Goal: Task Accomplishment & Management: Manage account settings

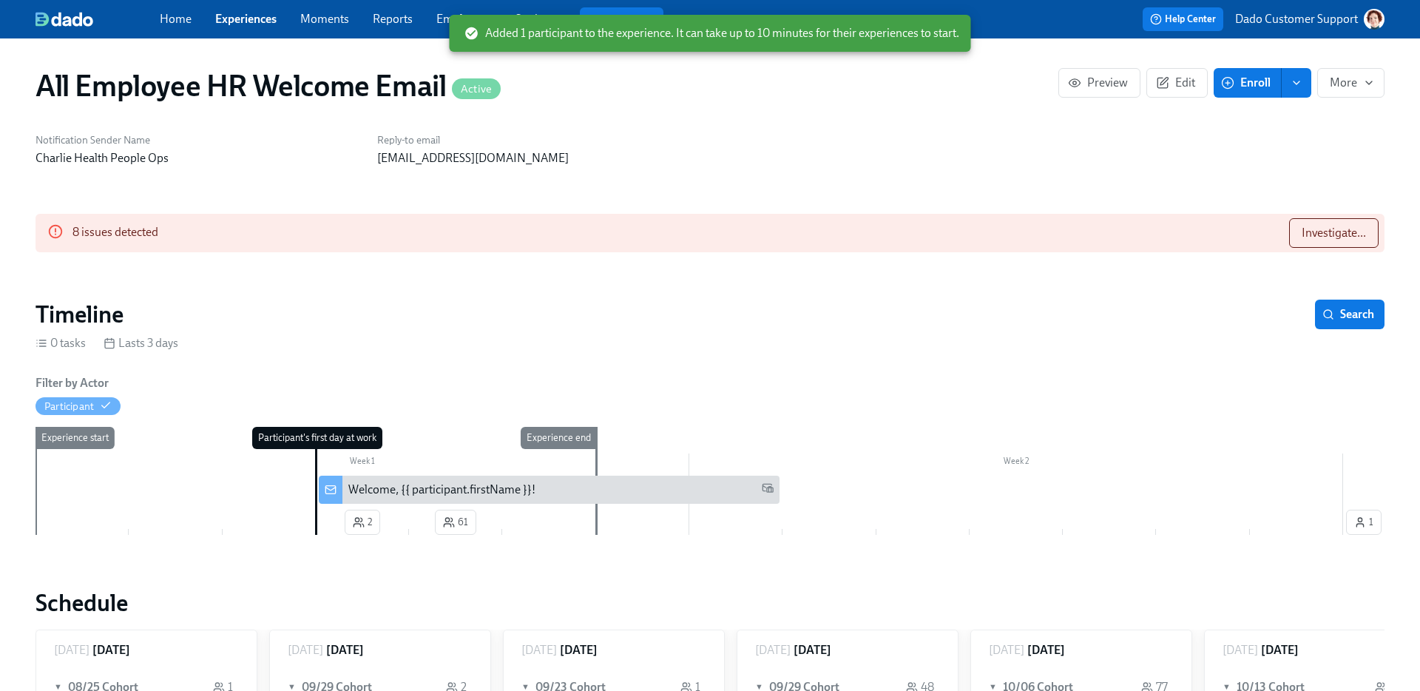
scroll to position [0, 41]
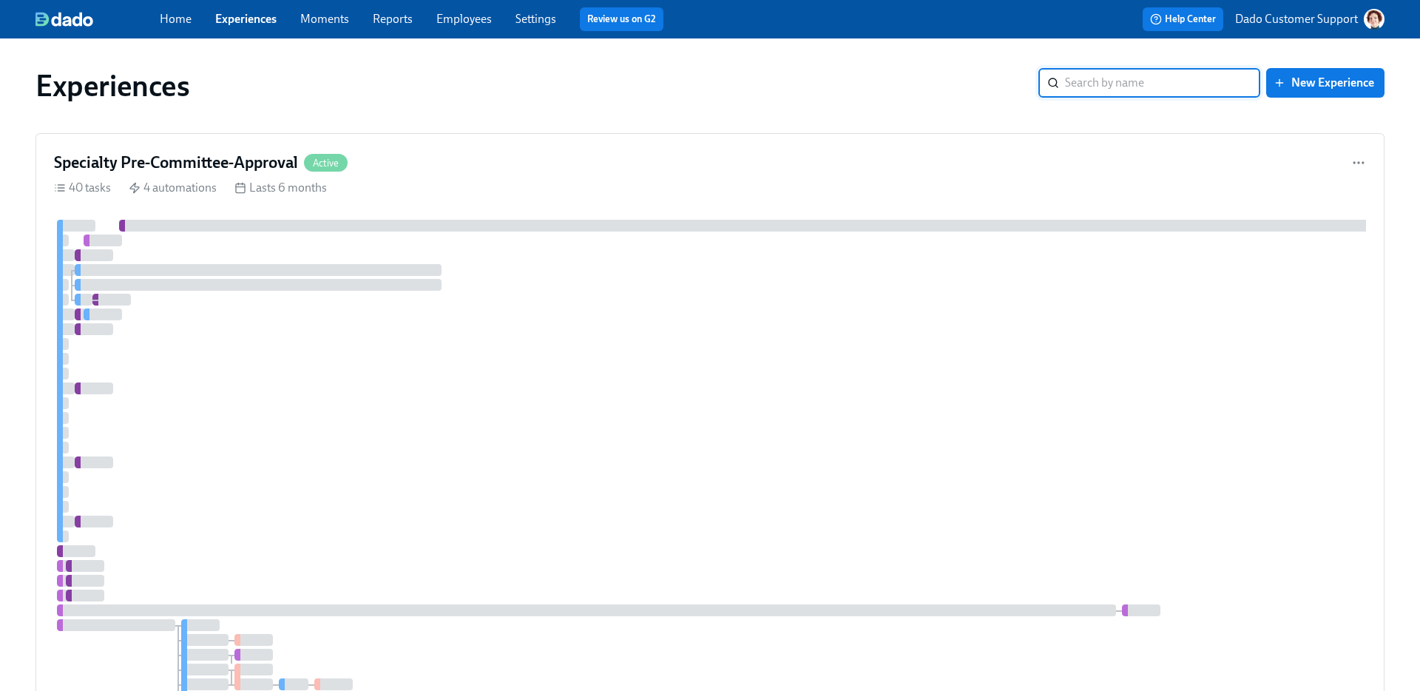
click at [1078, 78] on input "search" at bounding box center [1162, 83] width 195 height 30
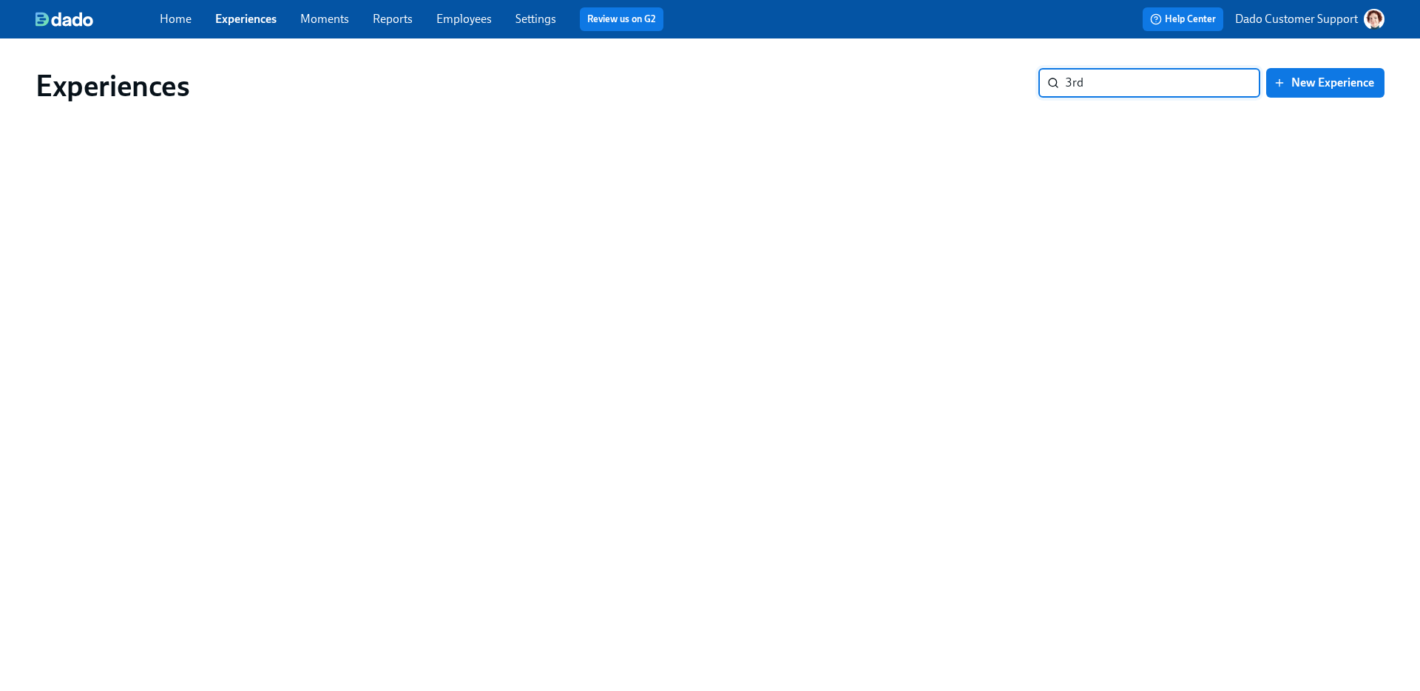
type input "3rd"
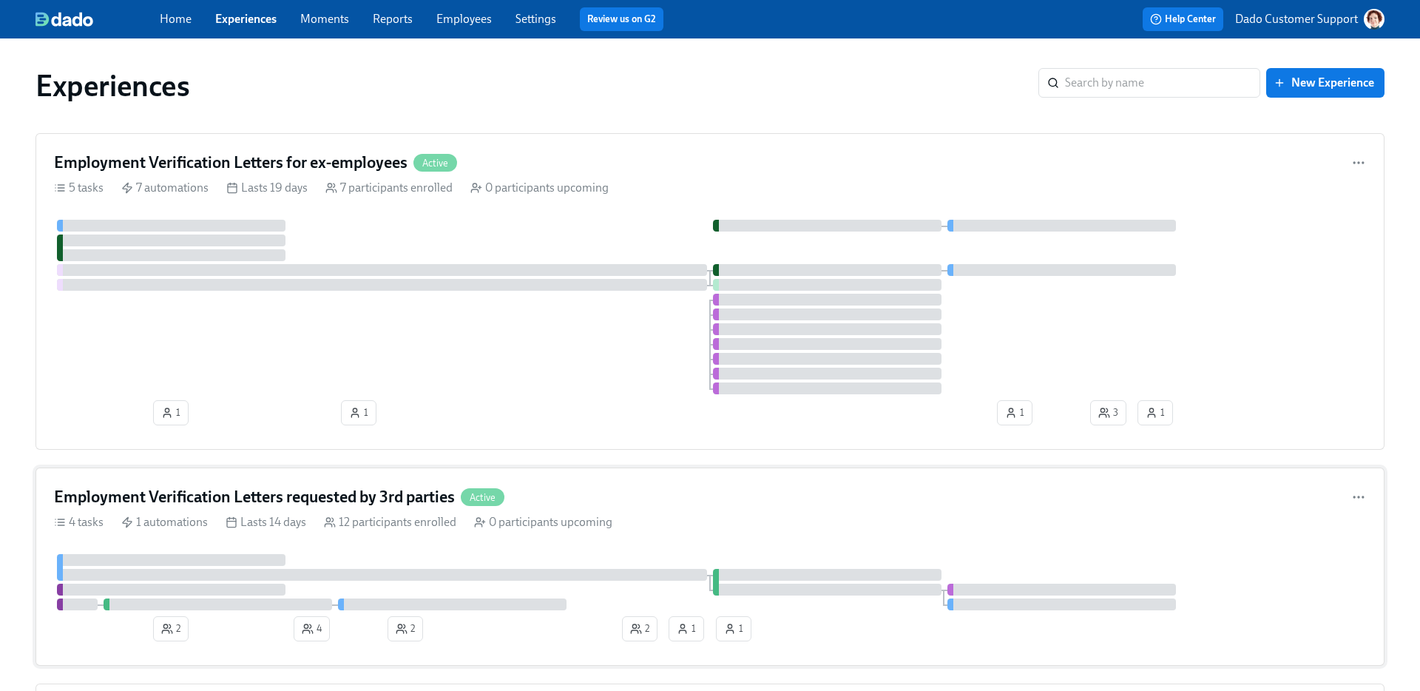
click at [269, 533] on div "Employment Verification Letters requested by 3rd parties Active 4 tasks 1 autom…" at bounding box center [710, 567] width 1349 height 198
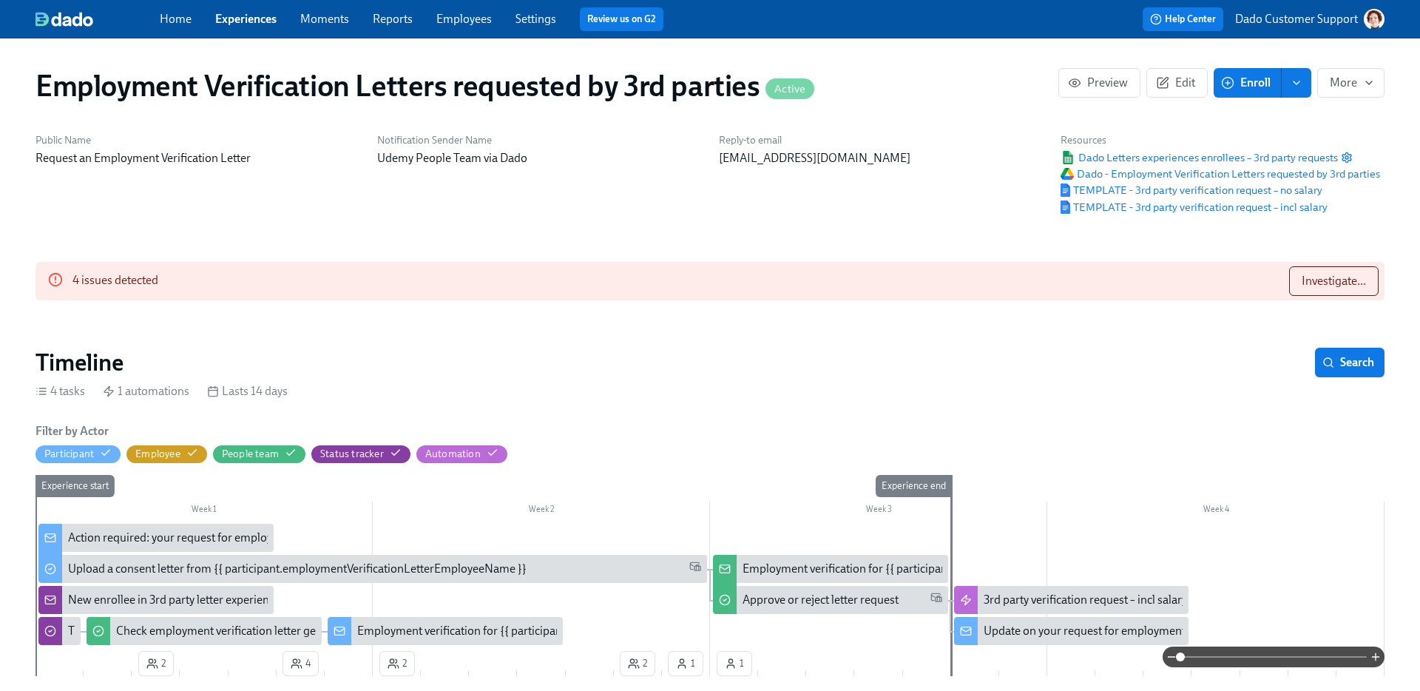
scroll to position [0, 275]
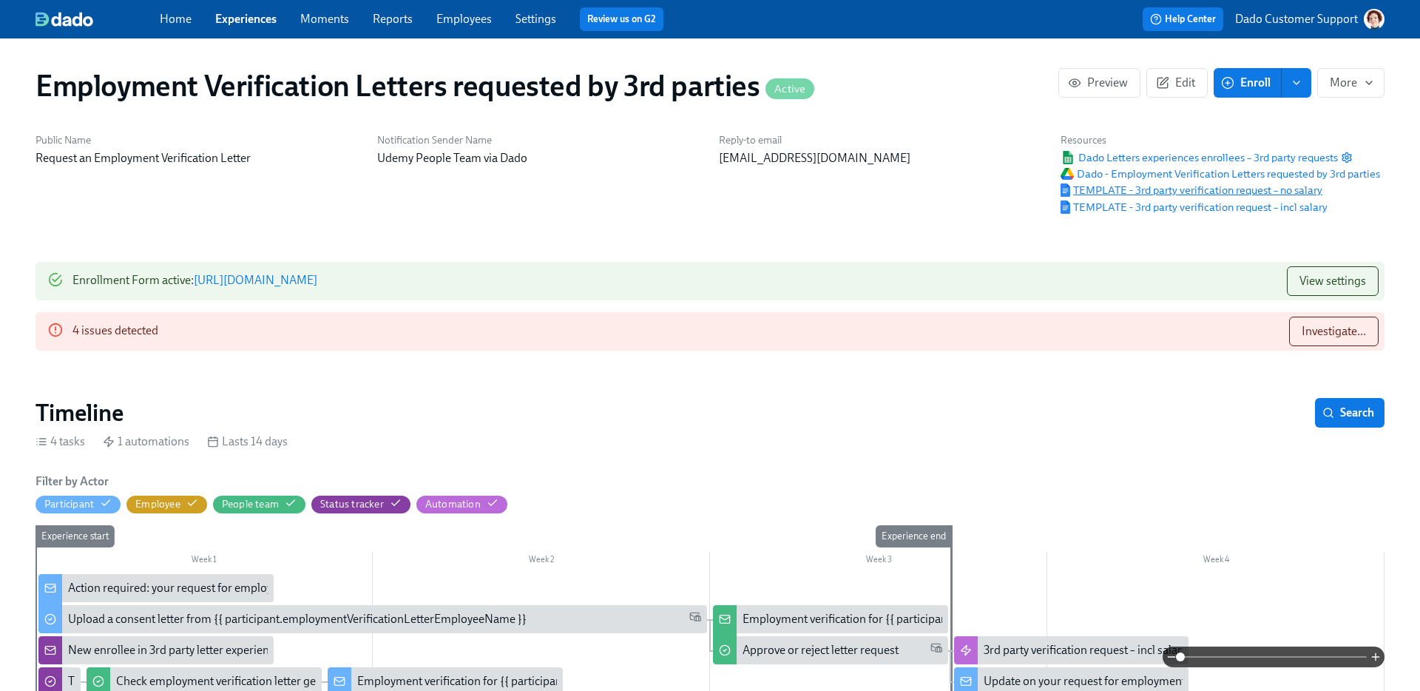
click at [1176, 190] on span "TEMPLATE - 3rd party verification request – no salary" at bounding box center [1192, 190] width 262 height 15
click at [1352, 332] on span "Investigate..." at bounding box center [1334, 331] width 64 height 15
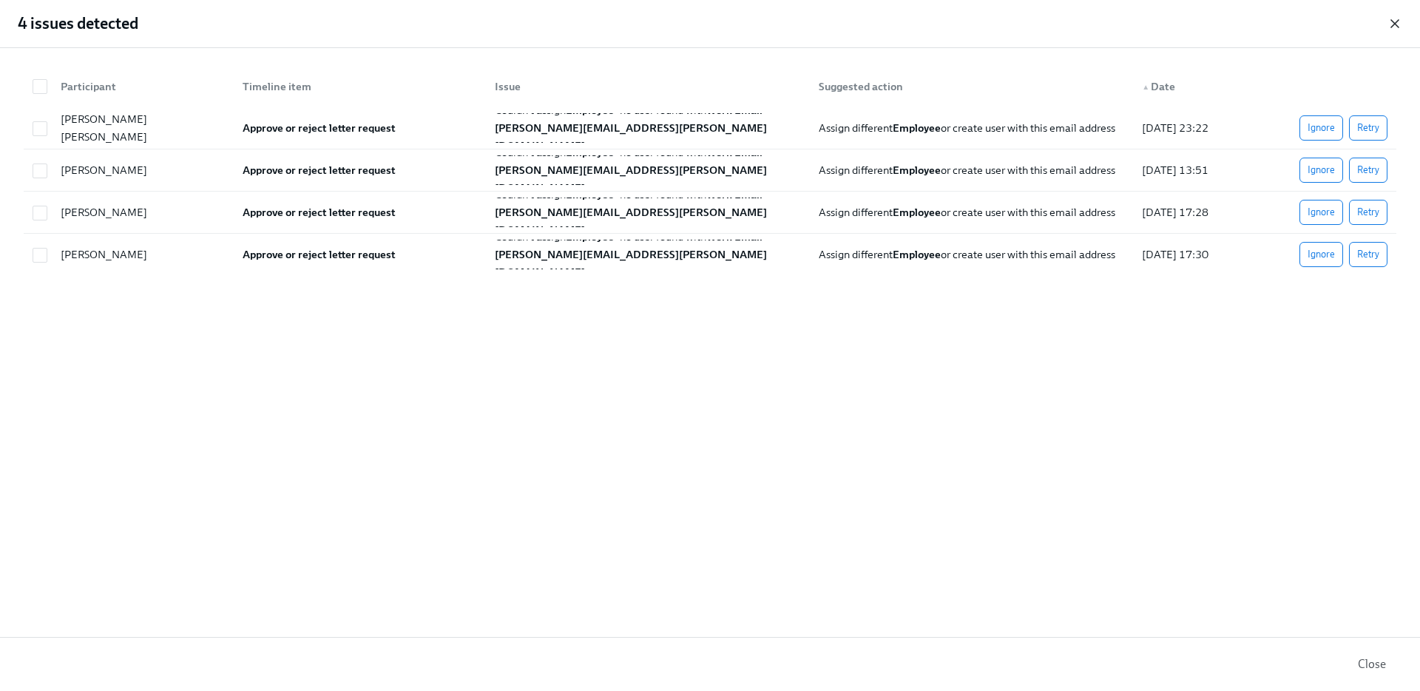
click at [1392, 21] on icon "button" at bounding box center [1395, 23] width 15 height 15
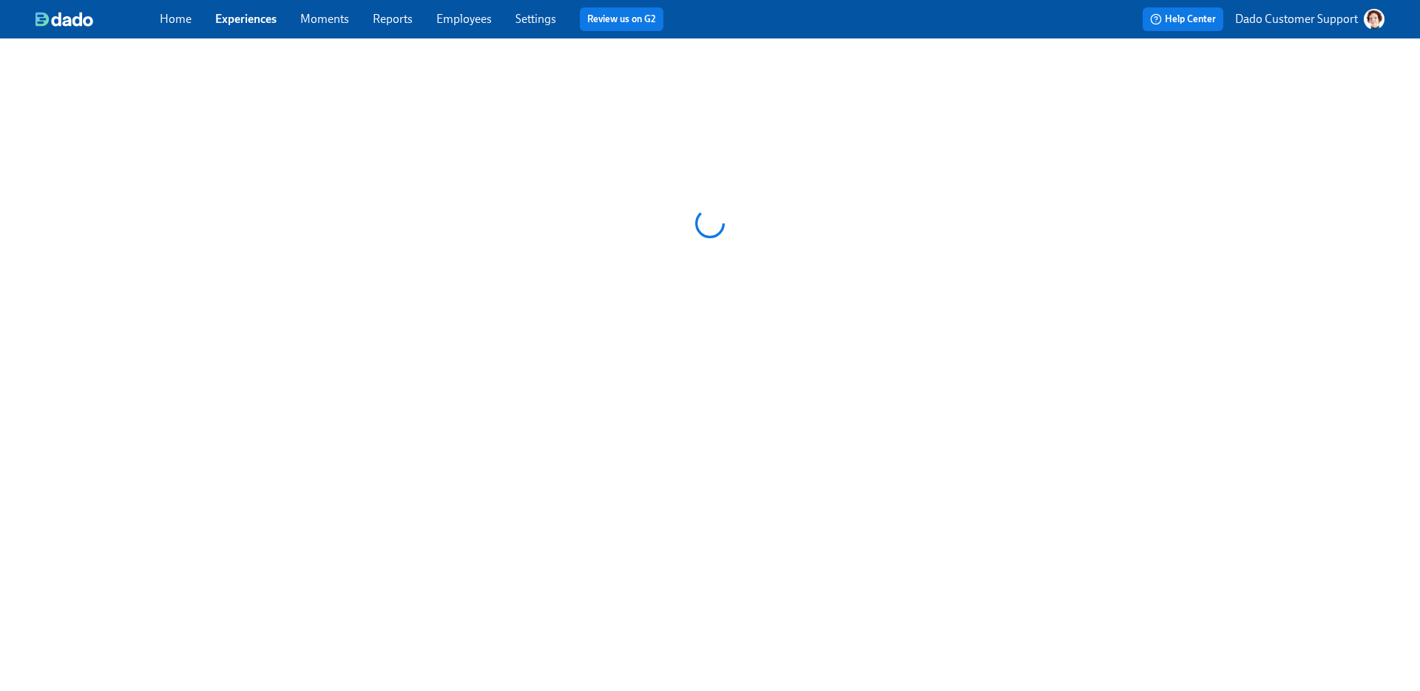
click at [260, 13] on link "Experiences" at bounding box center [245, 19] width 61 height 14
click at [252, 18] on link "Experiences" at bounding box center [245, 19] width 61 height 14
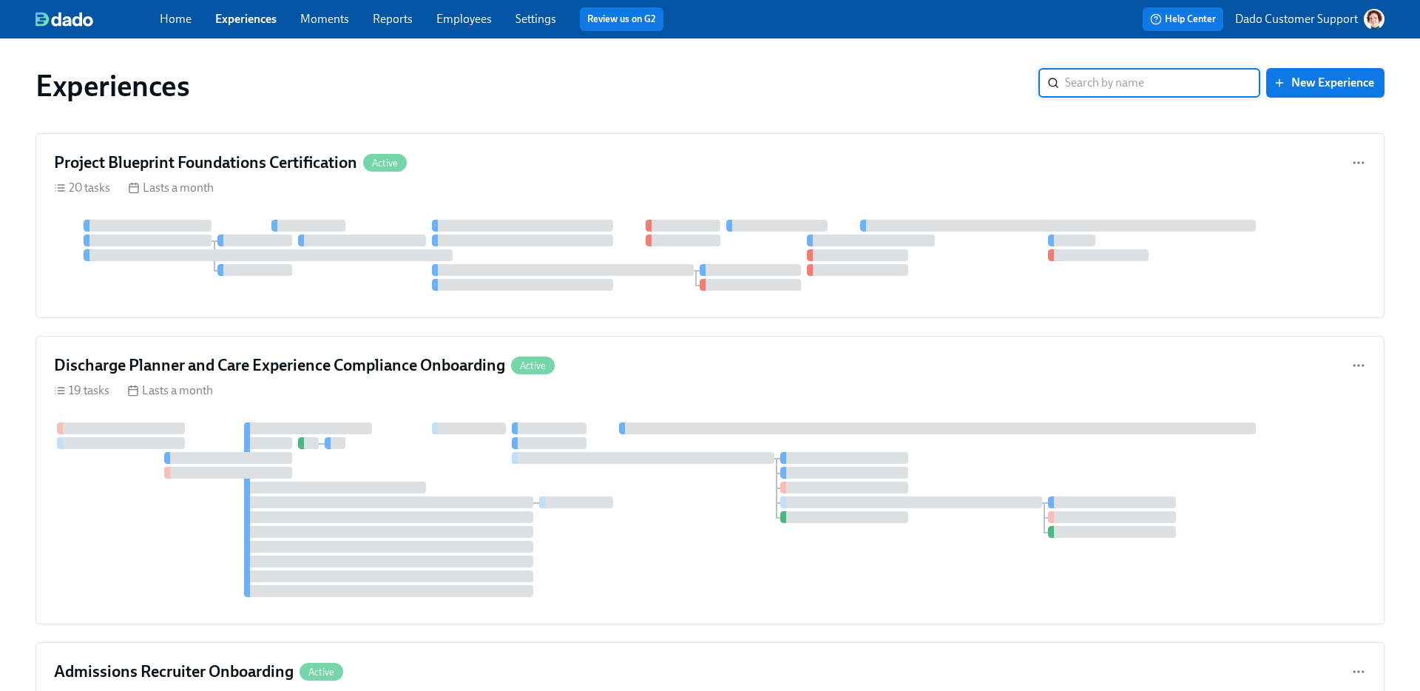
click at [1153, 91] on input "search" at bounding box center [1162, 83] width 195 height 30
click at [360, 369] on h4 "Discharge Planner and Care Experience Compliance Onboarding" at bounding box center [279, 365] width 451 height 22
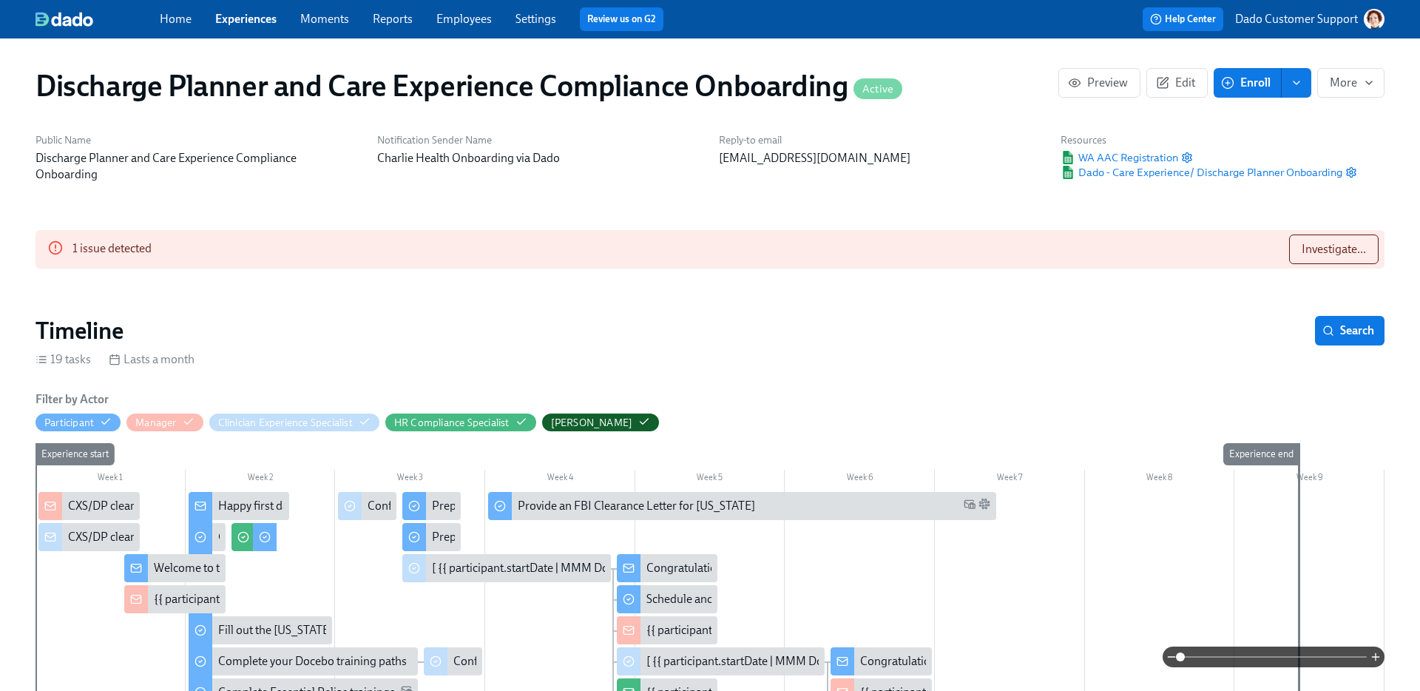
scroll to position [0, 2847]
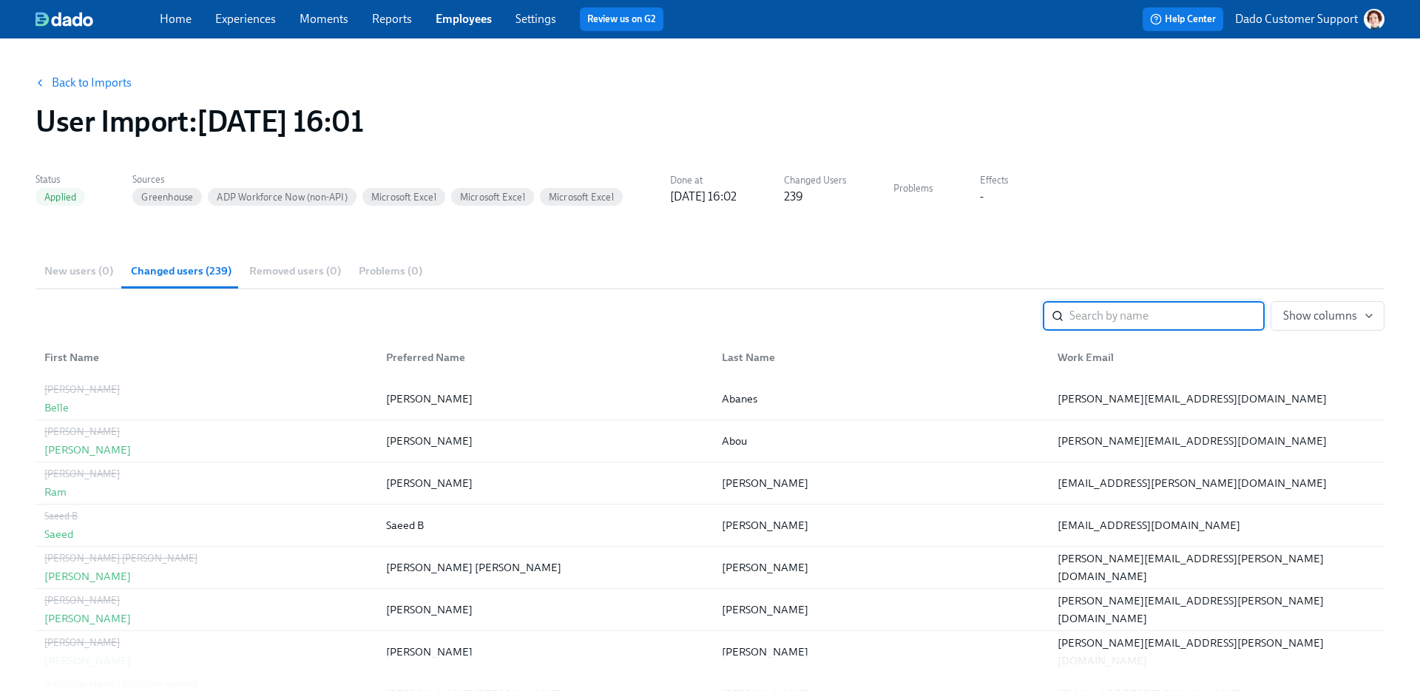
click at [94, 84] on link "Back to Imports" at bounding box center [92, 82] width 80 height 15
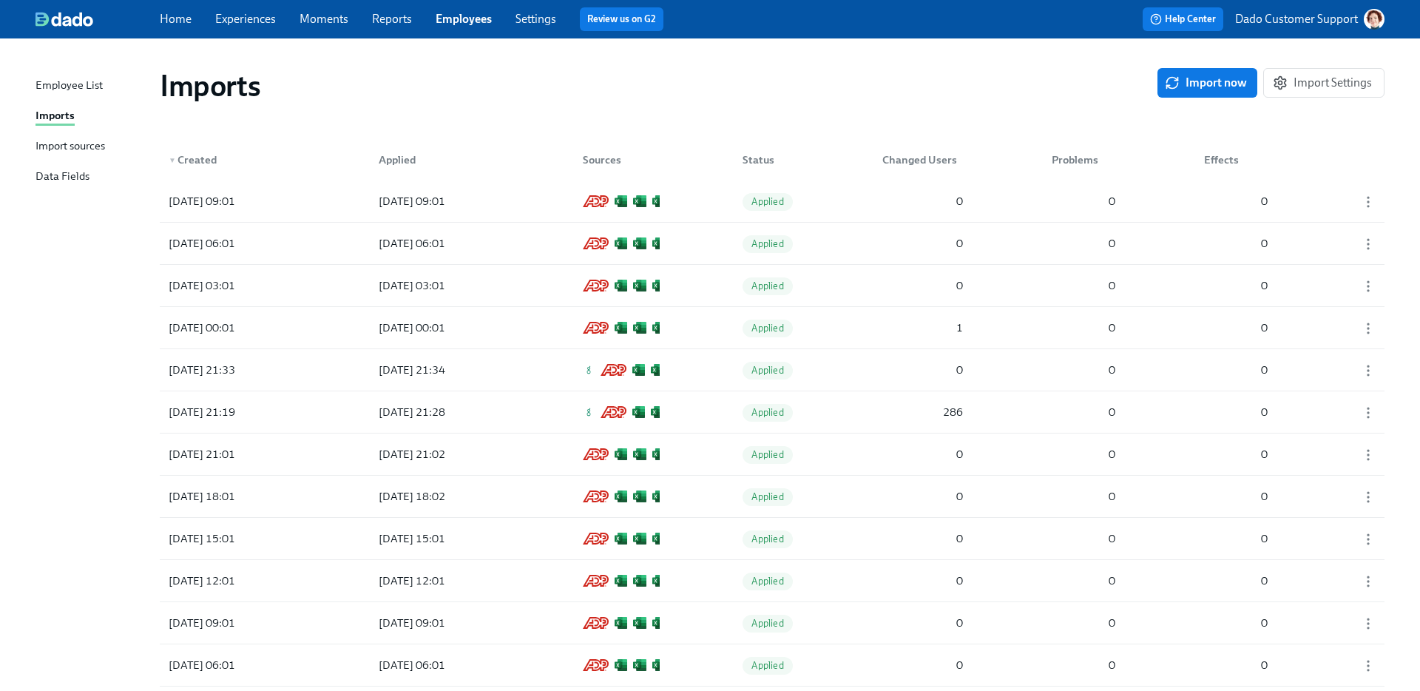
click at [73, 146] on div "Import sources" at bounding box center [71, 147] width 70 height 18
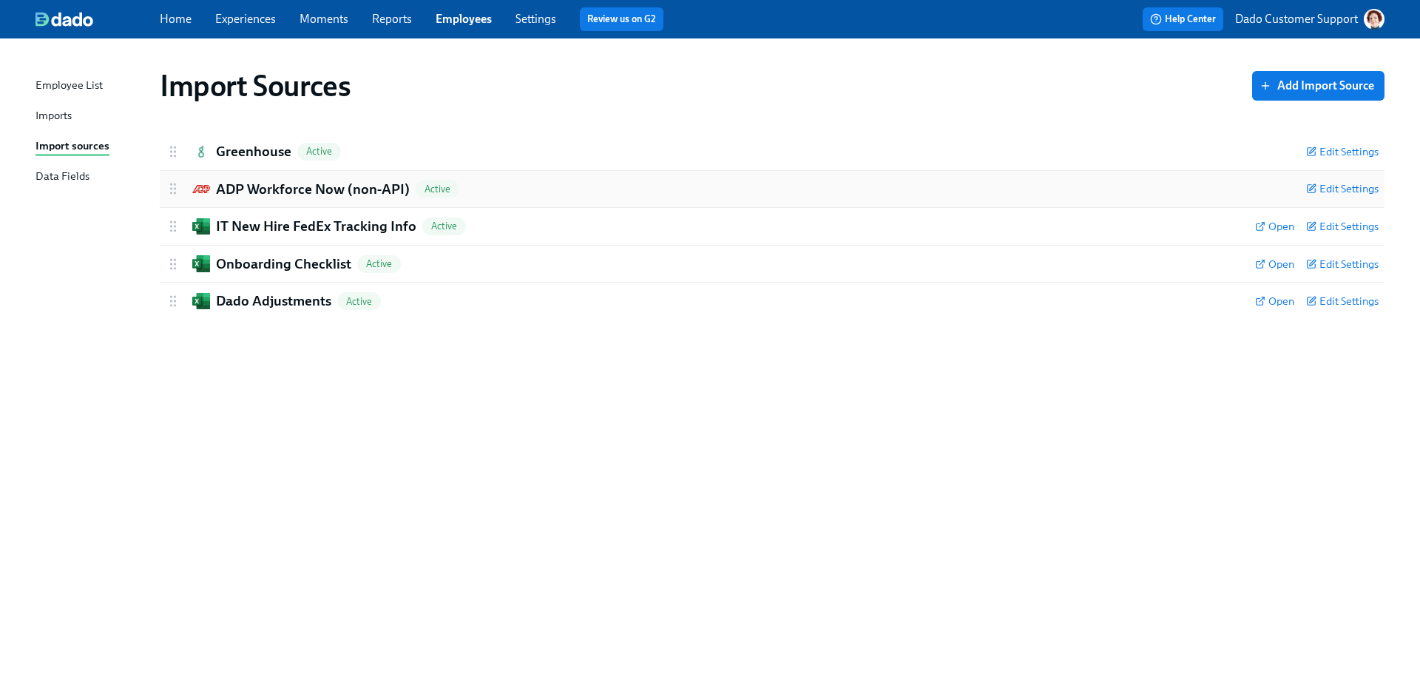
click at [252, 195] on h2 "ADP Workforce Now (non-API)" at bounding box center [313, 189] width 194 height 19
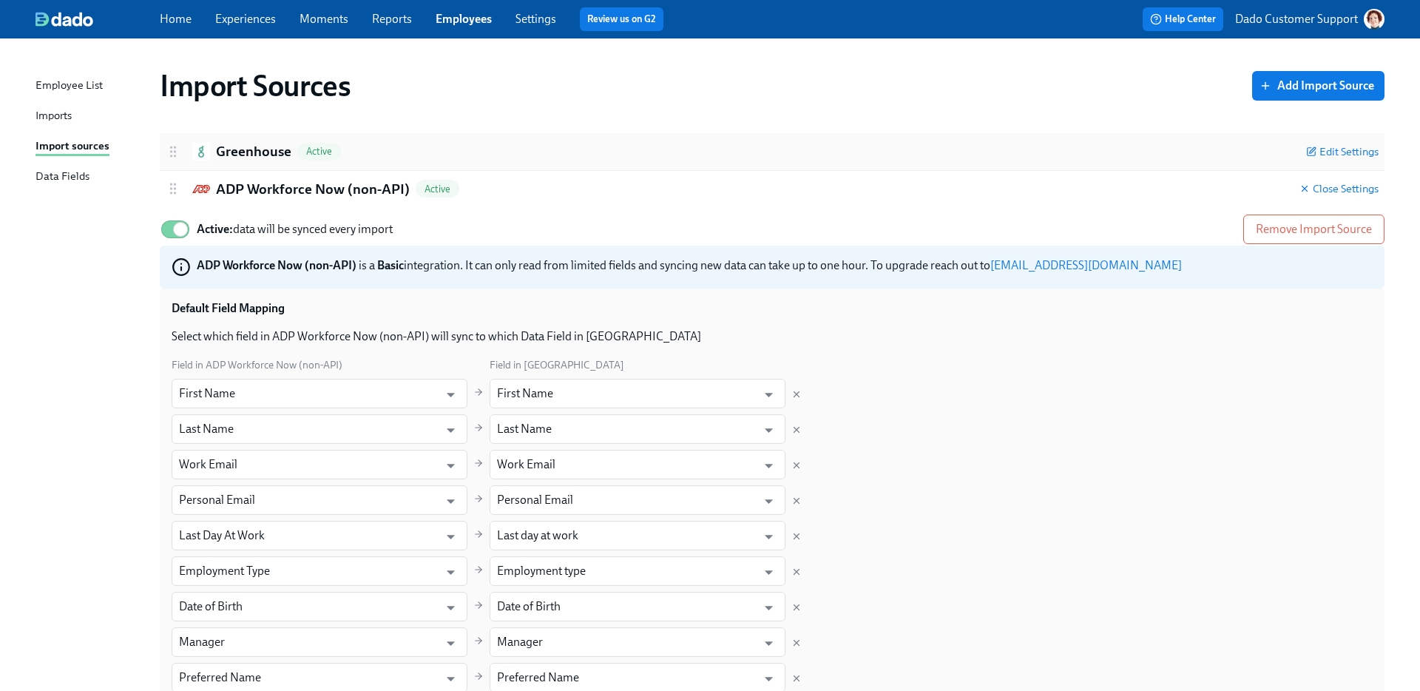
click at [257, 152] on h2 "Greenhouse" at bounding box center [253, 151] width 75 height 19
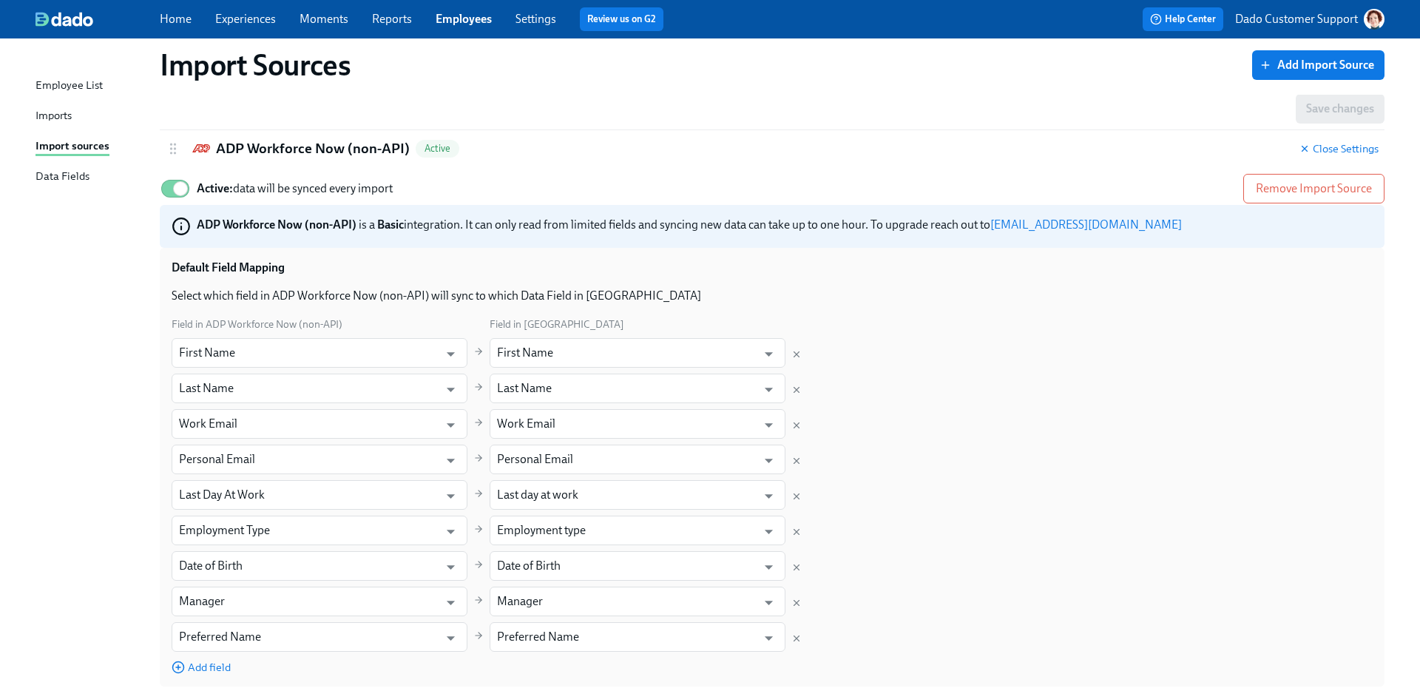
scroll to position [968, 0]
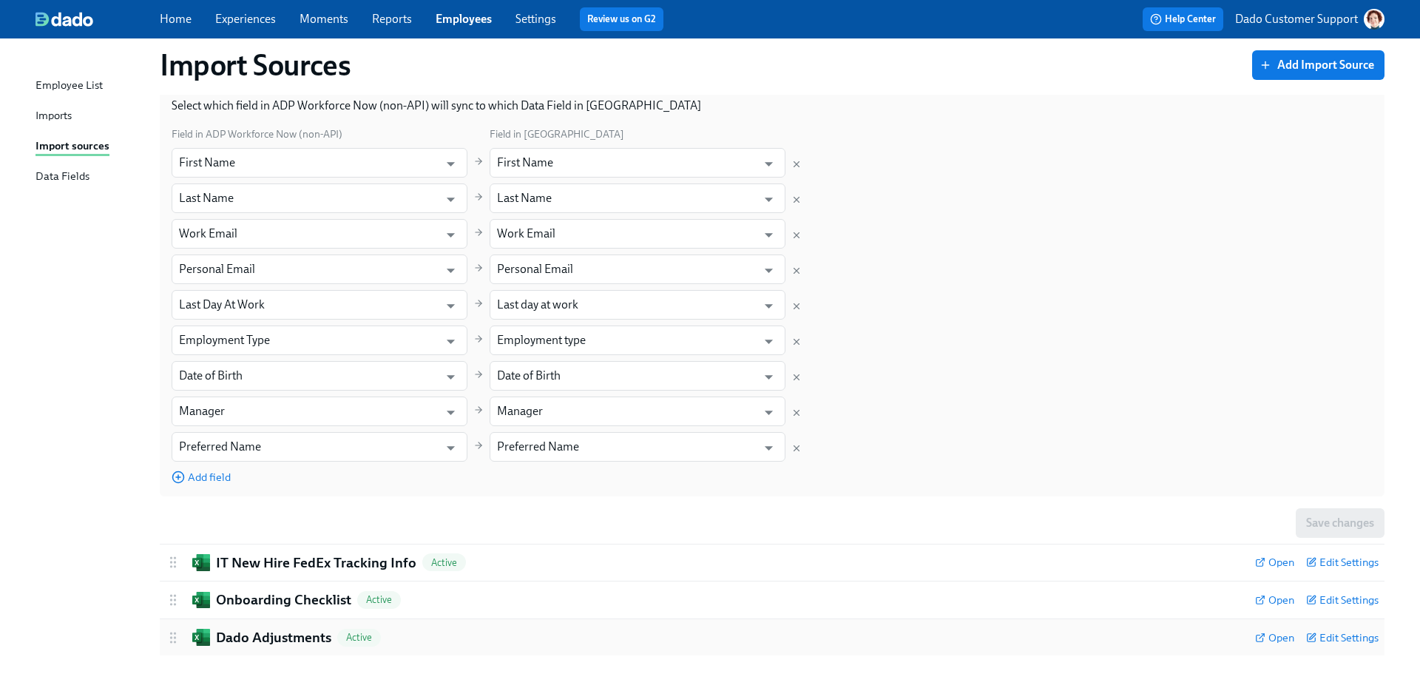
click at [293, 637] on h2 "Dado Adjustments" at bounding box center [273, 637] width 115 height 19
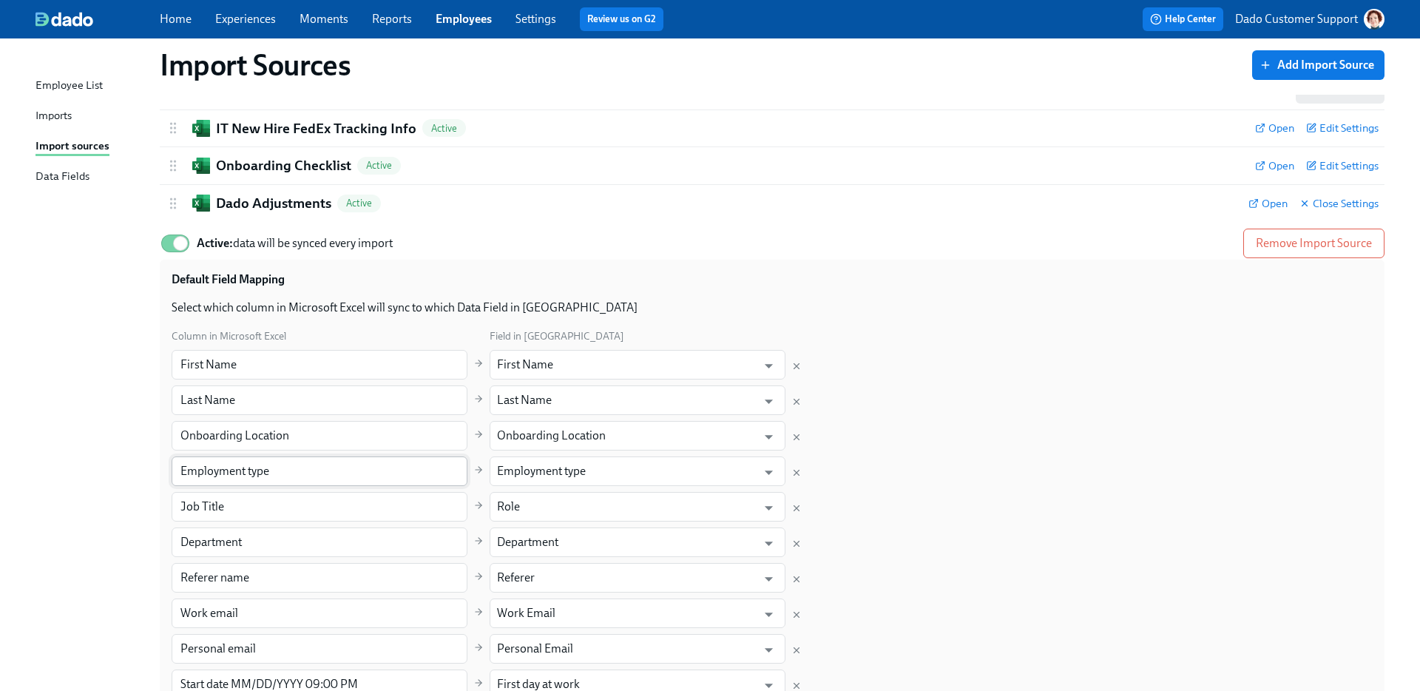
scroll to position [1401, 0]
click at [48, 112] on div "Imports" at bounding box center [54, 116] width 36 height 18
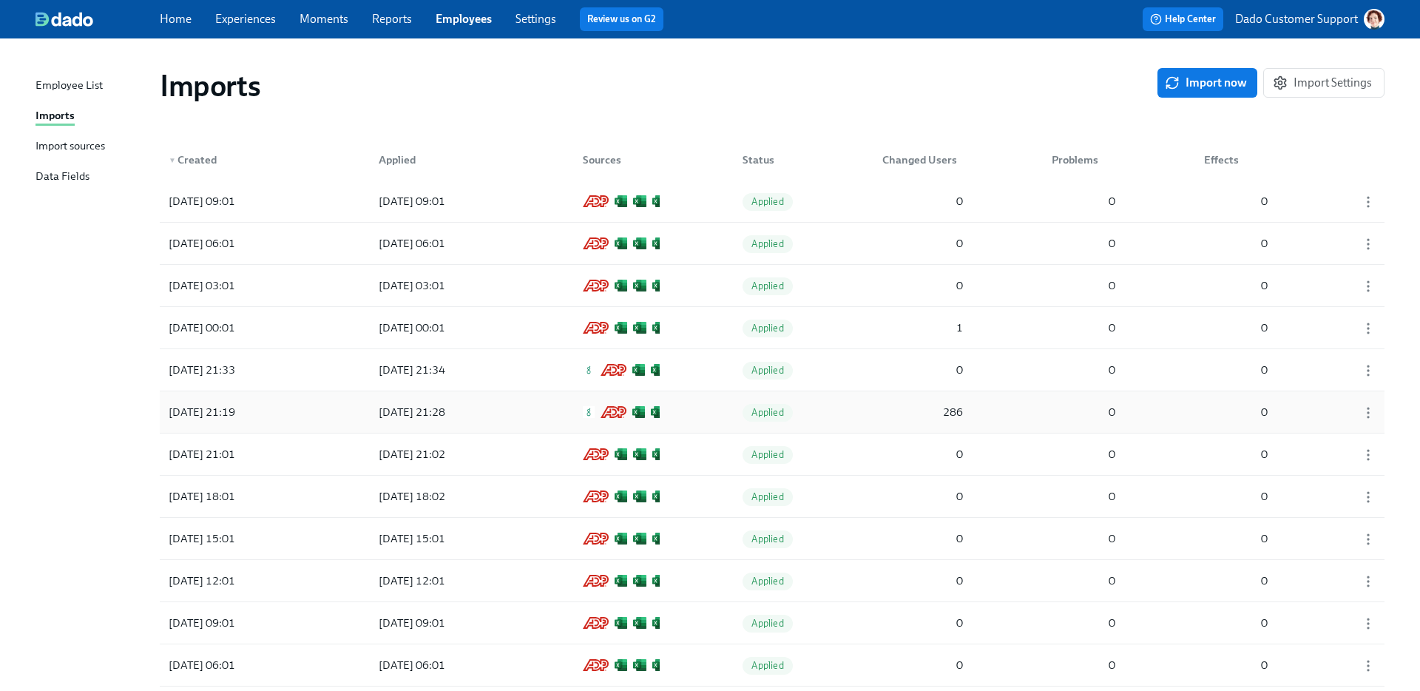
click at [290, 402] on div "2025/09/23 21:19" at bounding box center [229, 412] width 133 height 30
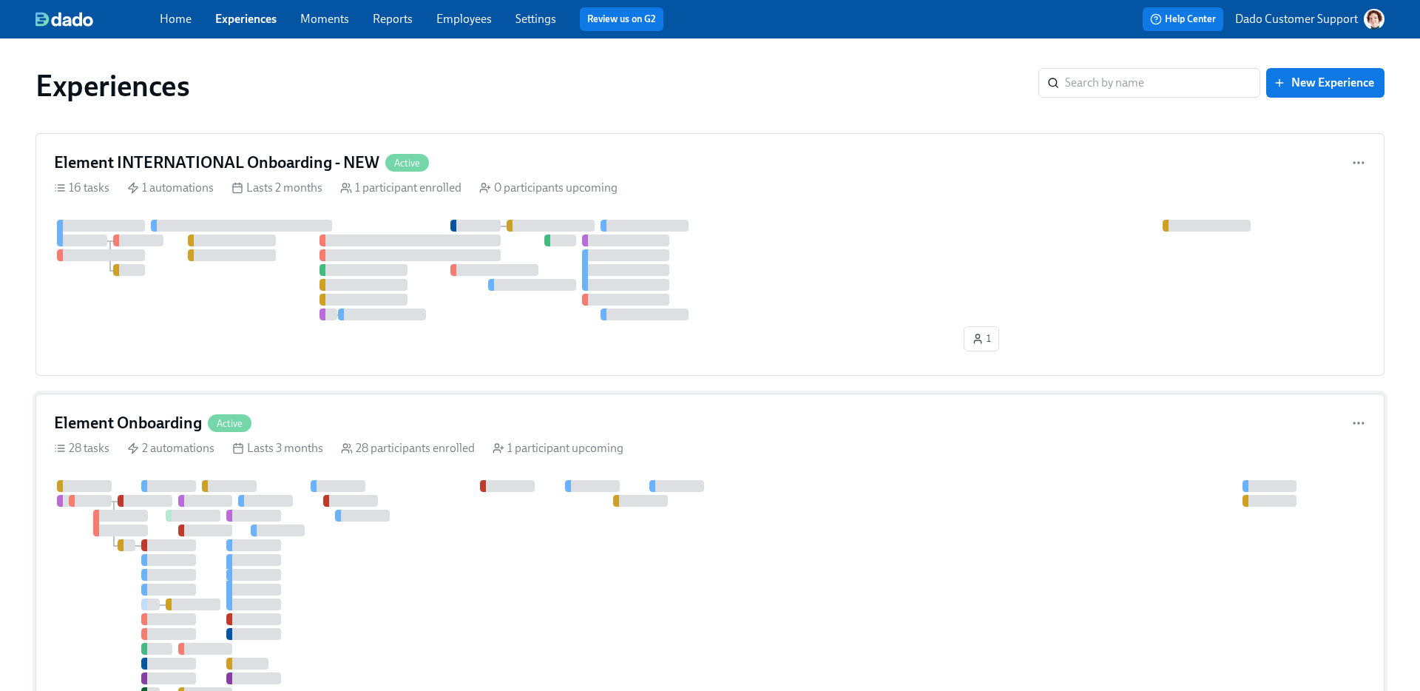
click at [172, 523] on div at bounding box center [689, 626] width 1270 height 293
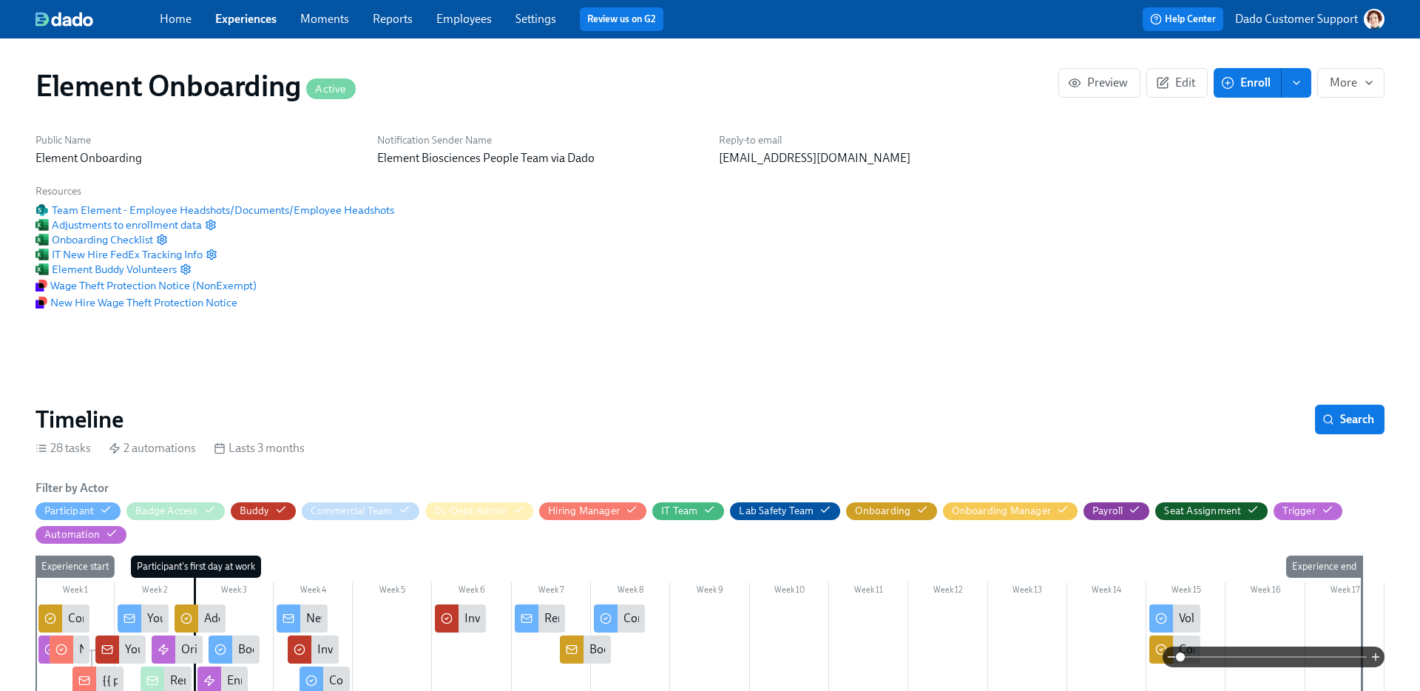
scroll to position [0, 17761]
click at [252, 9] on div "Home Experiences Moments Reports Employees Settings Review us on G2" at bounding box center [466, 19] width 613 height 24
click at [249, 17] on link "Experiences" at bounding box center [245, 19] width 61 height 14
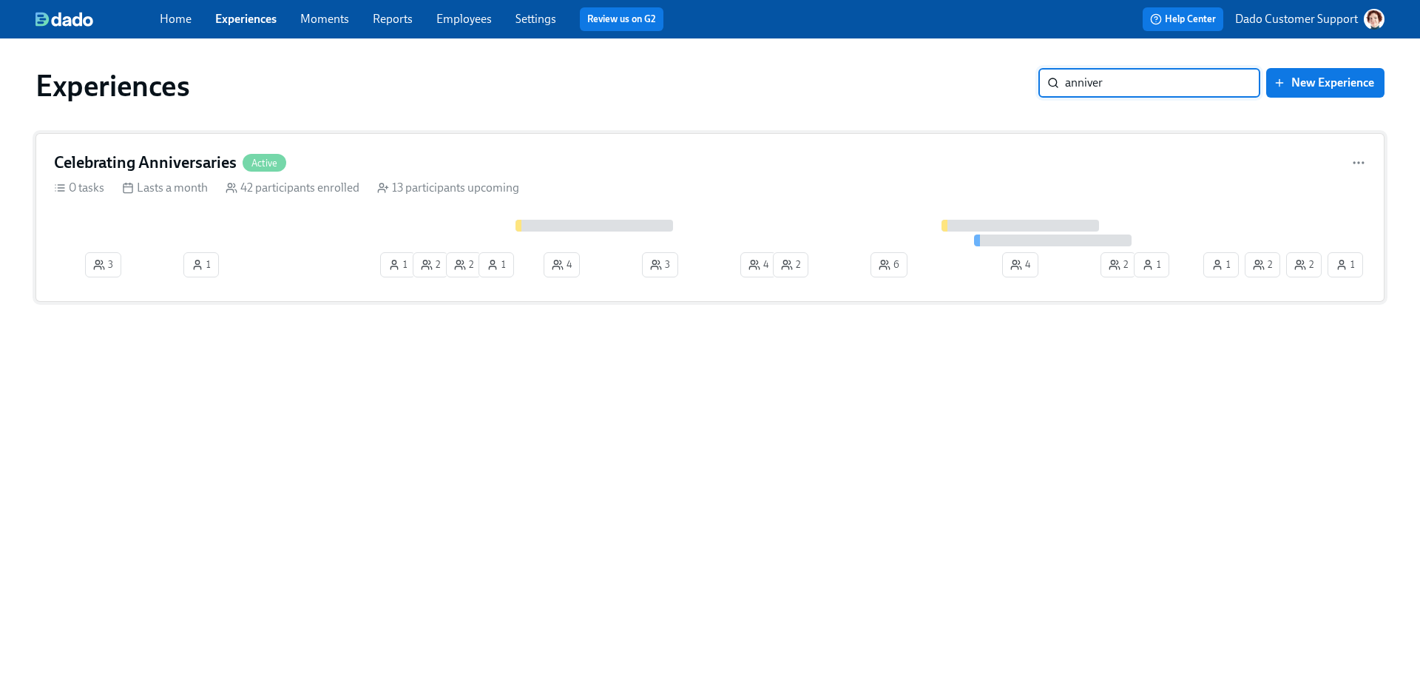
type input "anniver"
click at [285, 176] on div "Celebrating Anniversaries Active 0 tasks Lasts a month 42 participants enrolled…" at bounding box center [710, 217] width 1349 height 169
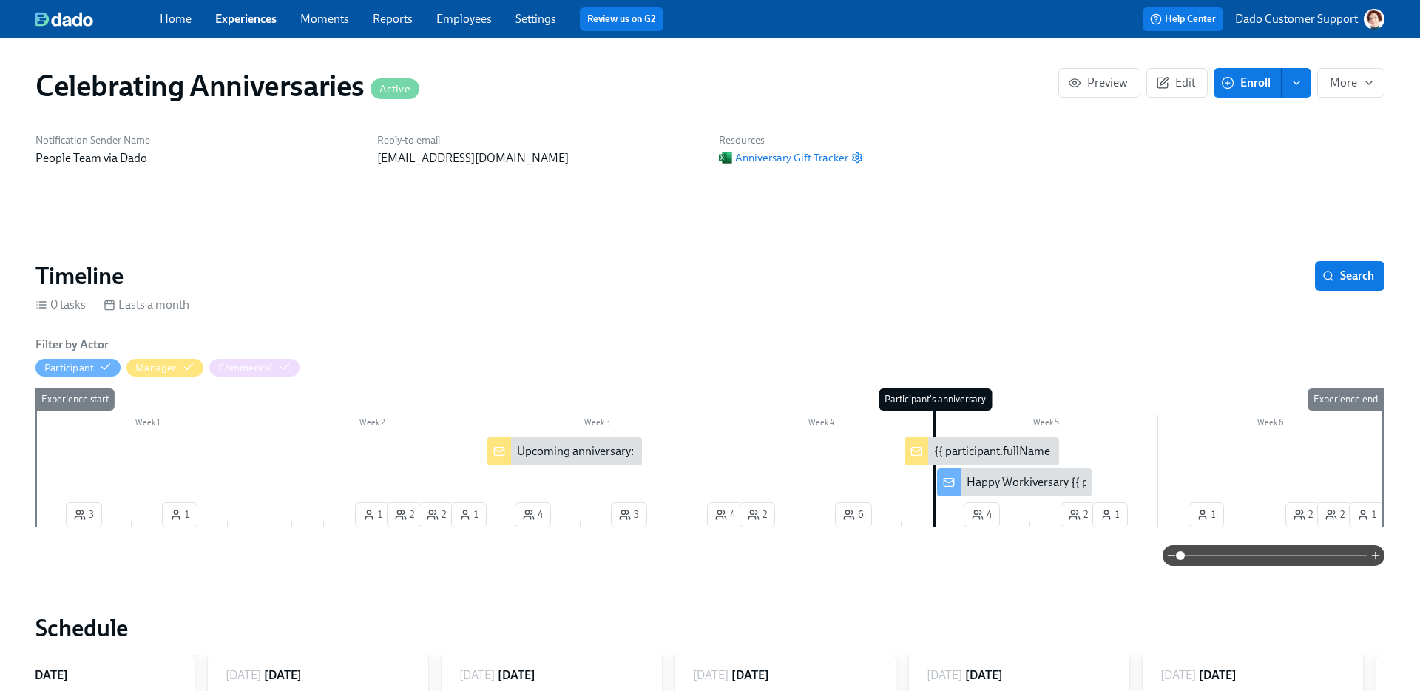
click at [559, 461] on div "Upcoming anniversary: {{ participant.fullName }}" at bounding box center [565, 451] width 155 height 28
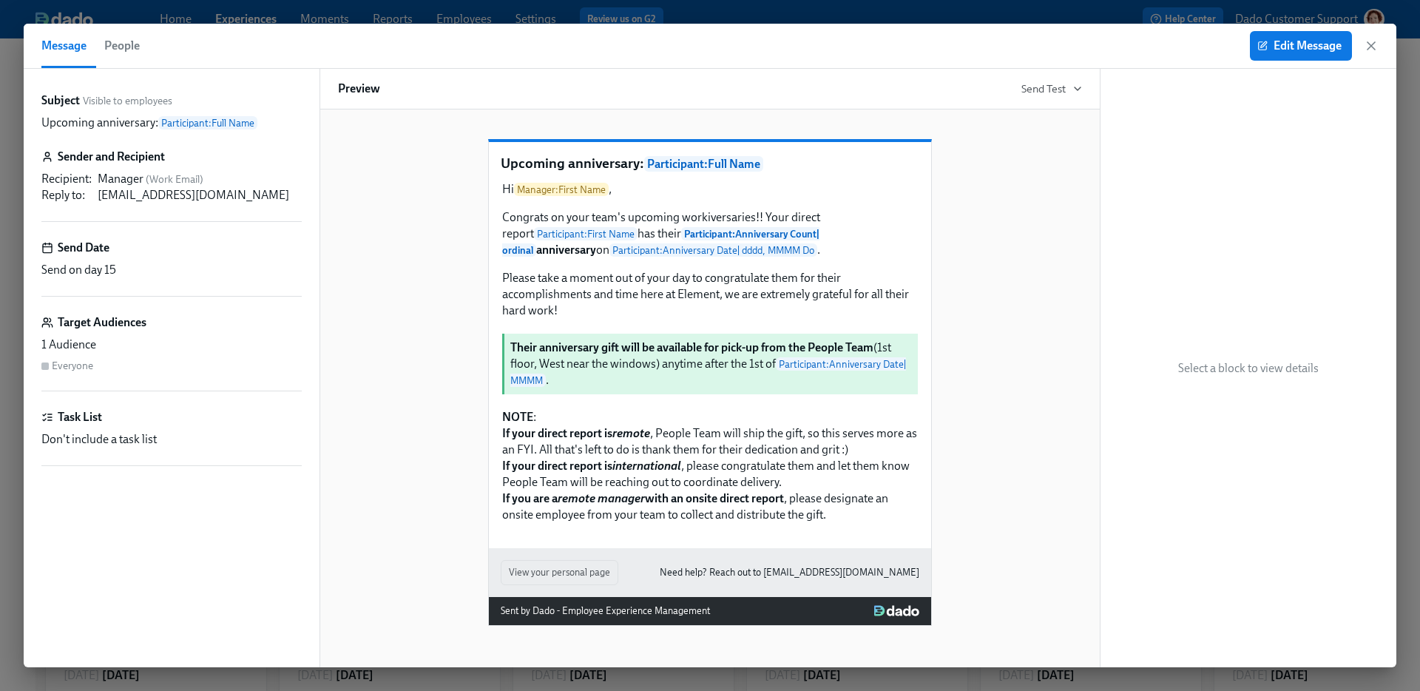
scroll to position [0, 4436]
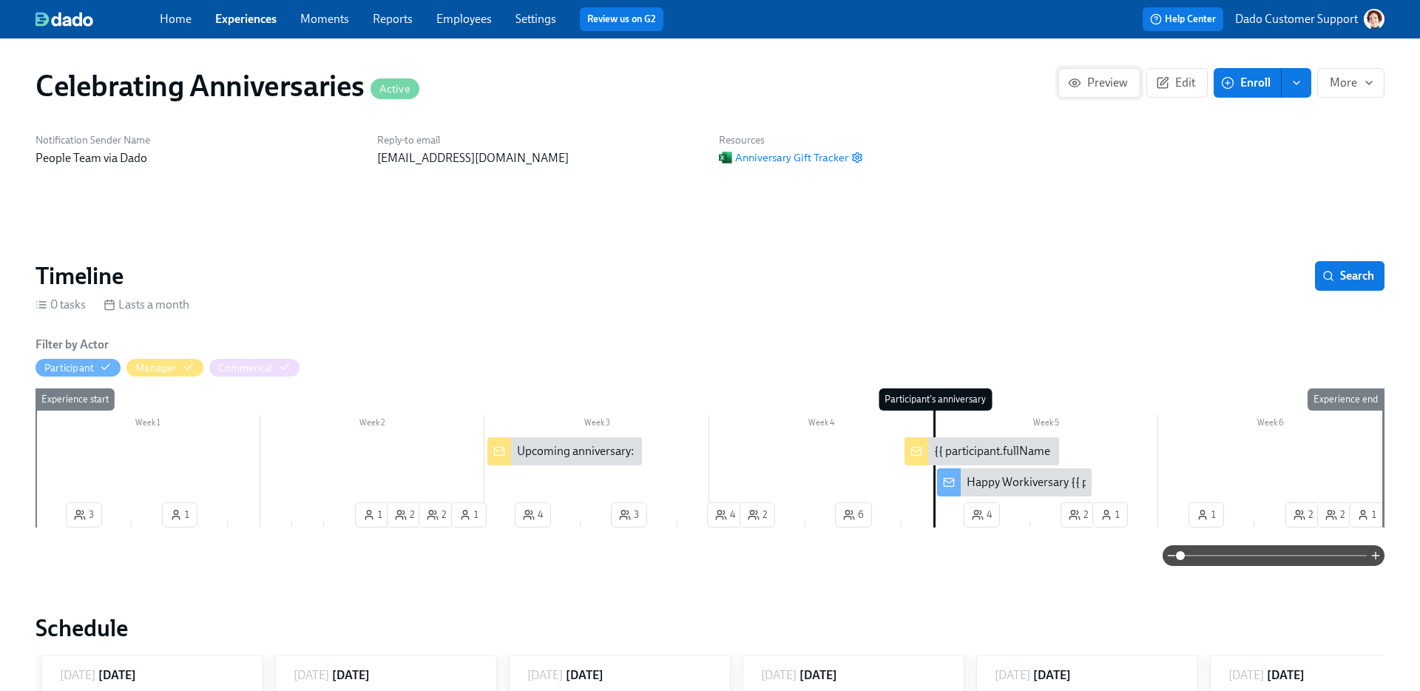
click at [1096, 73] on button "Preview" at bounding box center [1100, 83] width 82 height 30
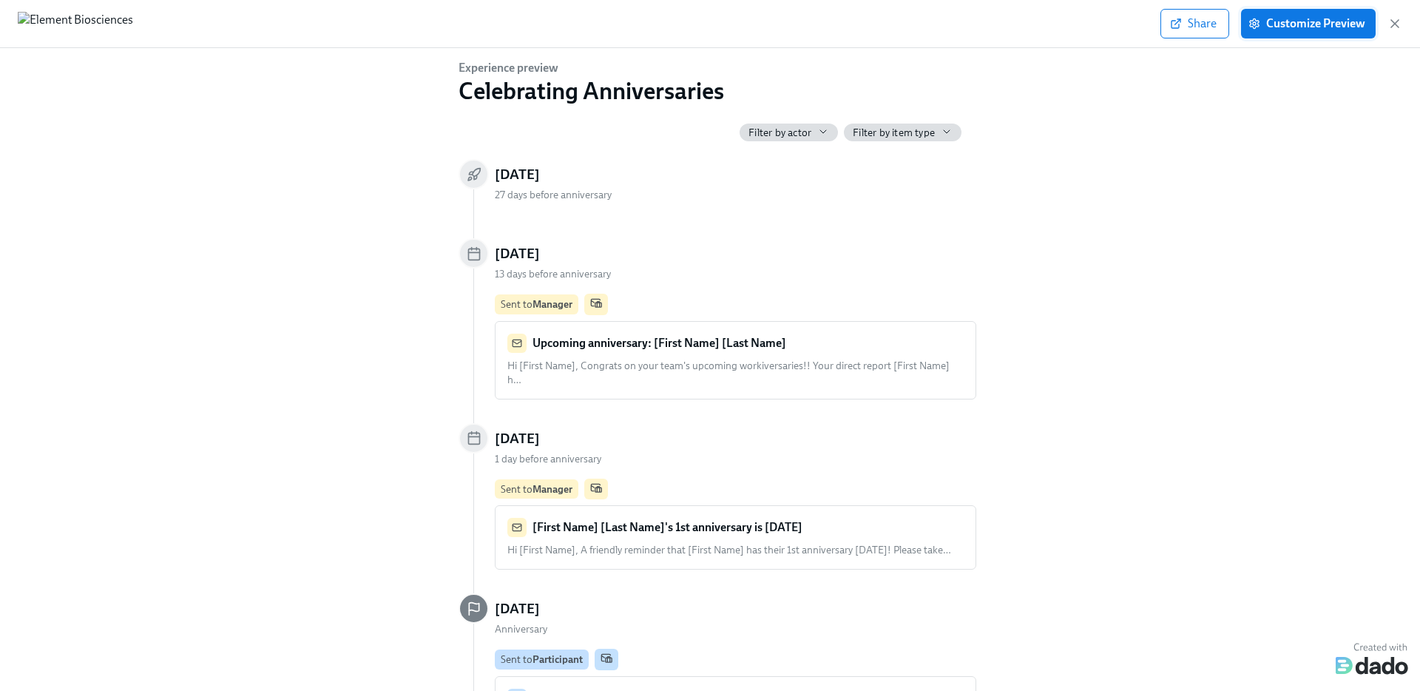
click at [1298, 15] on button "Customize Preview" at bounding box center [1308, 24] width 135 height 30
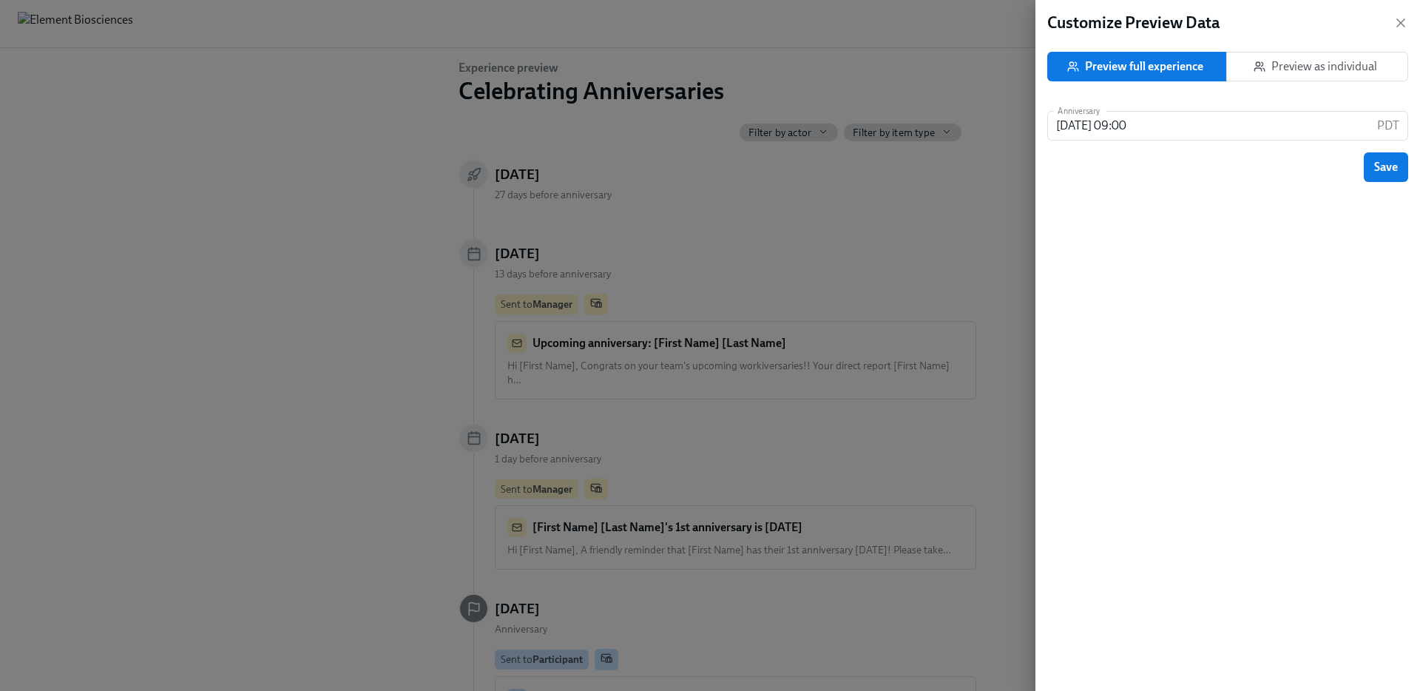
click at [1336, 70] on span "Preview as individual" at bounding box center [1317, 66] width 157 height 15
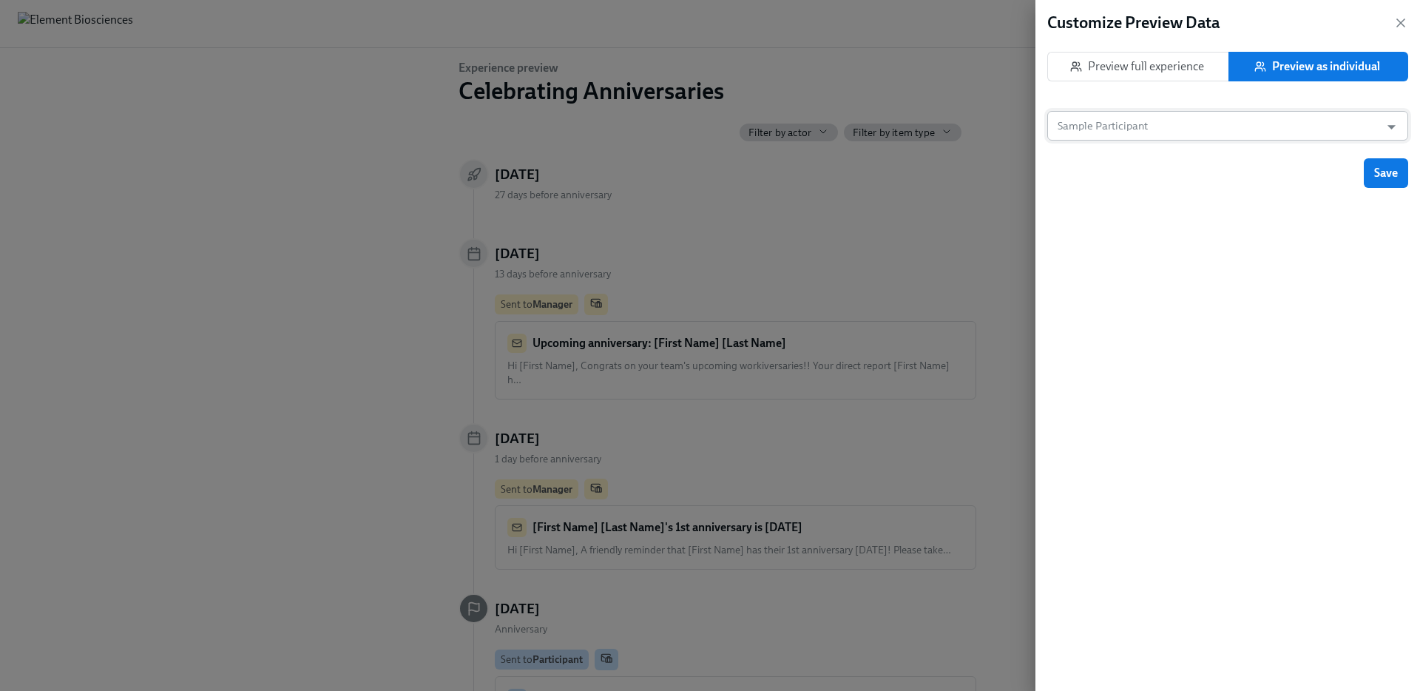
click at [1211, 115] on input "Sample Participant" at bounding box center [1214, 126] width 318 height 30
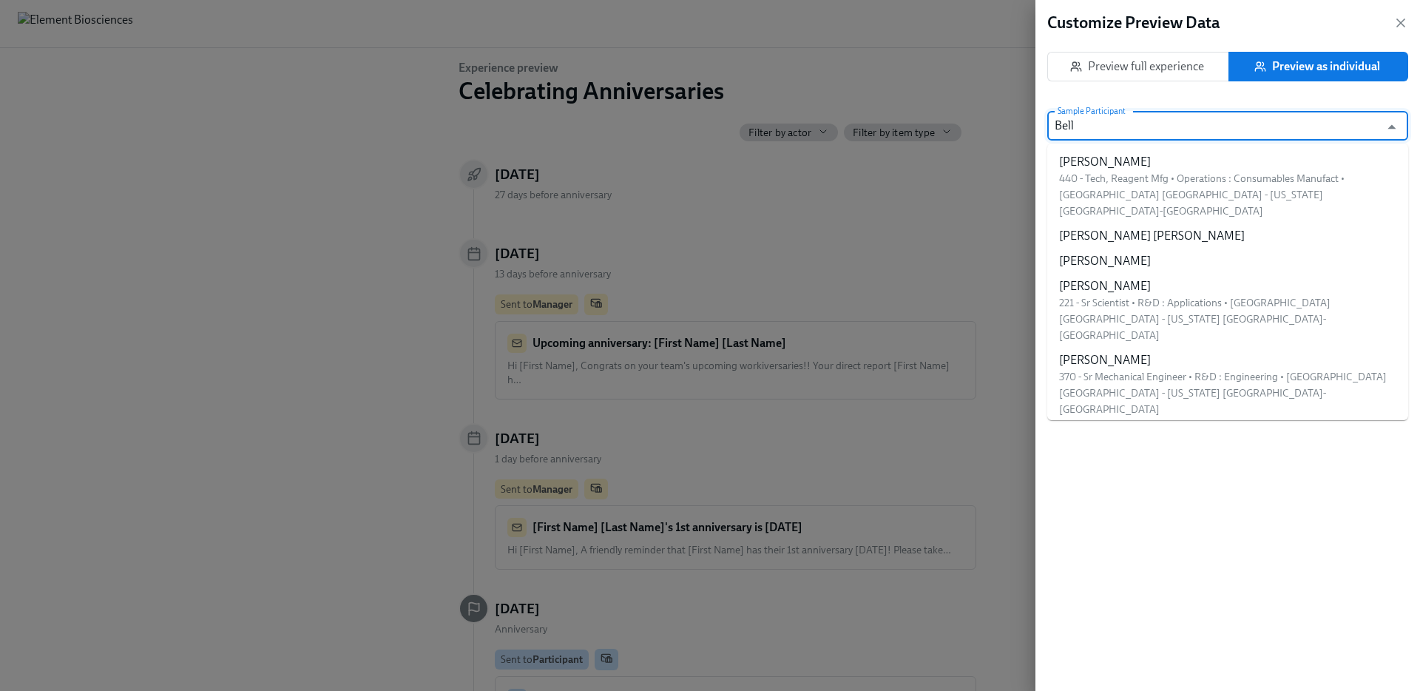
type input "Belle"
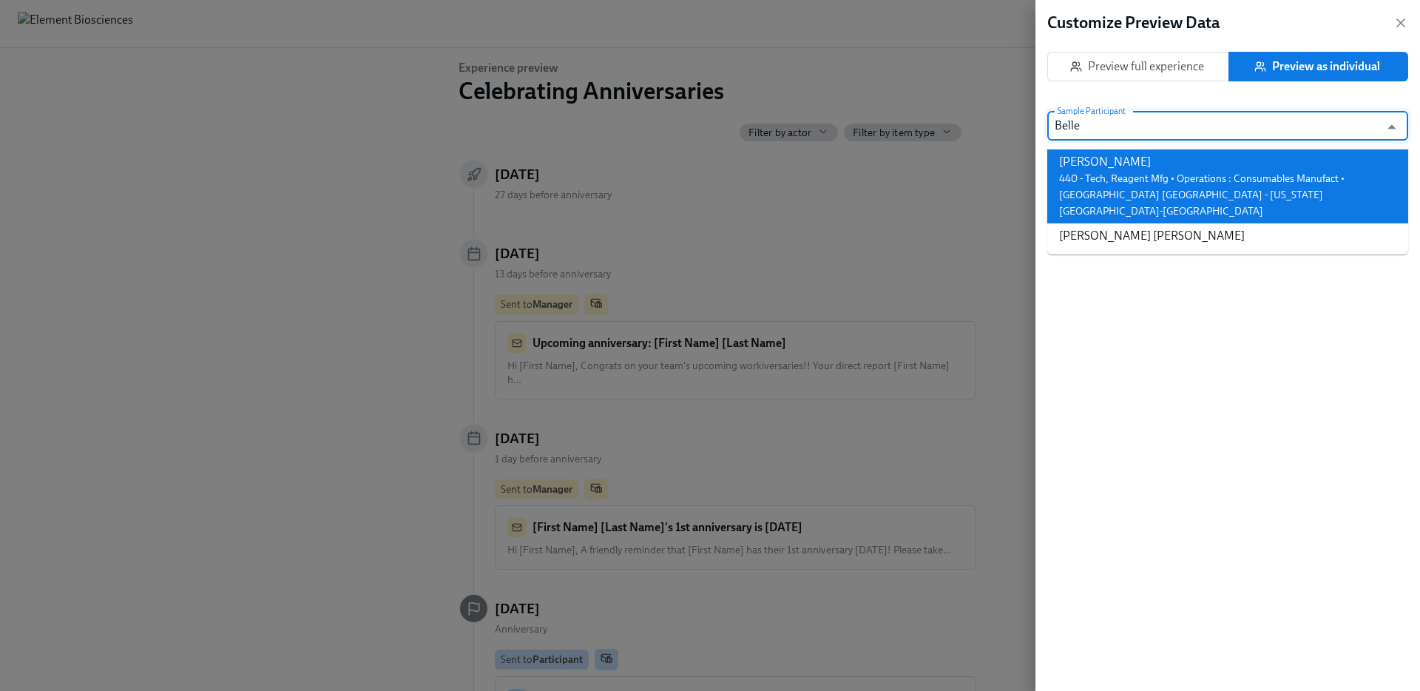
click at [1217, 169] on div "Belle Abanes" at bounding box center [1227, 162] width 337 height 16
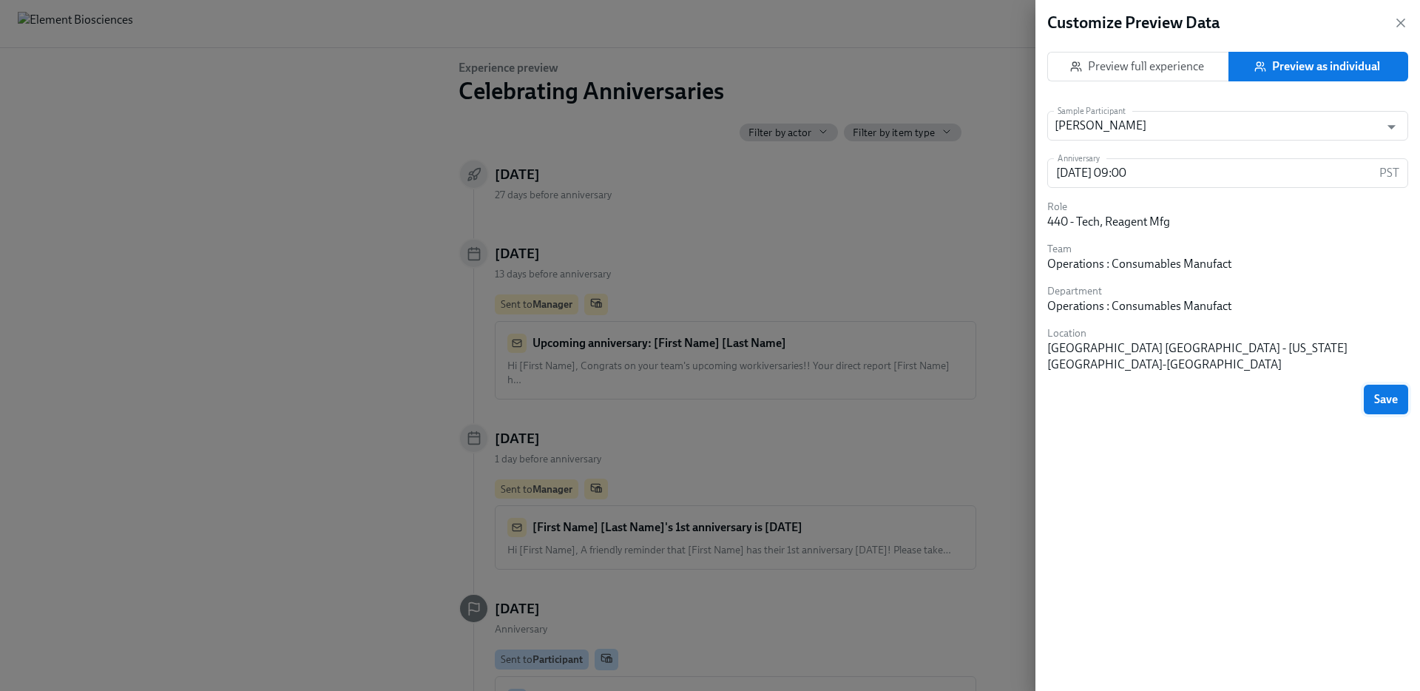
click at [1400, 385] on button "Save" at bounding box center [1386, 400] width 44 height 30
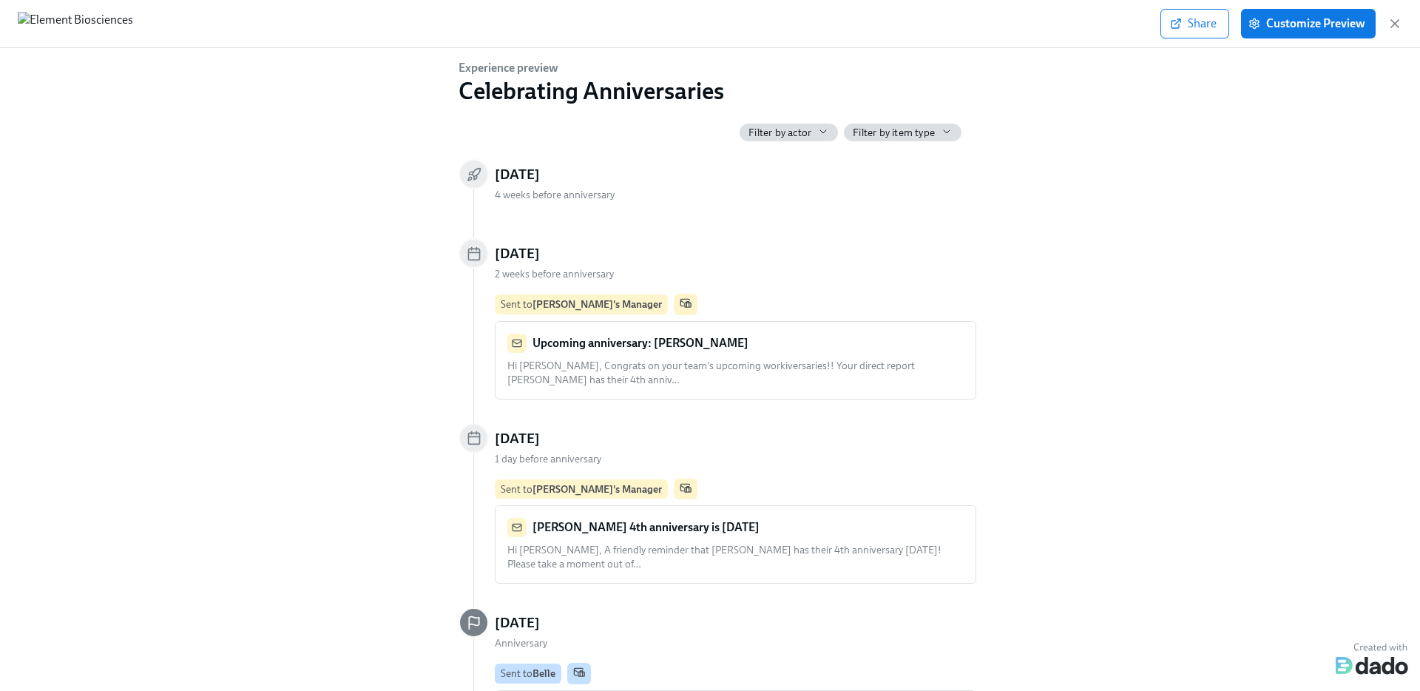
click at [877, 355] on div "Upcoming anniversary: Belle Abanes Hi Kei, Congrats on your team's upcoming wor…" at bounding box center [736, 360] width 456 height 53
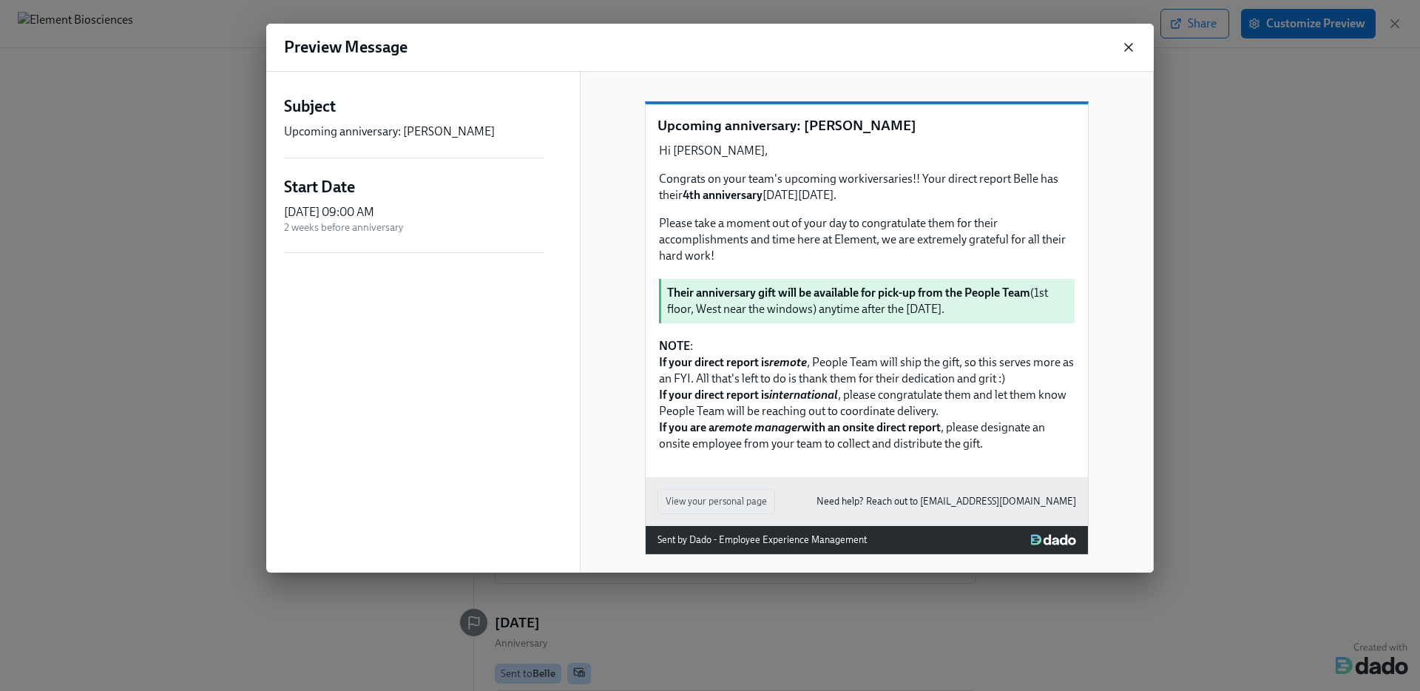
click at [1122, 41] on icon "button" at bounding box center [1129, 47] width 15 height 15
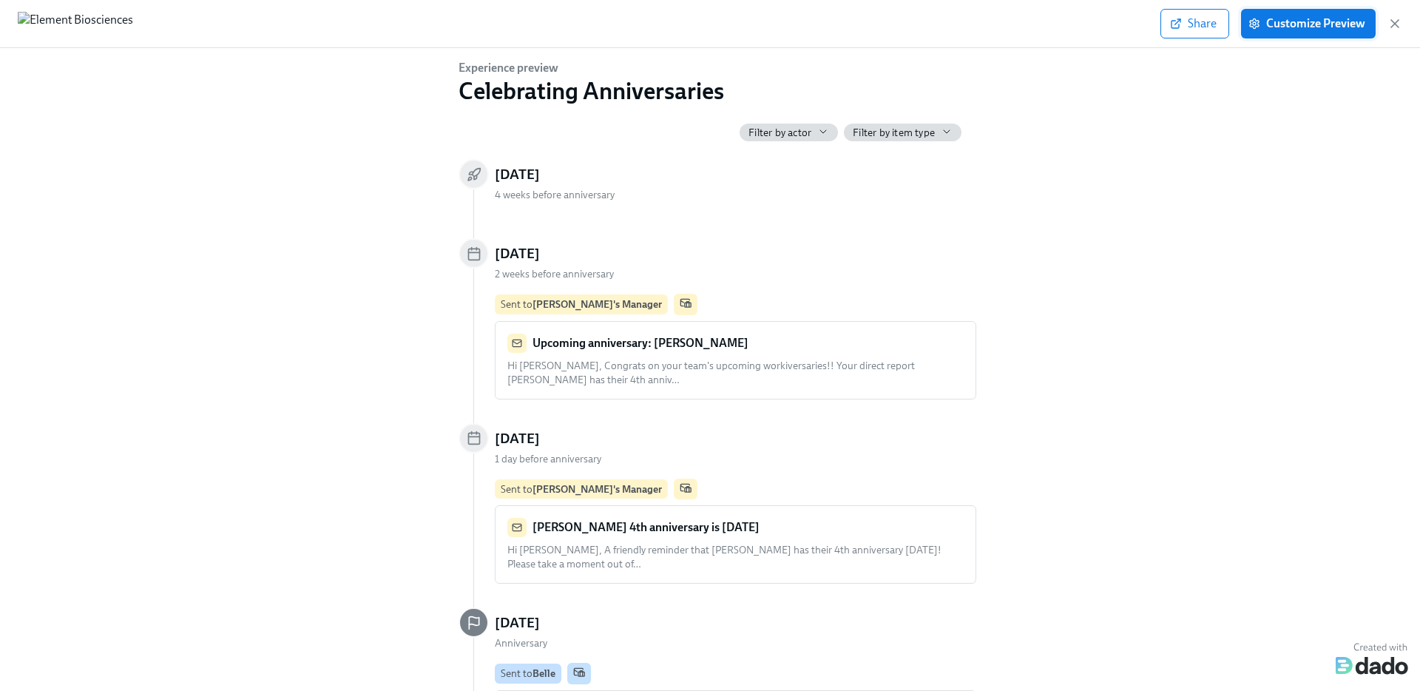
click at [1302, 12] on button "Customize Preview" at bounding box center [1308, 24] width 135 height 30
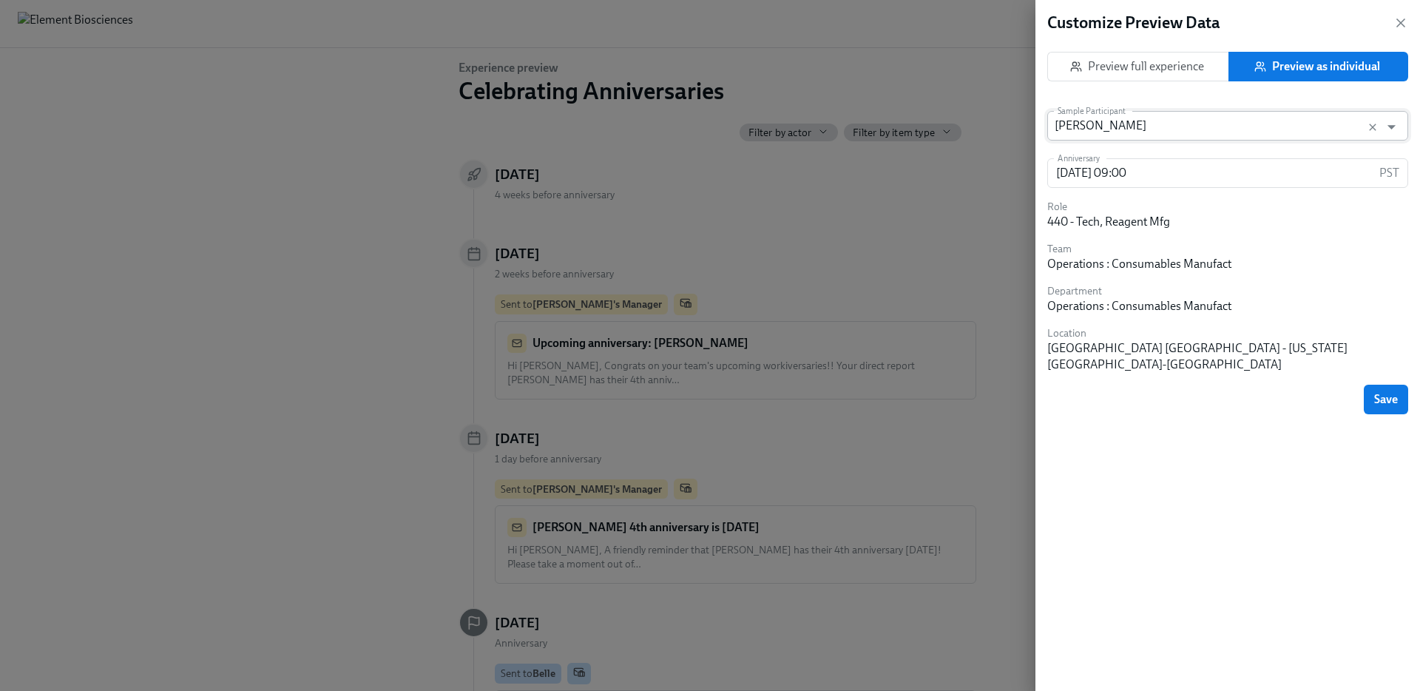
click at [1152, 133] on input "Belle Abanes" at bounding box center [1214, 126] width 318 height 30
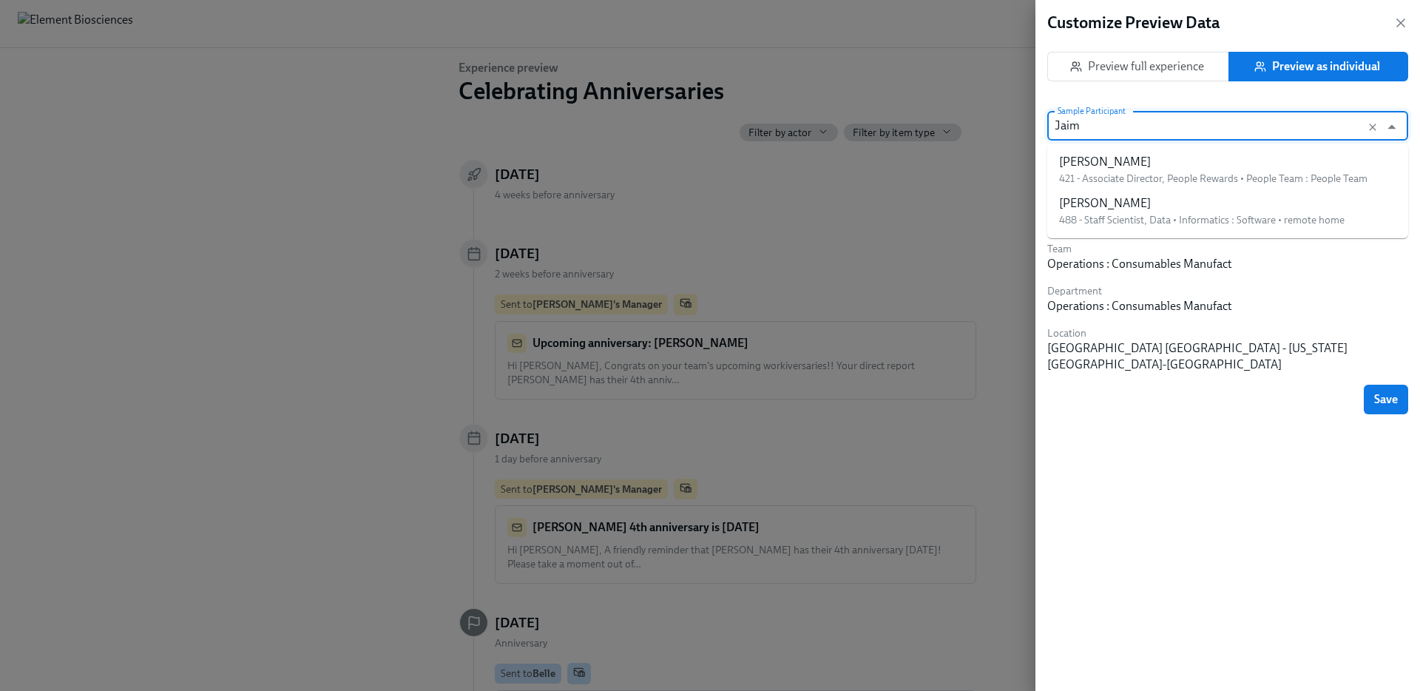
type input "Jaime"
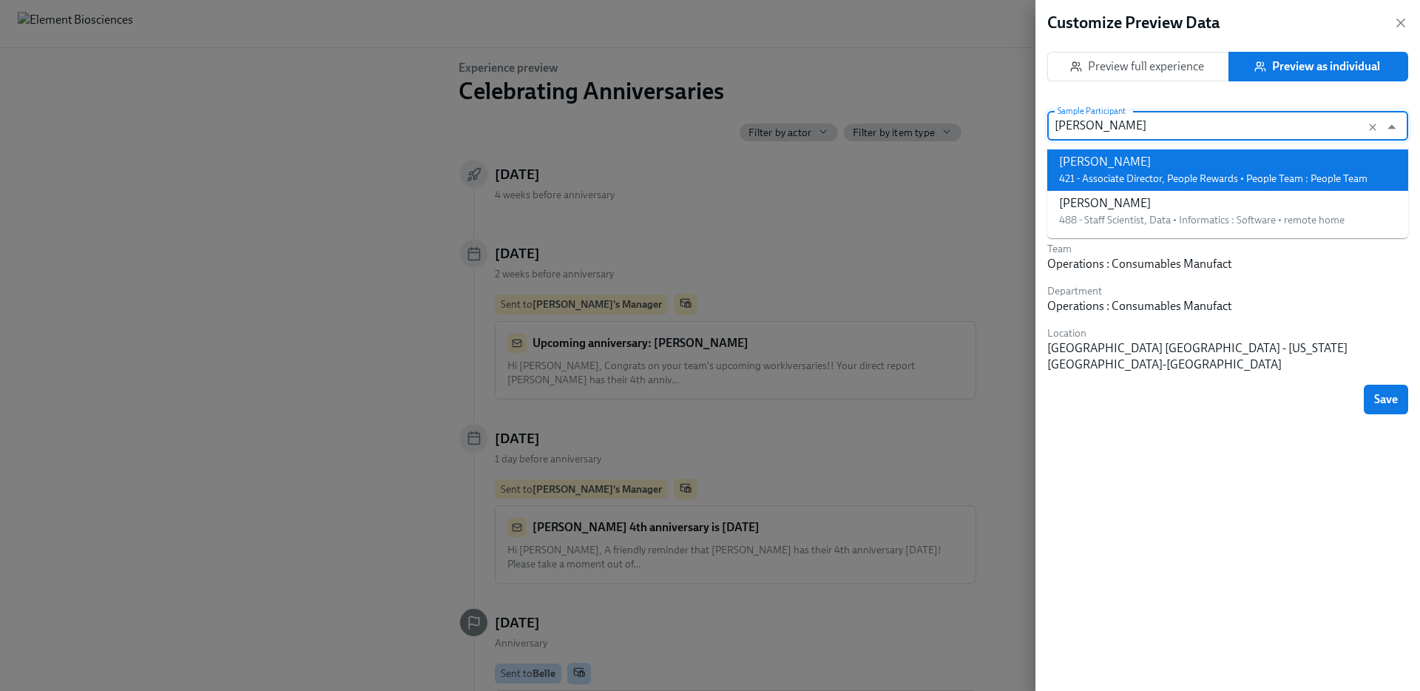
click at [1099, 171] on div "Jaime Kinsella 421 - Associate Director, People Rewards • People Team : People …" at bounding box center [1213, 170] width 309 height 33
type input "2025/09/20 09:00"
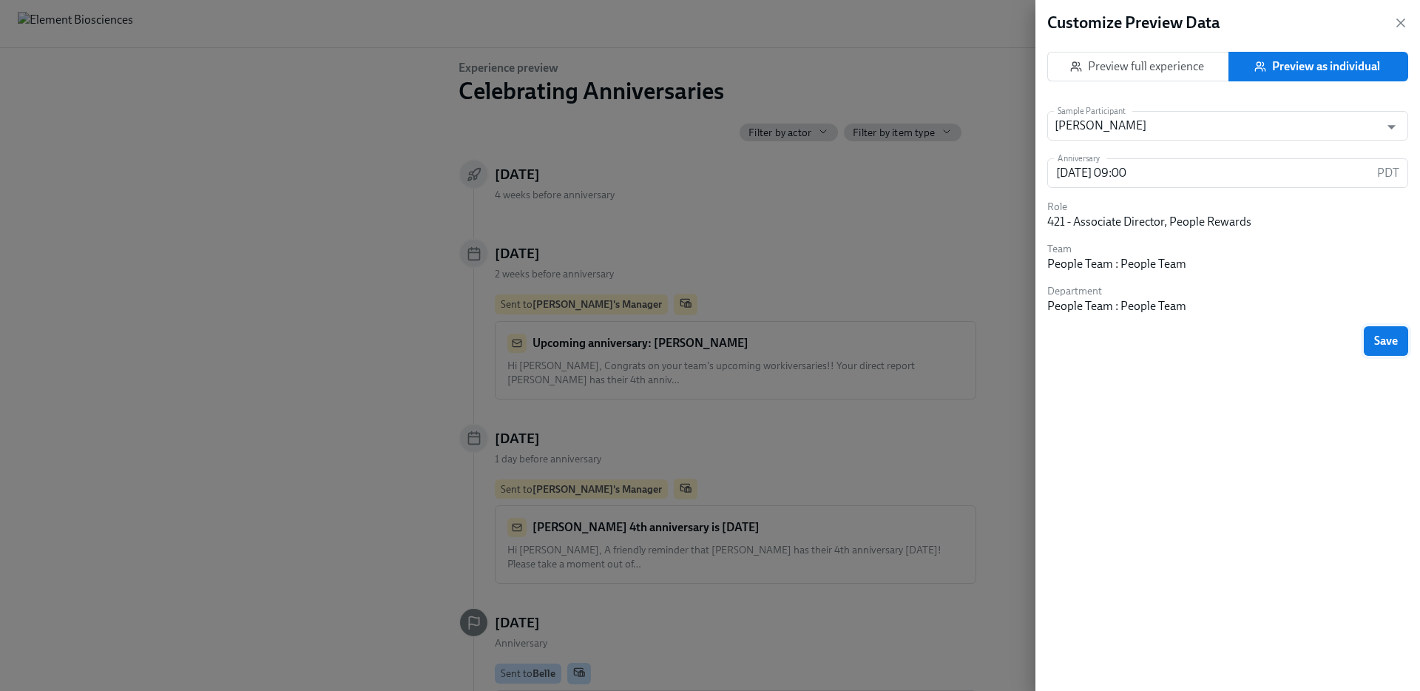
click at [1385, 336] on span "Save" at bounding box center [1387, 341] width 24 height 15
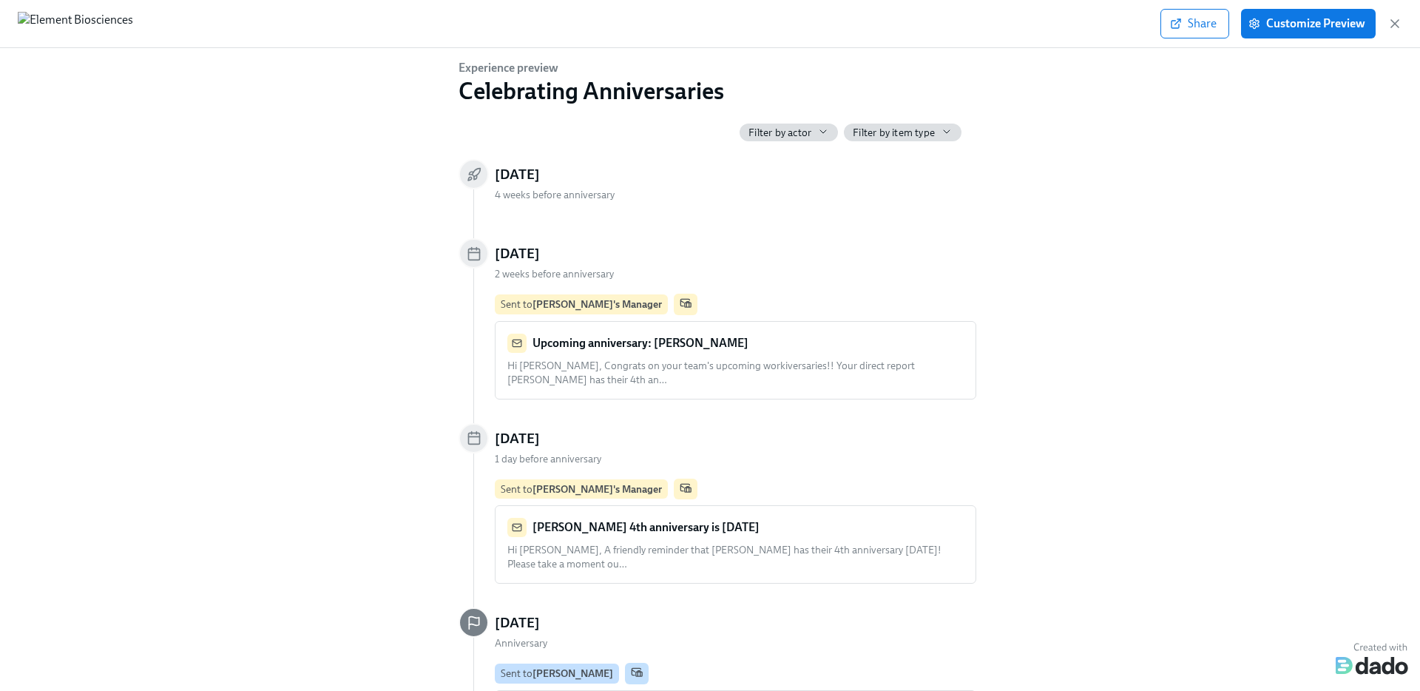
click at [612, 360] on span "Hi Brian, Congrats on your team's upcoming workiversaries!! Your direct report …" at bounding box center [712, 373] width 408 height 27
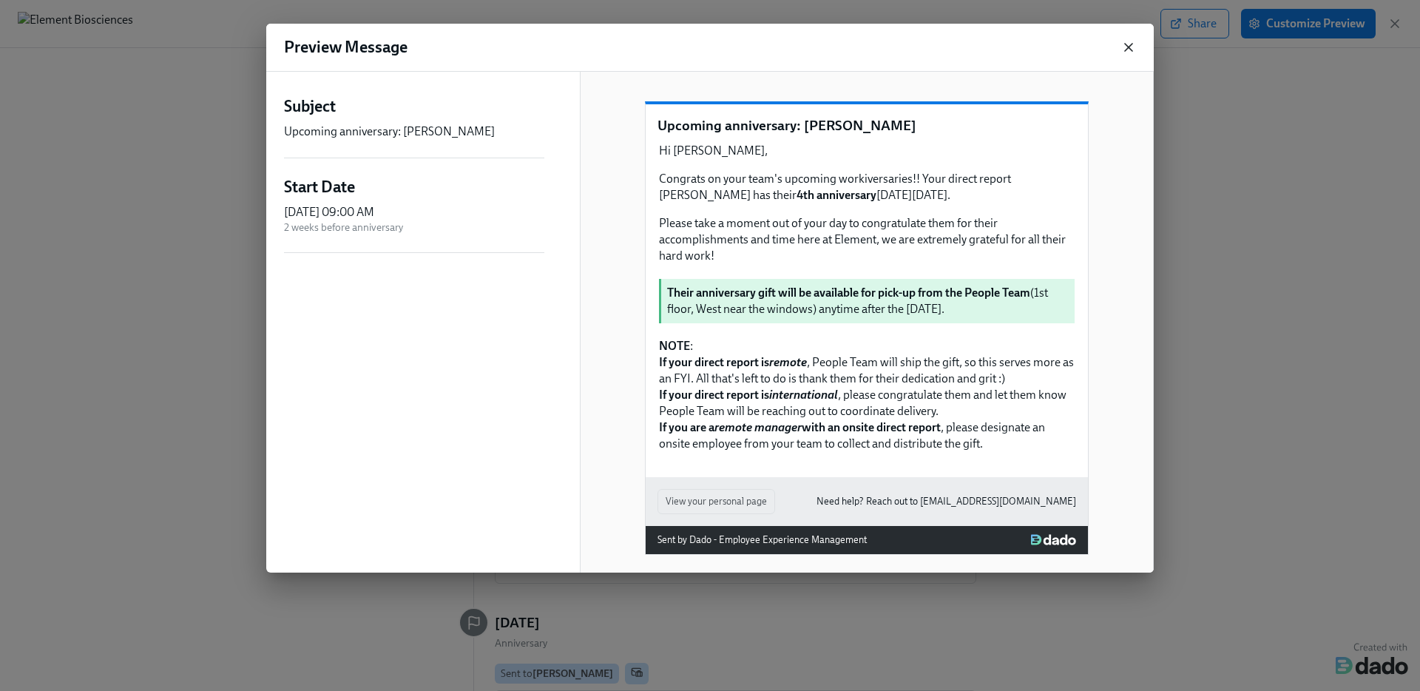
click at [1132, 50] on icon "button" at bounding box center [1129, 47] width 15 height 15
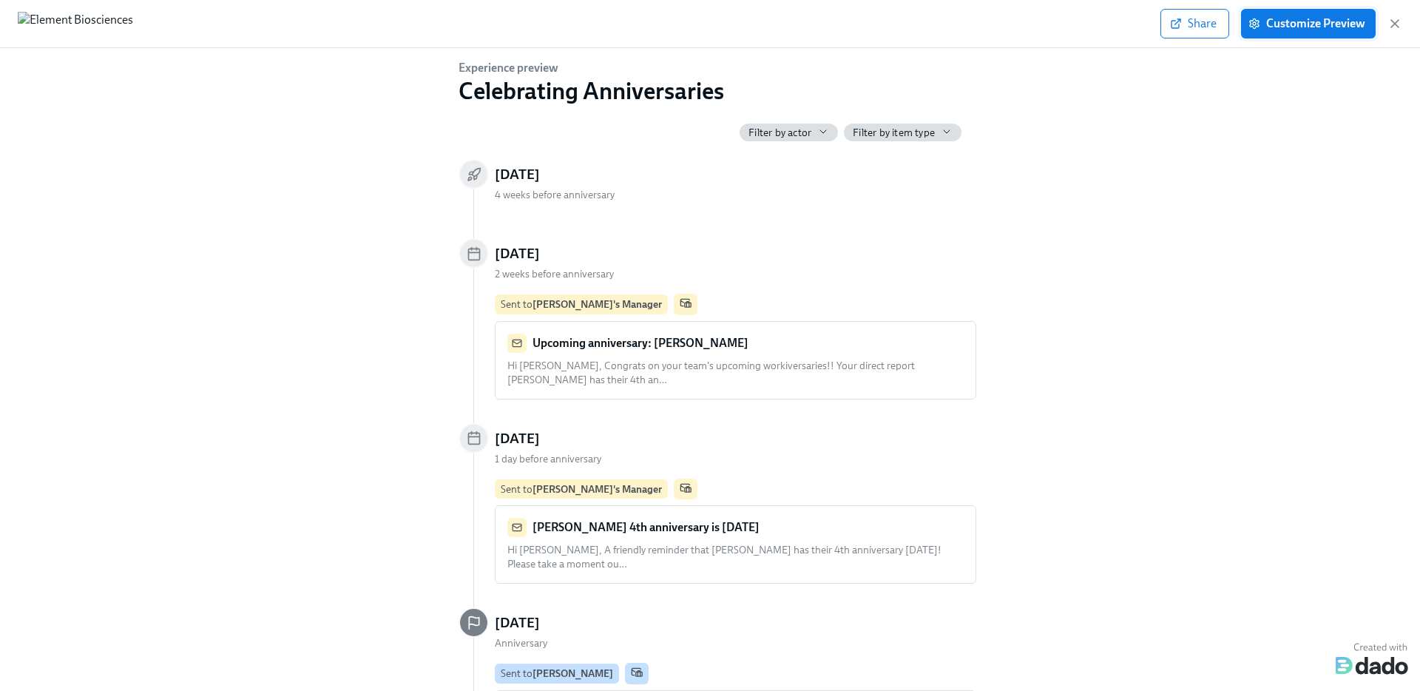
click at [1340, 24] on span "Customize Preview" at bounding box center [1309, 23] width 114 height 15
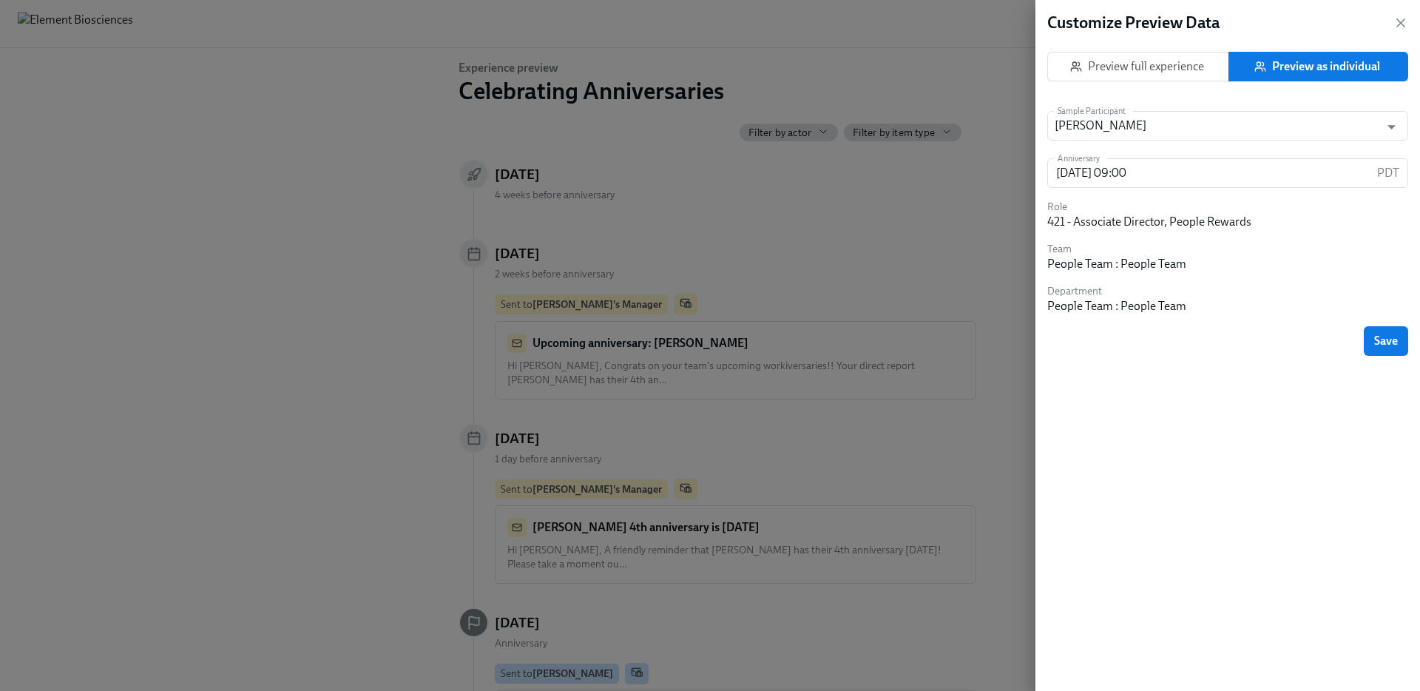
click at [1126, 68] on span "Preview full experience" at bounding box center [1138, 66] width 157 height 15
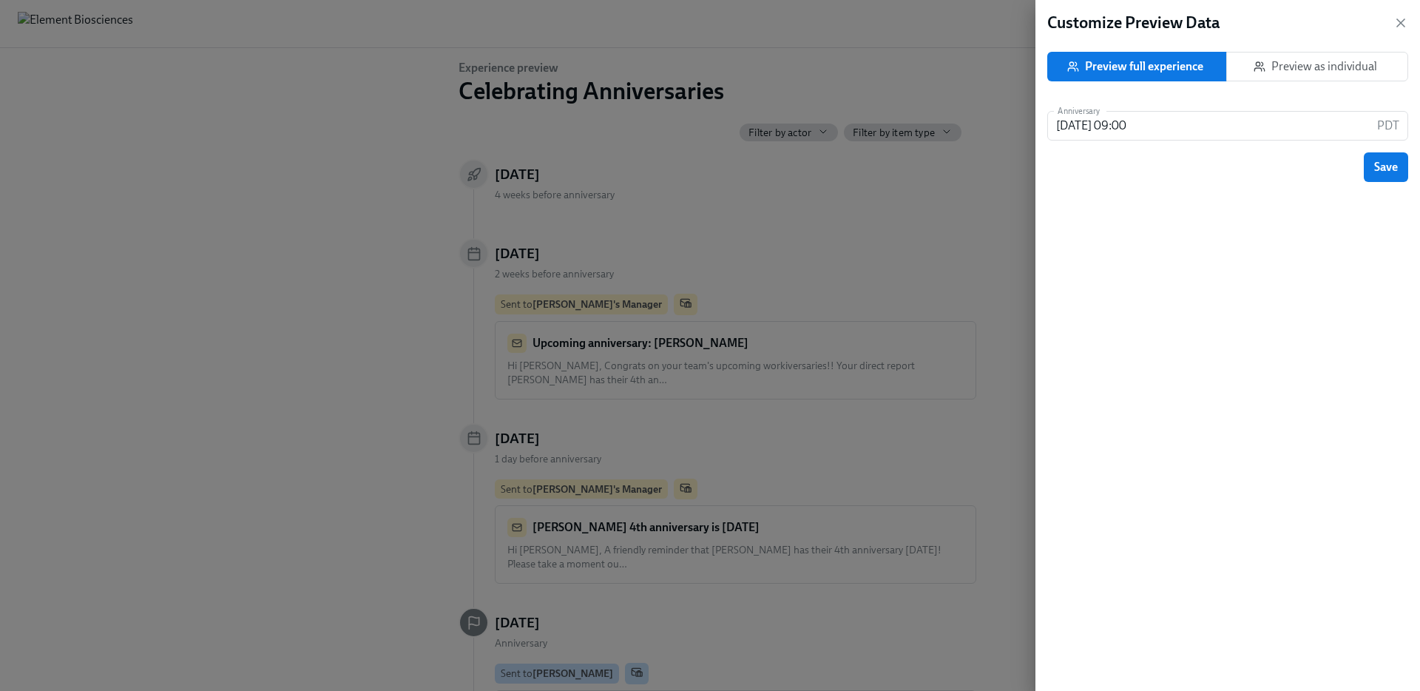
click at [920, 229] on div at bounding box center [710, 345] width 1420 height 691
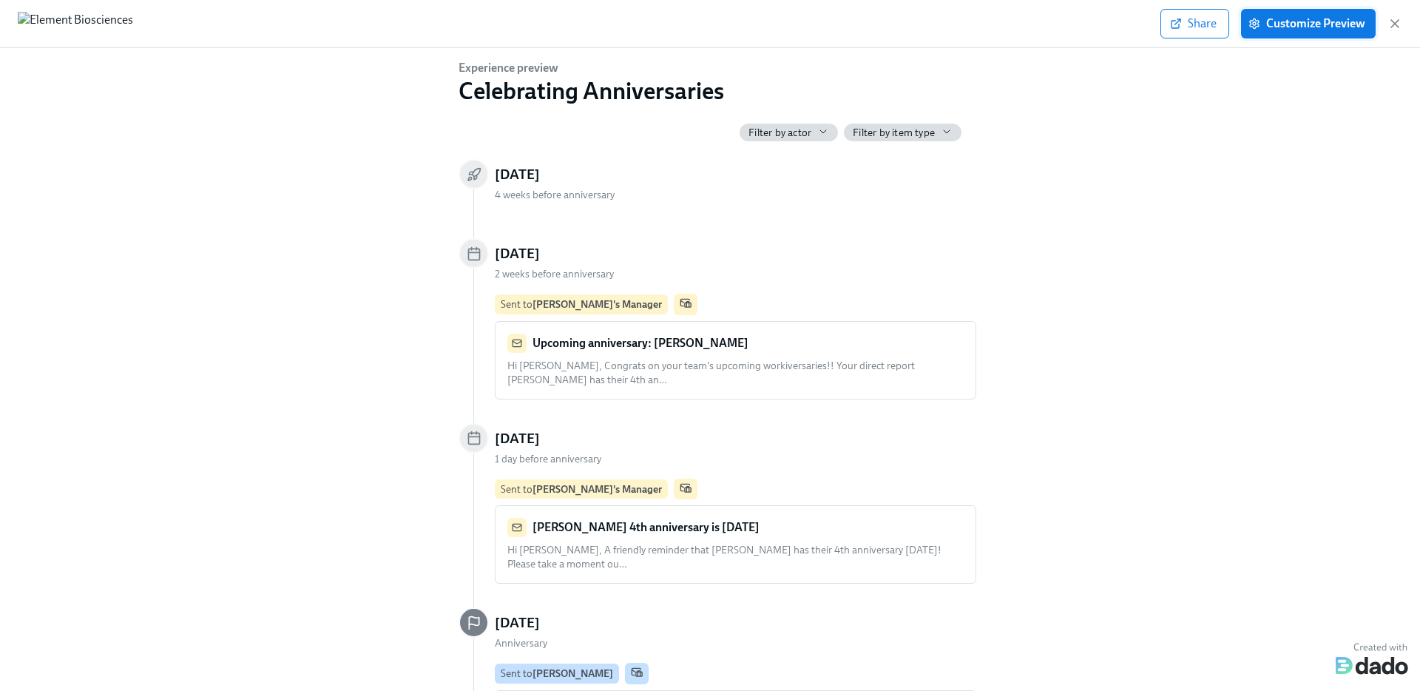
click at [1280, 18] on span "Customize Preview" at bounding box center [1309, 23] width 114 height 15
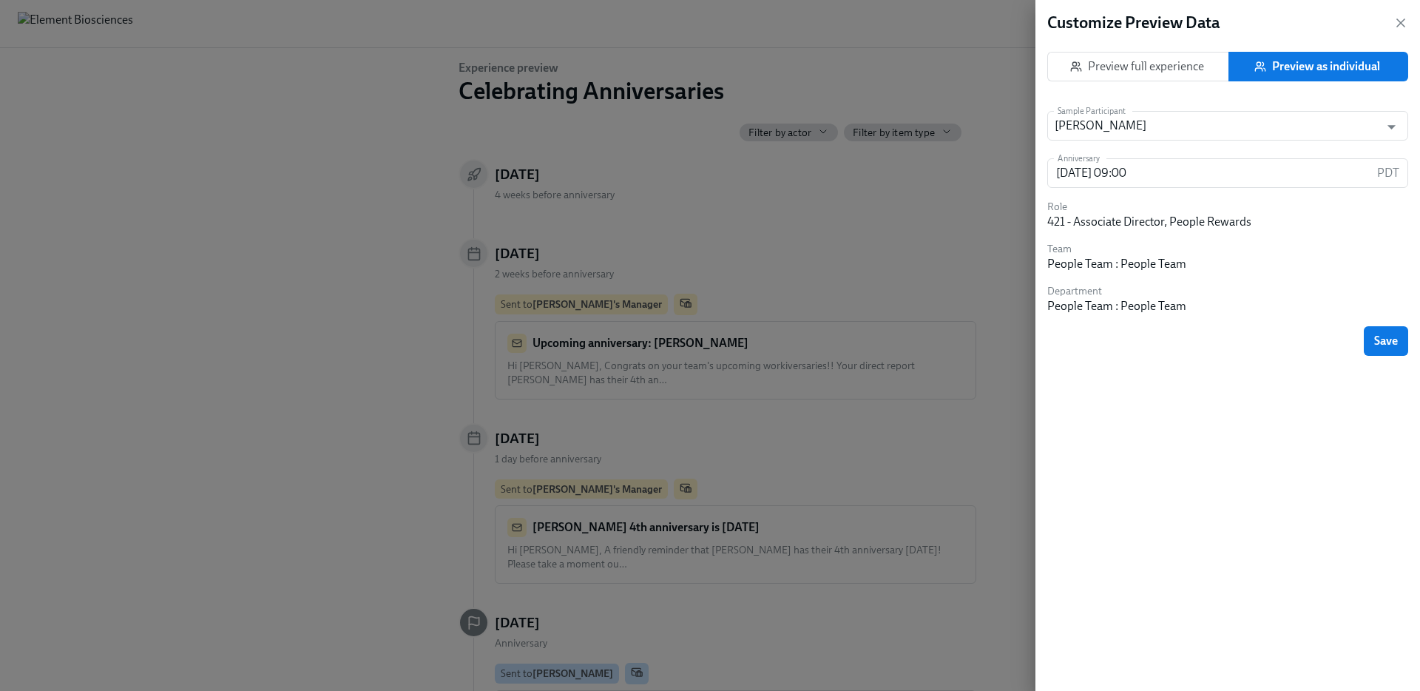
click at [1168, 63] on span "Preview full experience" at bounding box center [1138, 66] width 157 height 15
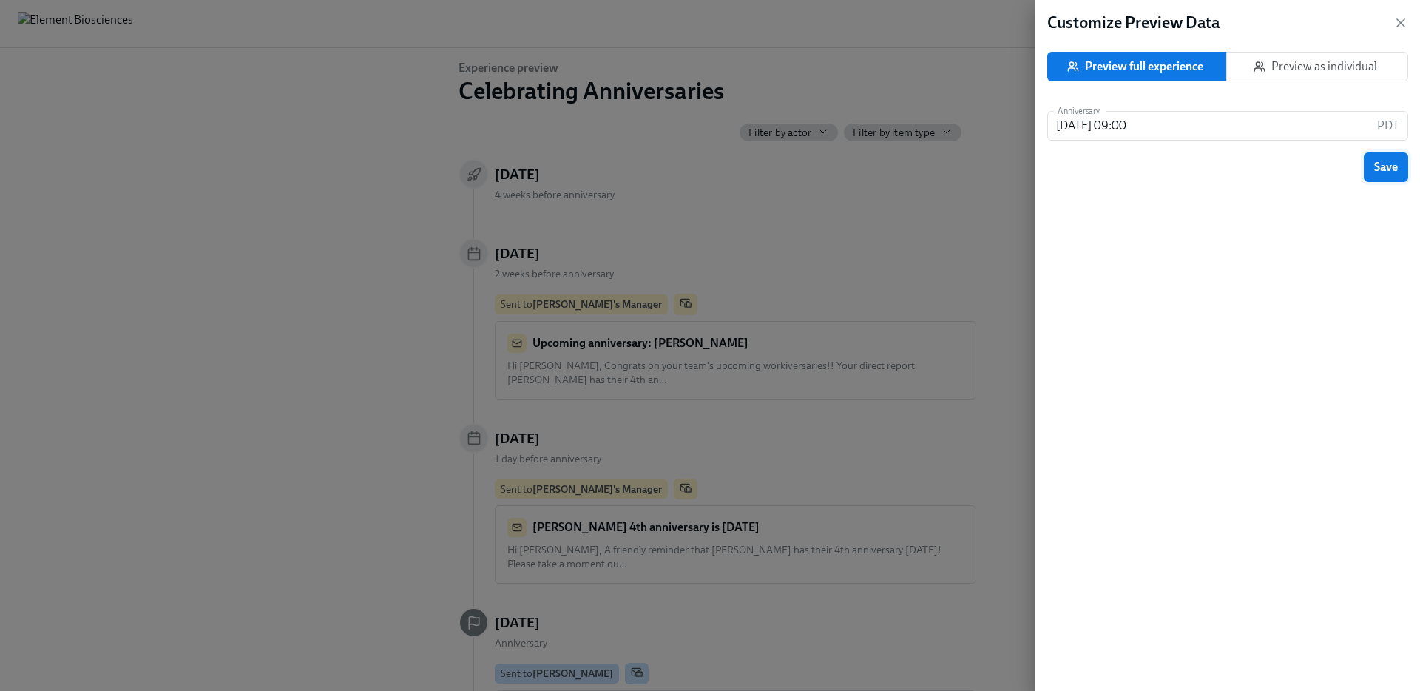
click at [1382, 155] on button "Save" at bounding box center [1386, 167] width 44 height 30
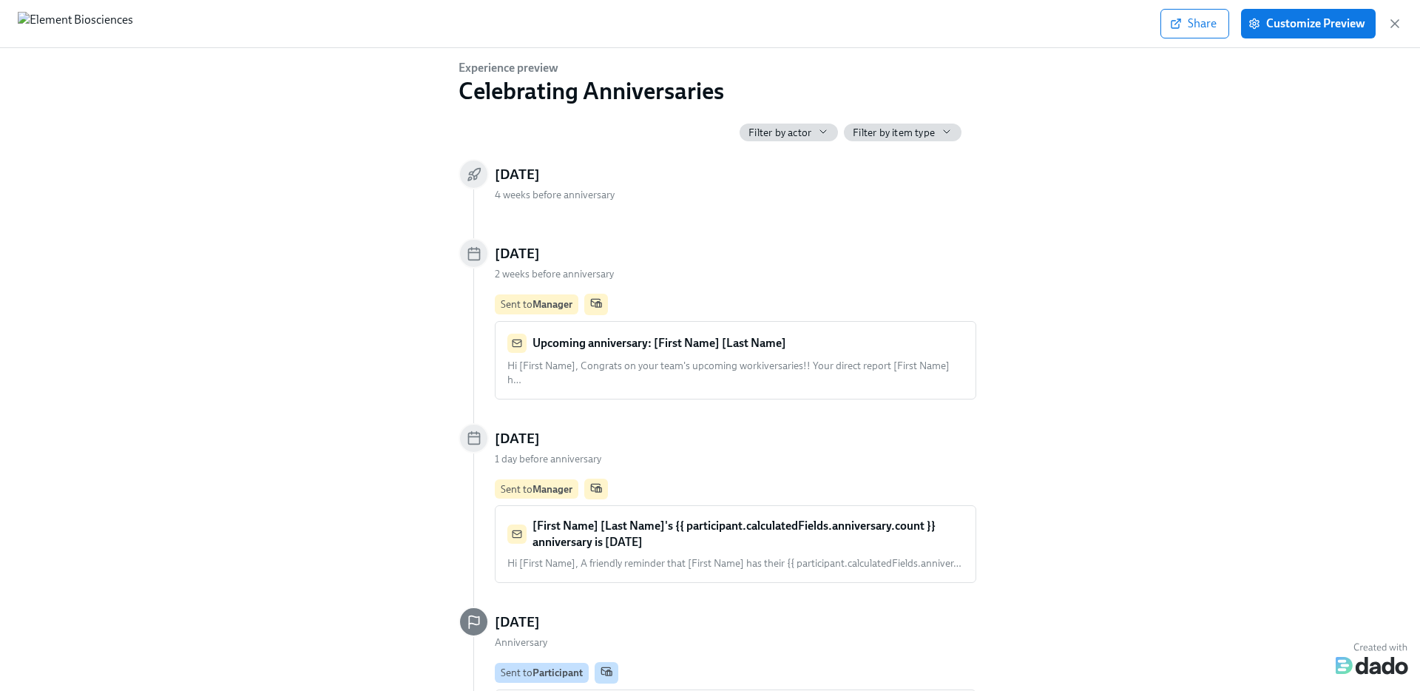
click at [837, 340] on div "Upcoming anniversary: [First Name] [Last Name]" at bounding box center [736, 343] width 456 height 19
click at [1397, 24] on icon "button" at bounding box center [1395, 23] width 15 height 15
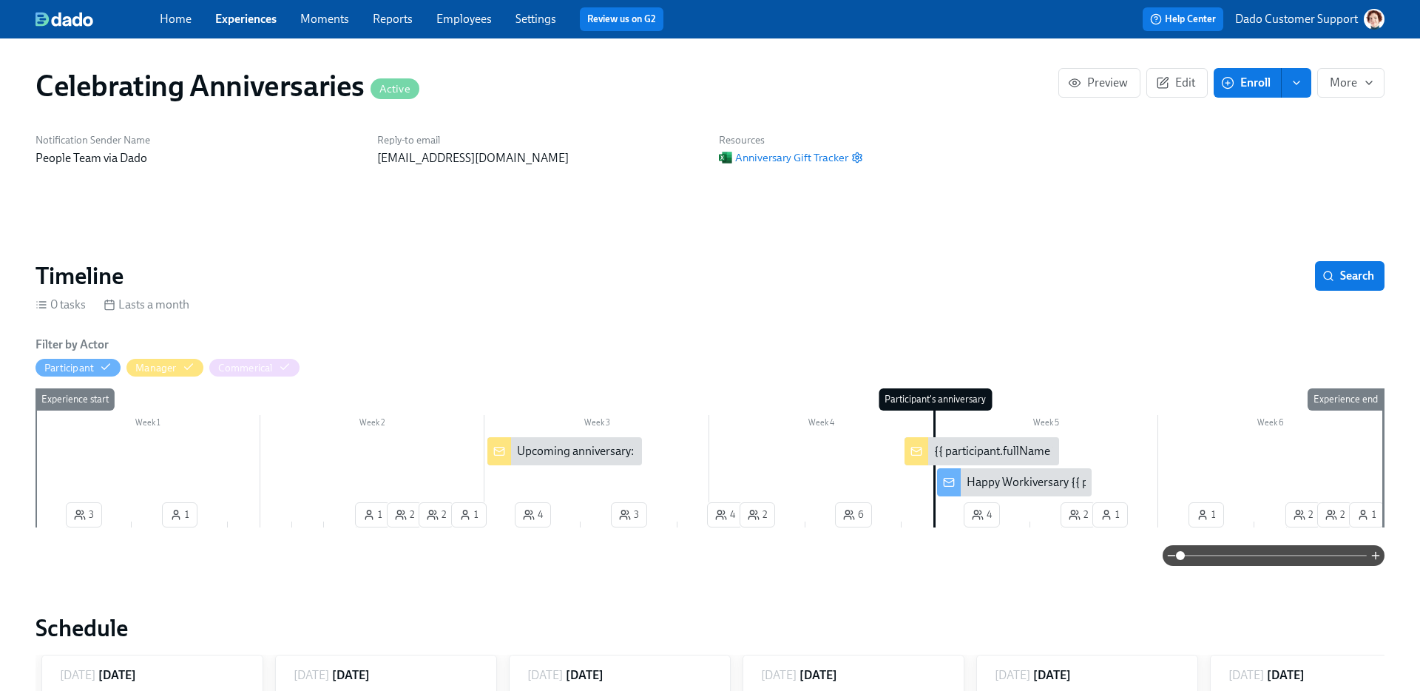
click at [597, 448] on div "Upcoming anniversary: {{ participant.fullName }}" at bounding box center [640, 451] width 246 height 16
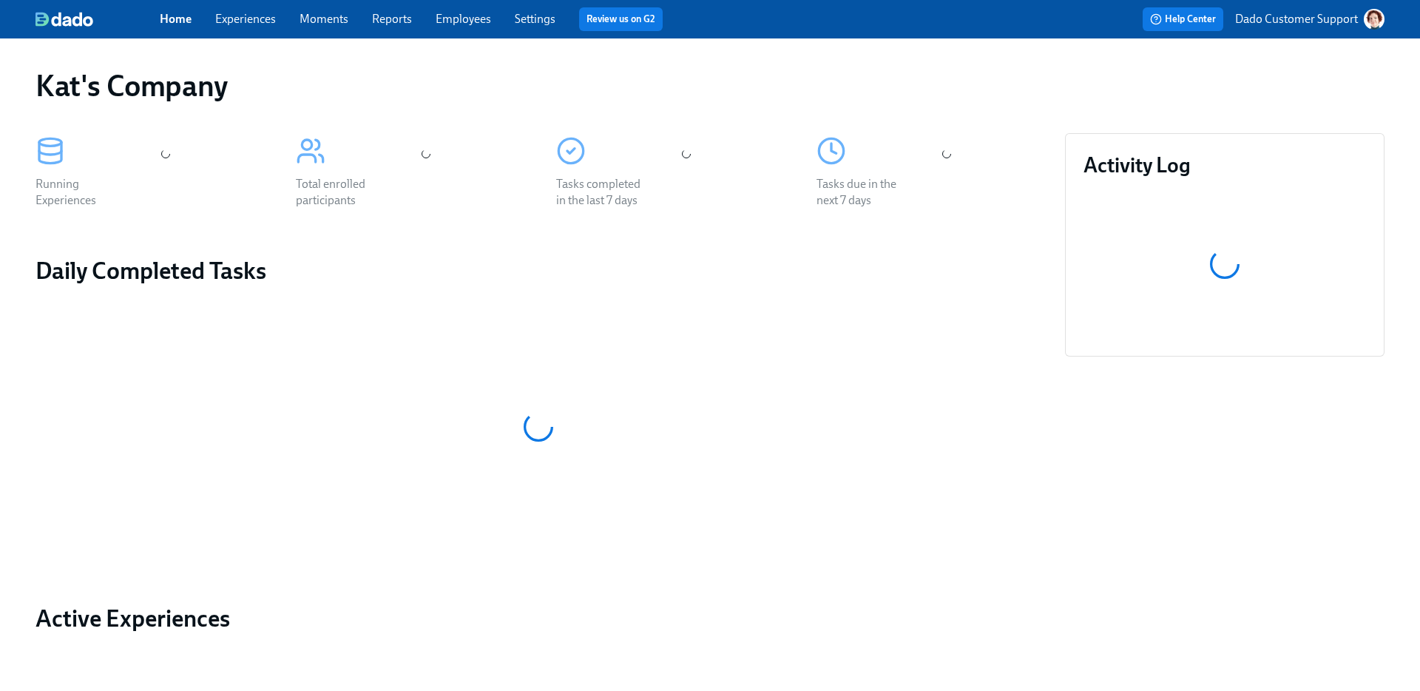
click at [1281, 18] on p "Dado Customer Support" at bounding box center [1296, 19] width 123 height 16
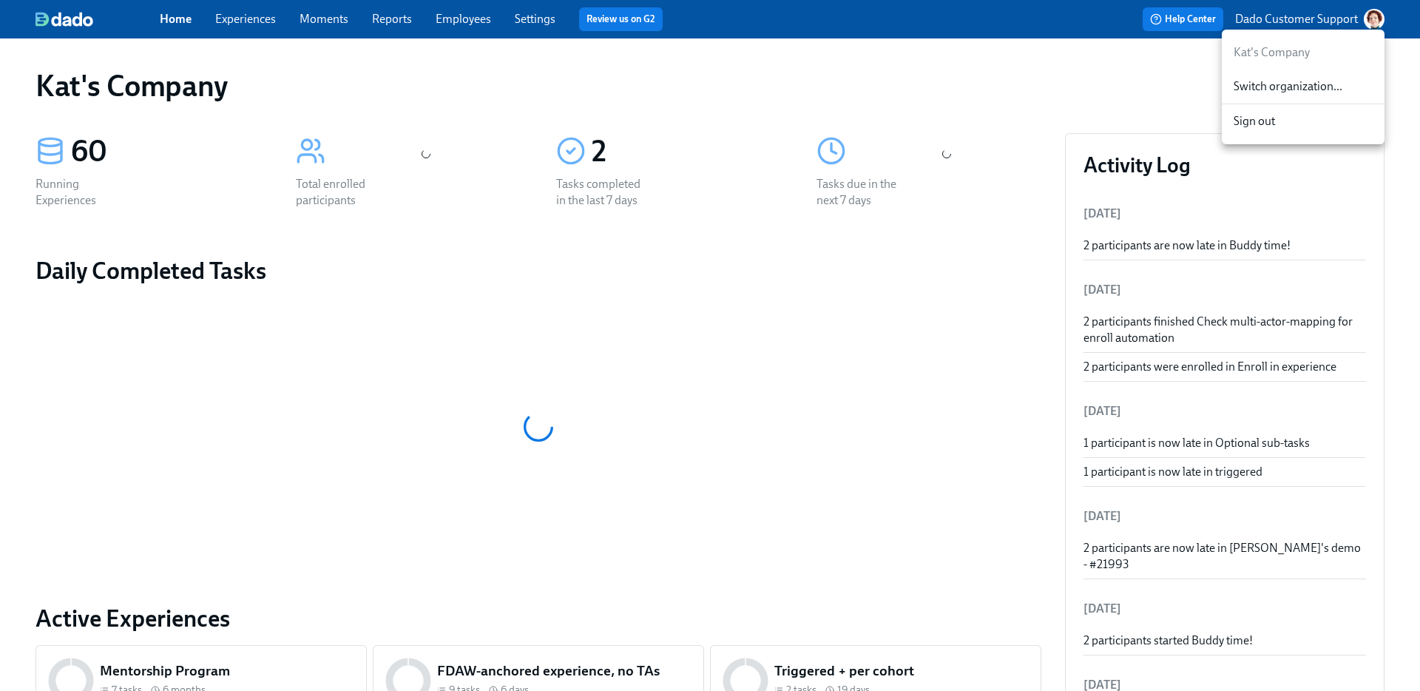
drag, startPoint x: 1287, startPoint y: 109, endPoint x: 1287, endPoint y: 92, distance: 16.3
click at [1287, 92] on ul "Kat's Company Switch organization... Sign out" at bounding box center [1303, 87] width 163 height 115
click at [1287, 92] on span "Switch organization..." at bounding box center [1303, 86] width 139 height 16
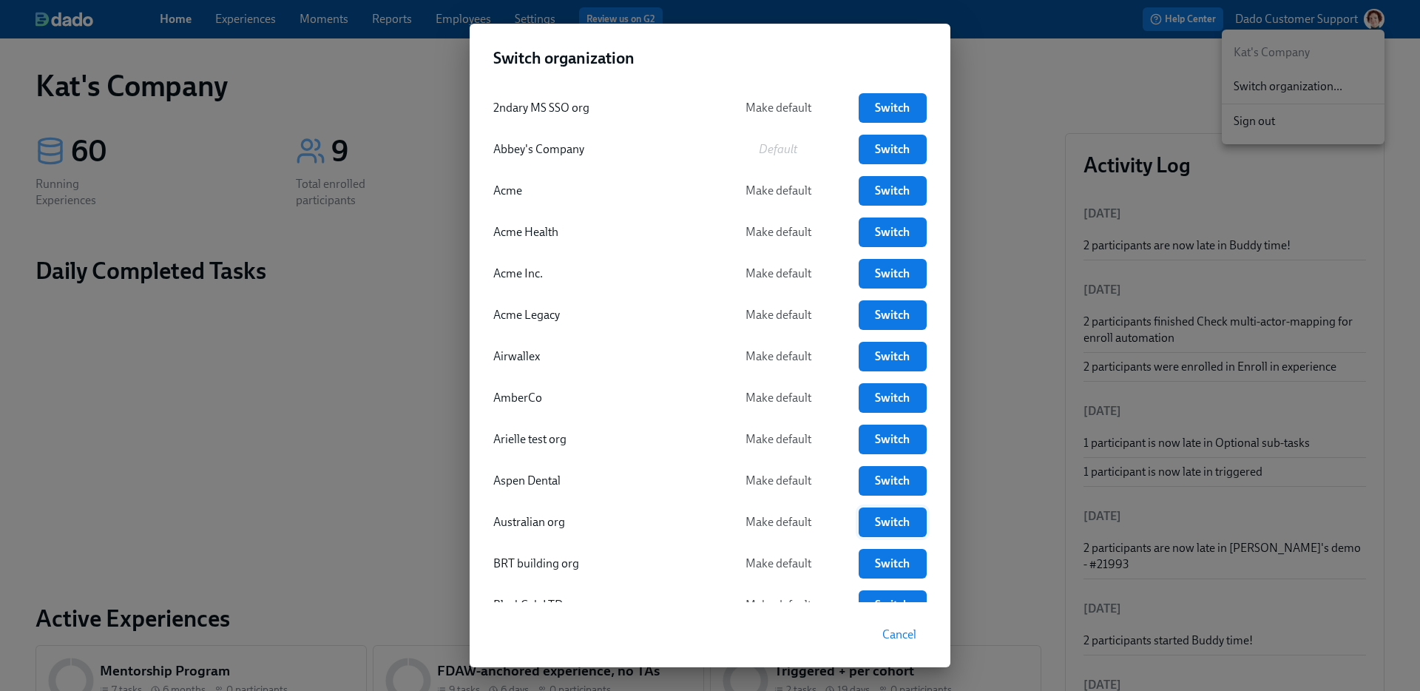
click at [923, 518] on link "Switch" at bounding box center [893, 523] width 68 height 30
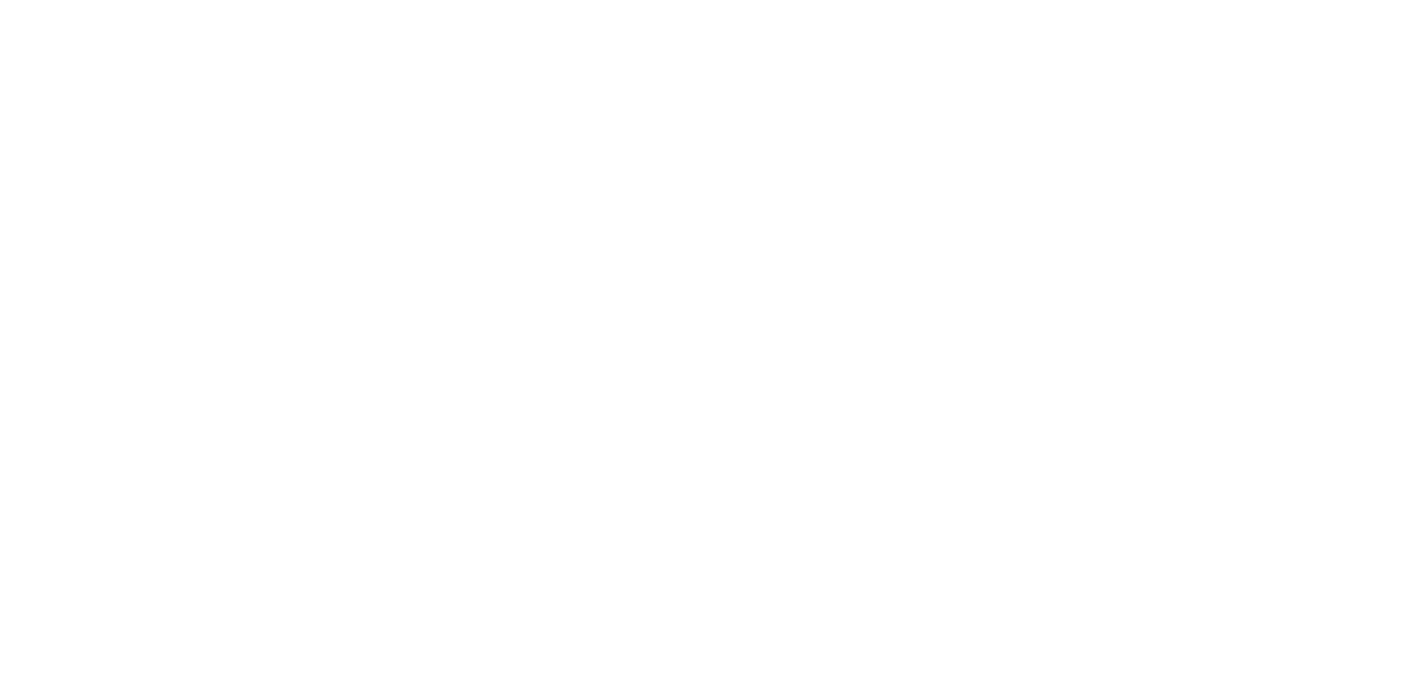
click at [458, 0] on html at bounding box center [710, 0] width 1420 height 0
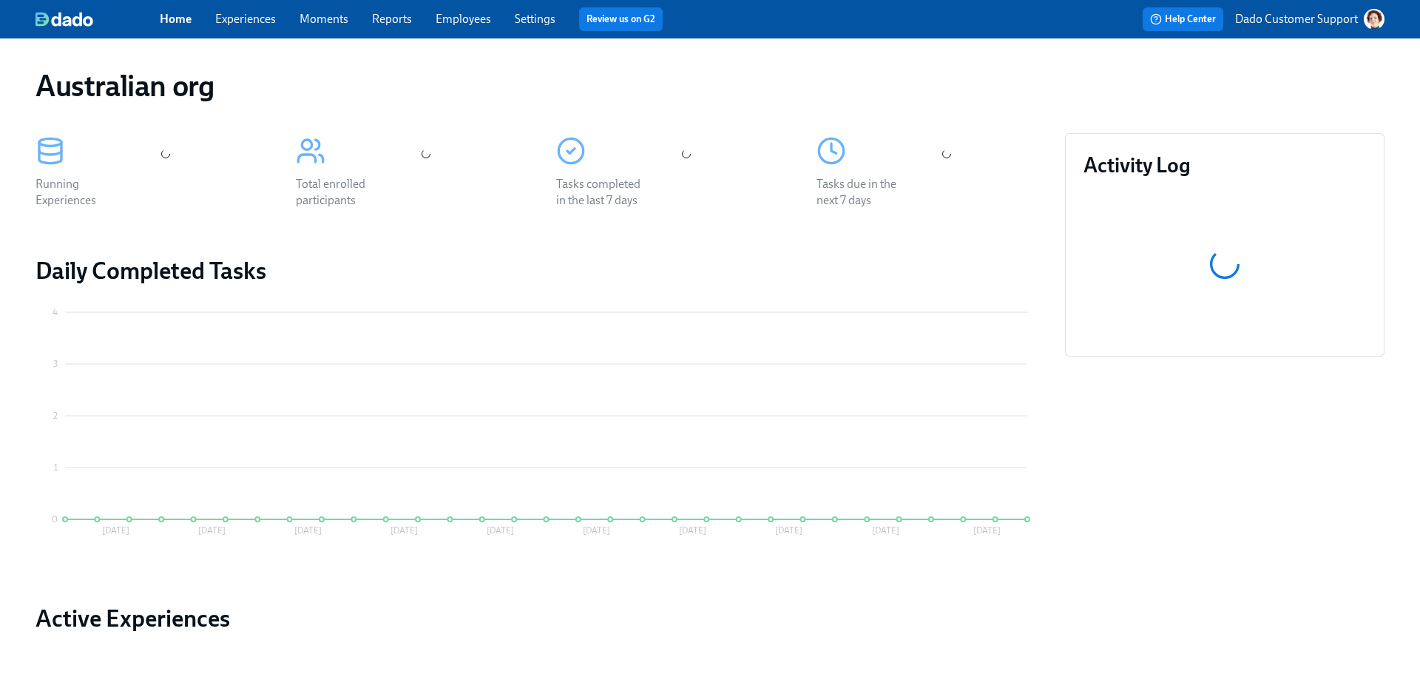
click at [459, 18] on link "Employees" at bounding box center [463, 19] width 55 height 14
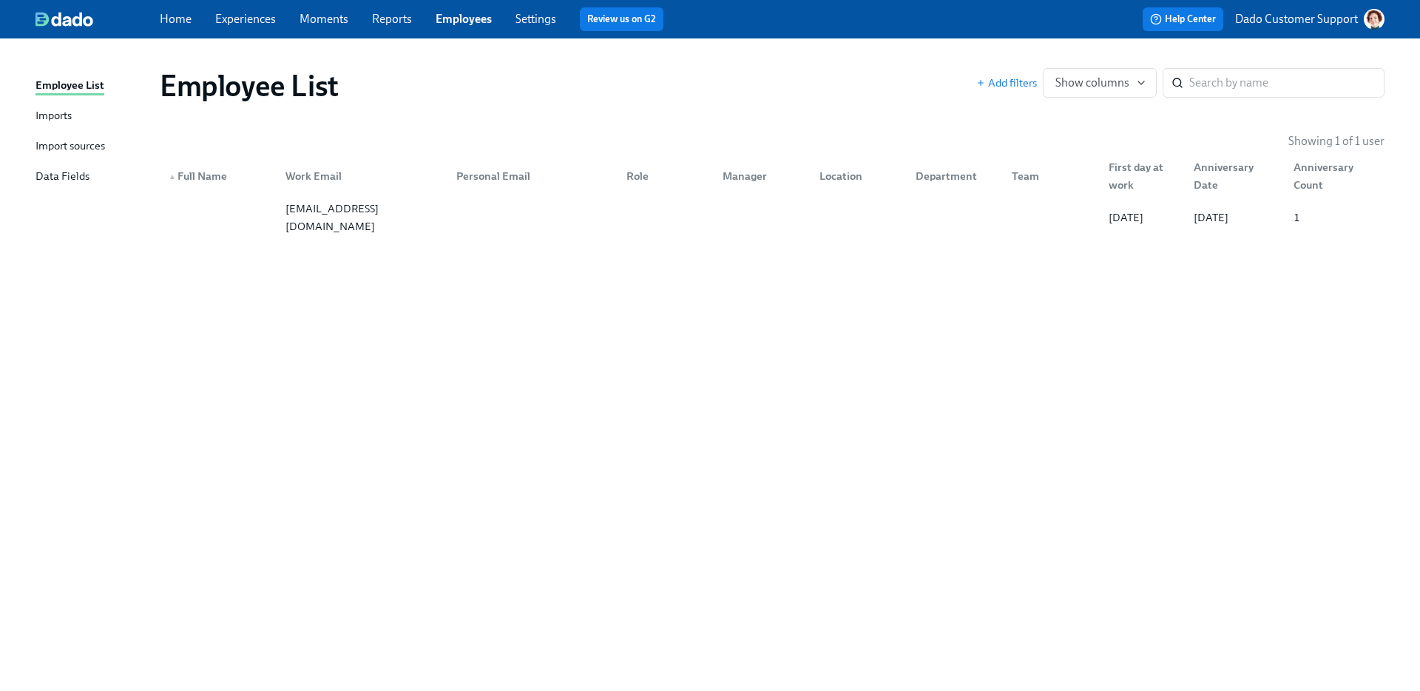
click at [85, 147] on div "Import sources" at bounding box center [71, 147] width 70 height 18
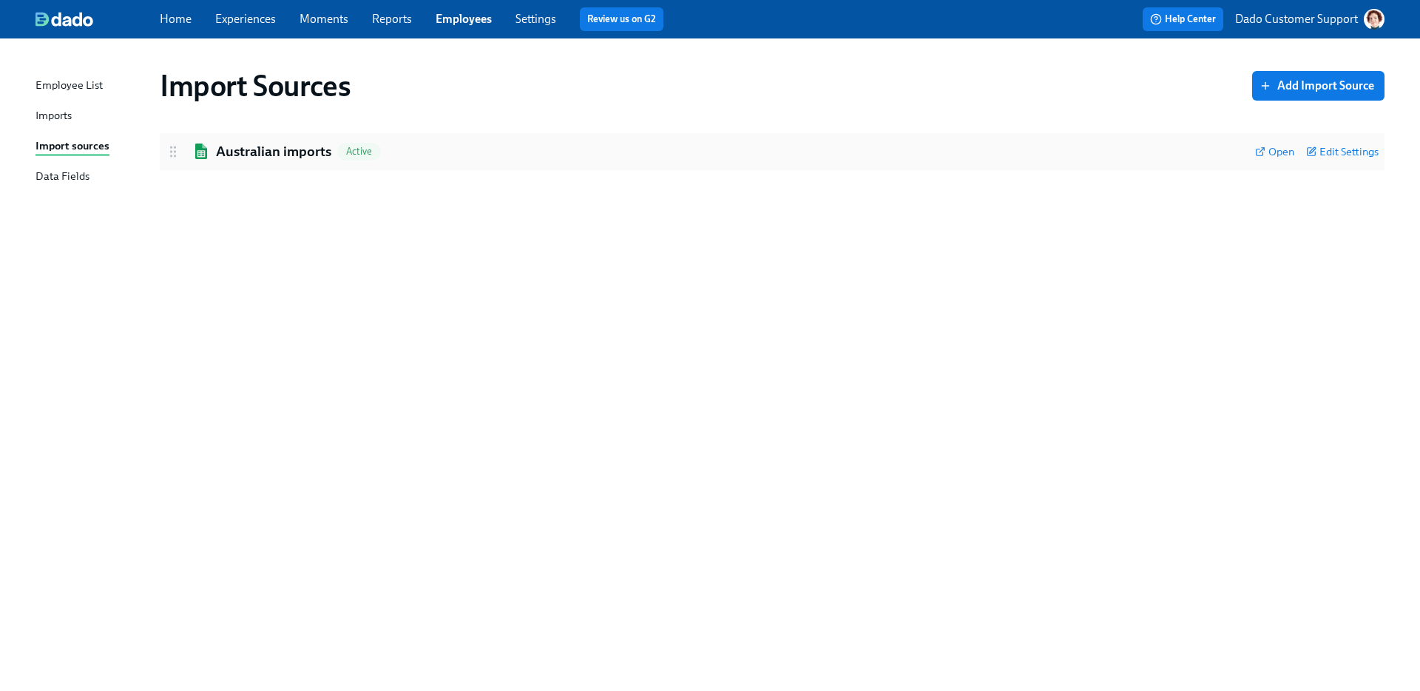
click at [264, 152] on h2 "Australian imports" at bounding box center [273, 151] width 115 height 19
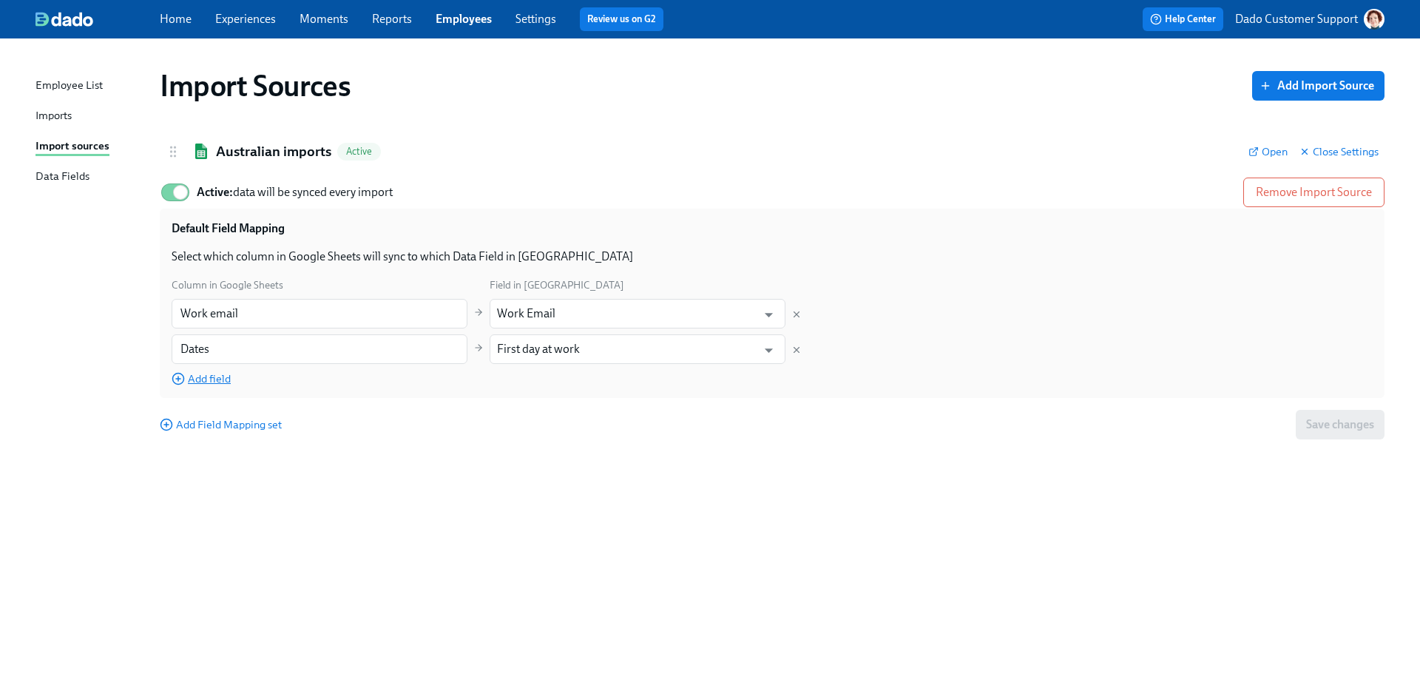
click at [209, 382] on span "Add field" at bounding box center [201, 378] width 59 height 15
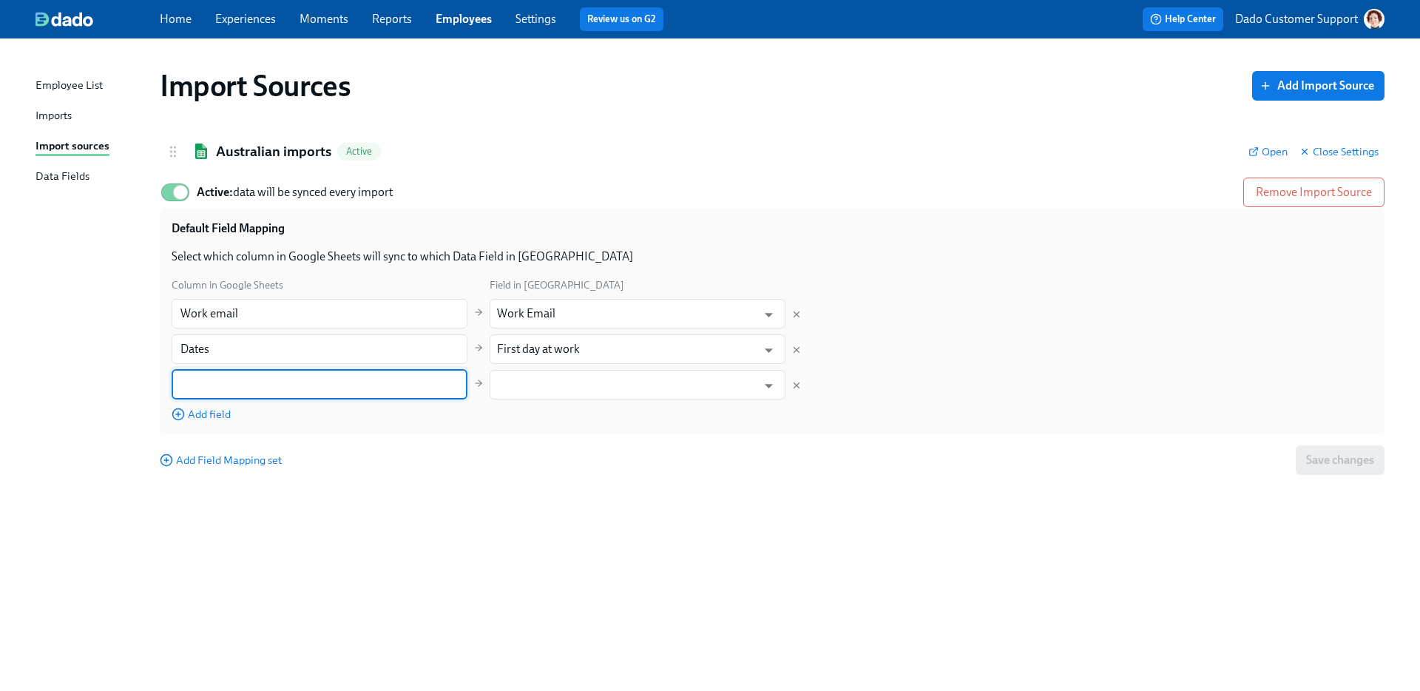
click at [246, 385] on input "text" at bounding box center [320, 385] width 296 height 30
type input "First name"
click at [527, 382] on input "text" at bounding box center [627, 385] width 260 height 30
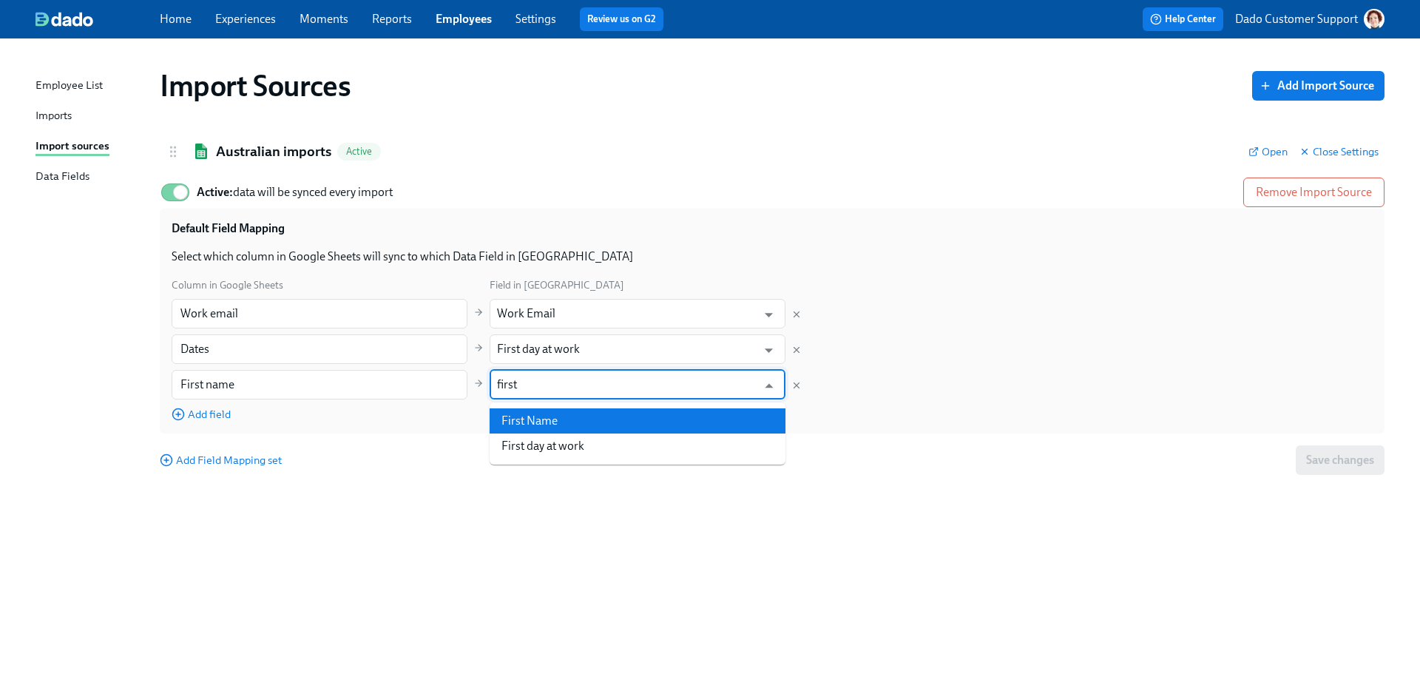
click at [528, 425] on li "First Name" at bounding box center [638, 420] width 296 height 25
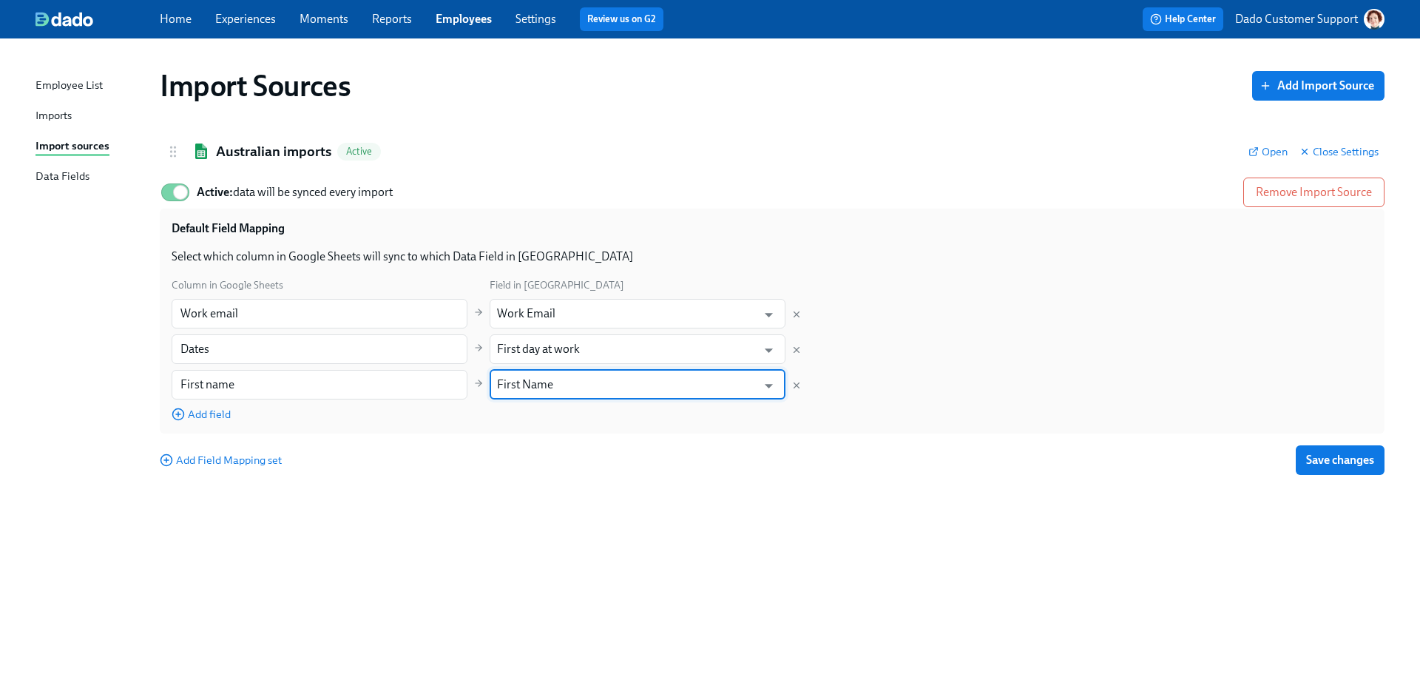
type input "First Name"
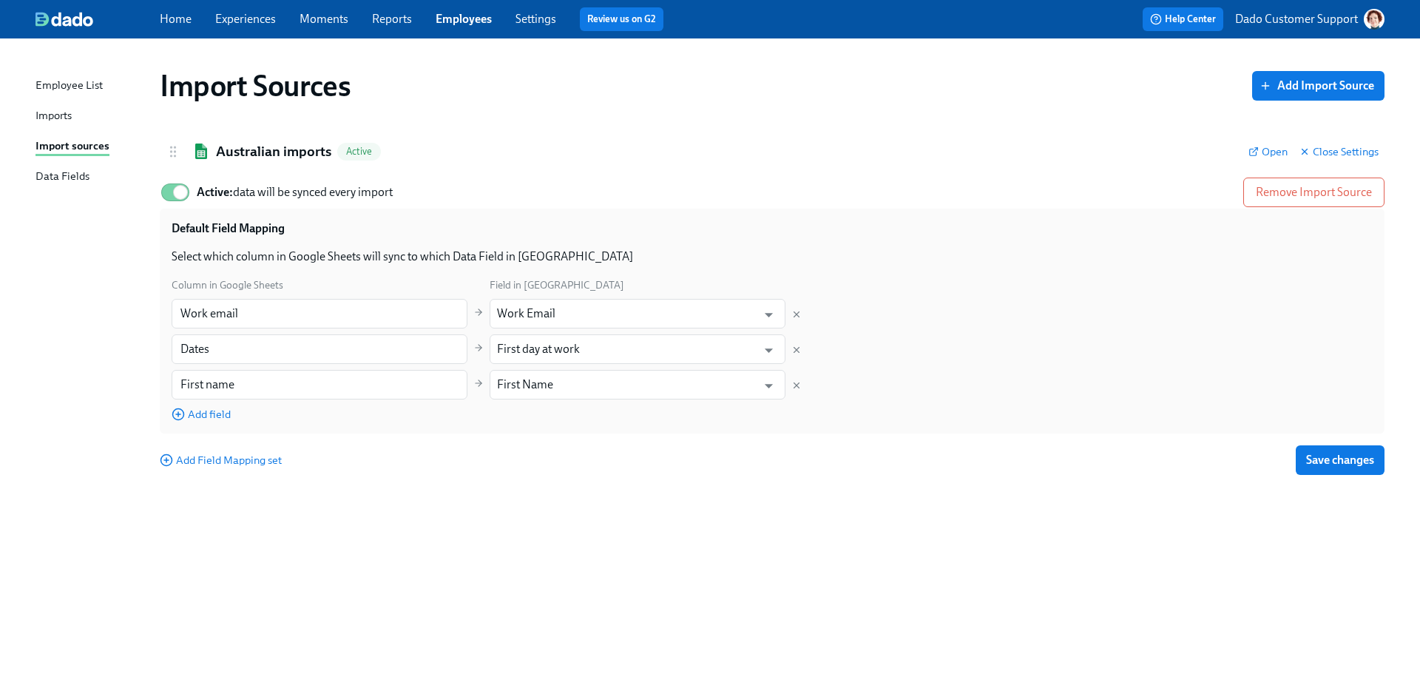
click at [1216, 240] on div "Default Field Mapping" at bounding box center [772, 234] width 1201 height 28
click at [284, 385] on input "First name" at bounding box center [320, 385] width 296 height 30
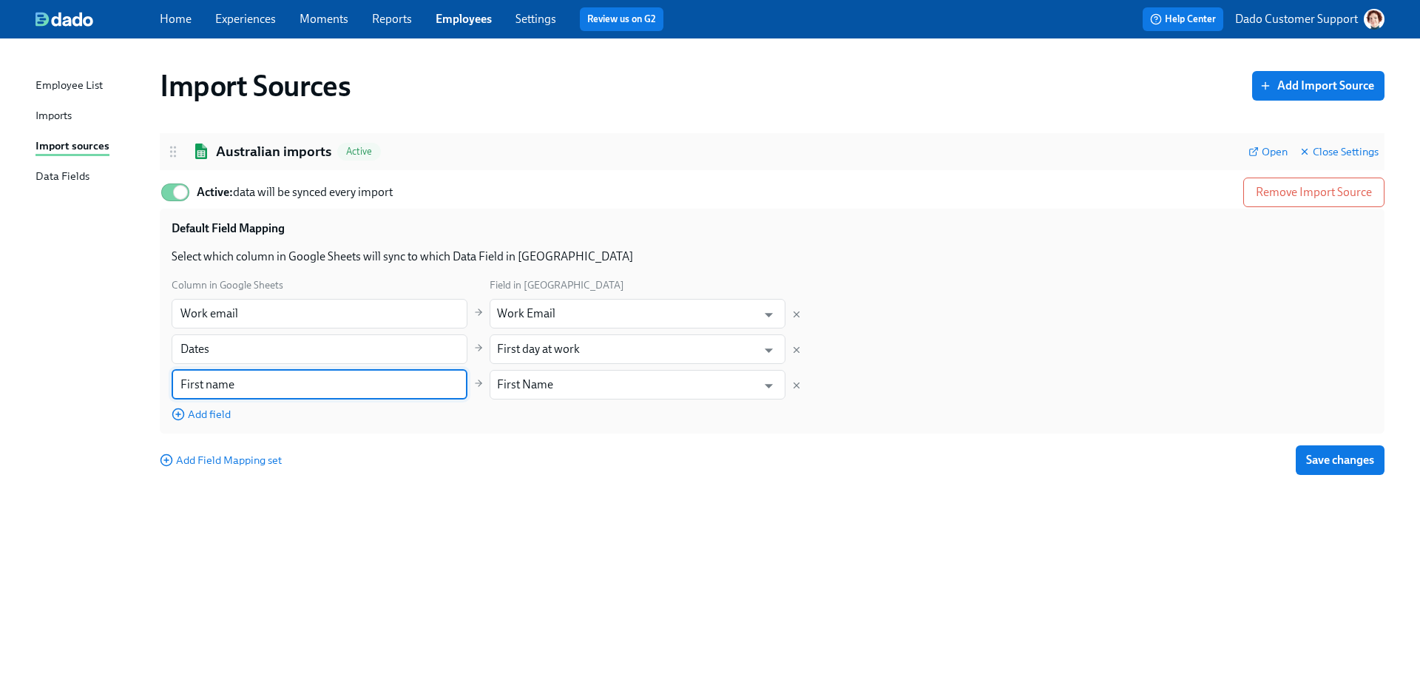
click at [1276, 137] on div "Australian imports Active Open Close Settings" at bounding box center [772, 151] width 1225 height 37
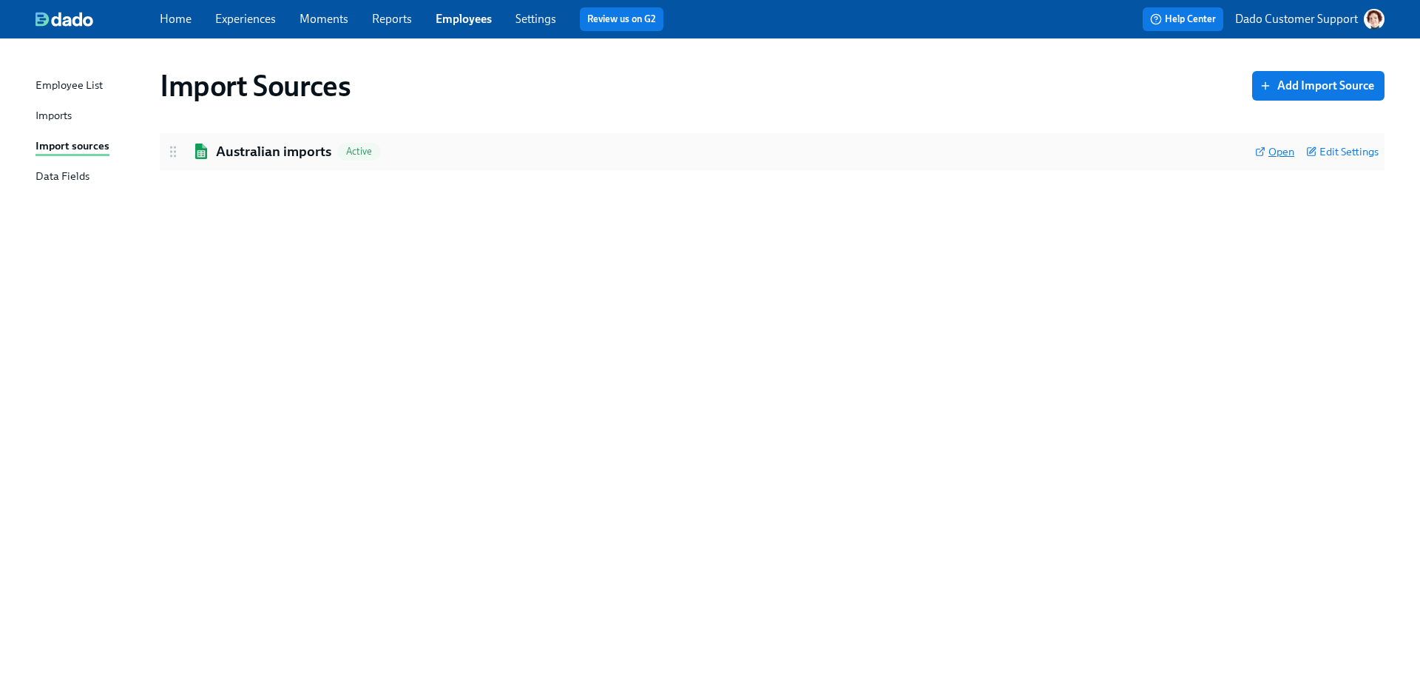
click at [1270, 153] on span "Open" at bounding box center [1274, 151] width 39 height 15
click at [317, 138] on div "Australian imports Active Open Edit Settings" at bounding box center [772, 151] width 1225 height 37
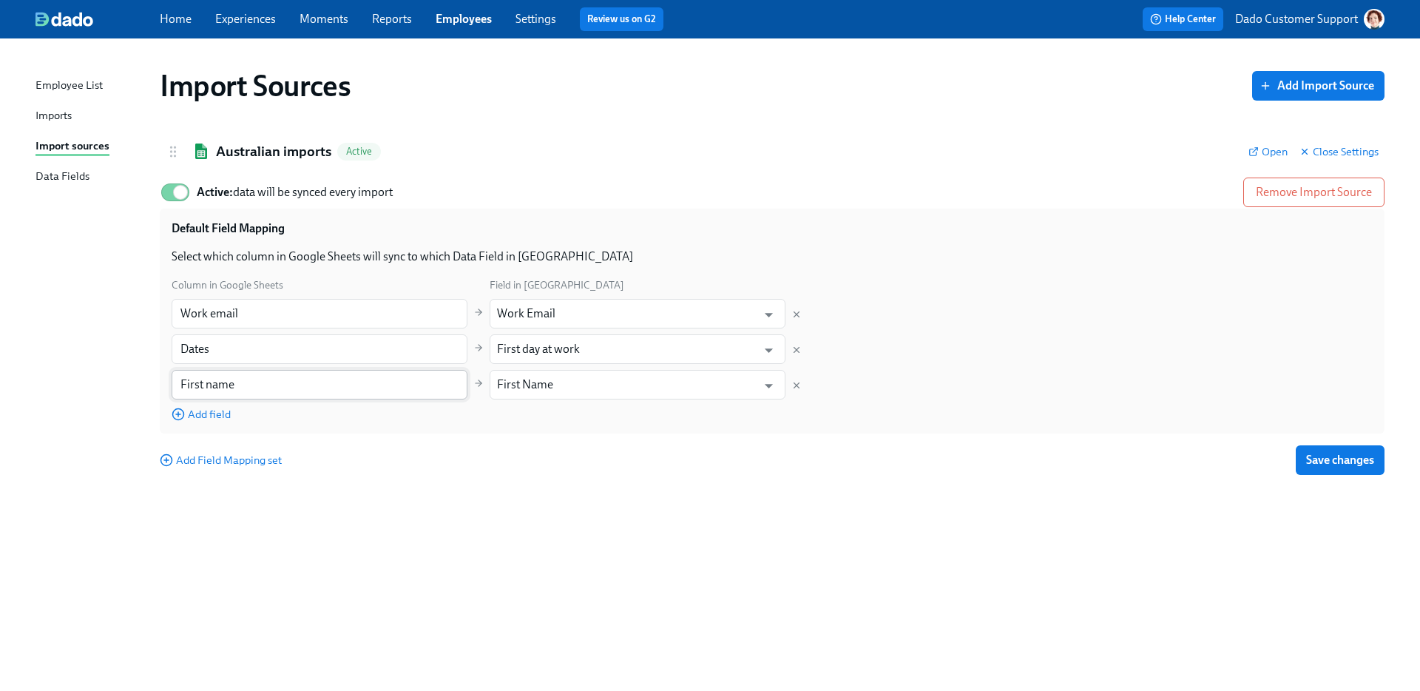
click at [259, 392] on input "First name" at bounding box center [320, 385] width 296 height 30
paste input "N"
type input "First Name"
click at [816, 541] on div "Import Sources Add Import Source Australian imports Active Open Close Settings …" at bounding box center [710, 355] width 1349 height 599
click at [1293, 454] on div "Add Field Mapping set Save changes" at bounding box center [772, 460] width 1225 height 30
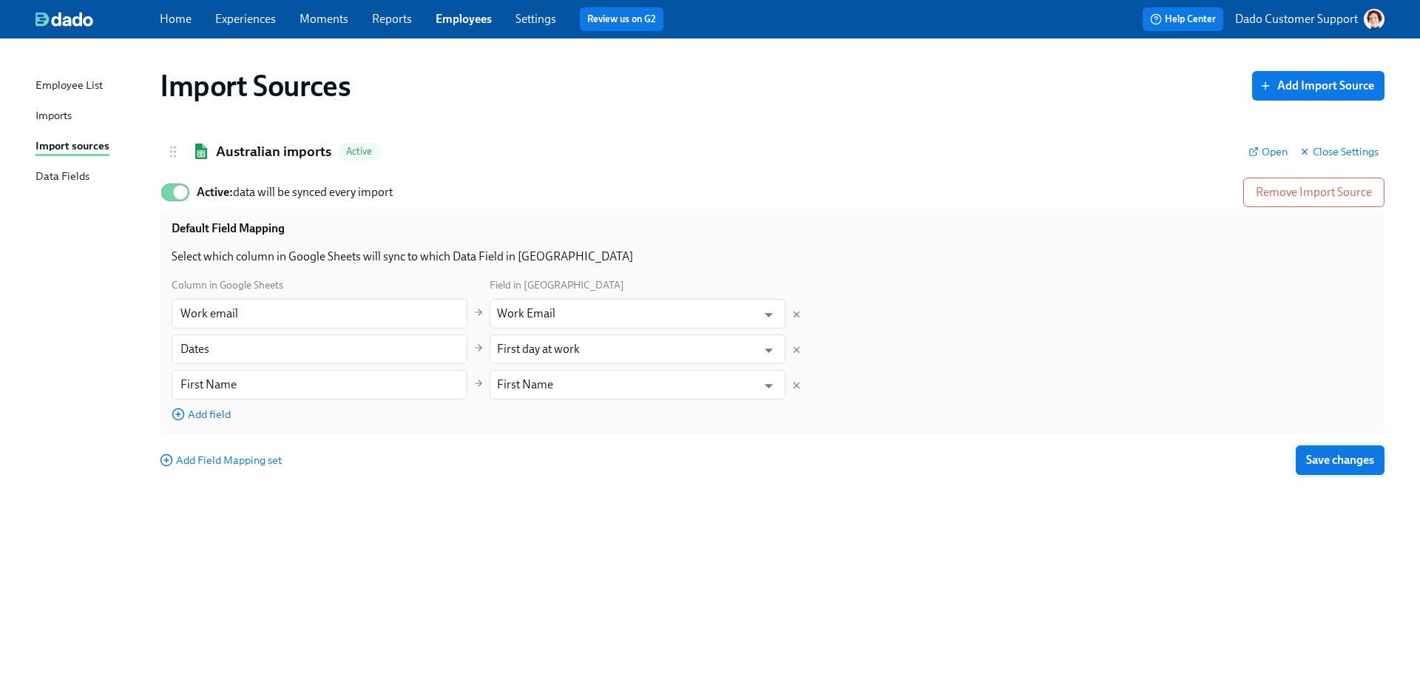
click at [1296, 454] on button "Save changes" at bounding box center [1340, 460] width 89 height 30
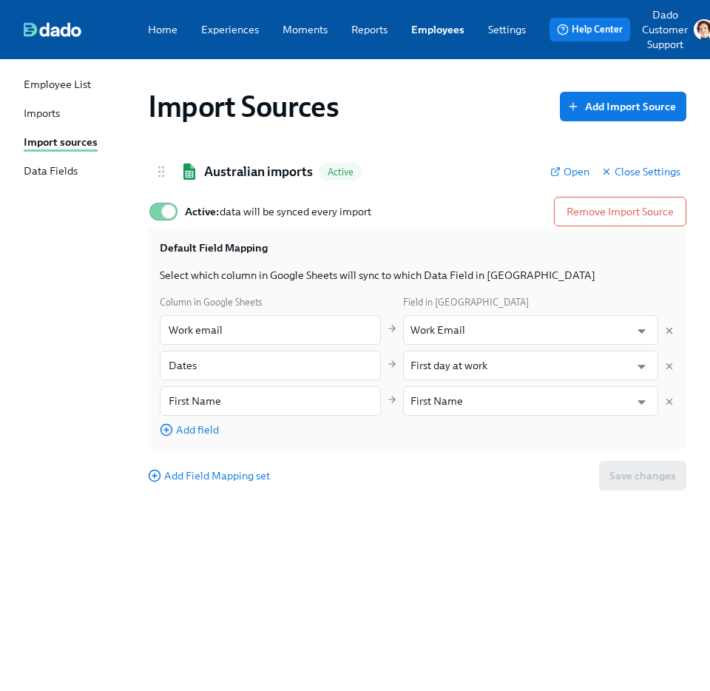
click at [423, 33] on link "Employees" at bounding box center [437, 29] width 53 height 15
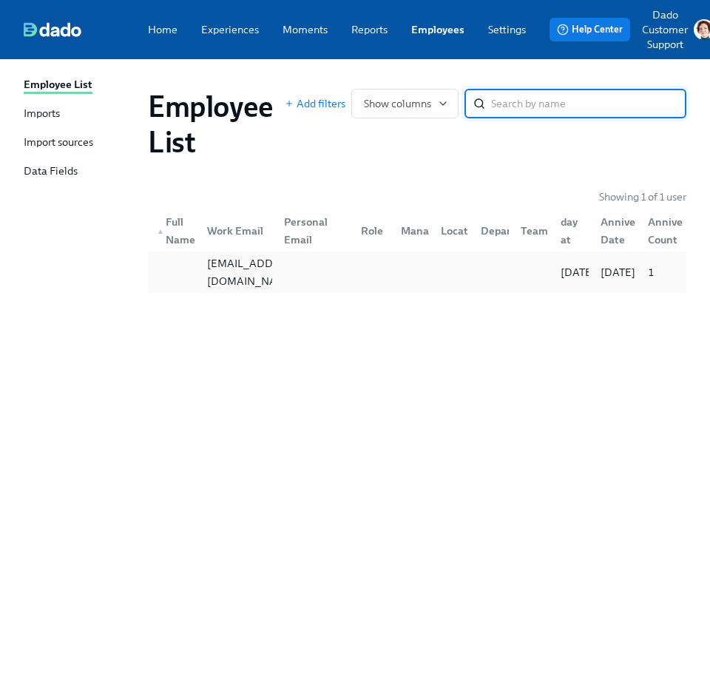
click at [185, 265] on div at bounding box center [173, 272] width 44 height 30
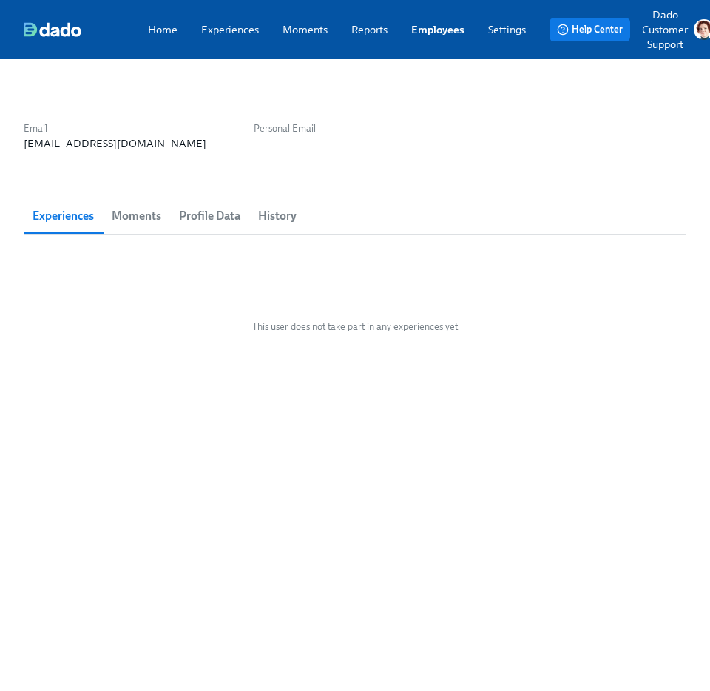
click at [206, 218] on span "Profile Data" at bounding box center [209, 216] width 61 height 21
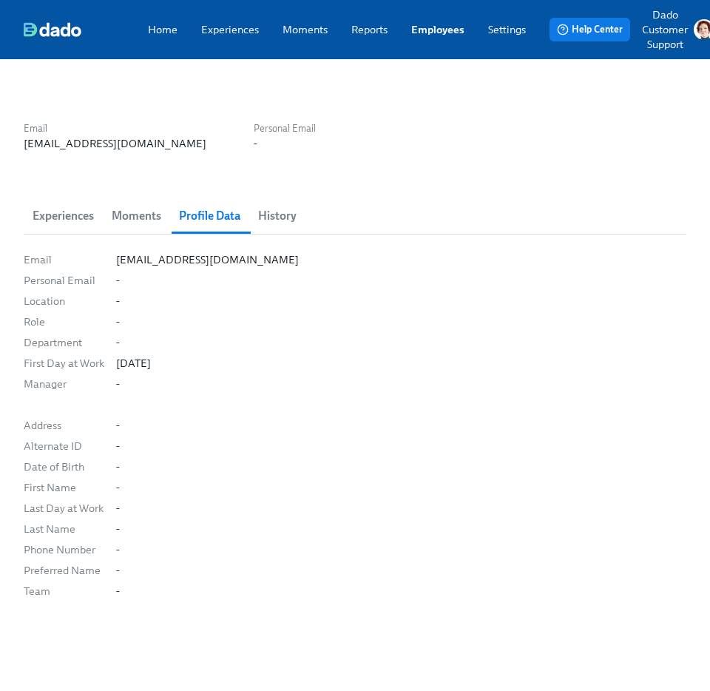
click at [451, 33] on link "Employees" at bounding box center [437, 29] width 53 height 15
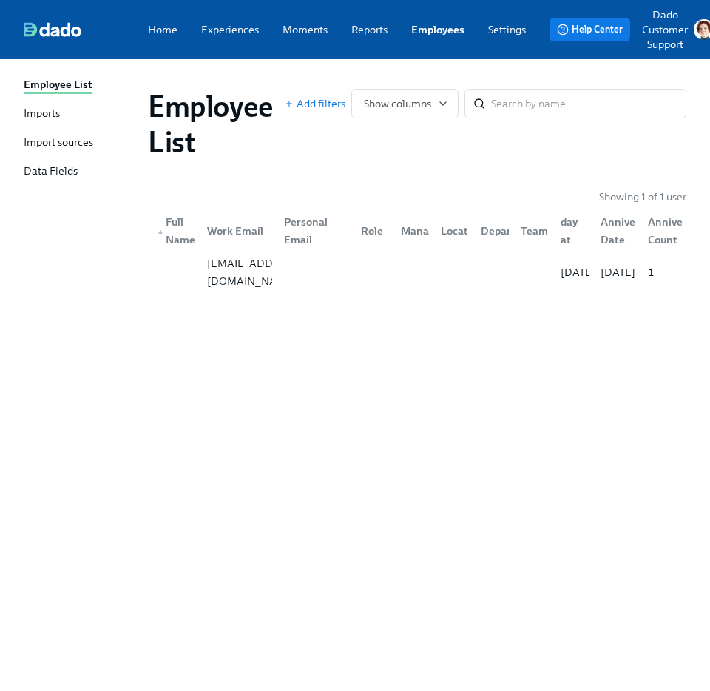
click at [69, 135] on div "Import sources" at bounding box center [59, 143] width 70 height 17
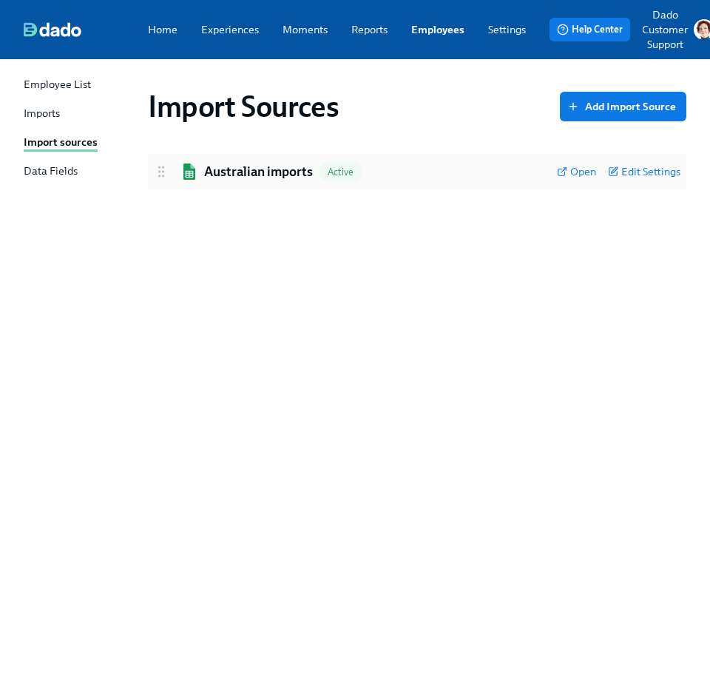
click at [186, 176] on img at bounding box center [190, 171] width 18 height 16
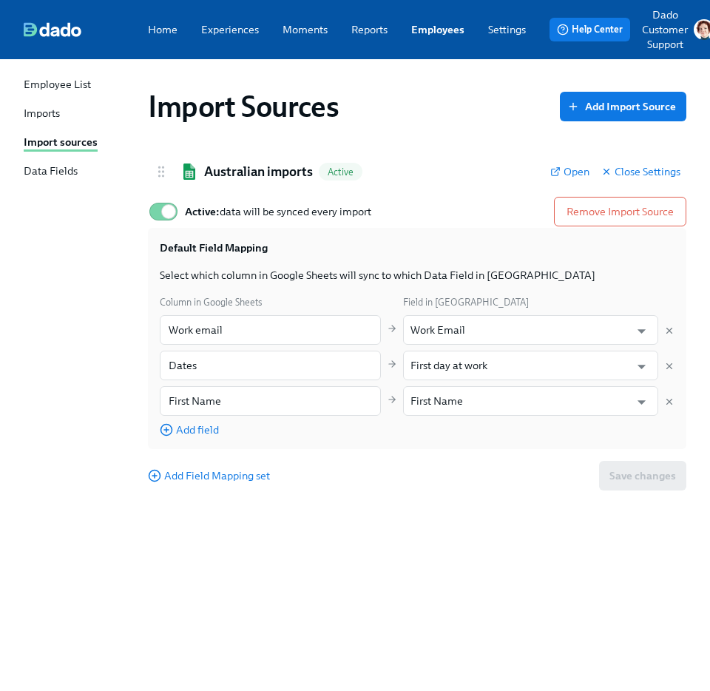
click at [33, 116] on div "Imports" at bounding box center [42, 114] width 36 height 17
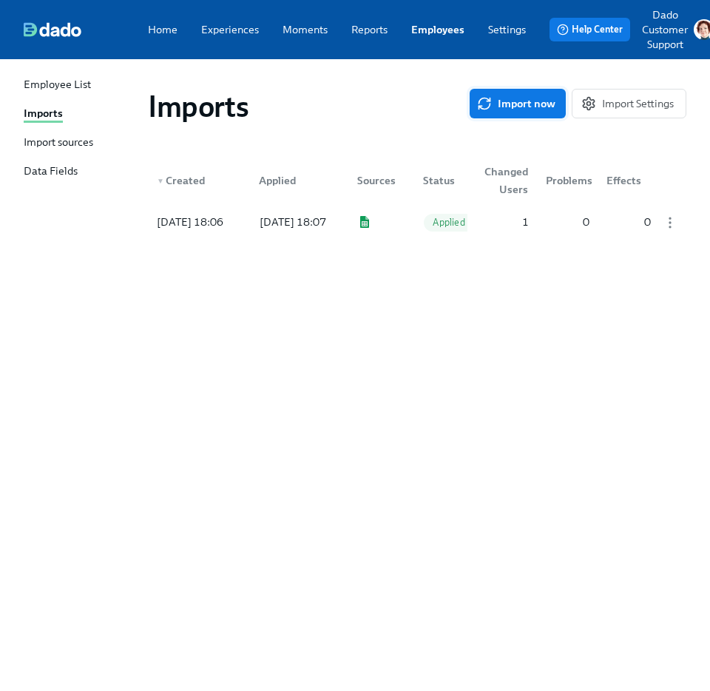
click at [558, 100] on button "Import now" at bounding box center [518, 104] width 96 height 30
click at [265, 199] on div "▼ Created Applied Sources Status Changed Users Problems Effects" at bounding box center [417, 177] width 539 height 47
click at [229, 226] on div "2025/09/24 11:19" at bounding box center [190, 222] width 78 height 18
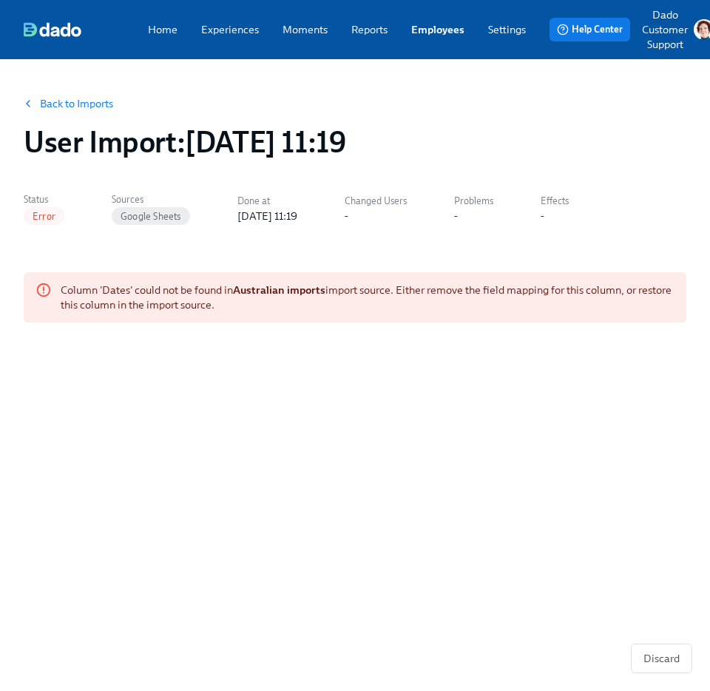
click at [55, 109] on link "Back to Imports" at bounding box center [76, 103] width 73 height 15
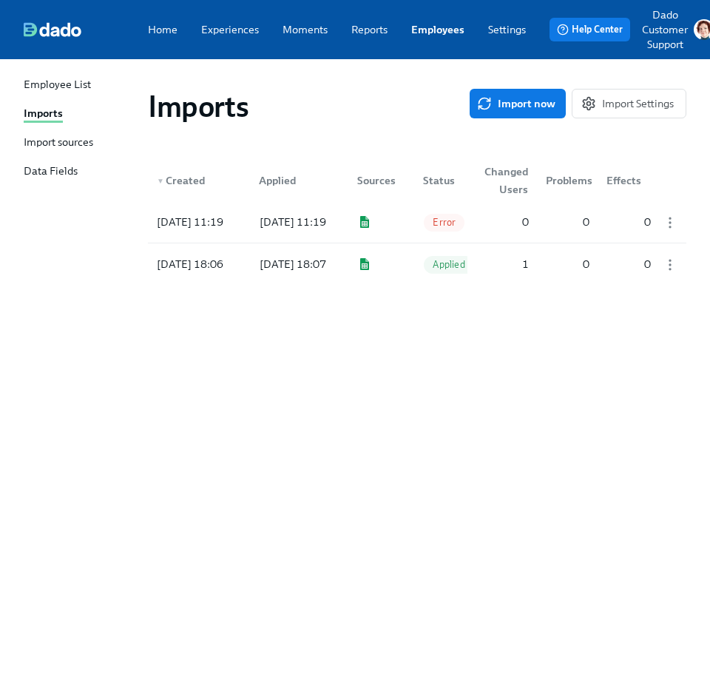
click at [53, 143] on div "Import sources" at bounding box center [59, 143] width 70 height 17
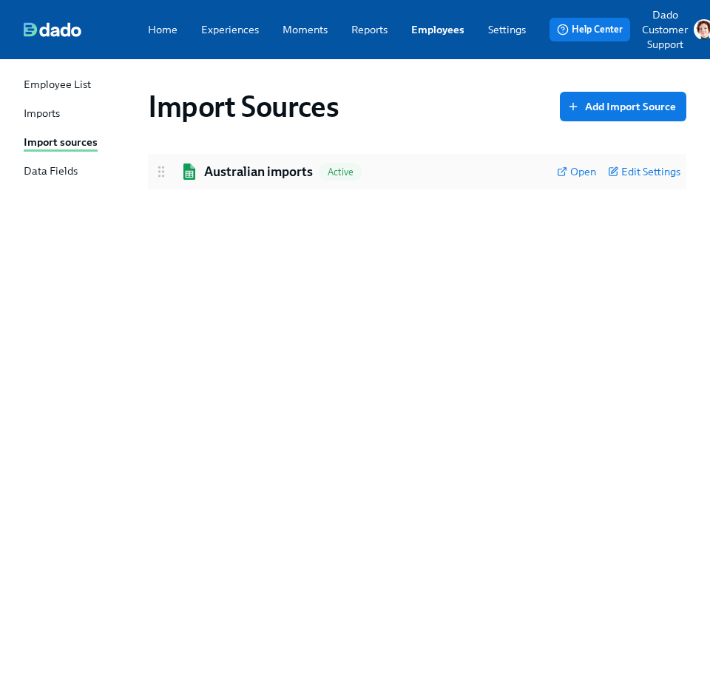
click at [231, 186] on div "Australian imports Active Open Edit Settings" at bounding box center [417, 172] width 539 height 36
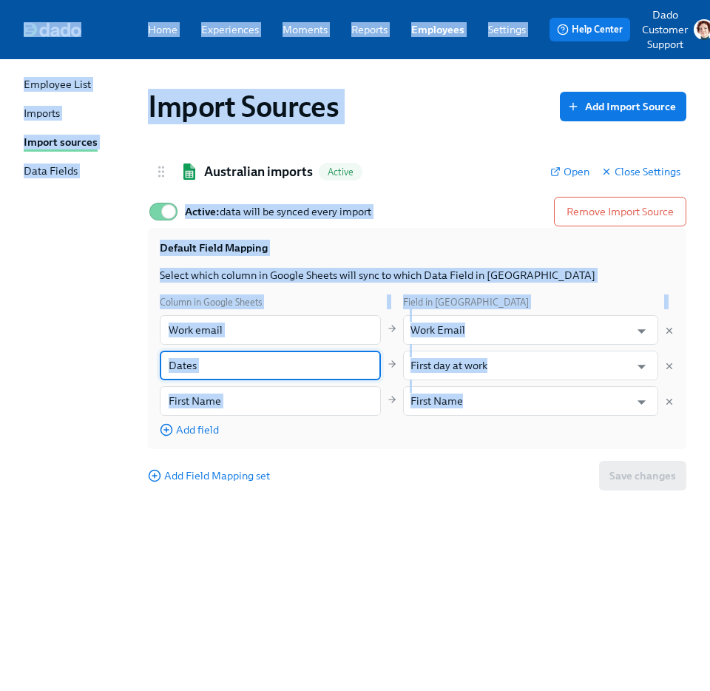
click at [235, 365] on input "Dates" at bounding box center [270, 366] width 221 height 30
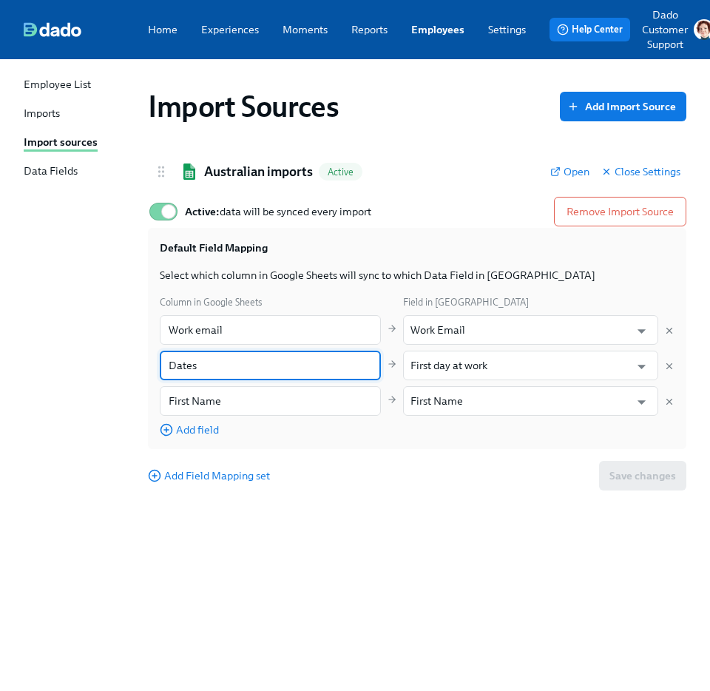
paste input "Start date"
type input "Start date"
click at [374, 508] on div "Import Sources Add Import Source Australian imports Active Open Close Settings …" at bounding box center [355, 366] width 663 height 579
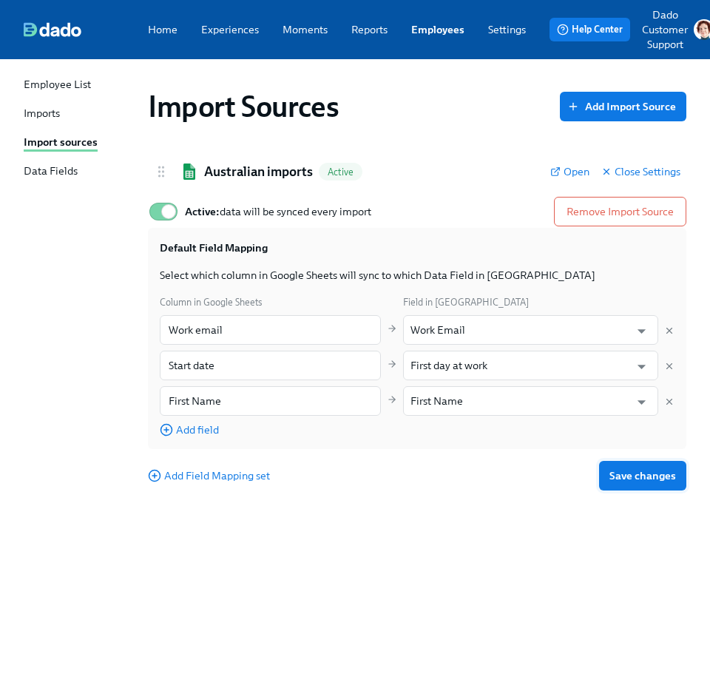
click at [684, 485] on button "Save changes" at bounding box center [642, 476] width 87 height 30
click at [520, 499] on div "Import Sources Add Import Source Australian imports Active Open Close Settings …" at bounding box center [355, 366] width 663 height 579
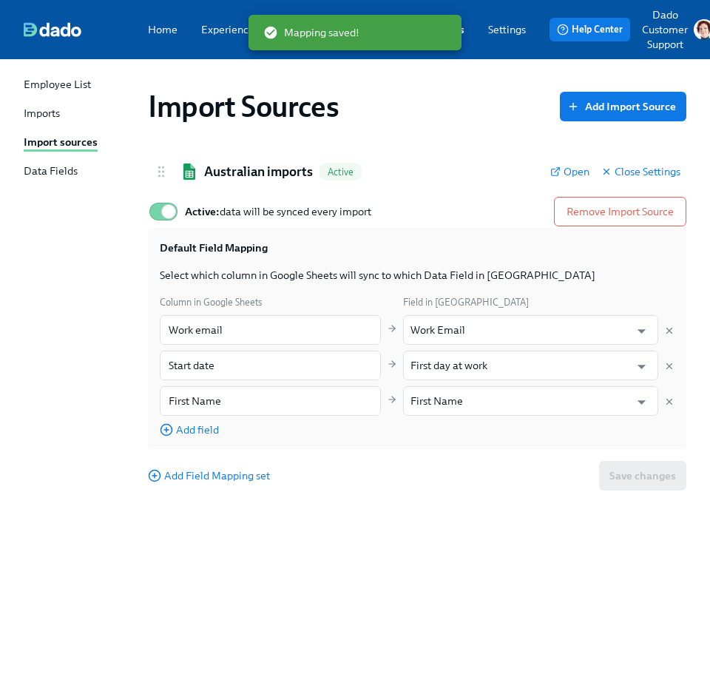
click at [43, 111] on div "Imports" at bounding box center [42, 114] width 36 height 17
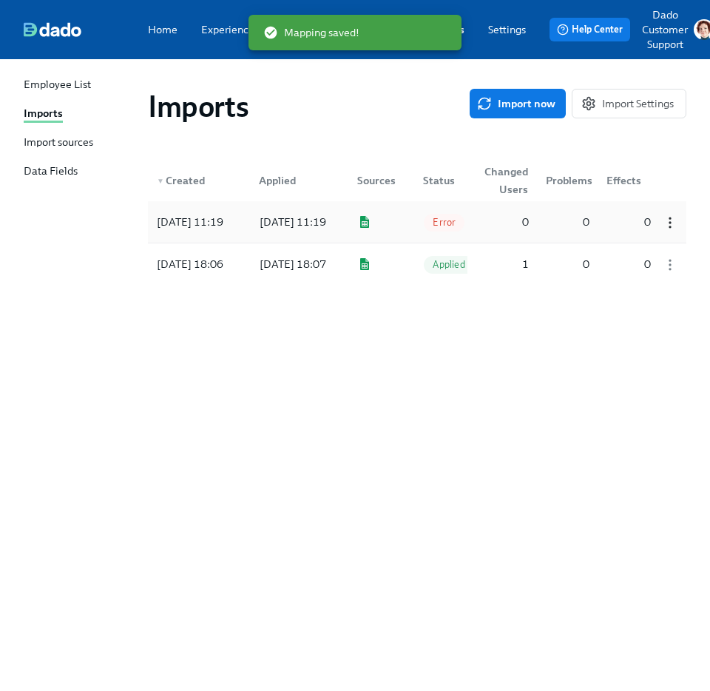
click at [667, 223] on icon "button" at bounding box center [670, 222] width 15 height 15
click at [650, 227] on div "Discard" at bounding box center [636, 222] width 36 height 15
click at [521, 84] on div "Imports Import now Import Settings" at bounding box center [417, 106] width 562 height 59
click at [519, 99] on span "Import now" at bounding box center [517, 103] width 75 height 15
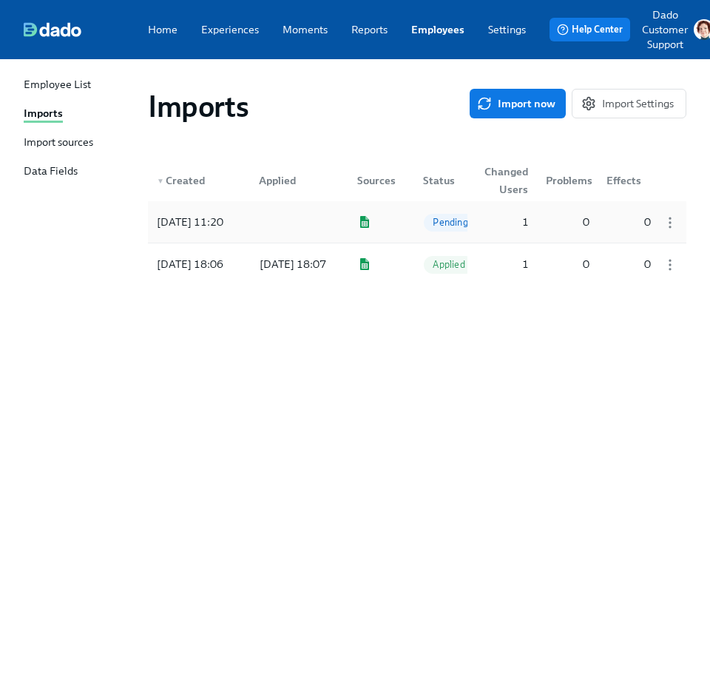
click at [223, 216] on div "2025/09/24 11:20" at bounding box center [190, 222] width 78 height 18
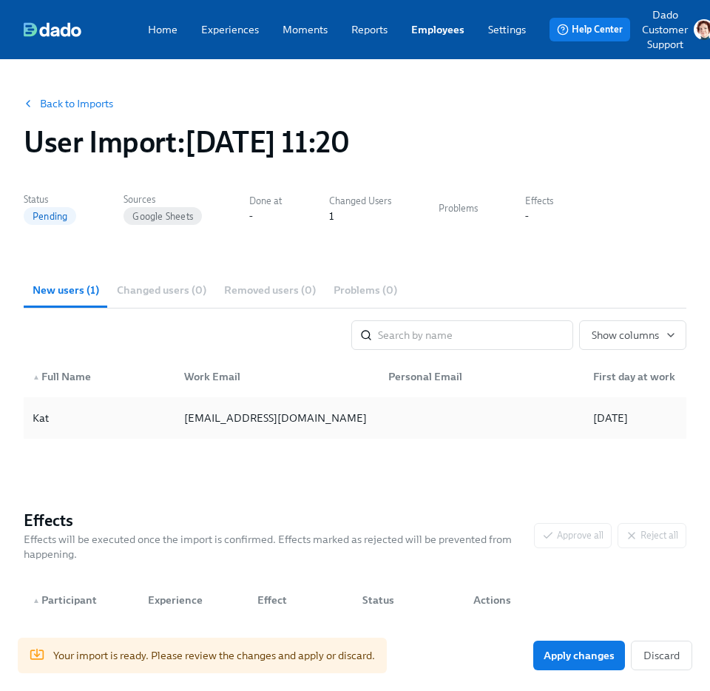
click at [38, 419] on div "Kat" at bounding box center [41, 418] width 28 height 18
click at [40, 419] on div "Kat" at bounding box center [41, 418] width 28 height 18
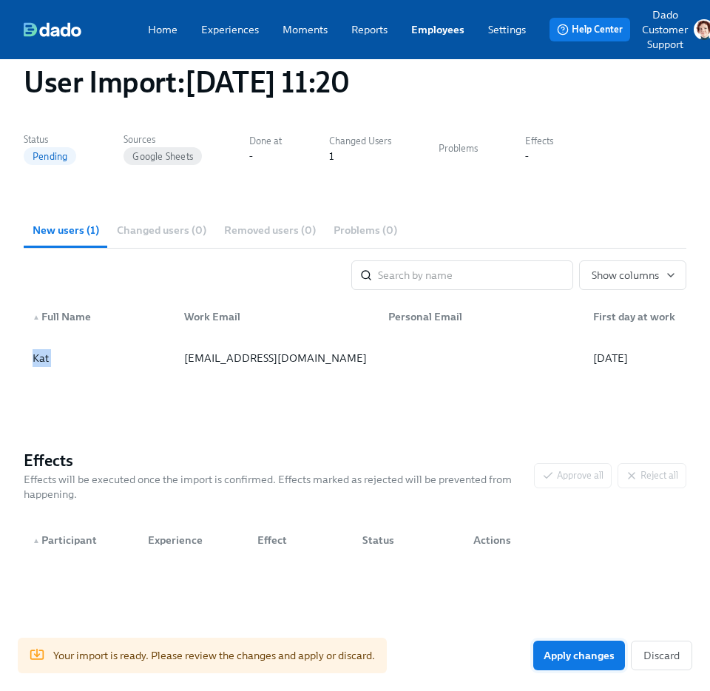
click at [605, 644] on button "Apply changes" at bounding box center [579, 656] width 92 height 30
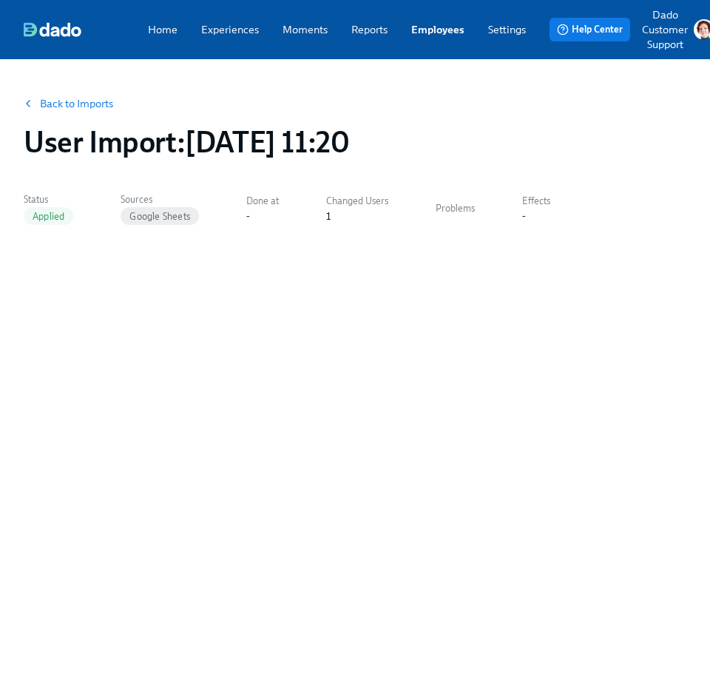
scroll to position [0, 0]
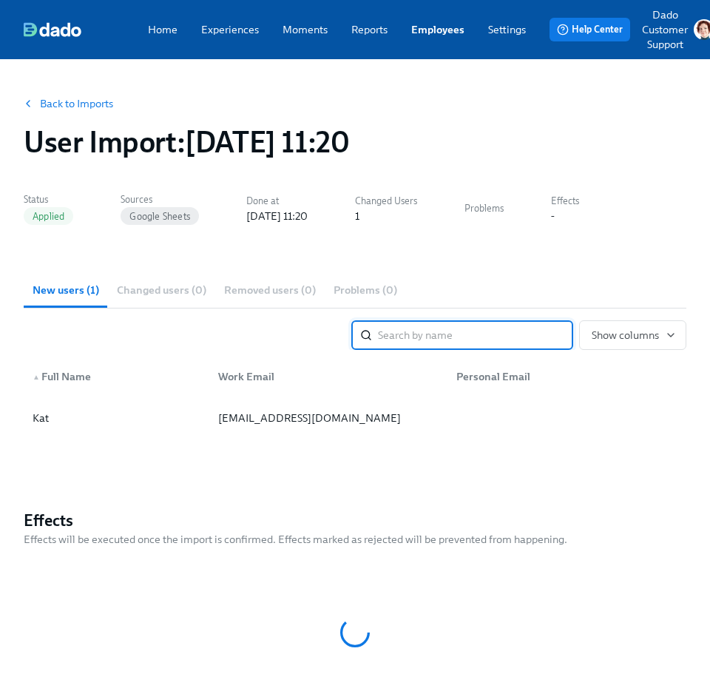
click at [445, 35] on link "Employees" at bounding box center [437, 29] width 53 height 15
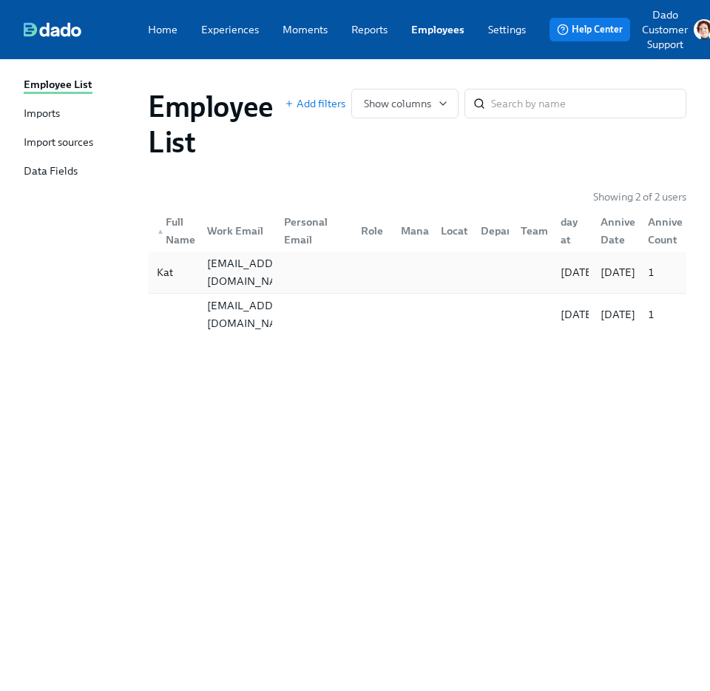
click at [163, 263] on div "Kat" at bounding box center [165, 272] width 28 height 18
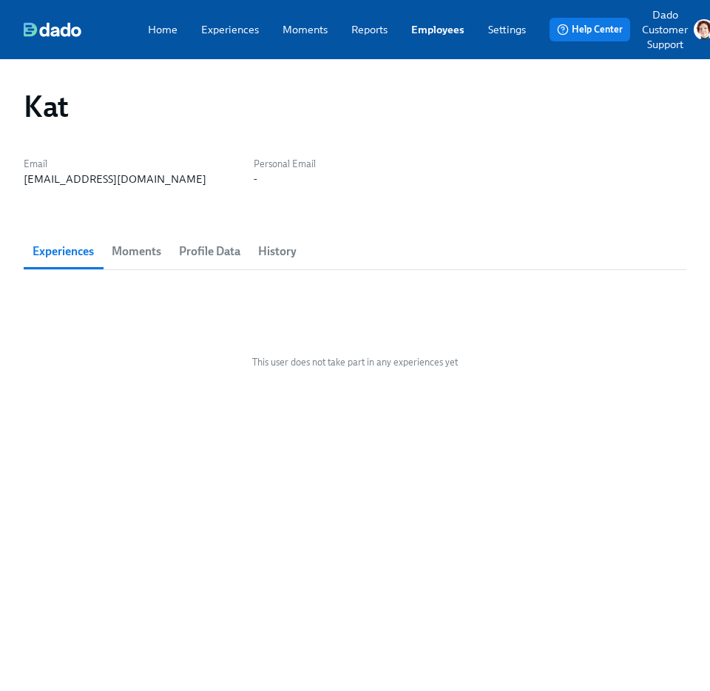
click at [191, 260] on span "Profile Data" at bounding box center [209, 251] width 61 height 21
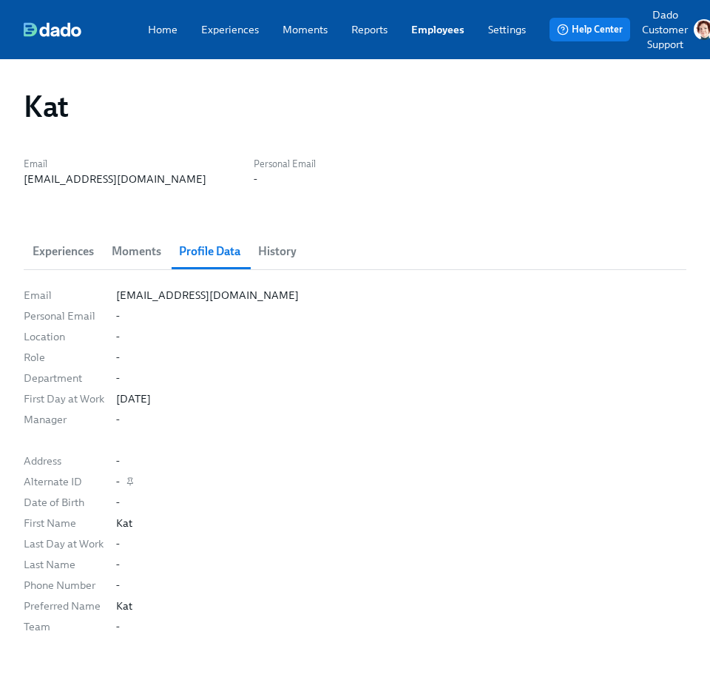
scroll to position [26, 0]
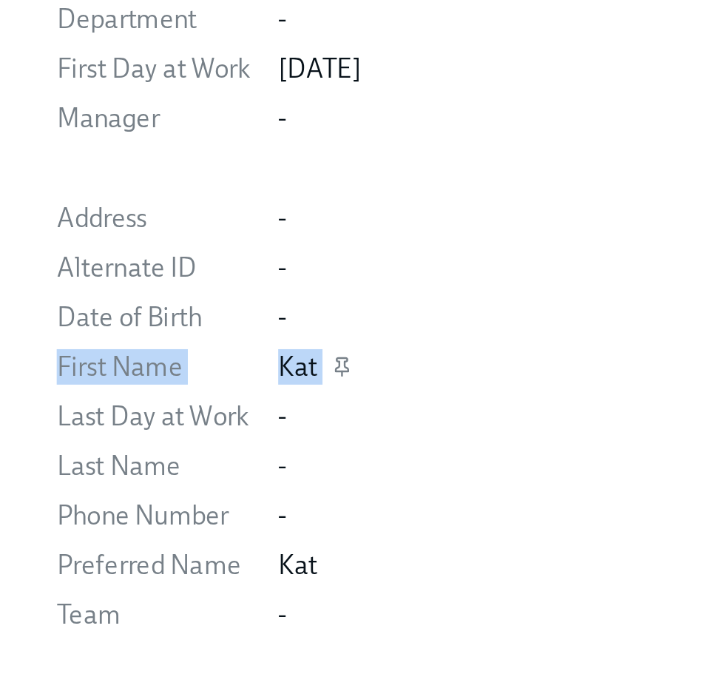
drag, startPoint x: 17, startPoint y: 497, endPoint x: 171, endPoint y: 496, distance: 153.9
click at [171, 496] on div "Kat Email kat+gsheet@dadohr.com Personal Email - Experiences Moments Profile Da…" at bounding box center [355, 362] width 710 height 658
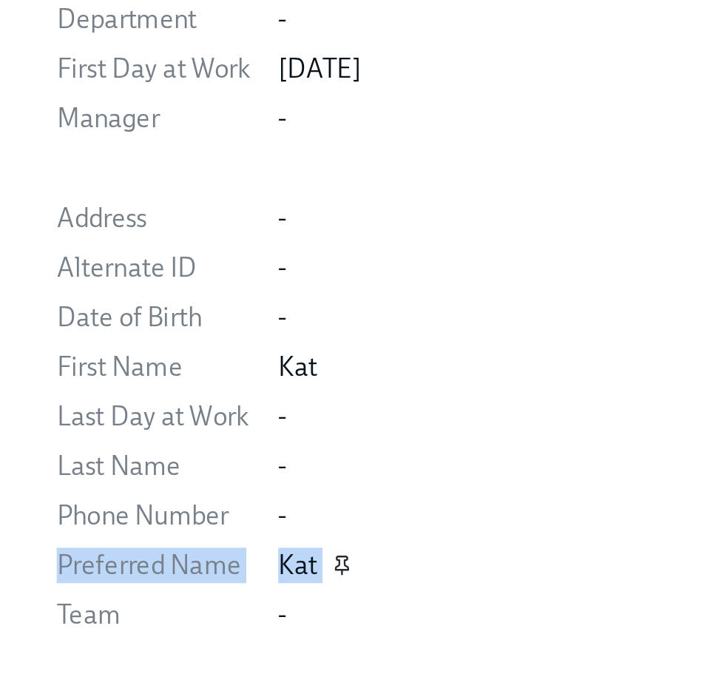
drag, startPoint x: 4, startPoint y: 576, endPoint x: 144, endPoint y: 578, distance: 139.8
click at [144, 578] on div "Kat Email kat+gsheet@dadohr.com Personal Email - Experiences Moments Profile Da…" at bounding box center [355, 362] width 710 height 658
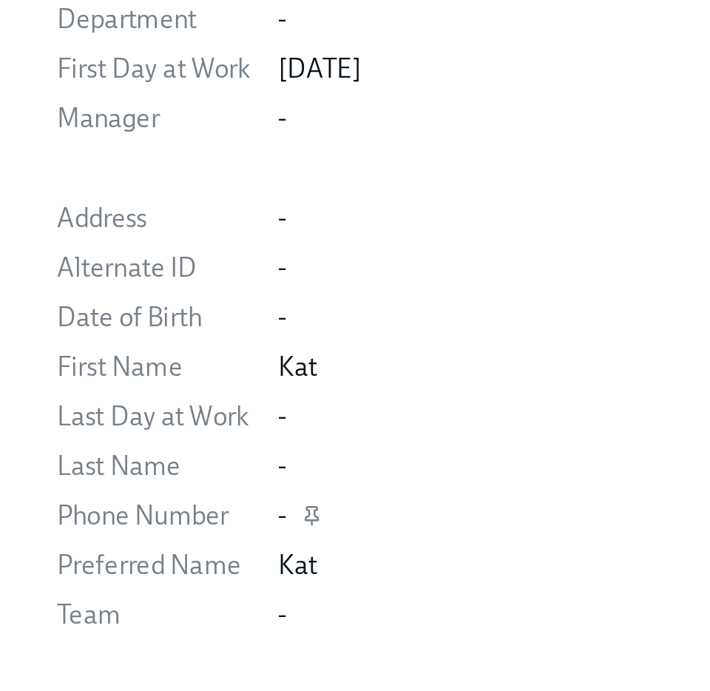
click at [195, 565] on div "-" at bounding box center [401, 559] width 570 height 15
click at [30, 490] on div "First Name" at bounding box center [64, 497] width 81 height 15
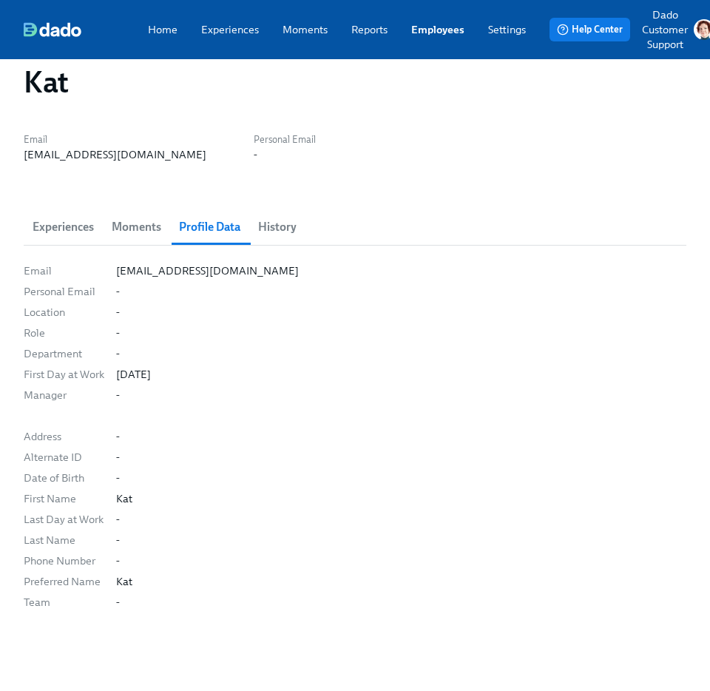
click at [442, 23] on link "Employees" at bounding box center [437, 29] width 53 height 15
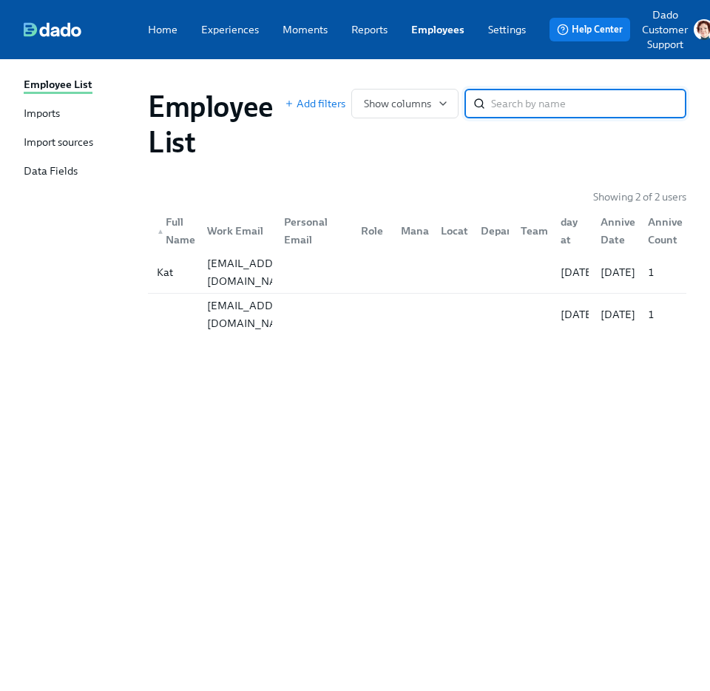
click at [42, 113] on div "Imports" at bounding box center [42, 114] width 36 height 17
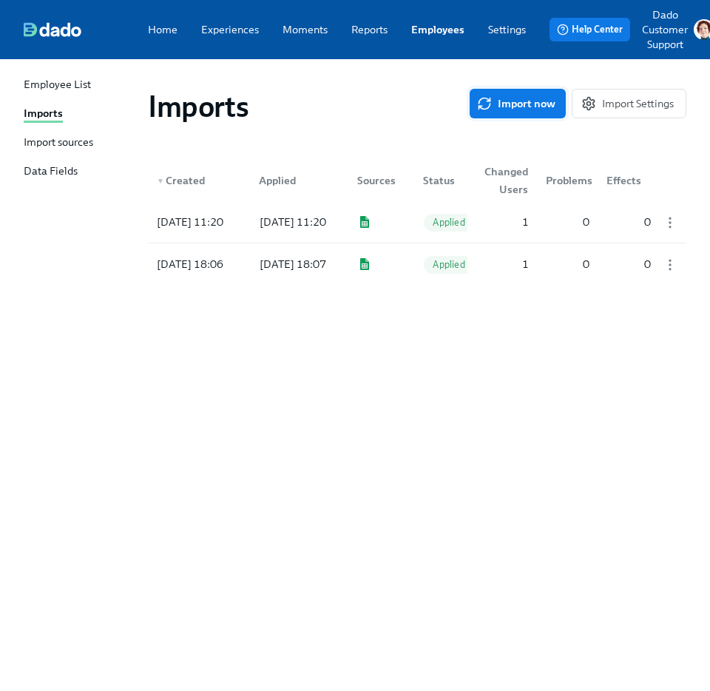
click at [492, 102] on span "Import now" at bounding box center [517, 103] width 75 height 15
click at [303, 218] on div at bounding box center [297, 222] width 98 height 30
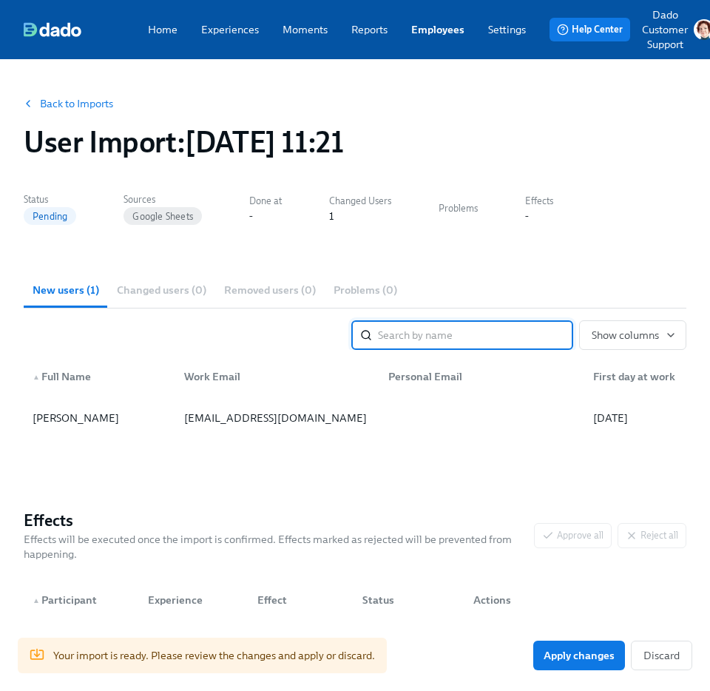
click at [57, 108] on link "Back to Imports" at bounding box center [76, 103] width 73 height 15
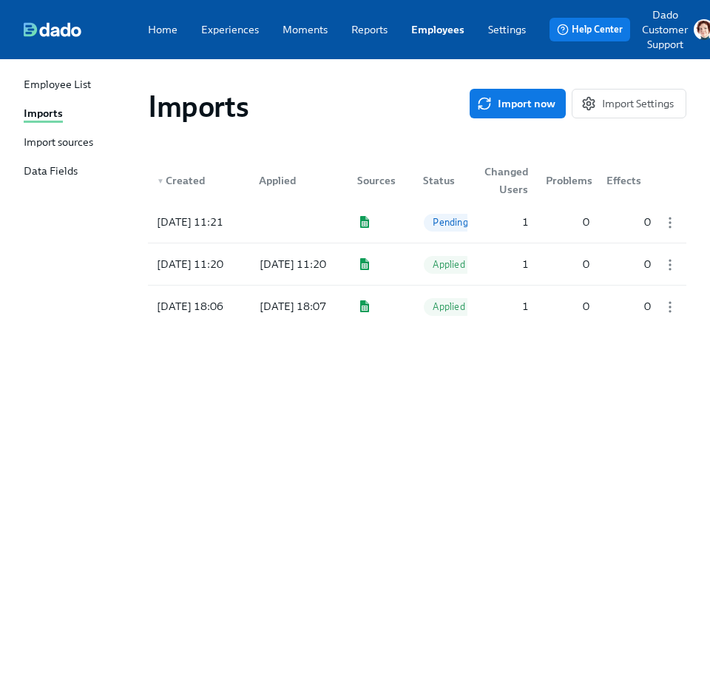
click at [46, 149] on div "Import sources" at bounding box center [59, 143] width 70 height 17
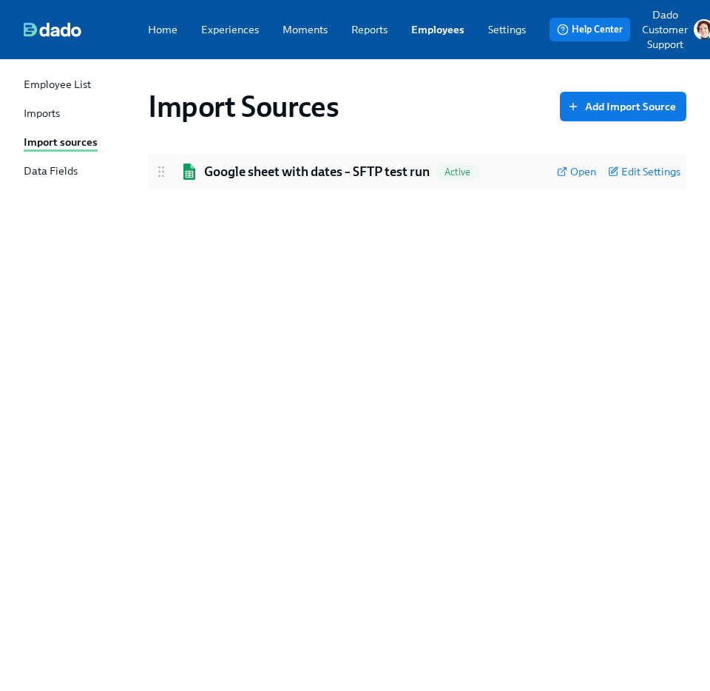
click at [243, 172] on h2 "Google sheet with dates – SFTP test run" at bounding box center [317, 172] width 226 height 18
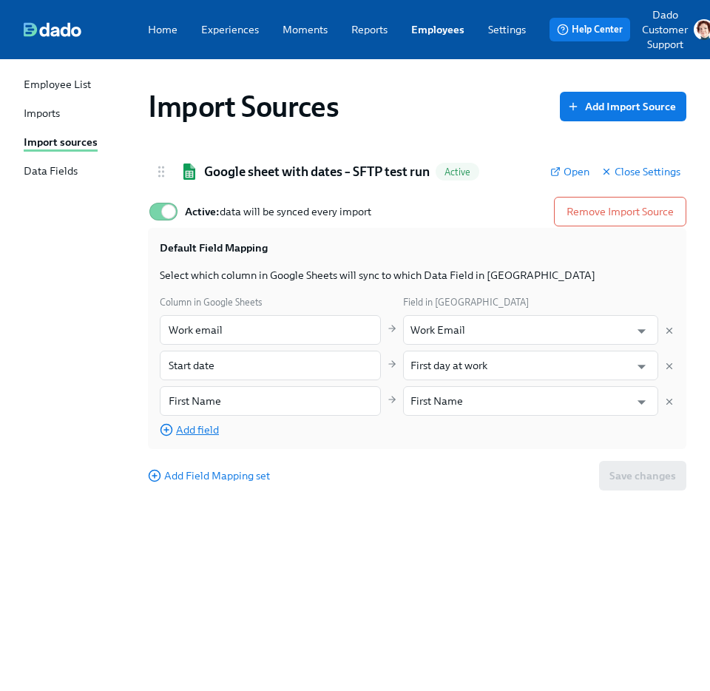
click at [189, 430] on span "Add field" at bounding box center [189, 429] width 59 height 15
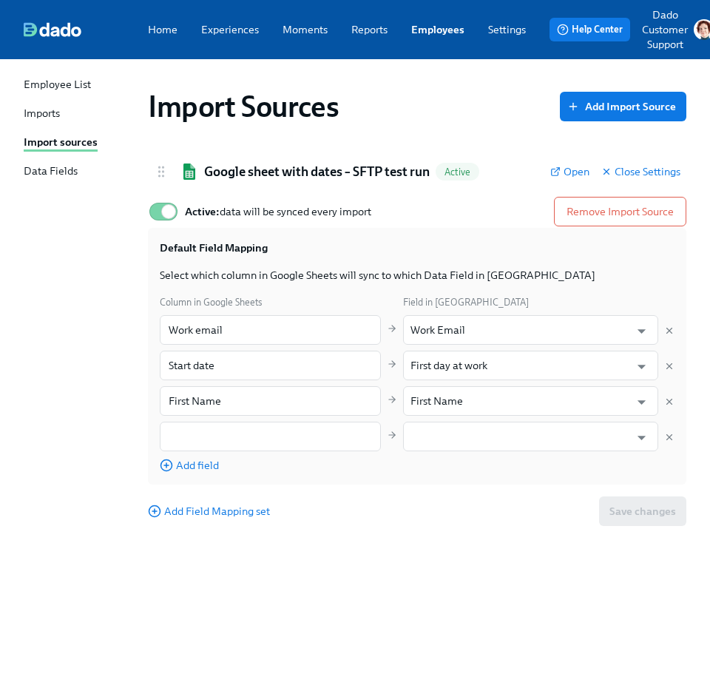
click at [189, 456] on div "Column in Google Sheets Field in Dado Work email ​ Work Email ​ Start date ​ Fi…" at bounding box center [417, 383] width 515 height 178
click at [189, 427] on input "text" at bounding box center [270, 437] width 221 height 30
click at [208, 429] on input "Per" at bounding box center [270, 437] width 221 height 30
paste input "referred Name"
type input "Preferred Name"
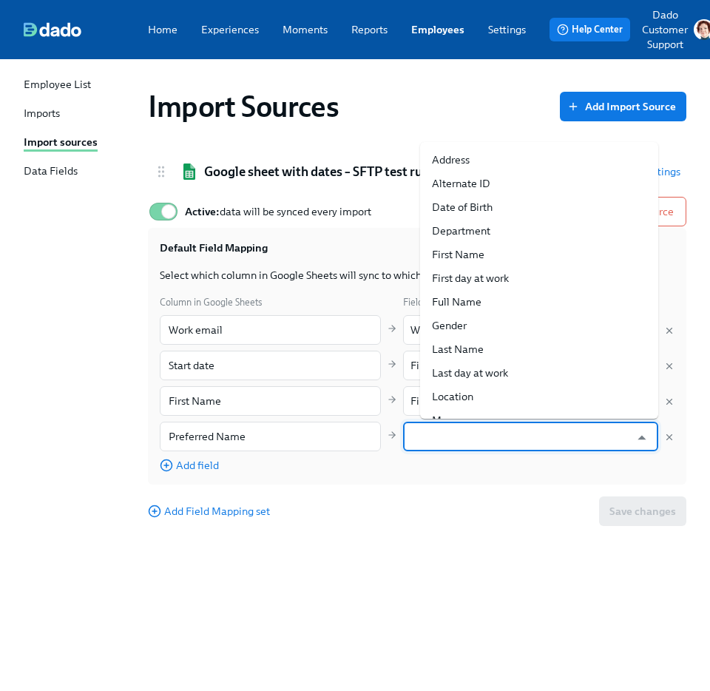
click at [500, 446] on input "text" at bounding box center [521, 437] width 220 height 30
paste input "Preferred Name"
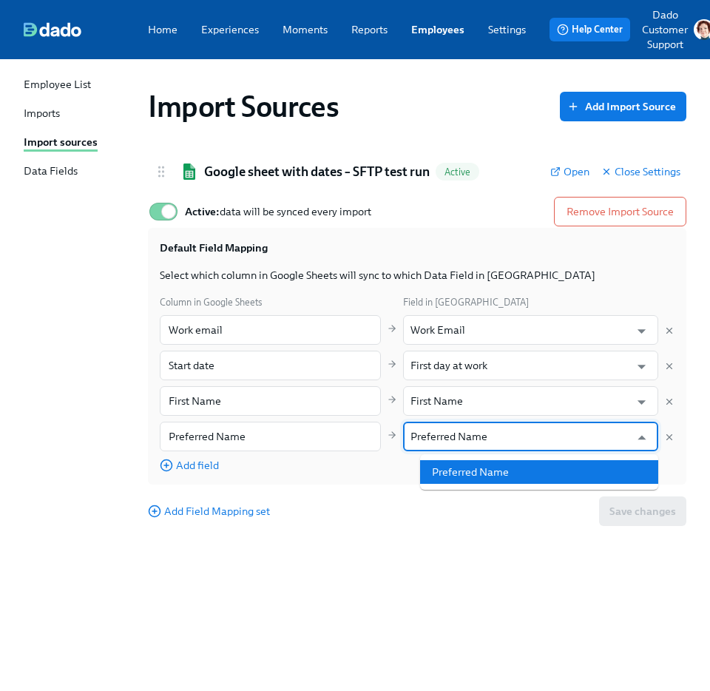
click at [487, 482] on li "Preferred Name" at bounding box center [539, 472] width 238 height 24
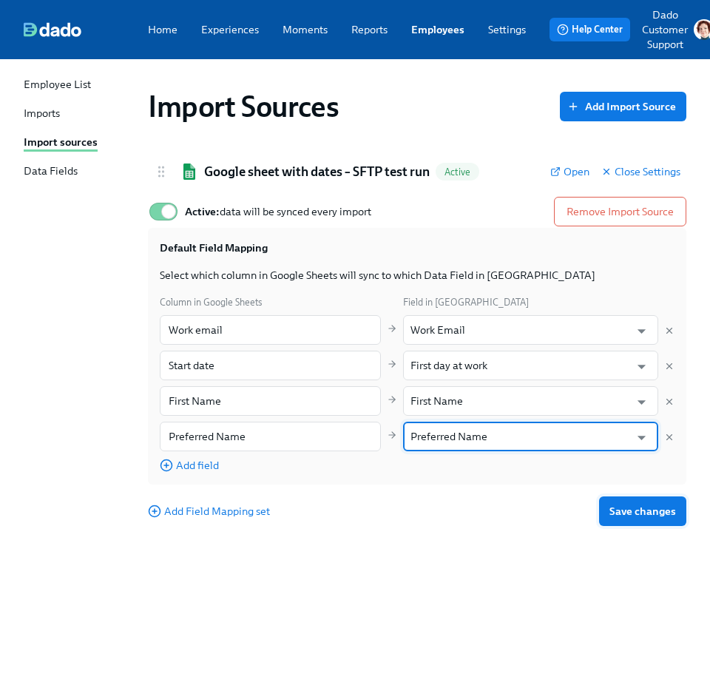
type input "Preferred Name"
click at [644, 516] on span "Save changes" at bounding box center [643, 511] width 67 height 15
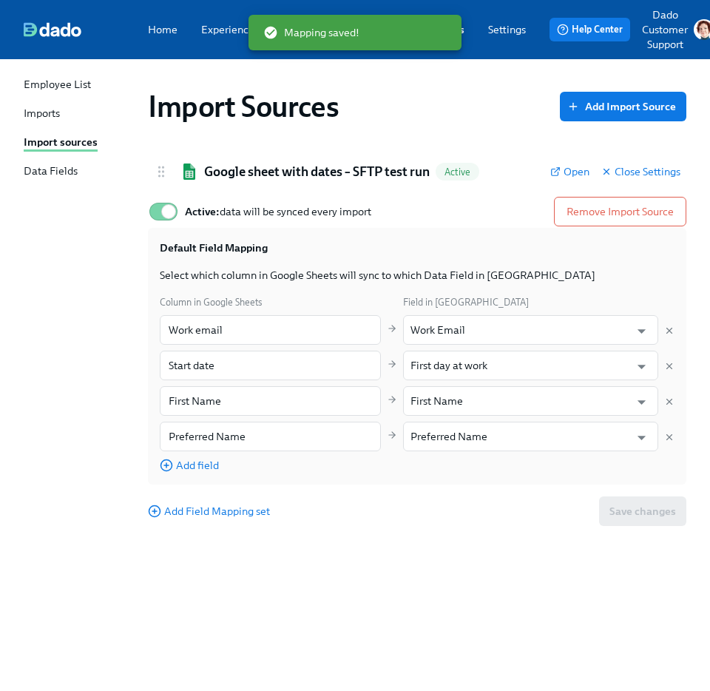
click at [428, 101] on div "Import Sources Add Import Source" at bounding box center [417, 107] width 539 height 36
click at [39, 120] on div "Imports" at bounding box center [42, 114] width 36 height 17
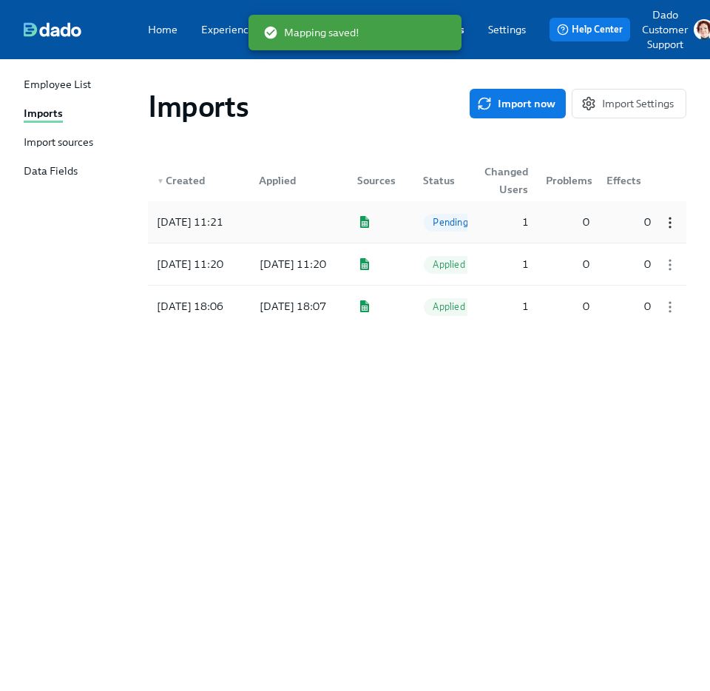
click at [671, 219] on circle "button" at bounding box center [670, 218] width 1 height 1
click at [655, 251] on li "Discard" at bounding box center [652, 247] width 92 height 24
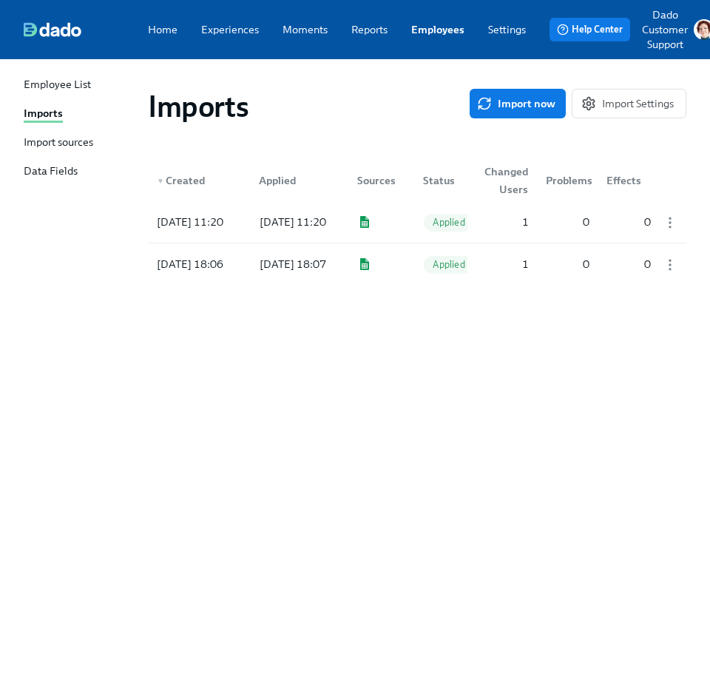
click at [360, 95] on div "Imports" at bounding box center [309, 107] width 322 height 36
click at [532, 98] on span "Import now" at bounding box center [517, 103] width 75 height 15
click at [289, 223] on div at bounding box center [297, 222] width 98 height 30
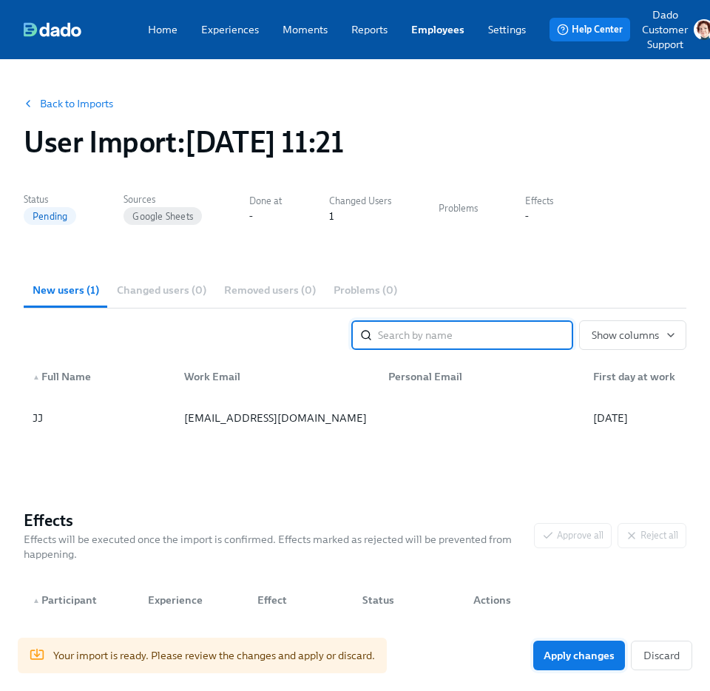
click at [601, 646] on button "Apply changes" at bounding box center [579, 656] width 92 height 30
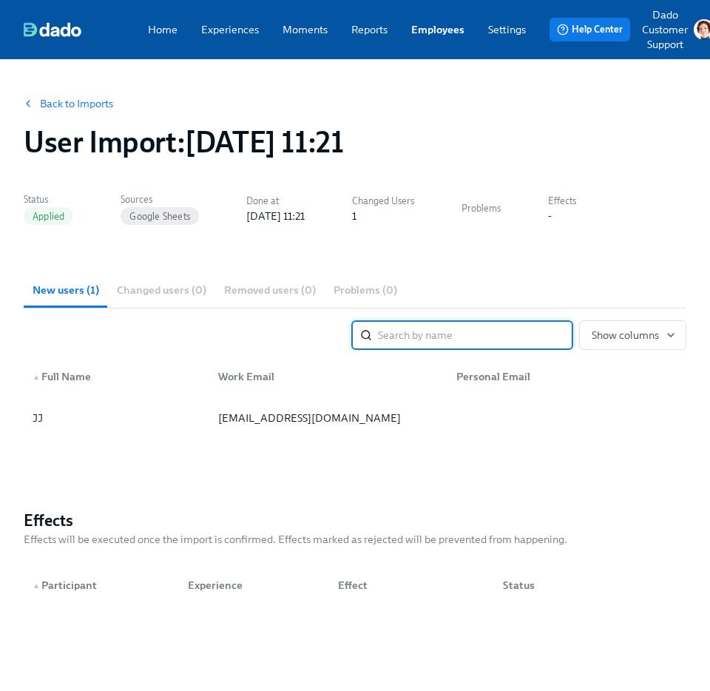
click at [449, 29] on link "Employees" at bounding box center [437, 29] width 53 height 15
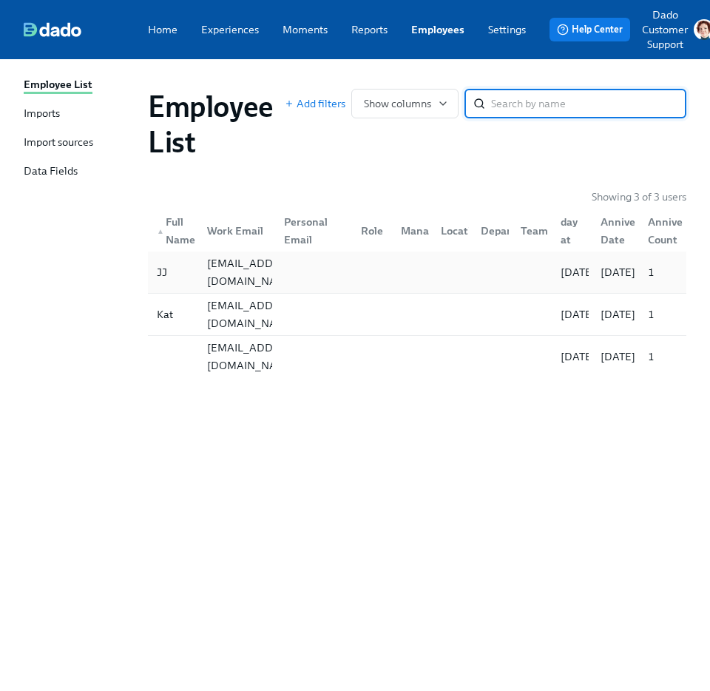
click at [174, 270] on div "JJ" at bounding box center [173, 272] width 44 height 30
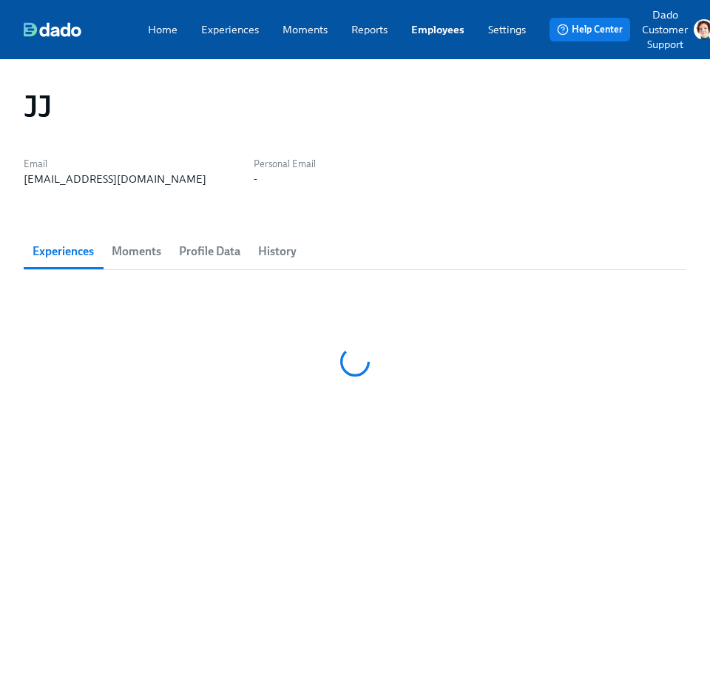
click at [198, 245] on span "Profile Data" at bounding box center [209, 251] width 61 height 21
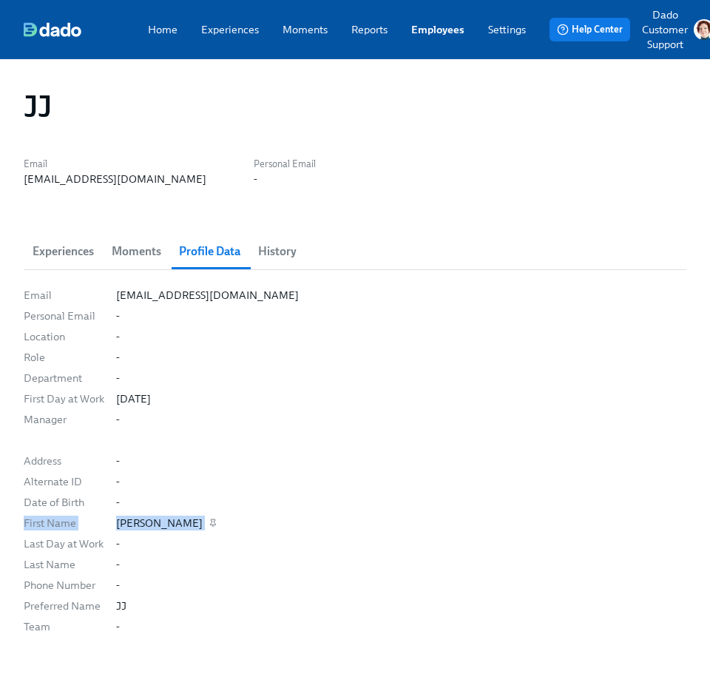
drag, startPoint x: 10, startPoint y: 518, endPoint x: 291, endPoint y: 519, distance: 281.1
click at [291, 519] on div "JJ Email kat+gsheet2@dadohr.com Personal Email - Experiences Moments Profile Da…" at bounding box center [355, 388] width 710 height 658
drag, startPoint x: 13, startPoint y: 605, endPoint x: 178, endPoint y: 605, distance: 165.0
click at [178, 605] on div "JJ Email kat+gsheet2@dadohr.com Personal Email - Experiences Moments Profile Da…" at bounding box center [355, 388] width 710 height 658
click at [55, 114] on div "JJ" at bounding box center [355, 107] width 663 height 36
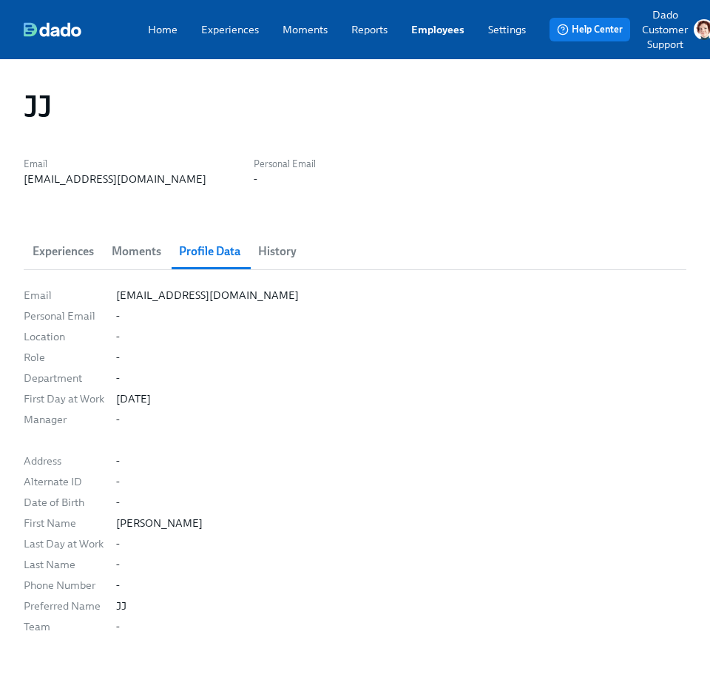
click at [41, 109] on h1 "JJ" at bounding box center [37, 107] width 27 height 36
click at [215, 33] on link "Experiences" at bounding box center [230, 29] width 58 height 15
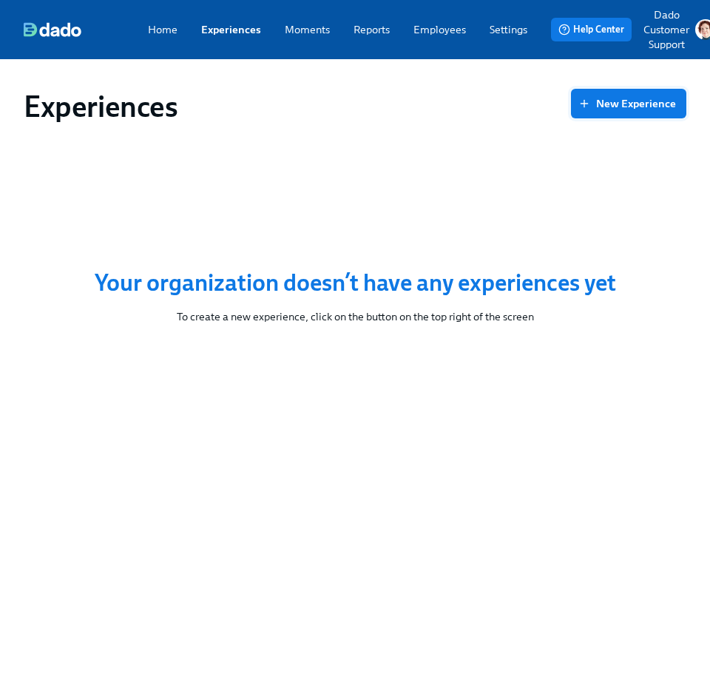
click at [641, 96] on span "New Experience" at bounding box center [628, 103] width 95 height 15
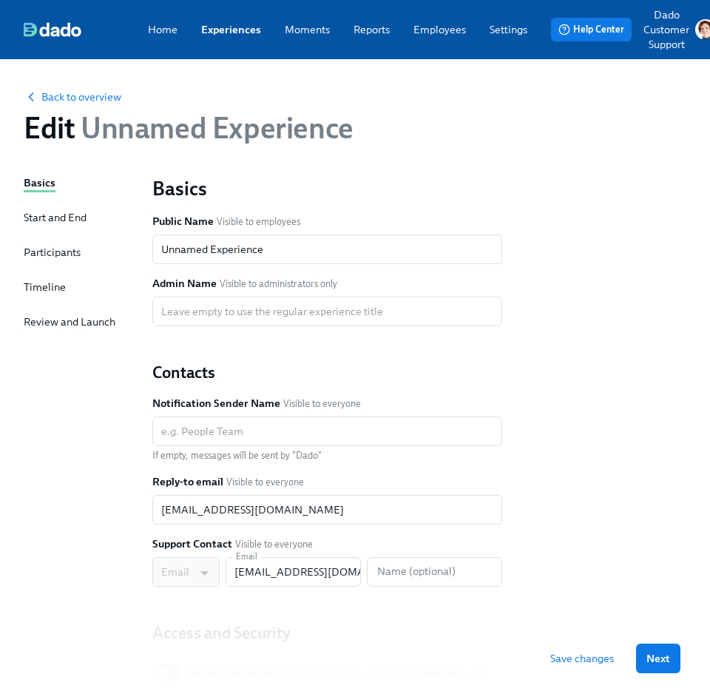
click at [40, 285] on div "Timeline" at bounding box center [45, 287] width 42 height 15
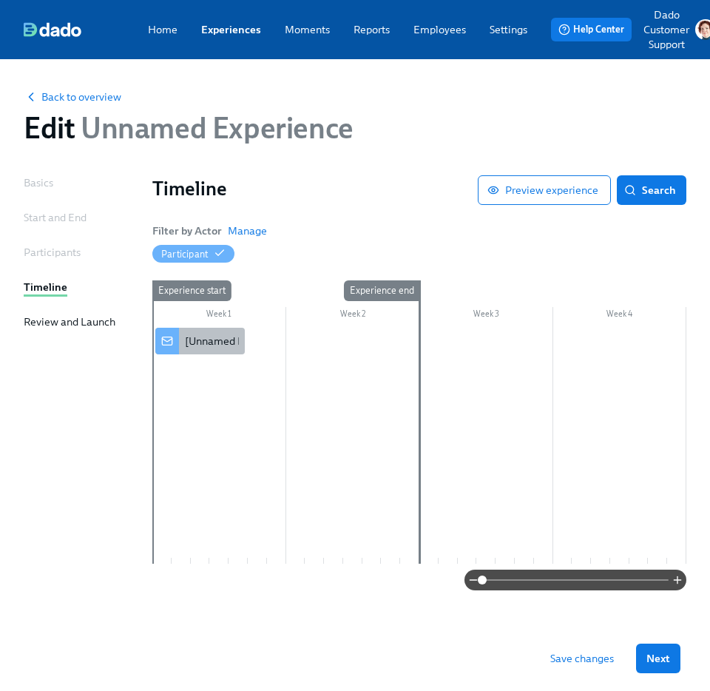
click at [182, 345] on div "[Unnamed Experience] A new experience starts today!" at bounding box center [200, 341] width 90 height 27
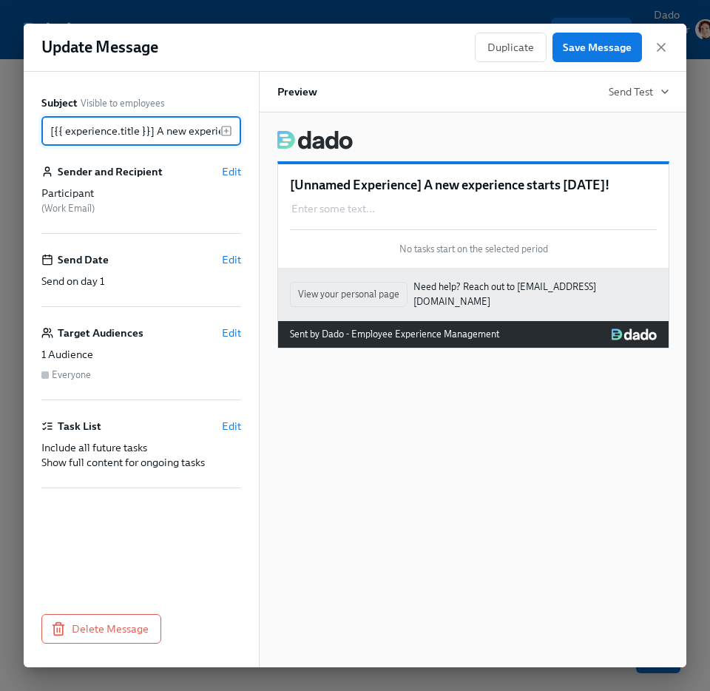
scroll to position [0, 77]
click at [126, 122] on input "[{{ experience.title }}] A new experience starts today!" at bounding box center [130, 131] width 179 height 30
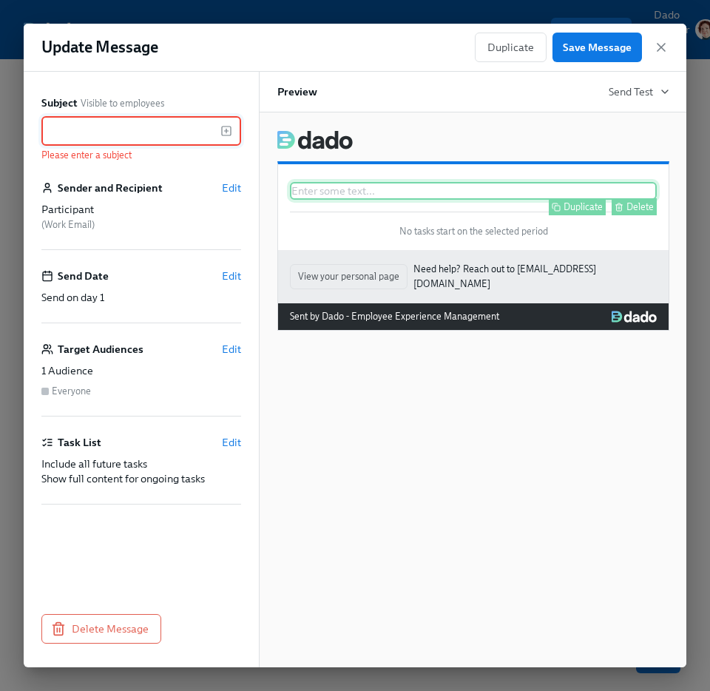
click at [351, 190] on div "Enter some text ... Duplicate Delete" at bounding box center [473, 191] width 367 height 18
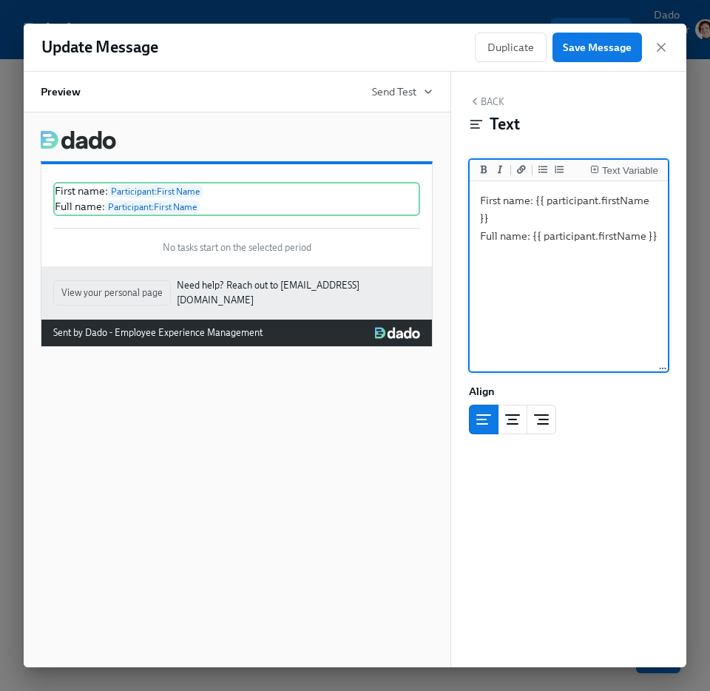
type textarea "First name: {{ participant.firstName }} Full name: {{ participant.firstName }}"
click at [592, 28] on div "Update Message Duplicate Save Message" at bounding box center [355, 48] width 663 height 48
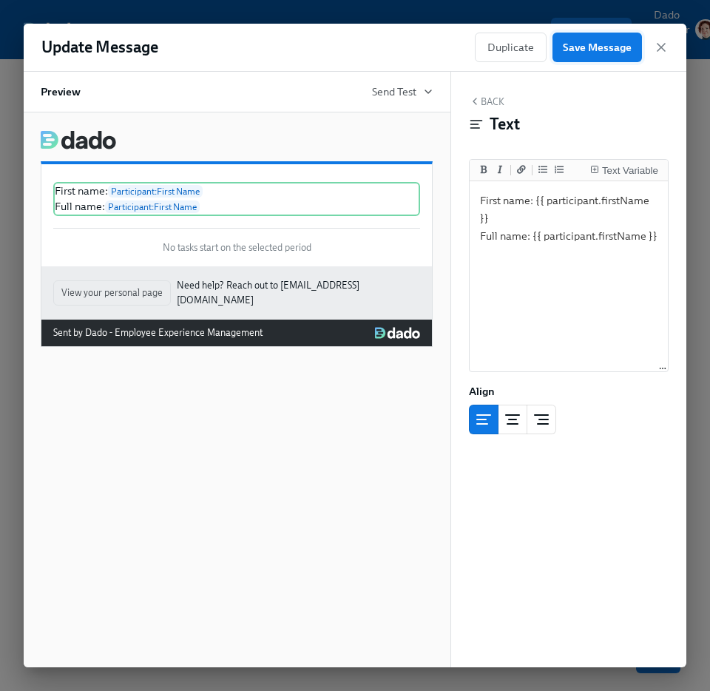
click at [590, 47] on span "Save Message" at bounding box center [597, 47] width 69 height 15
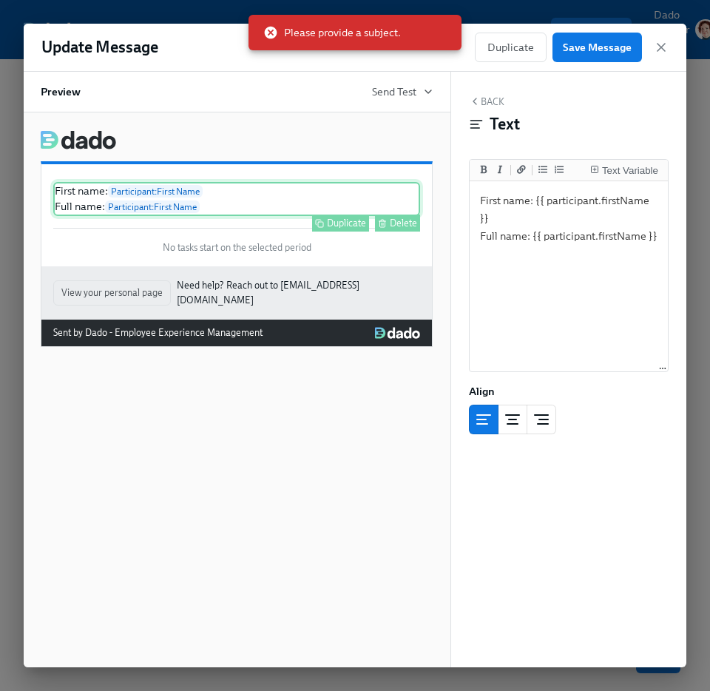
scroll to position [0, 0]
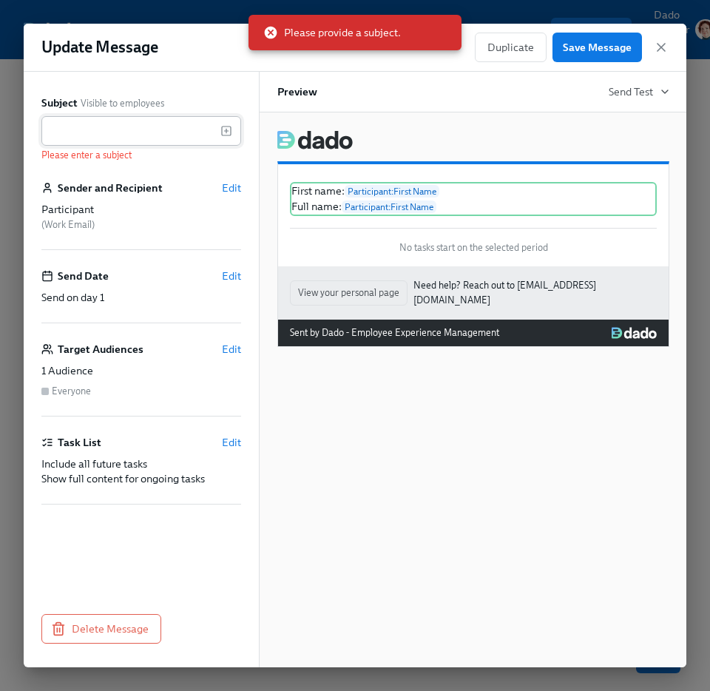
click at [115, 132] on input "text" at bounding box center [130, 131] width 179 height 30
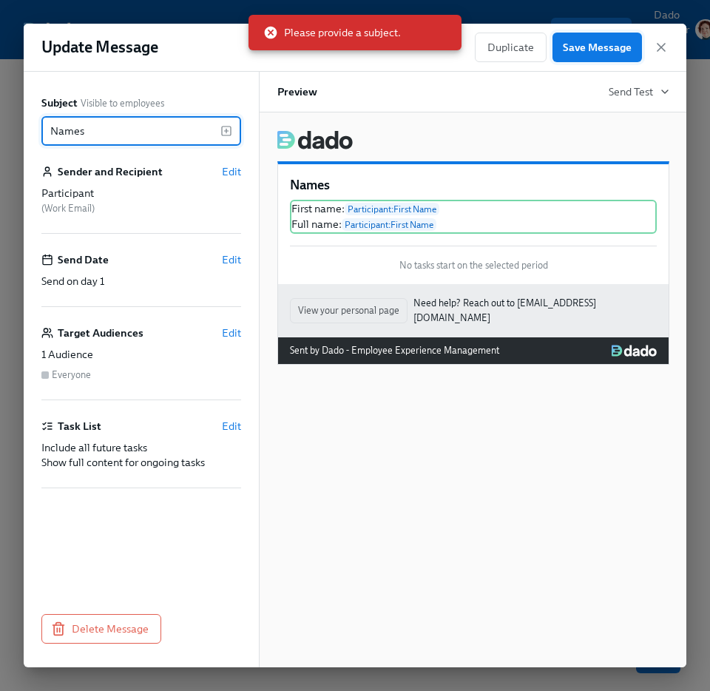
type input "Names"
click at [607, 54] on span "Save Message" at bounding box center [597, 47] width 69 height 15
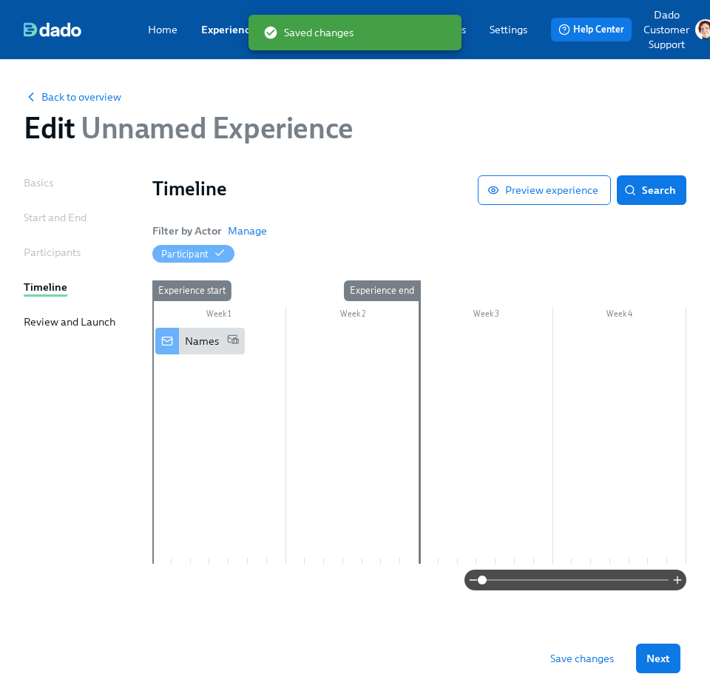
click at [582, 651] on span "Save changes" at bounding box center [582, 658] width 64 height 15
click at [562, 84] on div "Back to overview Edit Unnamed Experience" at bounding box center [355, 117] width 687 height 81
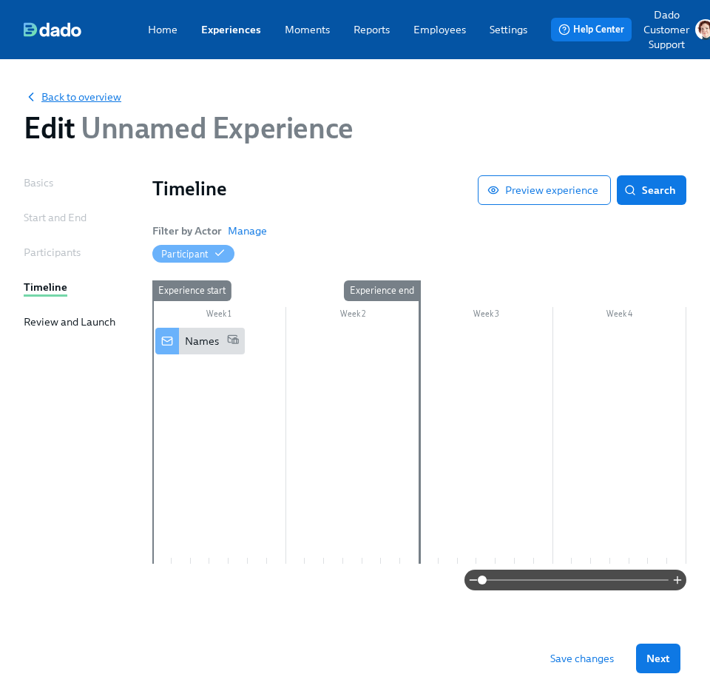
click at [94, 96] on span "Back to overview" at bounding box center [73, 97] width 98 height 15
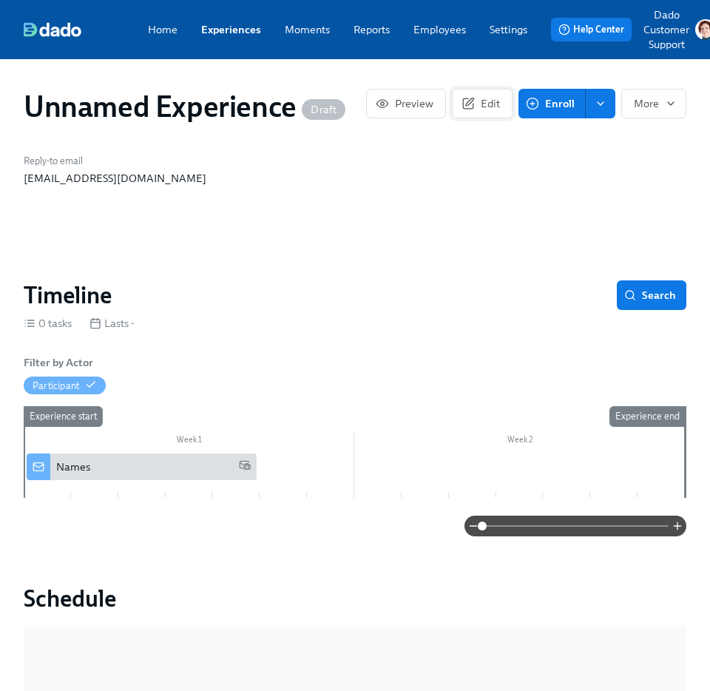
click at [474, 103] on icon "button" at bounding box center [468, 103] width 13 height 13
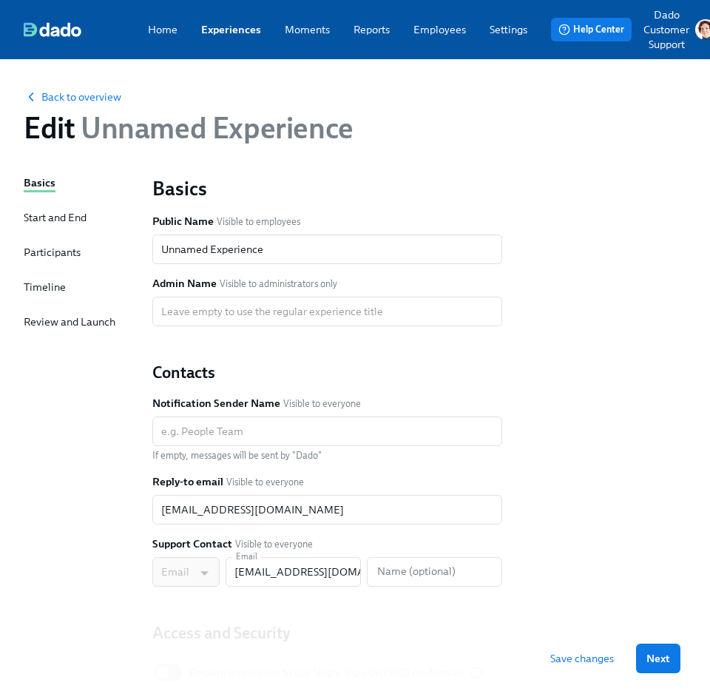
click at [240, 266] on div "Basics Public Name Visible to employees Unnamed Experience ​ Admin Name Visible…" at bounding box center [327, 250] width 350 height 151
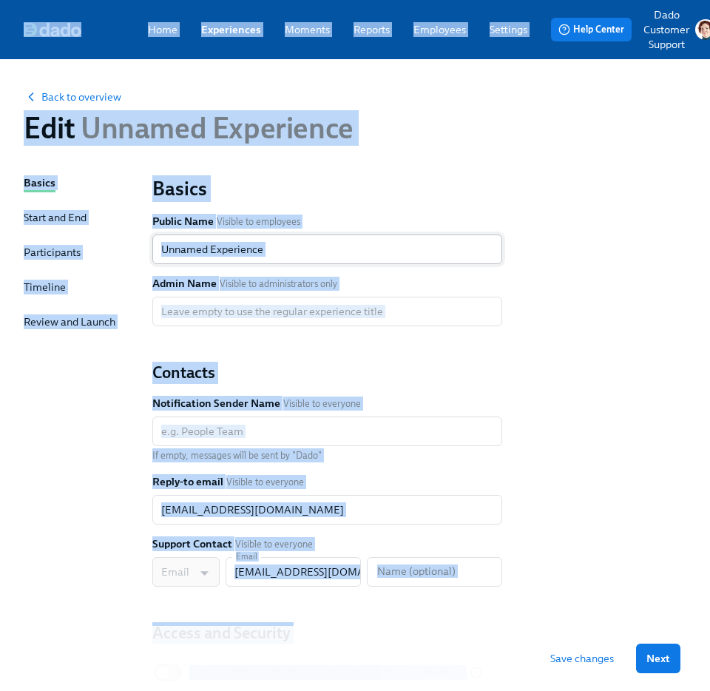
click at [244, 240] on input "Unnamed Experience" at bounding box center [327, 250] width 350 height 30
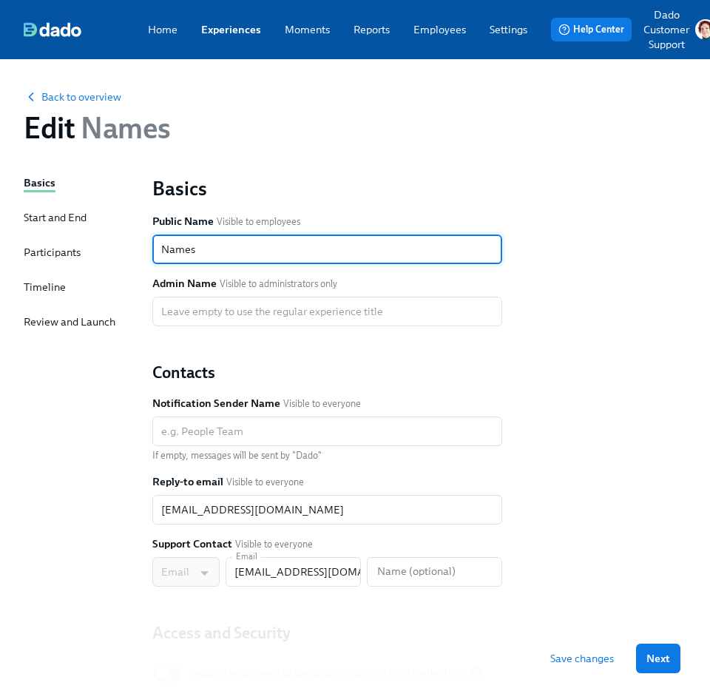
type input "Names"
click at [598, 651] on span "Save changes" at bounding box center [582, 658] width 64 height 15
click at [510, 180] on div "Basics Public Name Visible to employees Names ​ Admin Name Visible to administr…" at bounding box center [328, 449] width 368 height 567
click at [433, 5] on div "Home Experiences Moments Reports Employees Settings Review us on G2 Help Center…" at bounding box center [370, 29] width 740 height 59
click at [432, 33] on link "Employees" at bounding box center [440, 29] width 53 height 15
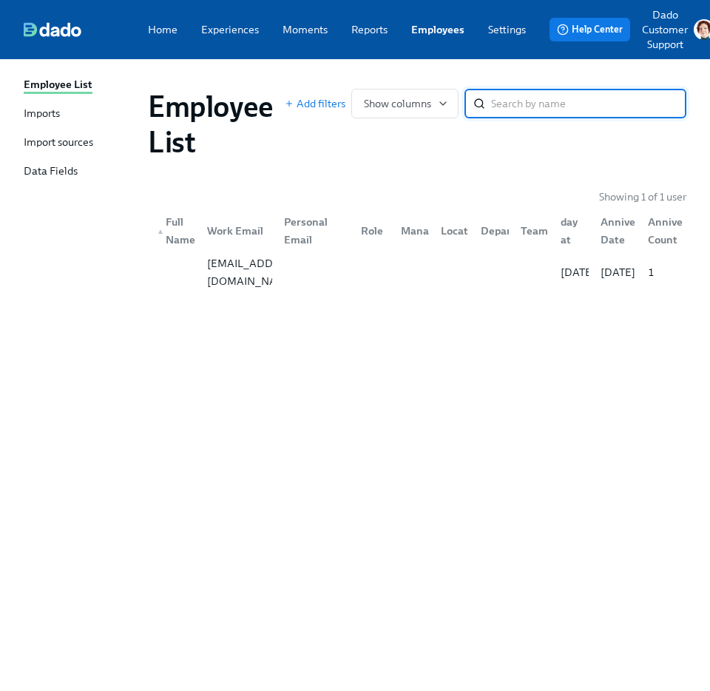
click at [41, 111] on div "Imports" at bounding box center [42, 114] width 36 height 17
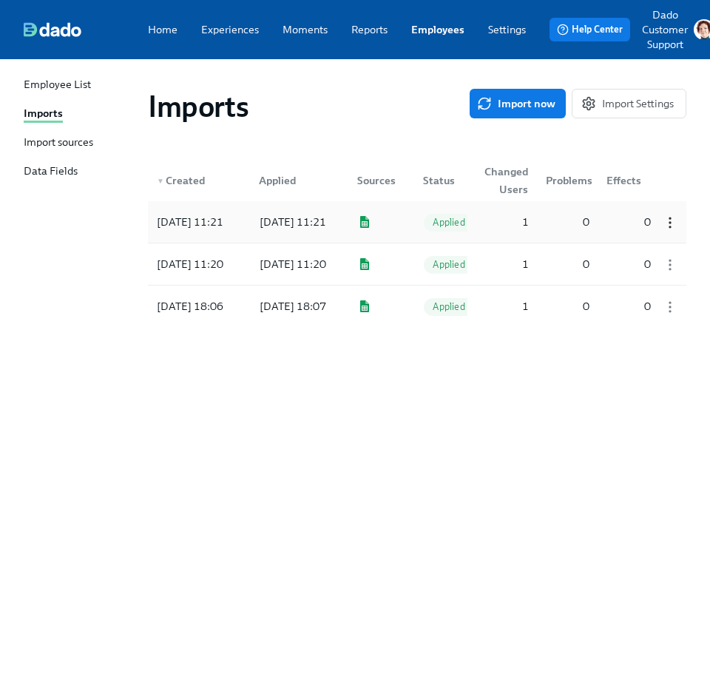
click at [668, 225] on icon "button" at bounding box center [670, 222] width 15 height 15
click at [650, 226] on div "Discard" at bounding box center [636, 222] width 36 height 15
click at [671, 218] on icon "button" at bounding box center [670, 222] width 15 height 15
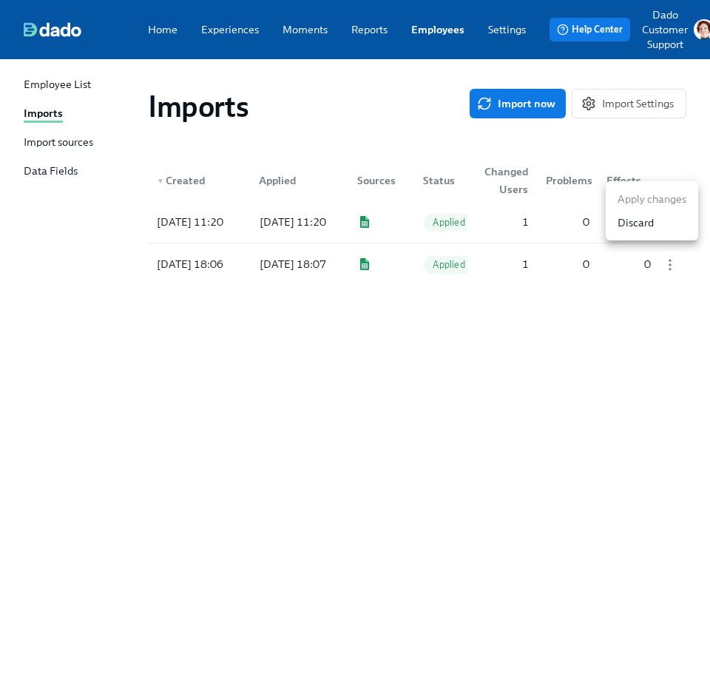
click at [633, 226] on div "Discard" at bounding box center [636, 222] width 36 height 15
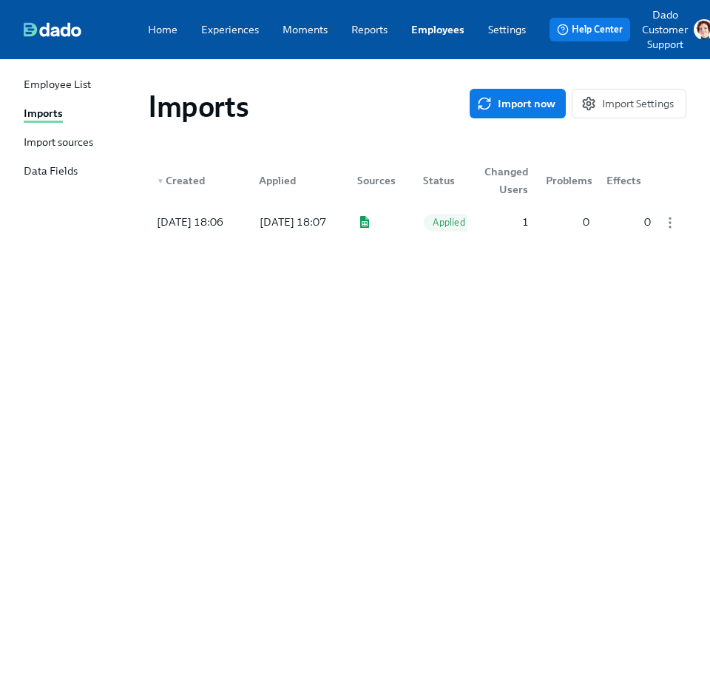
click at [601, 335] on div "Imports Import now Import Settings ▼ Created Applied Sources Status Changed Use…" at bounding box center [355, 366] width 663 height 579
click at [329, 93] on div "Imports" at bounding box center [309, 107] width 322 height 36
click at [41, 141] on div "Import sources" at bounding box center [59, 143] width 70 height 17
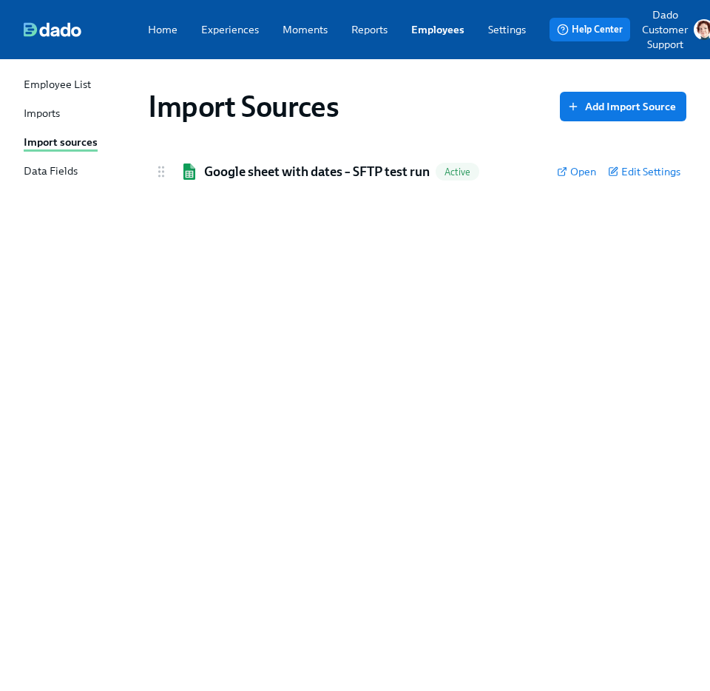
click at [214, 152] on div "Import Sources Add Import Source Google sheet with dates – SFTP test run Active…" at bounding box center [355, 366] width 663 height 579
click at [257, 175] on h2 "Google sheet with dates – SFTP test run" at bounding box center [317, 172] width 226 height 18
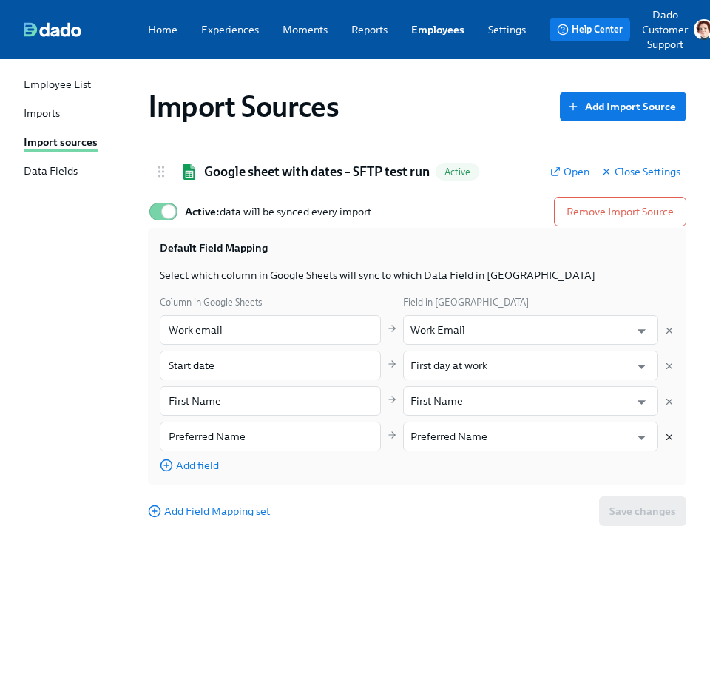
click at [664, 432] on icon "Delete mapping" at bounding box center [669, 437] width 10 height 10
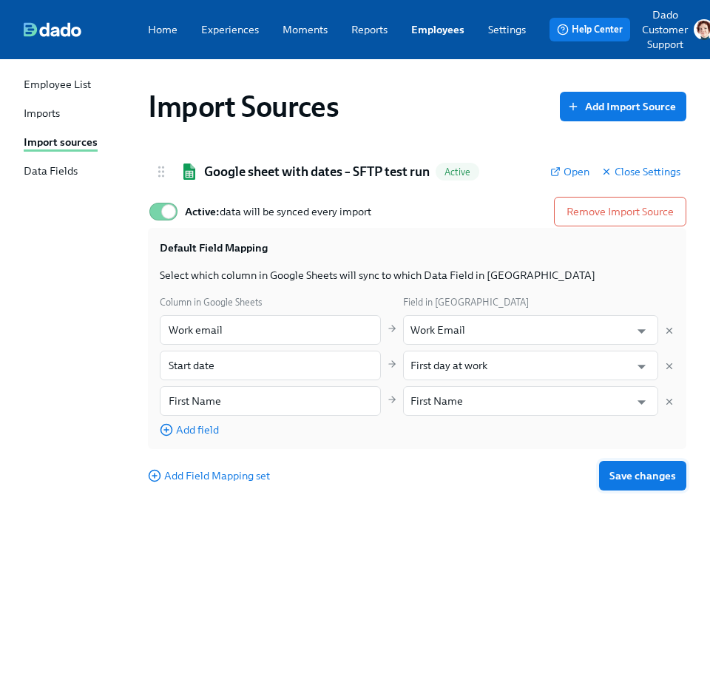
click at [629, 476] on span "Save changes" at bounding box center [643, 475] width 67 height 15
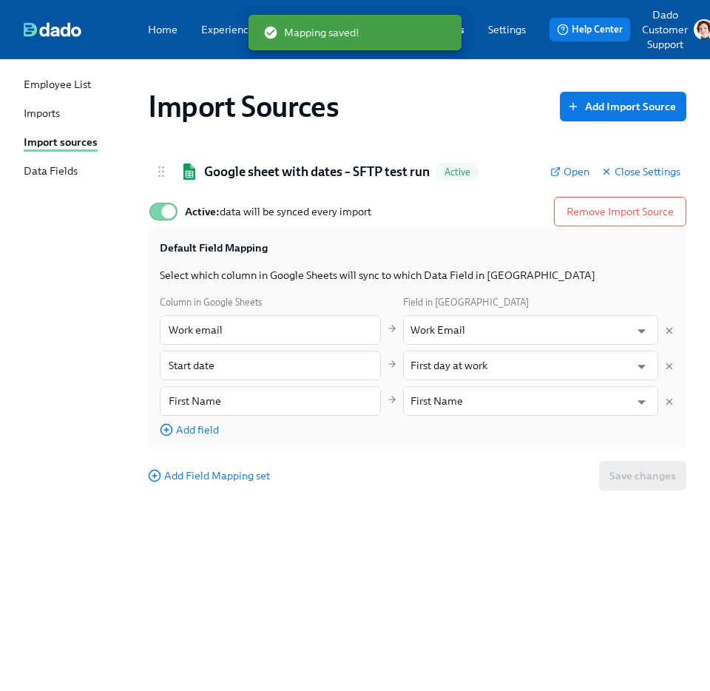
click at [63, 112] on link "Imports" at bounding box center [80, 114] width 112 height 17
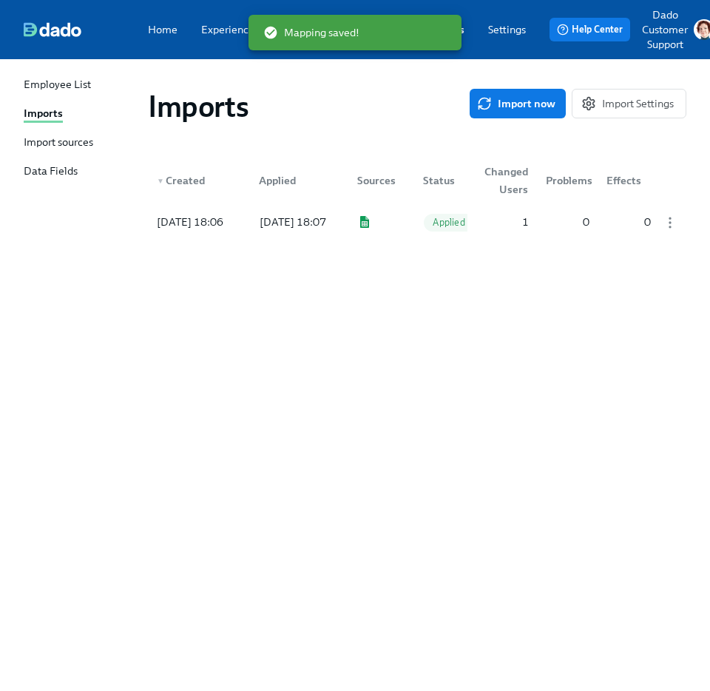
click at [540, 122] on div "Imports Import now Import Settings" at bounding box center [417, 107] width 539 height 36
click at [524, 96] on span "Import now" at bounding box center [517, 103] width 75 height 15
click at [275, 223] on div at bounding box center [297, 222] width 98 height 30
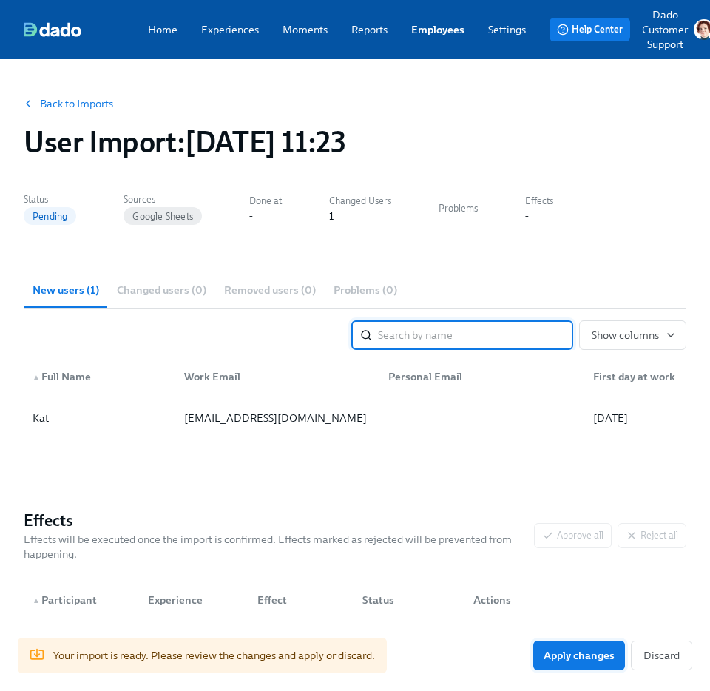
click at [600, 652] on span "Apply changes" at bounding box center [579, 655] width 71 height 15
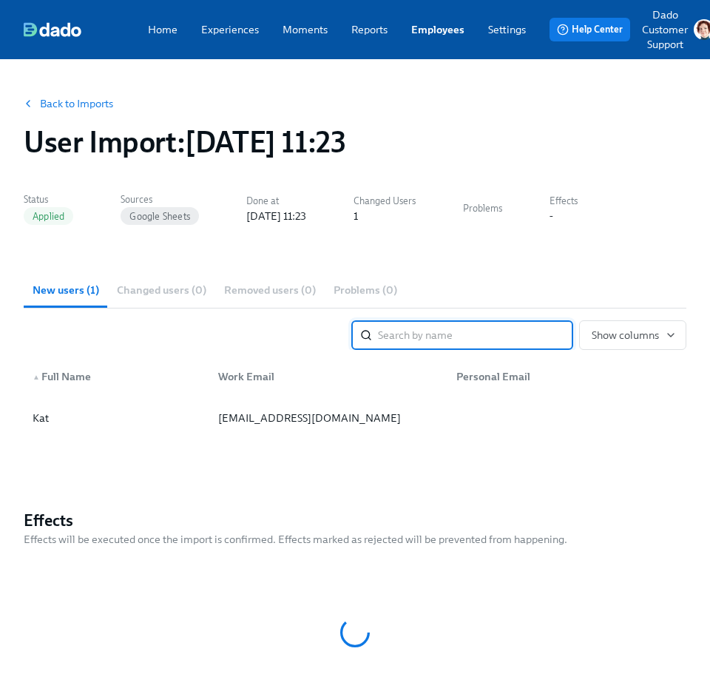
click at [434, 31] on link "Employees" at bounding box center [437, 29] width 53 height 15
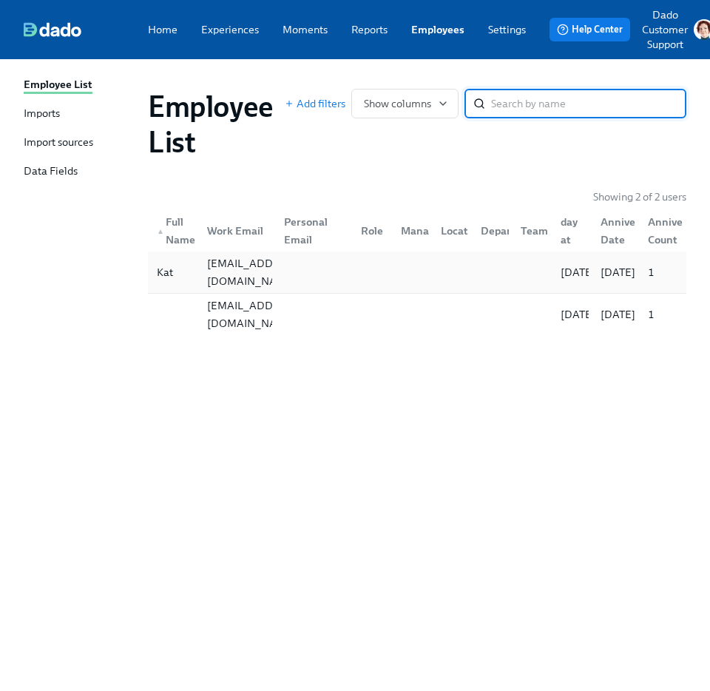
click at [181, 269] on div "Kat" at bounding box center [173, 272] width 44 height 30
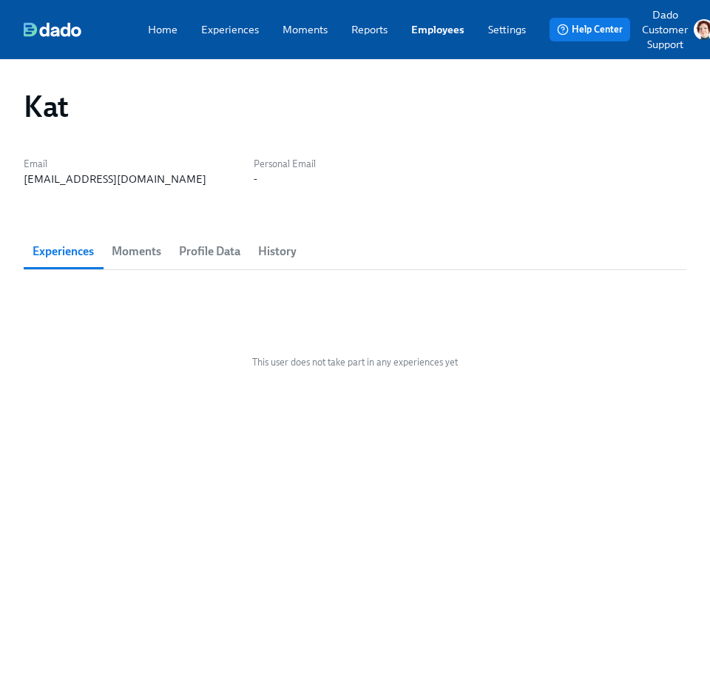
click at [205, 242] on span "Profile Data" at bounding box center [209, 251] width 61 height 21
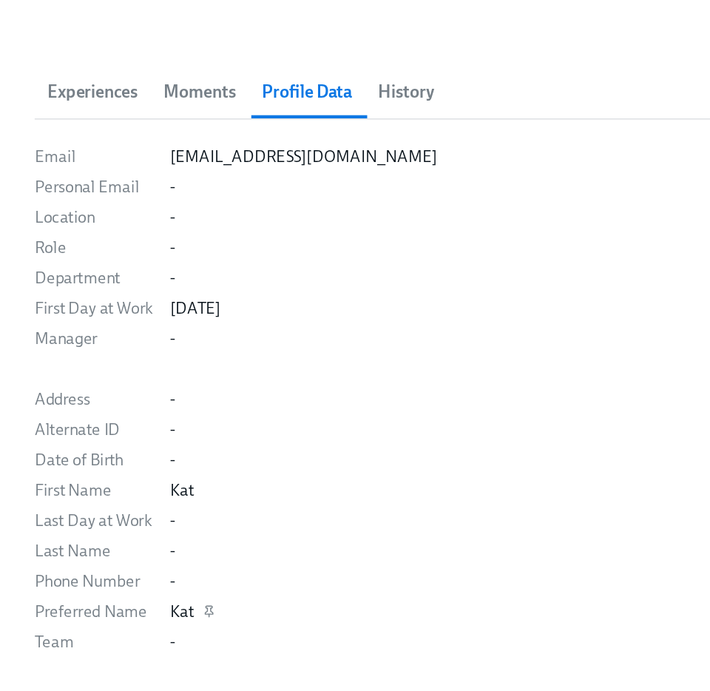
click at [127, 610] on div "Kat" at bounding box center [124, 606] width 16 height 15
drag, startPoint x: 15, startPoint y: 520, endPoint x: 205, endPoint y: 525, distance: 190.2
click at [207, 525] on div "Kat Email kat+gsheet@dadohr.com Personal Email - Experiences Moments Profile Da…" at bounding box center [355, 388] width 710 height 658
drag, startPoint x: 36, startPoint y: 606, endPoint x: 146, endPoint y: 608, distance: 109.5
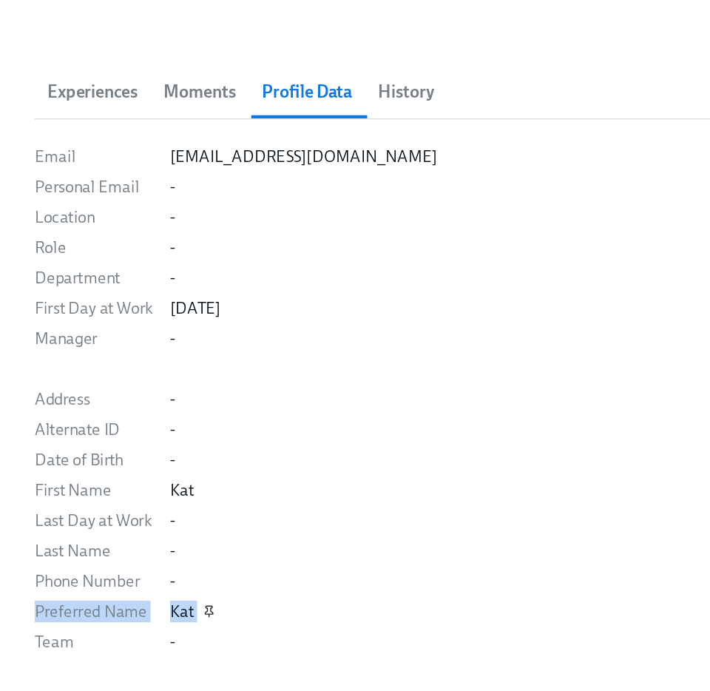
click at [146, 608] on div "Kat Email kat+gsheet@dadohr.com Personal Email - Experiences Moments Profile Da…" at bounding box center [355, 388] width 710 height 658
click at [313, 576] on div "Email kat+gsheet@dadohr.com Personal Email - Location - Role - Department - Fir…" at bounding box center [355, 461] width 663 height 346
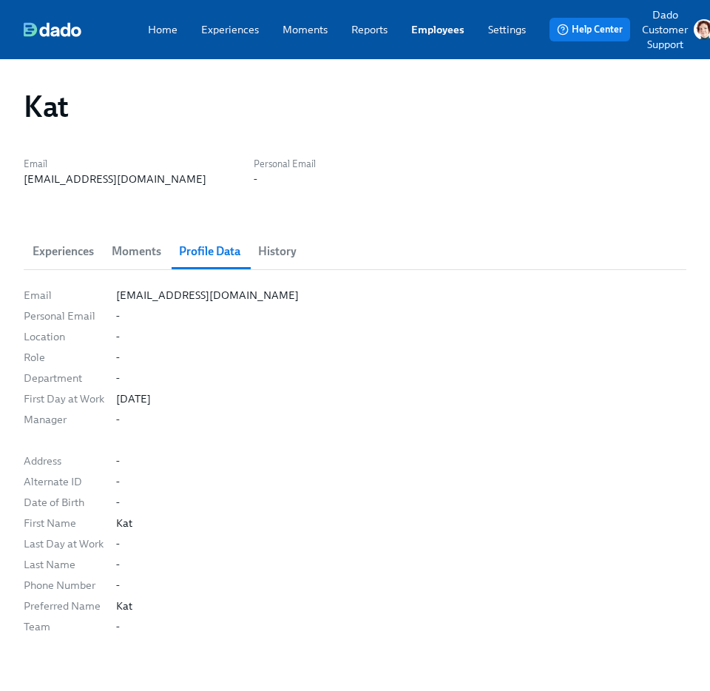
click at [424, 27] on link "Employees" at bounding box center [437, 29] width 53 height 15
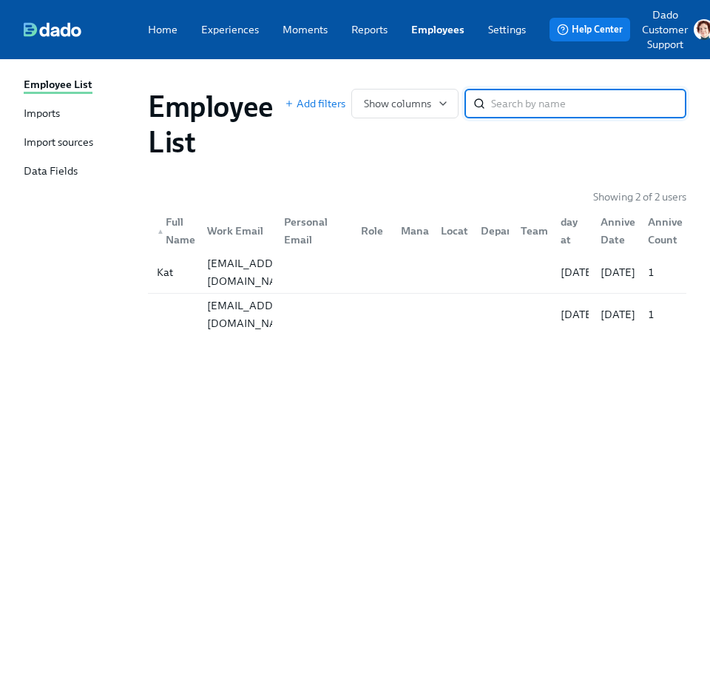
click at [50, 143] on div "Import sources" at bounding box center [59, 143] width 70 height 17
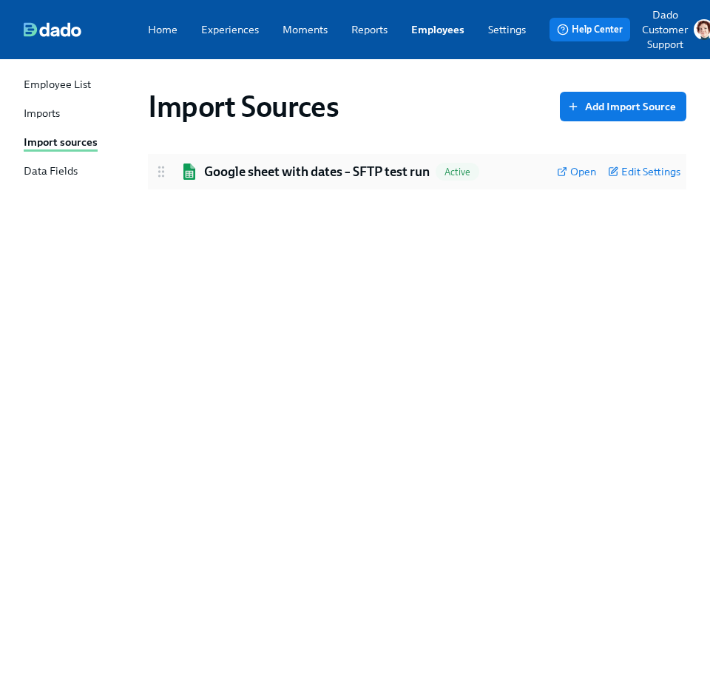
click at [237, 183] on div "Google sheet with dates – SFTP test run Active Open Edit Settings" at bounding box center [417, 172] width 539 height 36
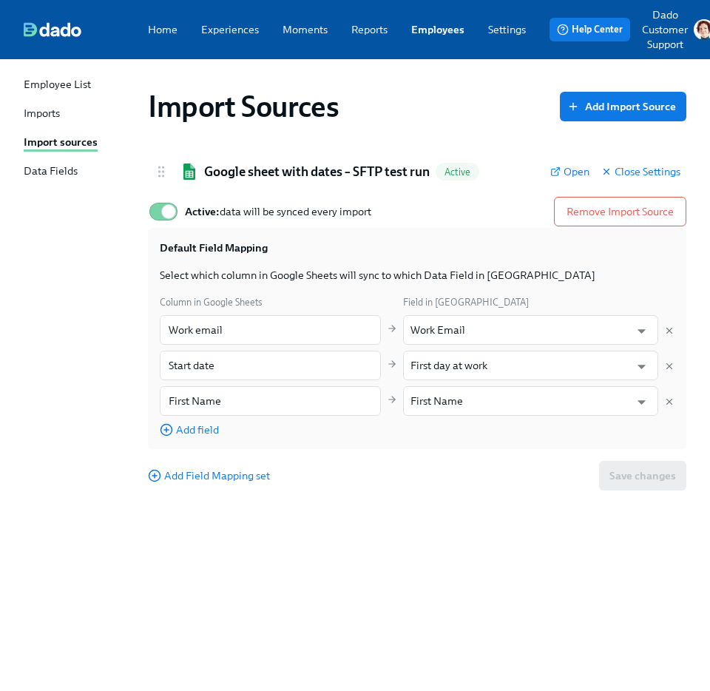
click at [158, 428] on div "Default Field Mapping Select which column in Google Sheets will sync to which D…" at bounding box center [417, 338] width 539 height 221
click at [185, 433] on span "Add field" at bounding box center [189, 429] width 59 height 15
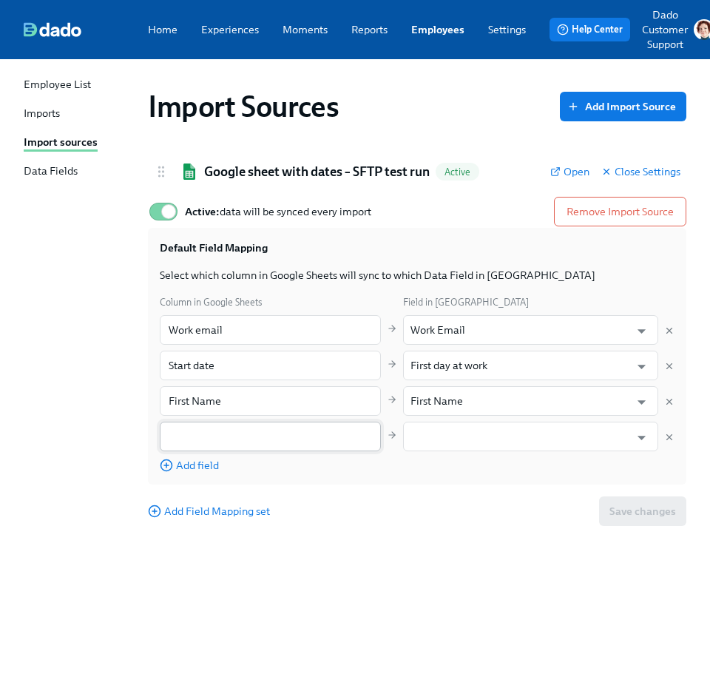
click at [269, 442] on input "text" at bounding box center [270, 437] width 221 height 30
paste input "Preferred Name"
type input "Preferred Name"
click at [510, 435] on input "text" at bounding box center [521, 437] width 220 height 30
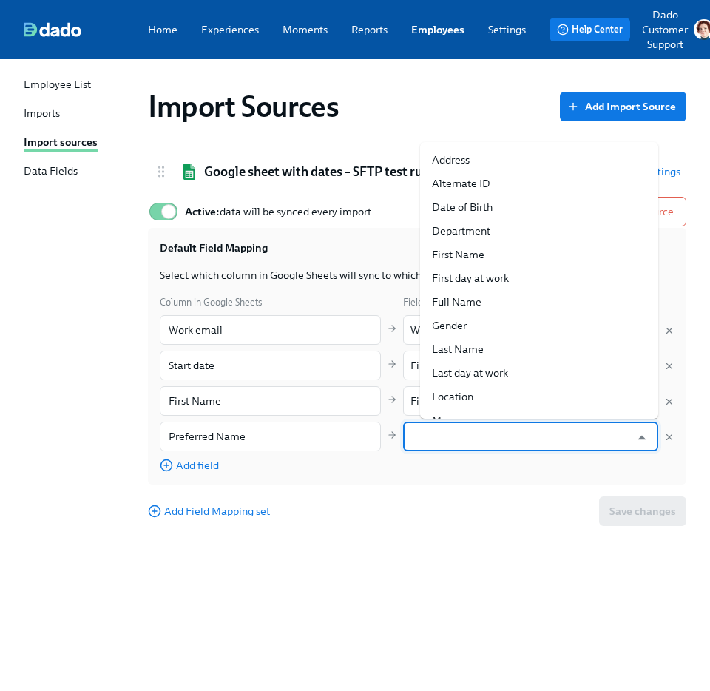
paste input "Preferred Name"
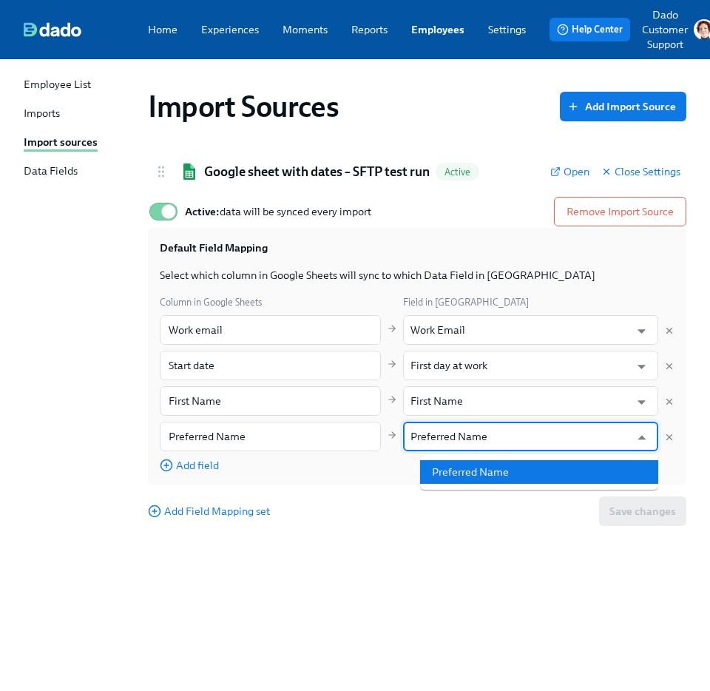
click at [486, 465] on li "Preferred Name" at bounding box center [539, 472] width 238 height 24
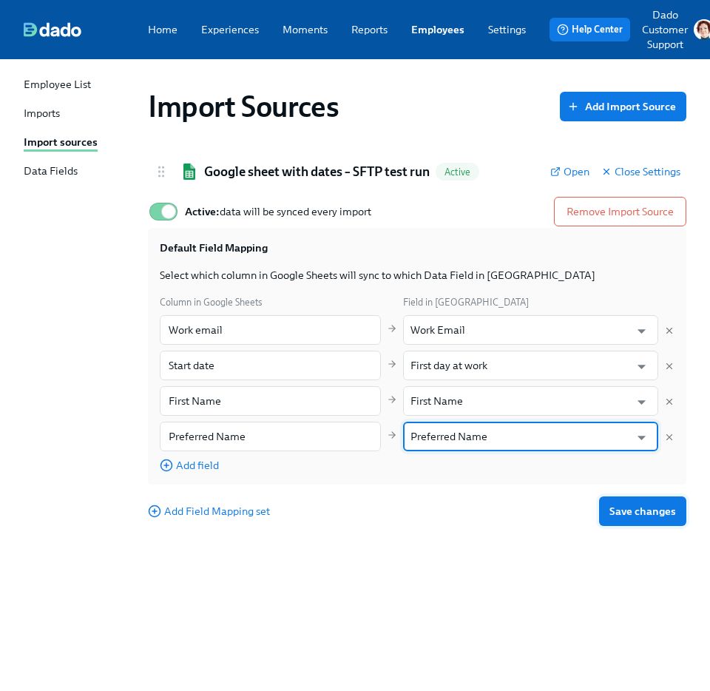
type input "Preferred Name"
click at [646, 500] on button "Save changes" at bounding box center [642, 511] width 87 height 30
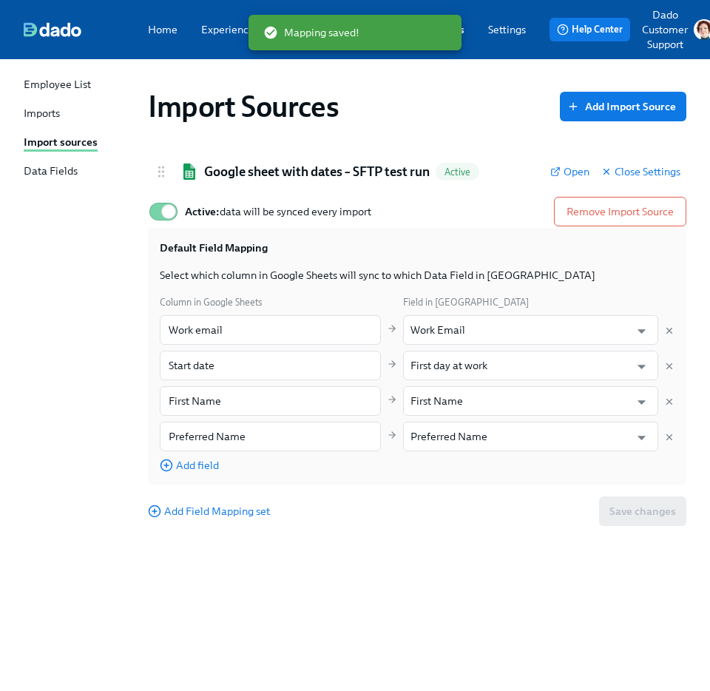
click at [63, 112] on link "Imports" at bounding box center [80, 114] width 112 height 17
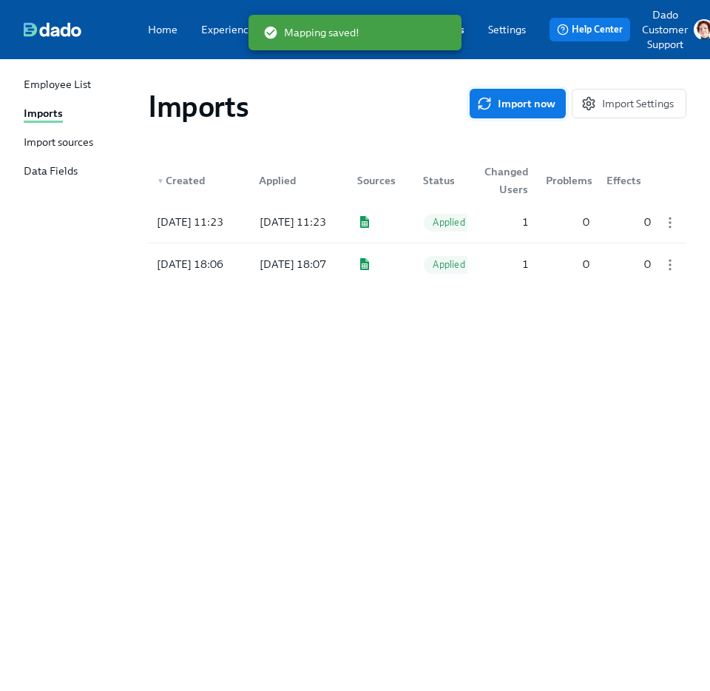
click at [499, 96] on span "Import now" at bounding box center [517, 103] width 75 height 15
click at [672, 221] on icon "button" at bounding box center [670, 222] width 15 height 15
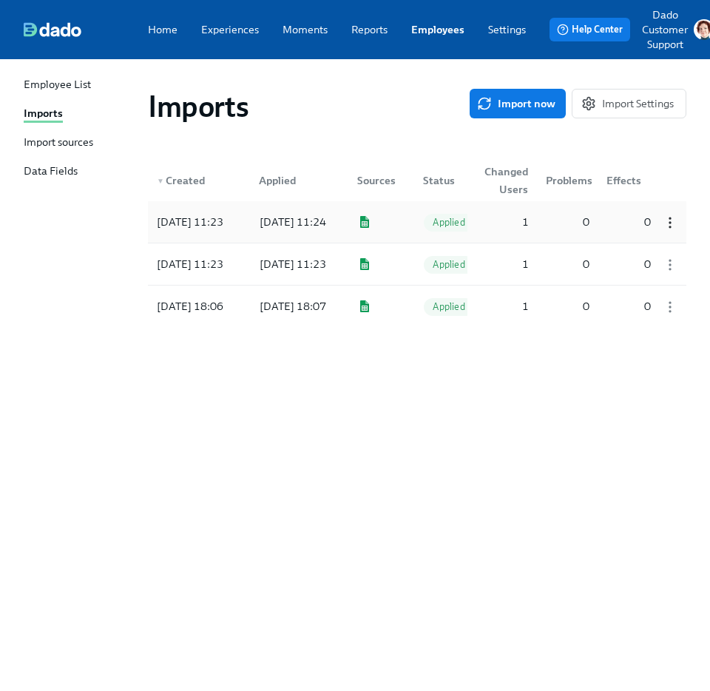
click at [485, 232] on div "1" at bounding box center [501, 222] width 67 height 30
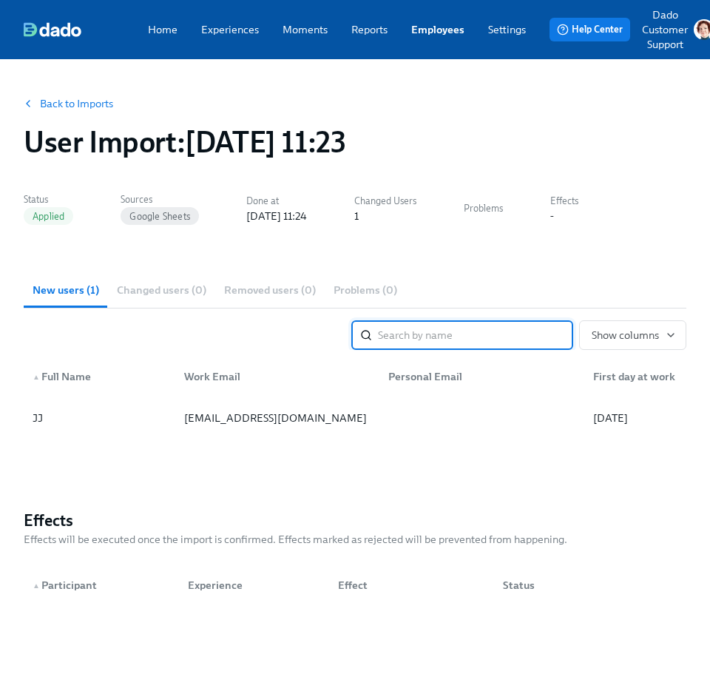
click at [446, 41] on div "Home Experiences Moments Reports Employees Settings Review us on G2 Help Center…" at bounding box center [369, 29] width 738 height 59
click at [446, 29] on link "Employees" at bounding box center [437, 29] width 53 height 15
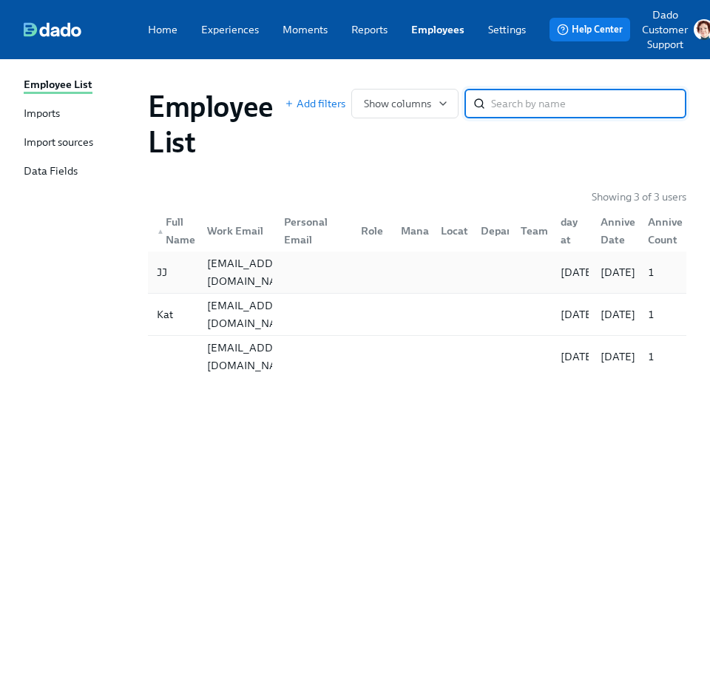
click at [168, 283] on div "JJ" at bounding box center [173, 272] width 44 height 30
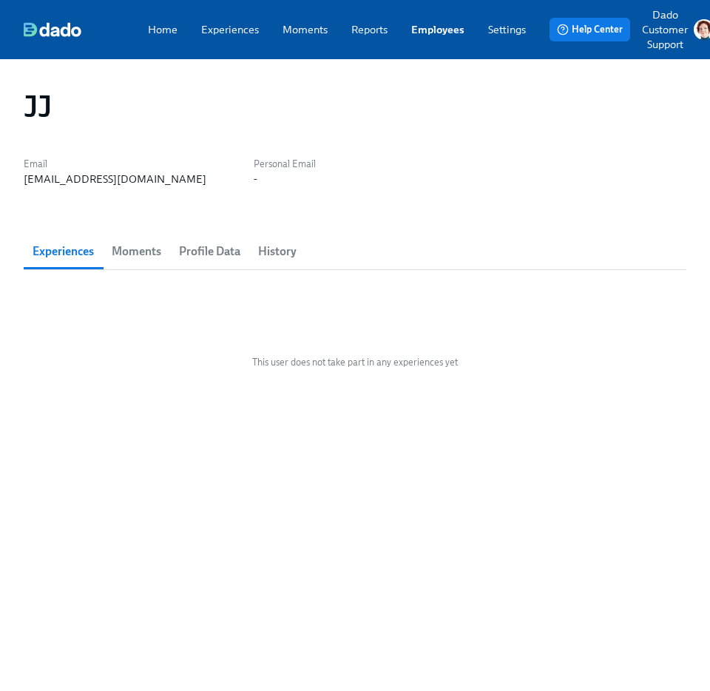
click at [209, 241] on span "Profile Data" at bounding box center [209, 251] width 61 height 21
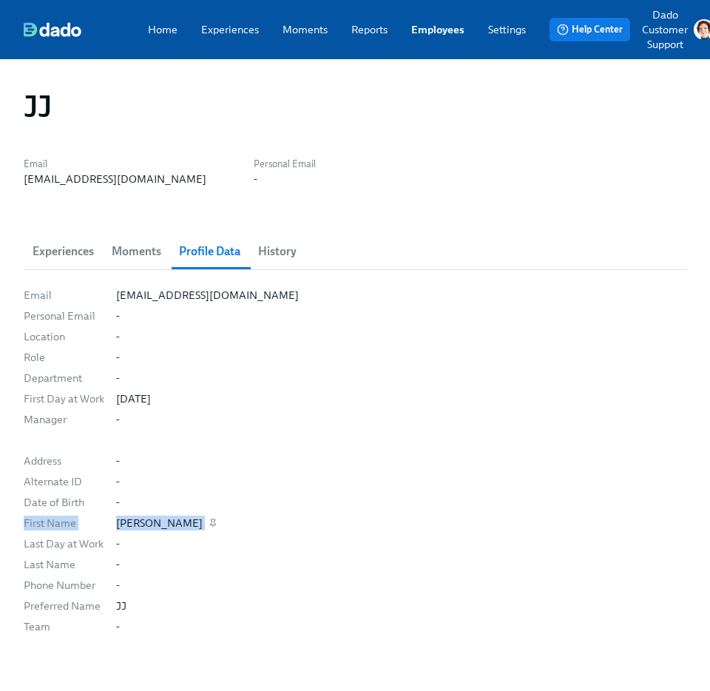
drag, startPoint x: 21, startPoint y: 517, endPoint x: 249, endPoint y: 516, distance: 227.9
click at [248, 516] on div "JJ Email kat+gsheet2@dadohr.com Personal Email - Experiences Moments Profile Da…" at bounding box center [355, 388] width 710 height 658
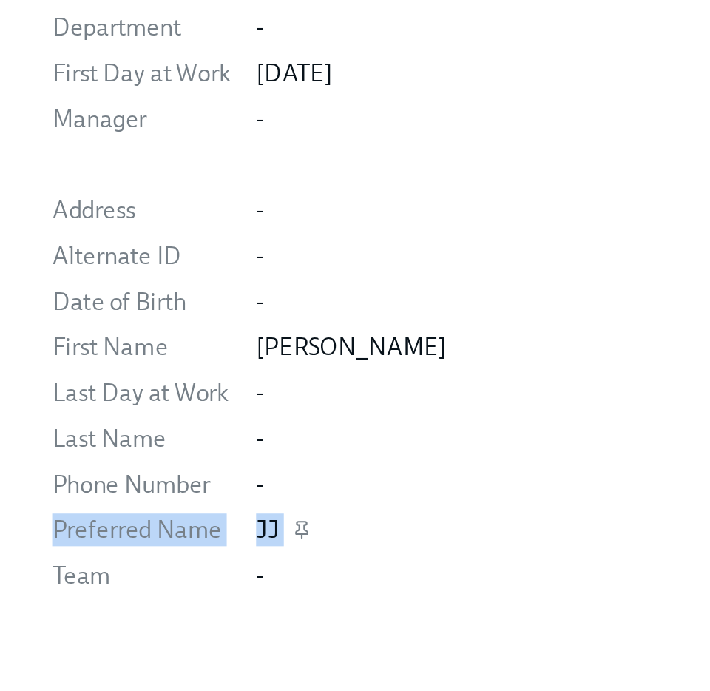
drag, startPoint x: 26, startPoint y: 604, endPoint x: 155, endPoint y: 607, distance: 129.5
click at [0, 0] on div "Preferred Name JJ" at bounding box center [0, 0] width 0 height 0
click at [155, 607] on div "JJ" at bounding box center [401, 606] width 570 height 15
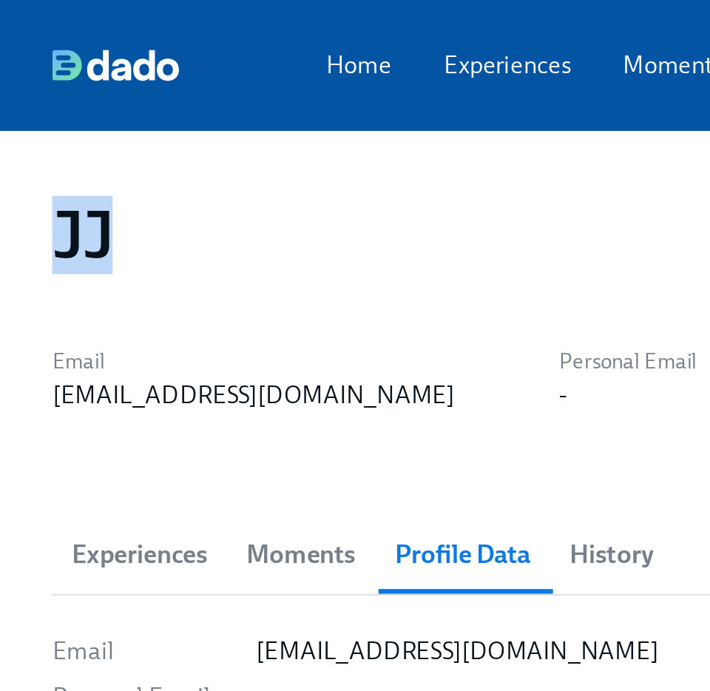
drag, startPoint x: 13, startPoint y: 101, endPoint x: 90, endPoint y: 101, distance: 76.9
click at [90, 101] on div "JJ" at bounding box center [355, 106] width 687 height 59
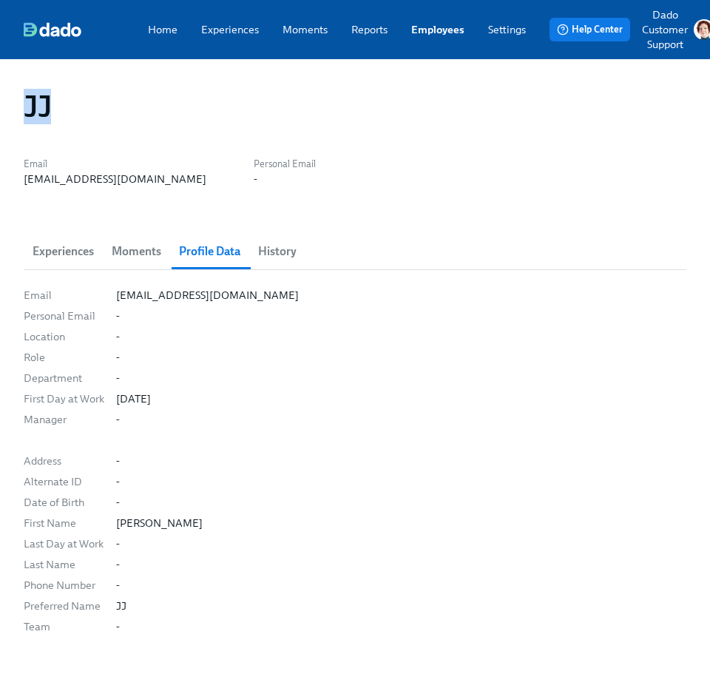
click at [233, 25] on link "Experiences" at bounding box center [230, 29] width 58 height 15
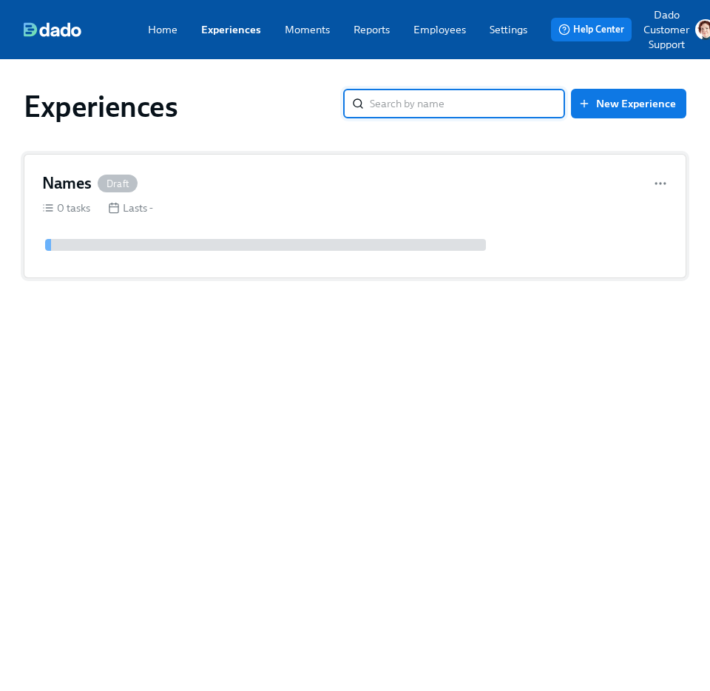
click at [148, 169] on div "Names Draft 0 tasks Lasts -" at bounding box center [355, 216] width 663 height 124
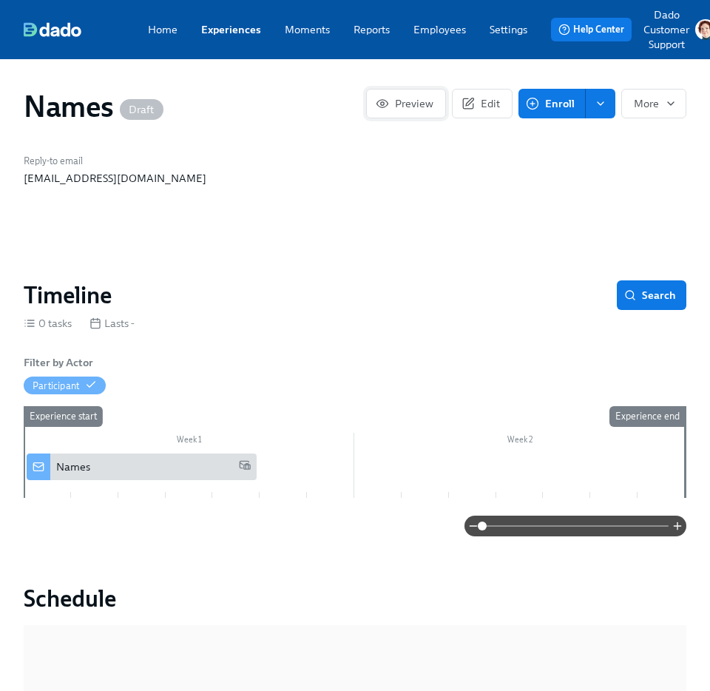
click at [389, 97] on icon "button" at bounding box center [382, 103] width 13 height 13
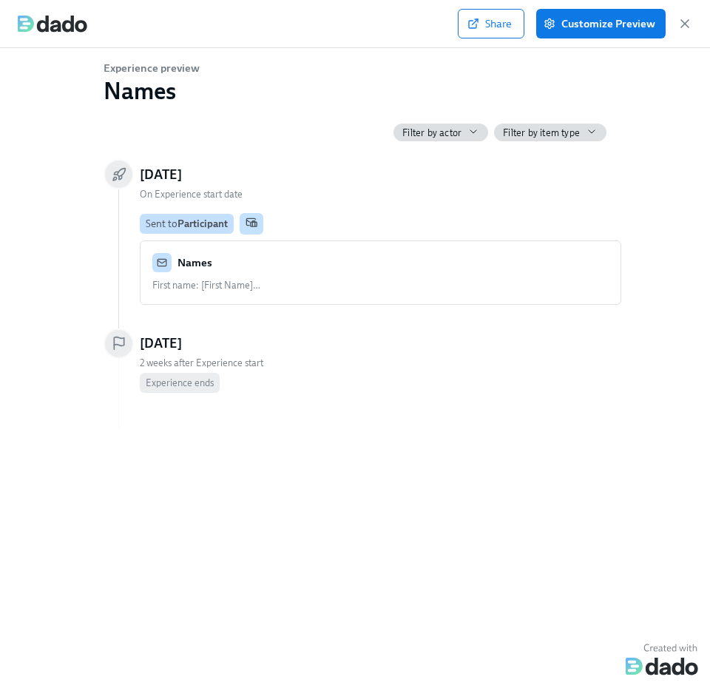
click at [315, 282] on div "First name: [First Name] … …" at bounding box center [380, 285] width 456 height 14
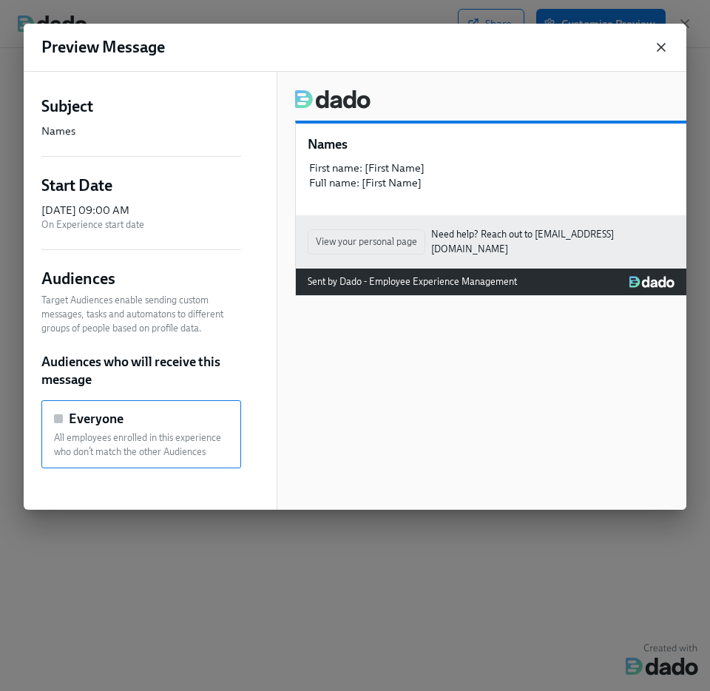
click at [661, 47] on icon "button" at bounding box center [661, 47] width 15 height 15
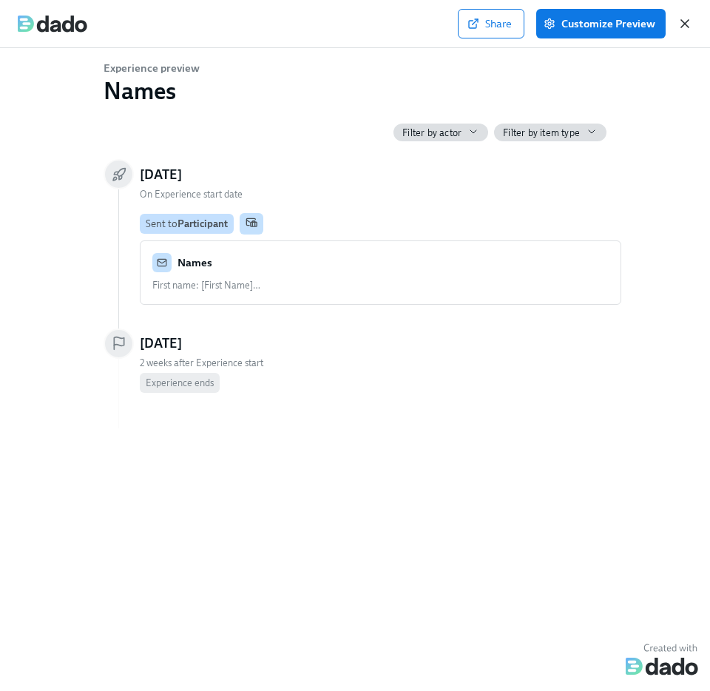
click at [687, 16] on icon "button" at bounding box center [685, 23] width 15 height 15
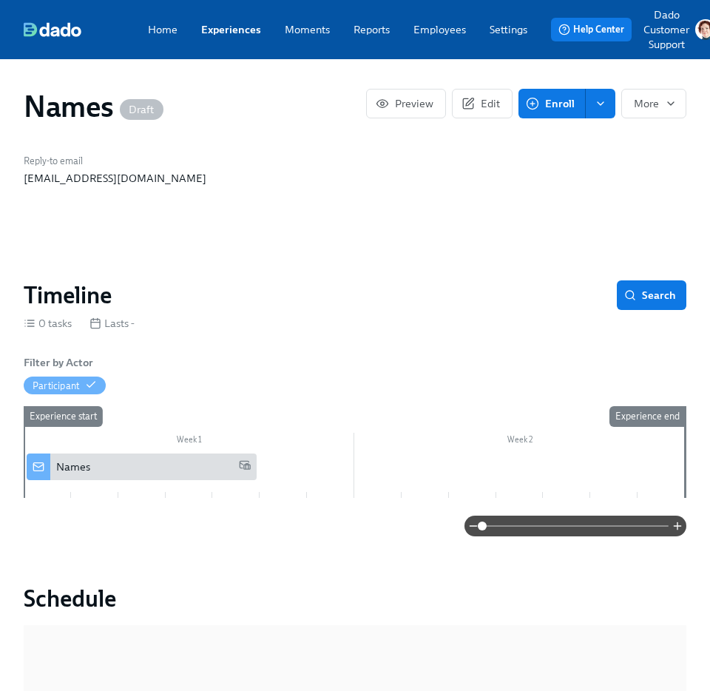
click at [63, 489] on div "Experience start" at bounding box center [47, 452] width 48 height 92
click at [64, 471] on div "Names" at bounding box center [73, 466] width 34 height 15
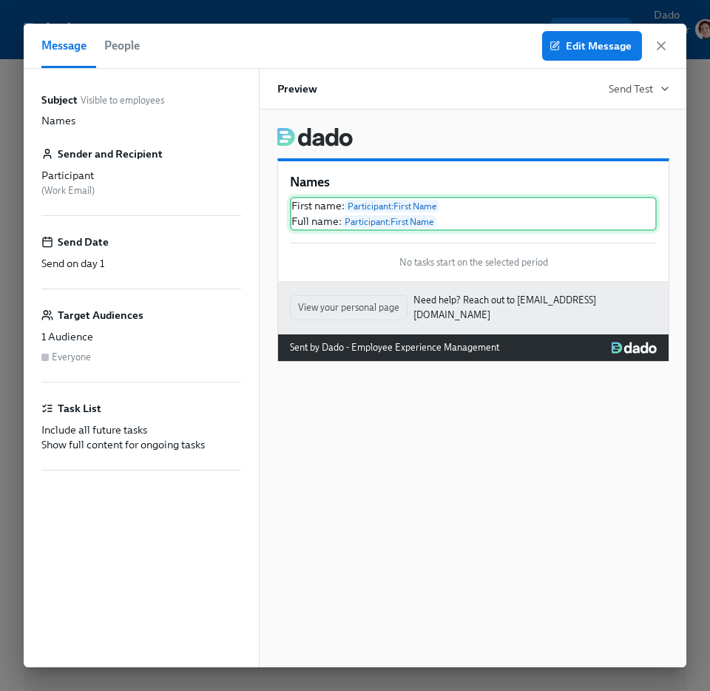
drag, startPoint x: 409, startPoint y: 210, endPoint x: 313, endPoint y: 216, distance: 96.4
click at [313, 216] on div "First name: Participant : First Name Full name: Participant : First Name" at bounding box center [473, 214] width 367 height 34
click at [580, 42] on span "Edit Message" at bounding box center [592, 45] width 79 height 15
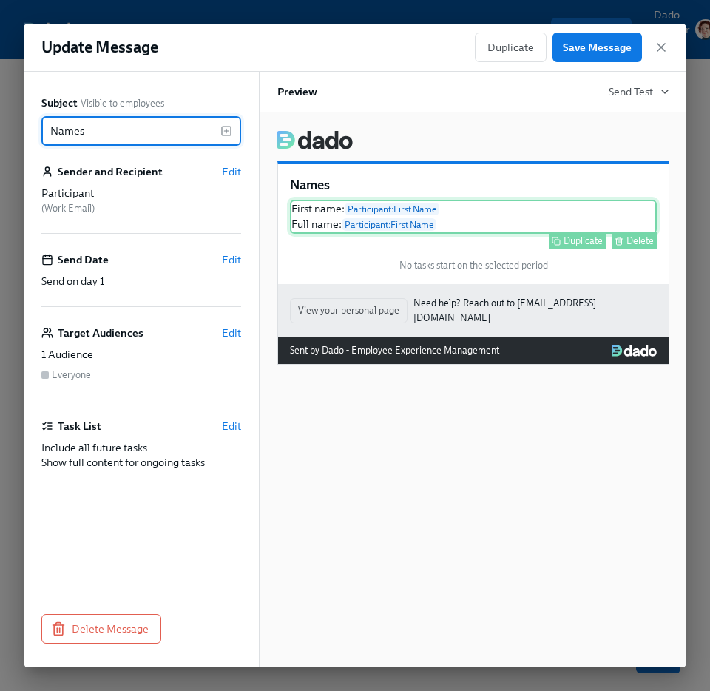
click at [362, 205] on div "First name: Participant : First Name Full name: Participant : First Name Duplic…" at bounding box center [473, 217] width 367 height 34
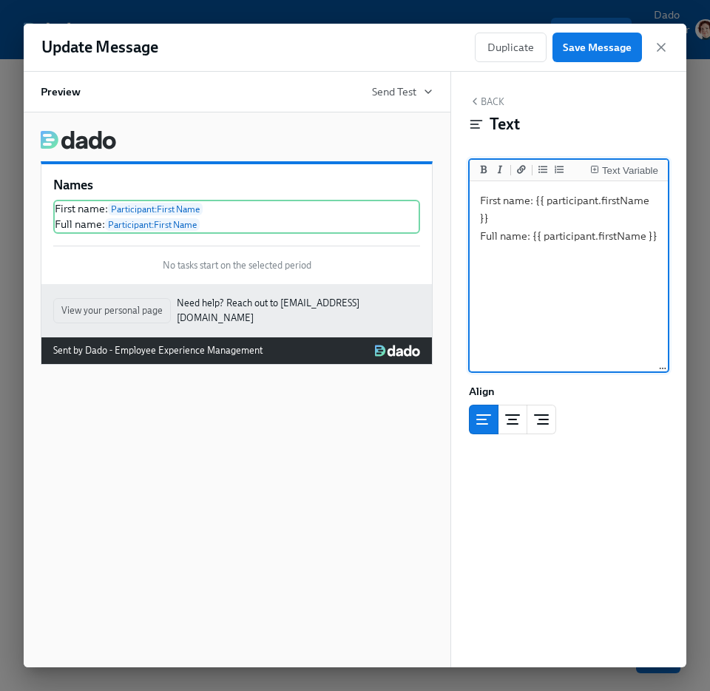
click at [607, 238] on textarea "First name: {{ participant.firstName }} Full name: {{ participant.firstName }}" at bounding box center [569, 277] width 192 height 186
type textarea "First name: {{ participant.firstName }} Full name: {{ participant.fullName }}"
click at [590, 49] on span "Save Message" at bounding box center [597, 47] width 69 height 15
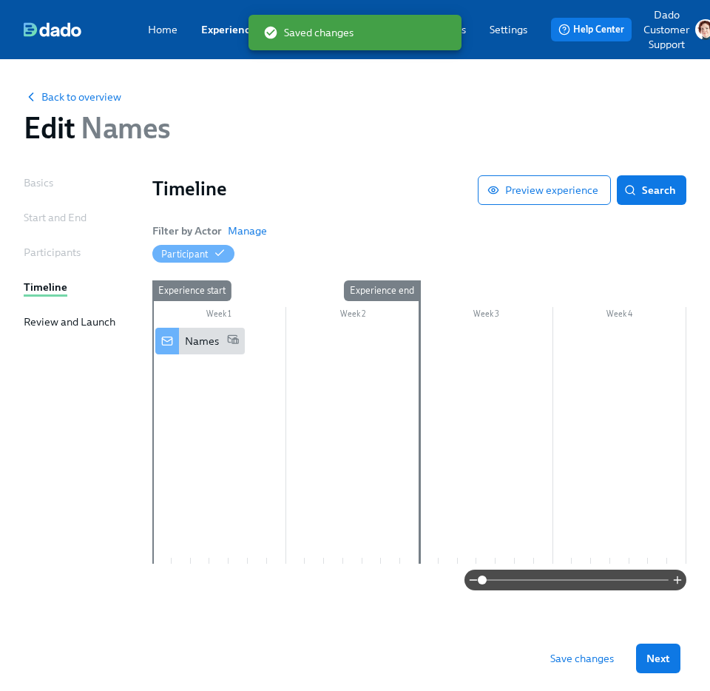
click at [578, 661] on span "Save changes" at bounding box center [582, 658] width 64 height 15
click at [581, 172] on div "Back to overview Edit Names Basics Start and End Participants Timeline Review a…" at bounding box center [355, 366] width 663 height 579
click at [576, 183] on button "Preview experience" at bounding box center [544, 190] width 133 height 30
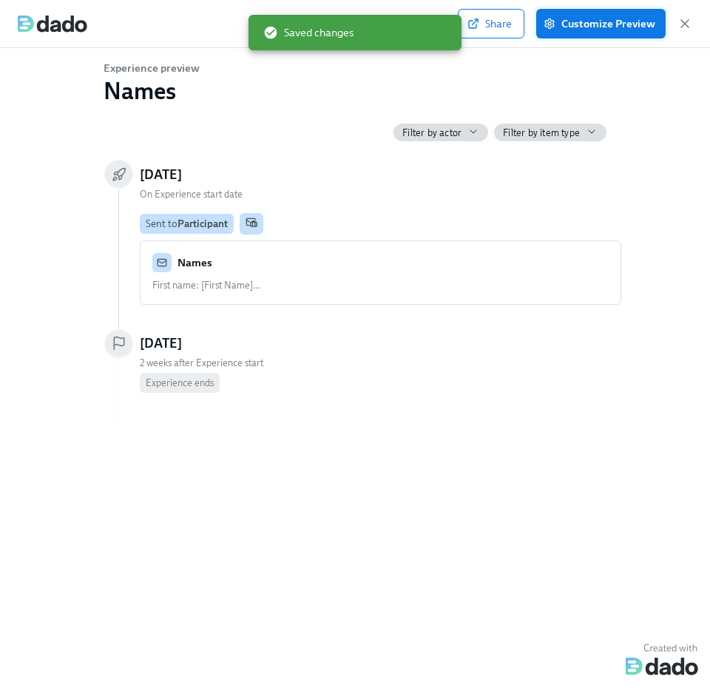
click at [604, 27] on span "Customize Preview" at bounding box center [601, 23] width 109 height 15
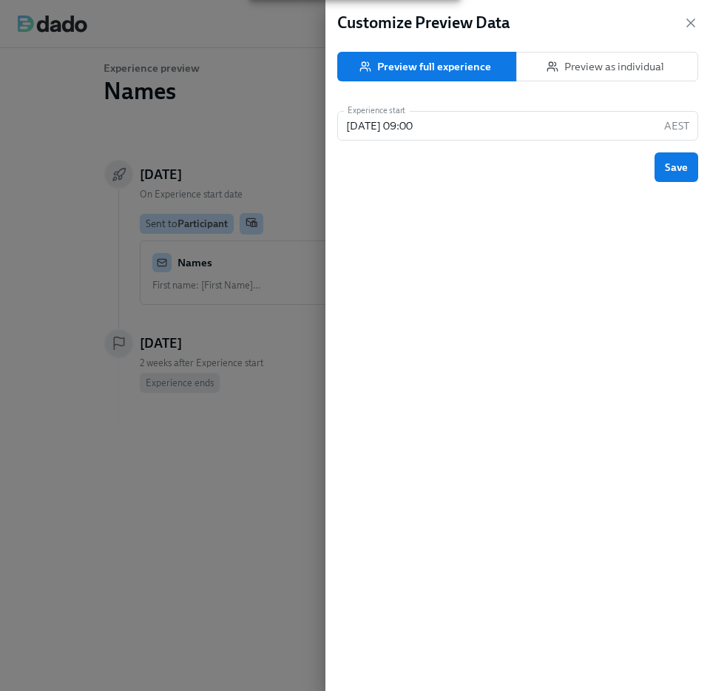
click at [618, 69] on span "Preview as individual" at bounding box center [607, 66] width 157 height 15
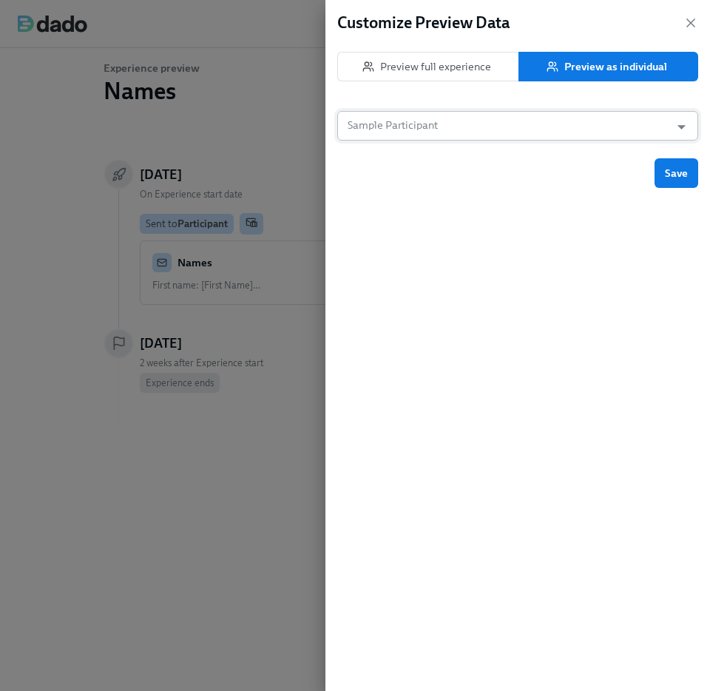
click at [496, 129] on input "Sample Participant" at bounding box center [504, 126] width 318 height 30
click at [693, 21] on icon "button" at bounding box center [690, 22] width 7 height 7
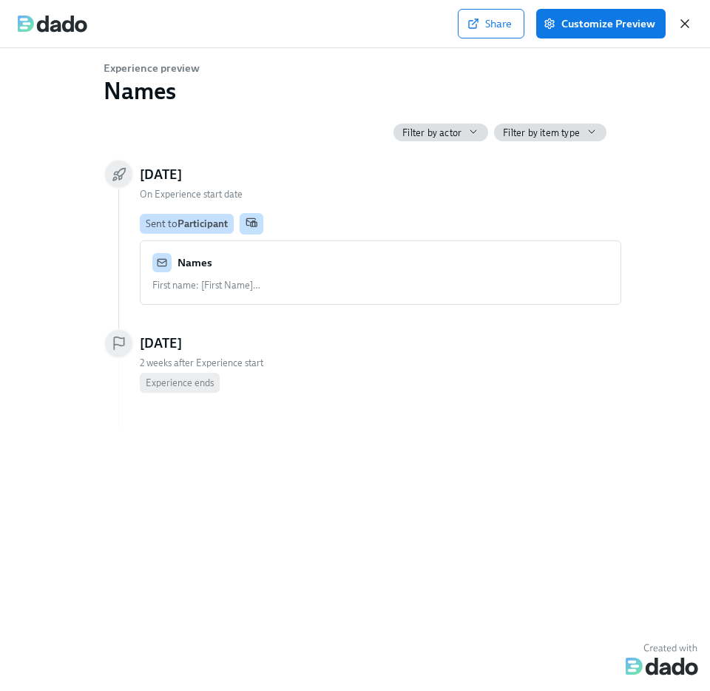
click at [689, 19] on icon "button" at bounding box center [685, 23] width 15 height 15
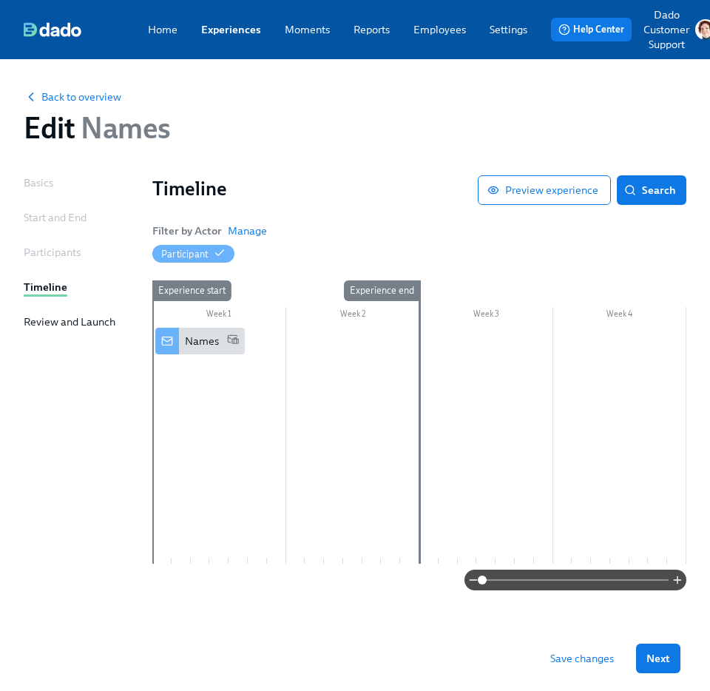
click at [235, 159] on div "Back to overview Edit Names Basics Start and End Participants Timeline Review a…" at bounding box center [355, 366] width 663 height 579
click at [83, 96] on span "Back to overview" at bounding box center [73, 97] width 98 height 15
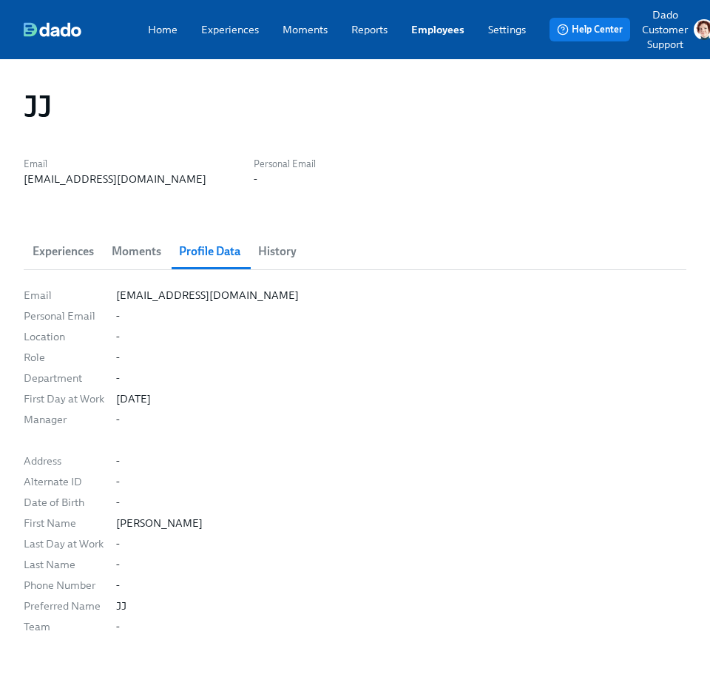
click at [411, 121] on div "JJ" at bounding box center [355, 107] width 663 height 36
click at [226, 22] on link "Experiences" at bounding box center [230, 29] width 58 height 15
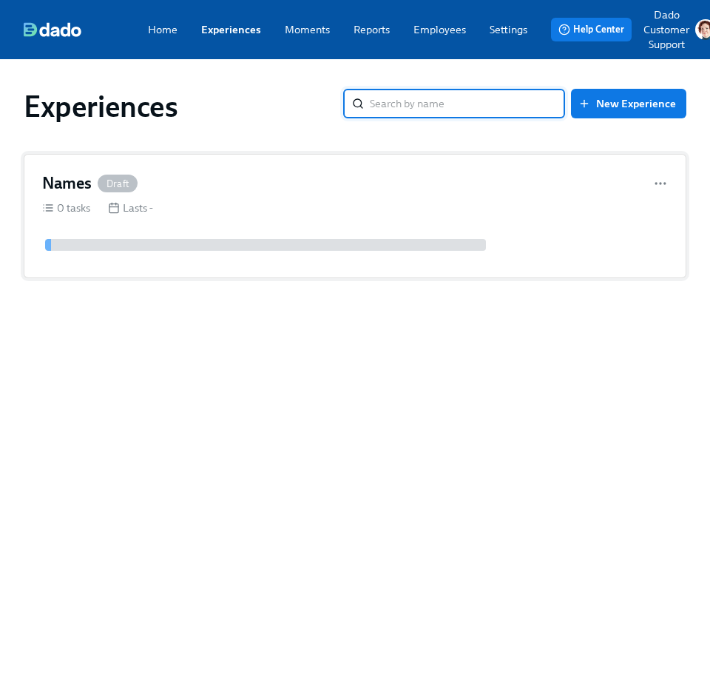
click at [152, 177] on div "Names Draft" at bounding box center [355, 183] width 626 height 22
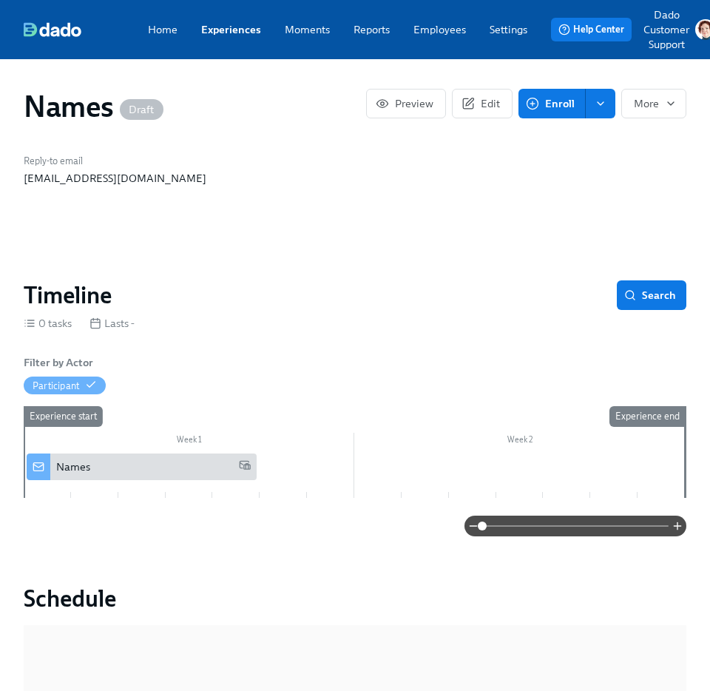
click at [76, 478] on div "Names" at bounding box center [142, 467] width 230 height 27
click at [416, 27] on link "Employees" at bounding box center [440, 29] width 53 height 15
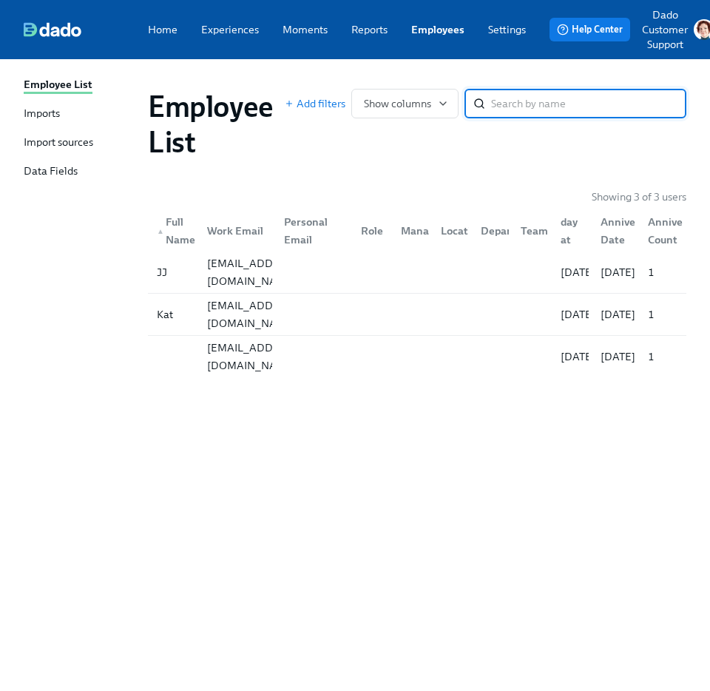
click at [50, 116] on div "Imports" at bounding box center [42, 114] width 36 height 17
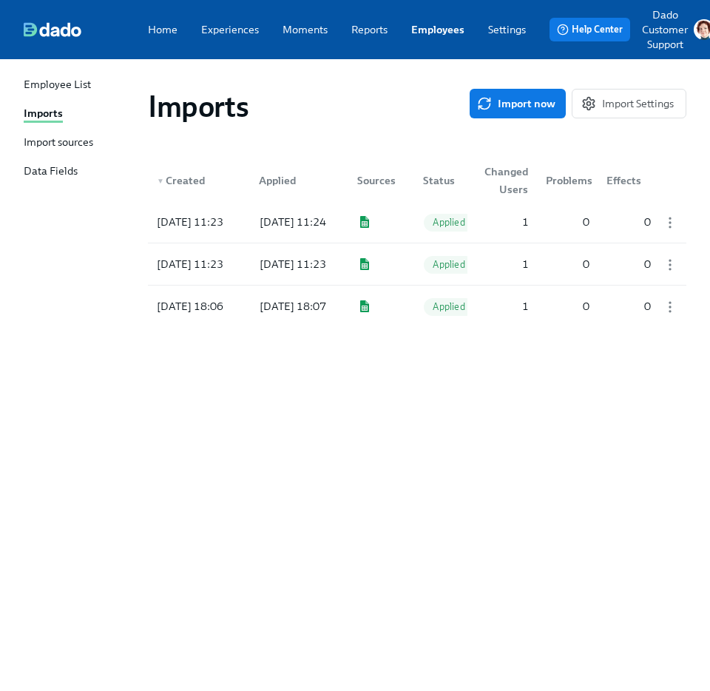
click at [20, 141] on div "Employee List Imports Import sources Data Fields Imports Import now Import Sett…" at bounding box center [355, 375] width 710 height 632
click at [78, 144] on div "Import sources" at bounding box center [59, 143] width 70 height 17
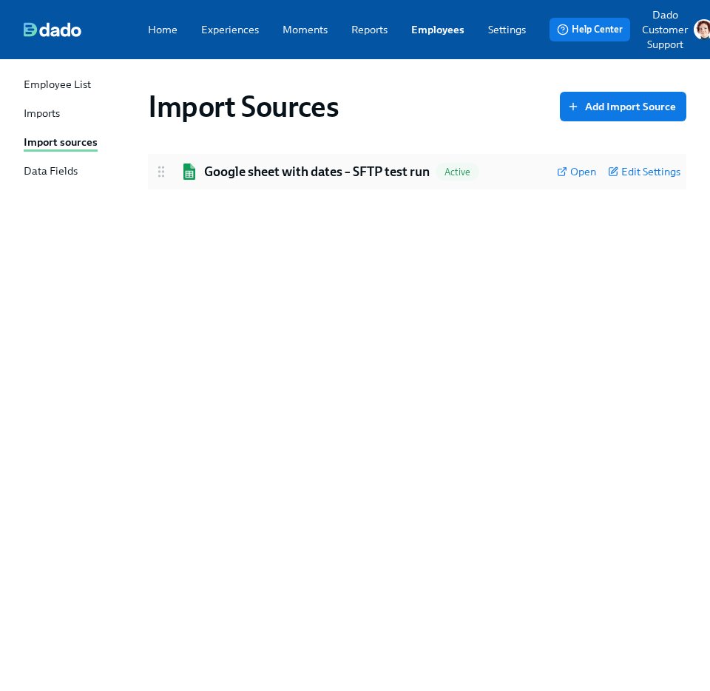
click at [252, 161] on div "Google sheet with dates – SFTP test run Active Open Edit Settings" at bounding box center [417, 172] width 539 height 36
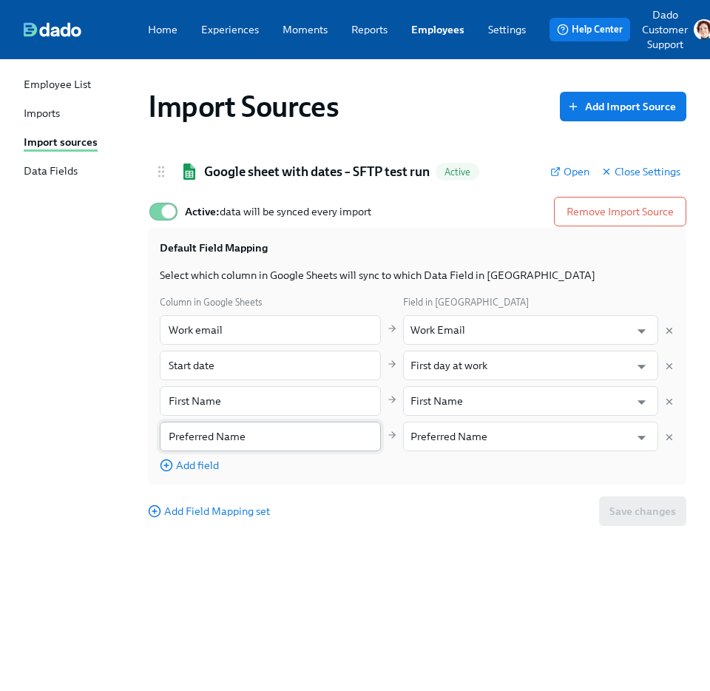
click at [229, 425] on input "Preferred Name" at bounding box center [270, 437] width 221 height 30
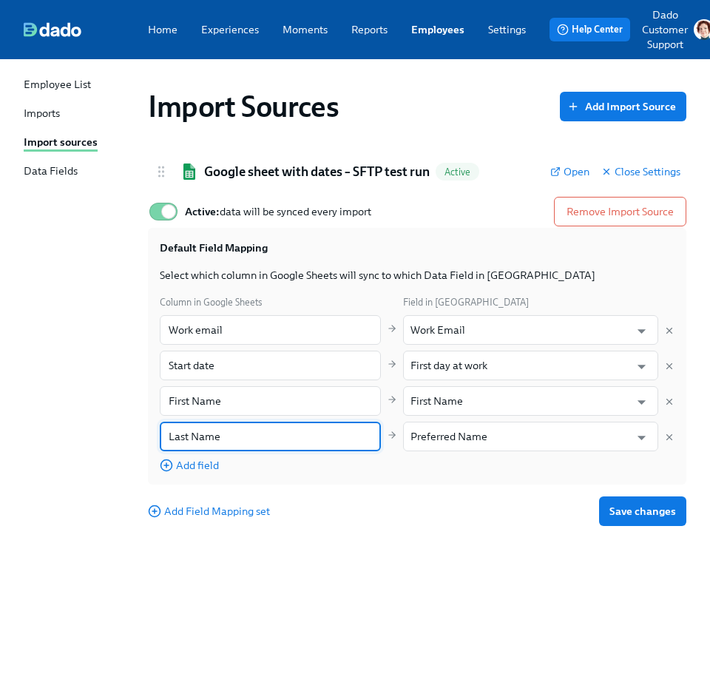
type input "Last Name"
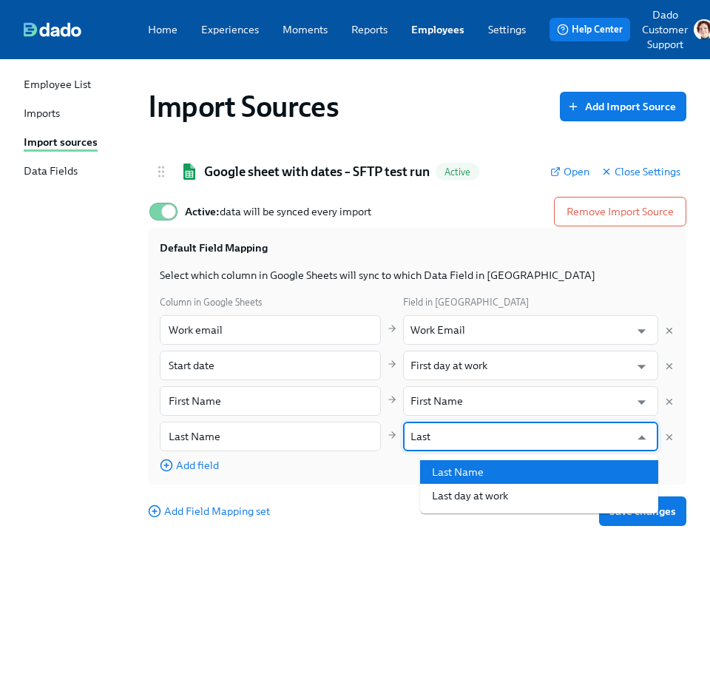
click at [485, 468] on li "Last Name" at bounding box center [539, 472] width 238 height 24
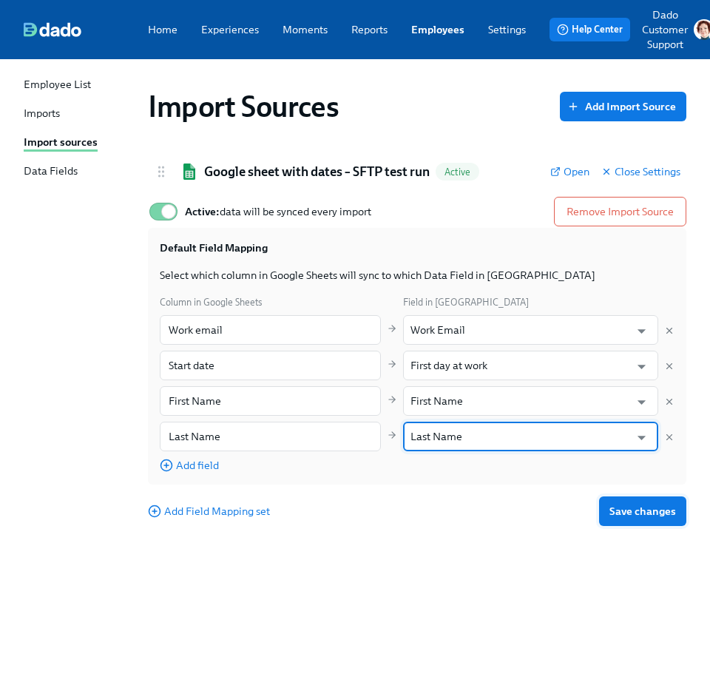
type input "Last Name"
click at [621, 510] on span "Save changes" at bounding box center [643, 511] width 67 height 15
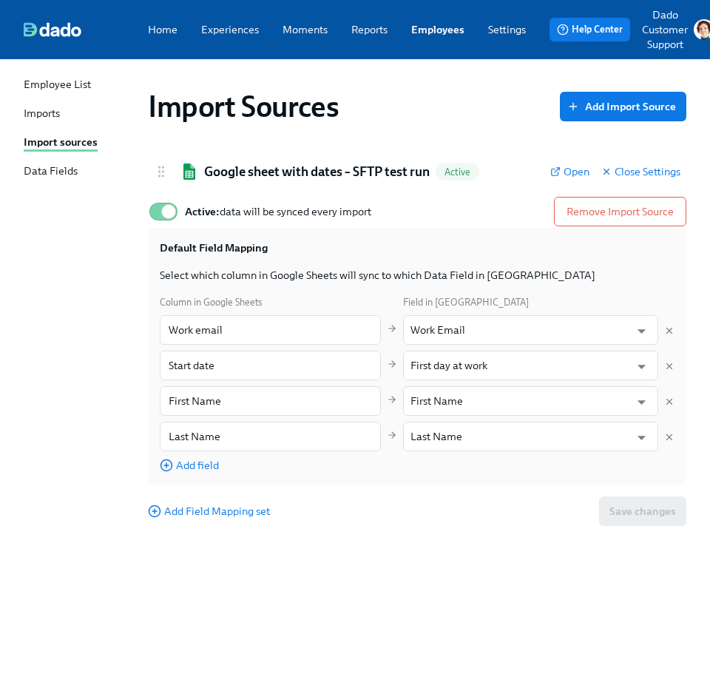
click at [387, 527] on div "Active: data will be synced every import Remove Import Source Default Field Map…" at bounding box center [417, 360] width 539 height 343
drag, startPoint x: 164, startPoint y: 398, endPoint x: 229, endPoint y: 398, distance: 64.4
click at [229, 398] on input "First Name" at bounding box center [270, 401] width 221 height 30
drag, startPoint x: 204, startPoint y: 428, endPoint x: 269, endPoint y: 428, distance: 65.1
click at [269, 428] on input "Last Name" at bounding box center [270, 437] width 221 height 30
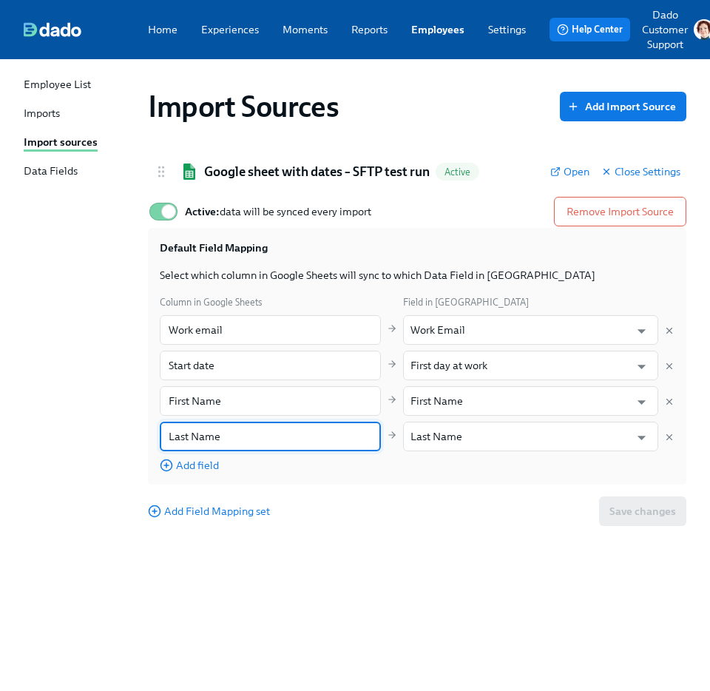
click at [41, 112] on div "Imports" at bounding box center [42, 114] width 36 height 17
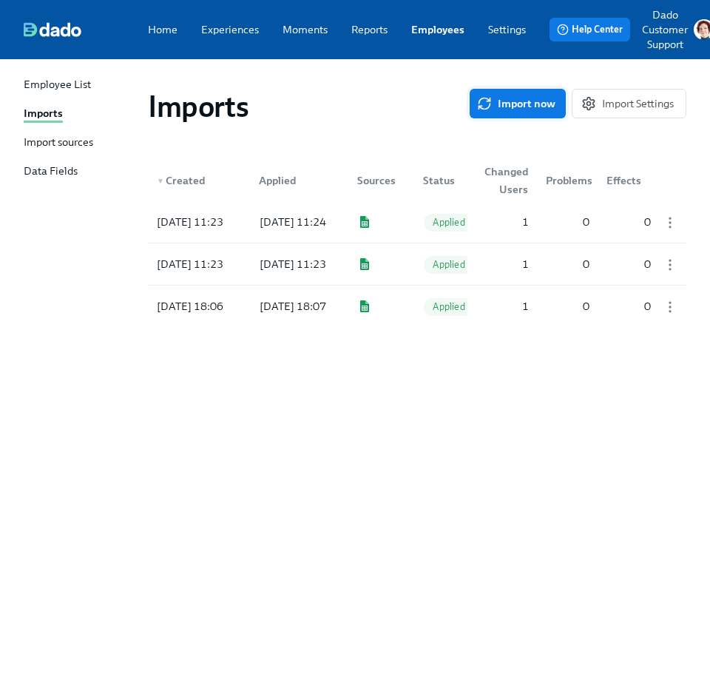
click at [515, 100] on span "Import now" at bounding box center [517, 103] width 75 height 15
click at [291, 229] on div at bounding box center [297, 222] width 98 height 30
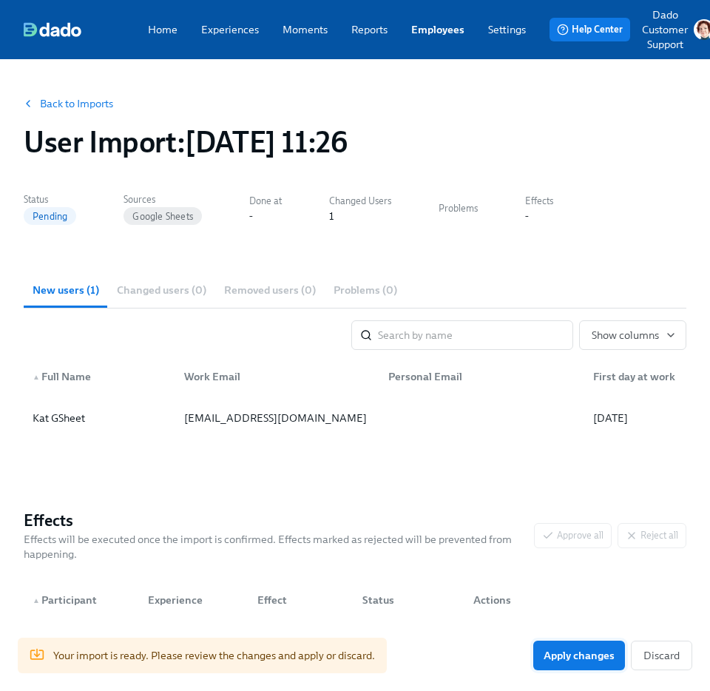
click at [590, 655] on span "Apply changes" at bounding box center [579, 655] width 71 height 15
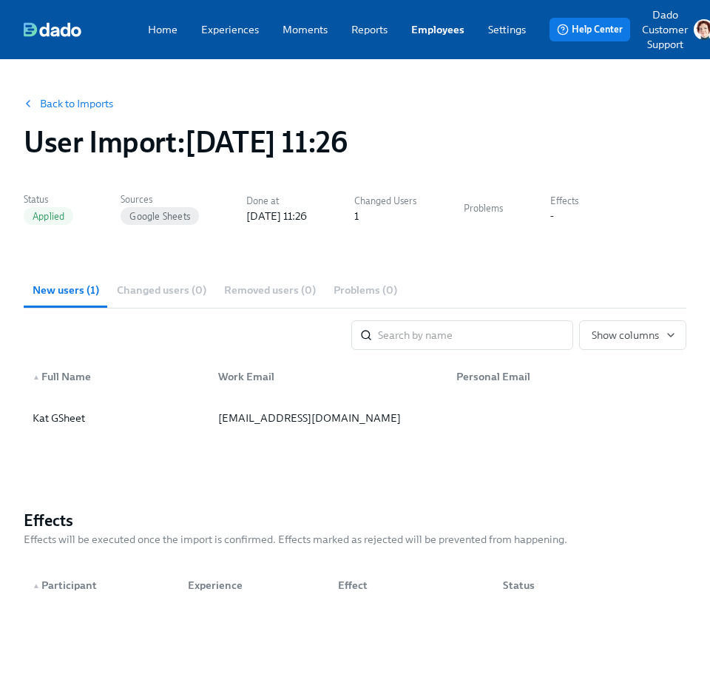
click at [442, 20] on div "Home Experiences Moments Reports Employees Settings Review us on G2 Help Center…" at bounding box center [369, 29] width 738 height 59
click at [434, 29] on link "Employees" at bounding box center [437, 29] width 53 height 15
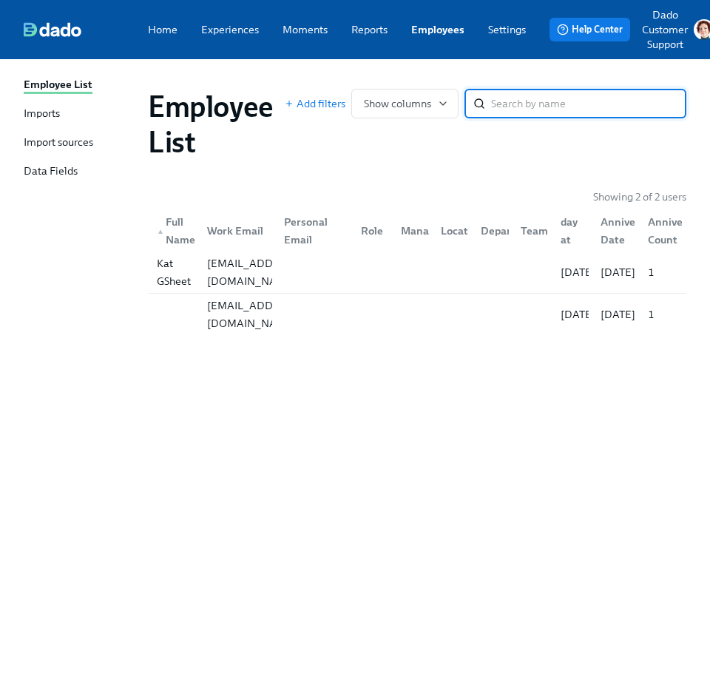
click at [50, 86] on div "Employee List" at bounding box center [58, 85] width 69 height 17
click at [37, 121] on div "Imports" at bounding box center [42, 114] width 36 height 17
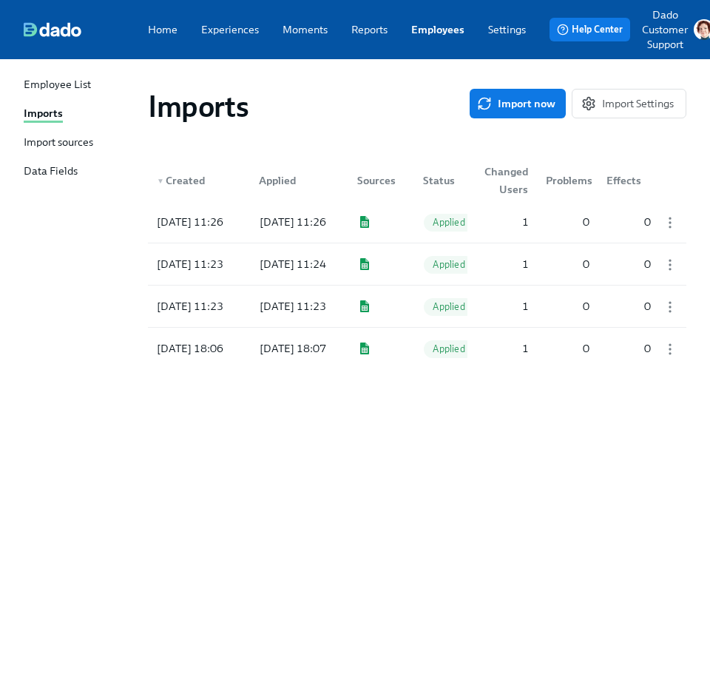
click at [48, 83] on div "Employee List" at bounding box center [57, 85] width 67 height 17
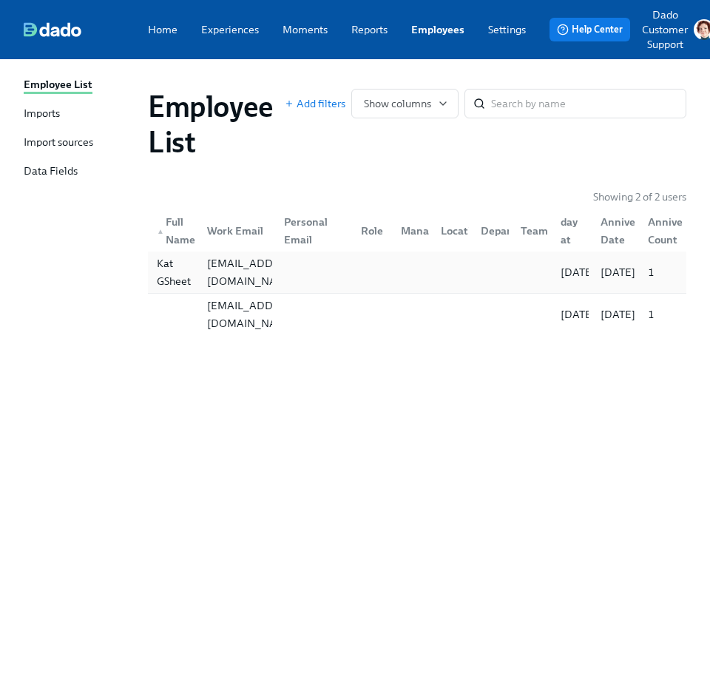
click at [168, 274] on div "Kat GSheet" at bounding box center [174, 272] width 46 height 36
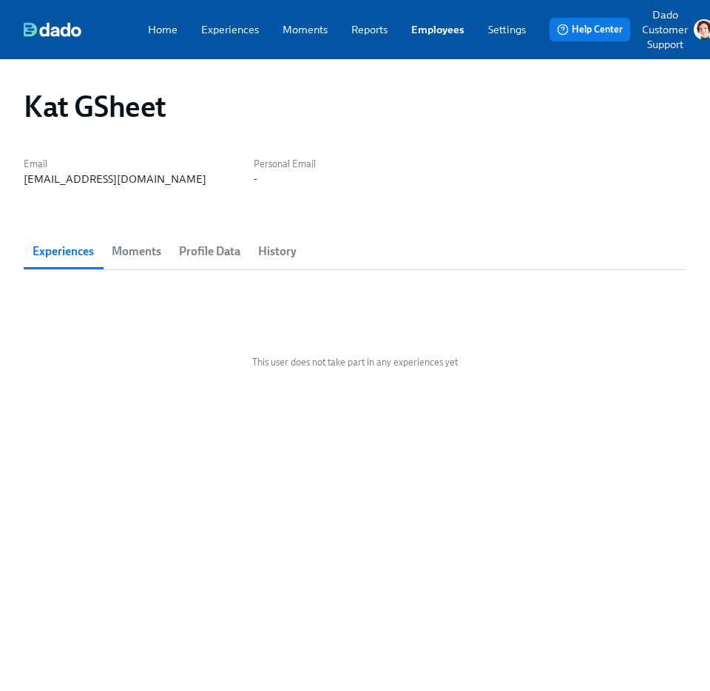
click at [218, 244] on span "Profile Data" at bounding box center [209, 251] width 61 height 21
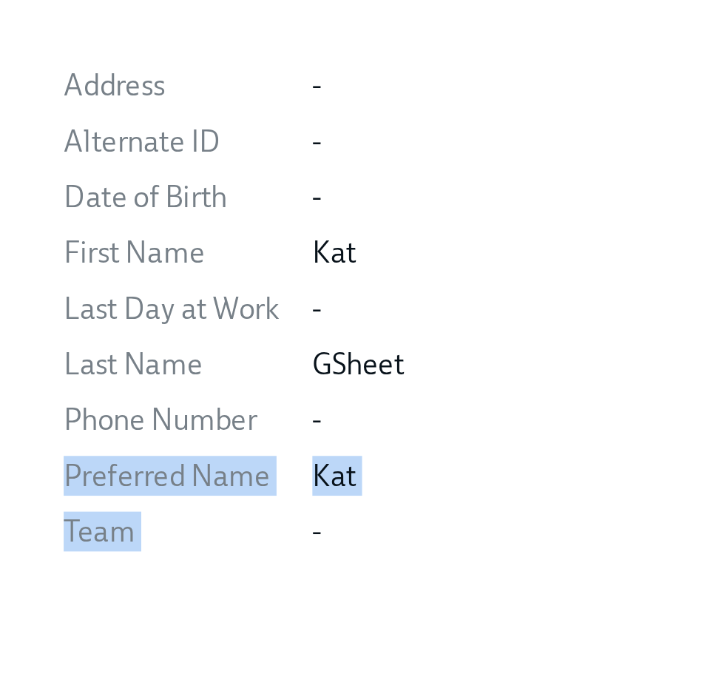
drag, startPoint x: 22, startPoint y: 603, endPoint x: 169, endPoint y: 617, distance: 147.2
click at [169, 617] on div "Kat GSheet Email kat+gsheet@dadohr.com Personal Email - Experiences Moments Pro…" at bounding box center [355, 388] width 710 height 658
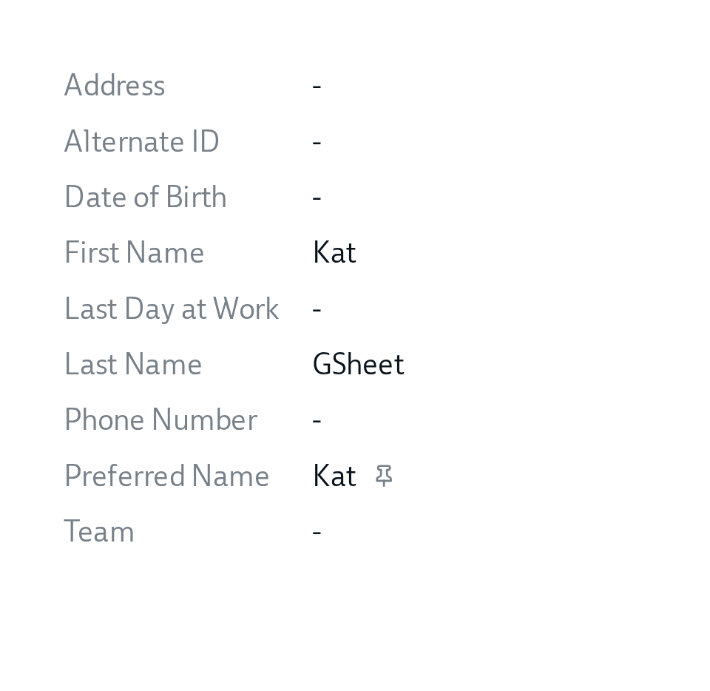
click at [167, 611] on div "Kat" at bounding box center [401, 606] width 570 height 15
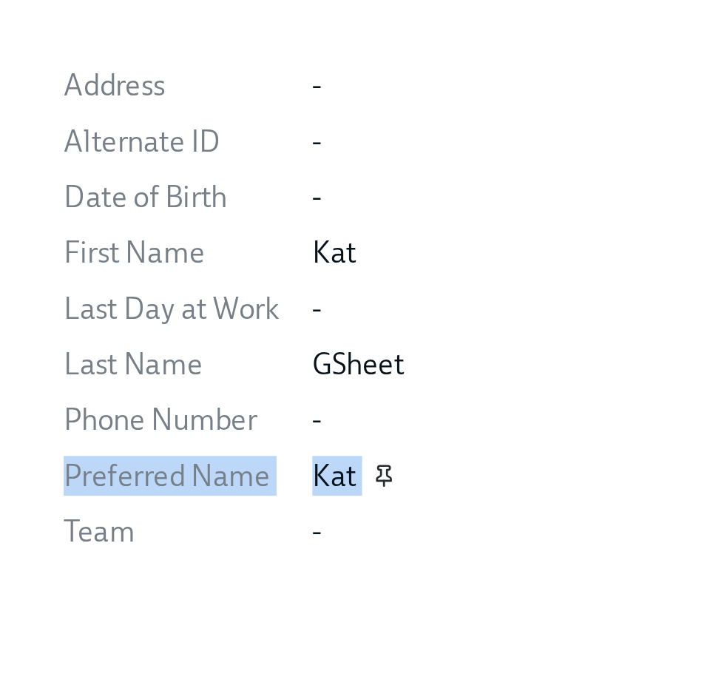
drag, startPoint x: 22, startPoint y: 605, endPoint x: 145, endPoint y: 607, distance: 122.8
click at [145, 607] on div "Kat GSheet Email kat+gsheet@dadohr.com Personal Email - Experiences Moments Pro…" at bounding box center [355, 388] width 710 height 658
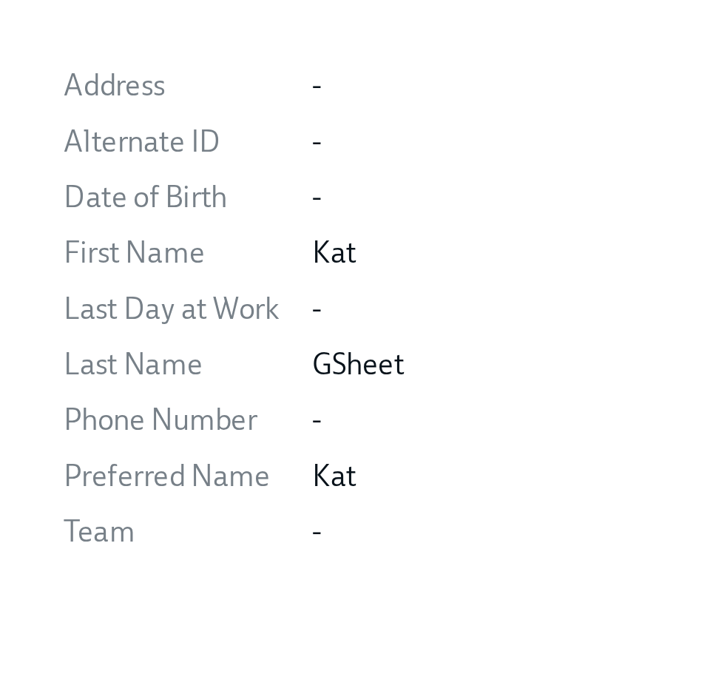
click at [84, 672] on div "Kat GSheet Email kat+gsheet@dadohr.com Personal Email - Experiences Moments Pro…" at bounding box center [355, 379] width 663 height 604
drag, startPoint x: 84, startPoint y: 672, endPoint x: 0, endPoint y: 686, distance: 85.5
click at [0, 686] on div "Kat GSheet Email kat+gsheet@dadohr.com Personal Email - Experiences Moments Pro…" at bounding box center [355, 388] width 710 height 658
click at [76, 639] on div "Kat GSheet Email kat+gsheet@dadohr.com Personal Email - Experiences Moments Pro…" at bounding box center [355, 379] width 663 height 604
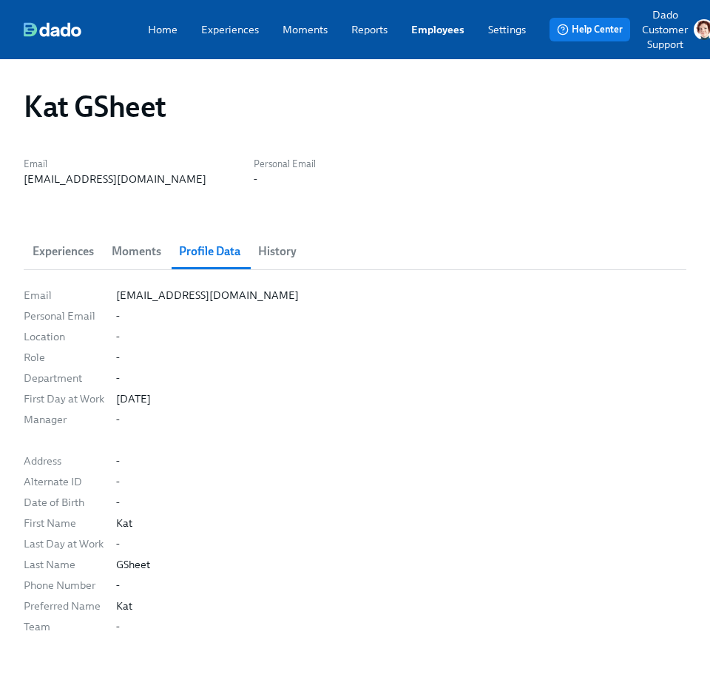
click at [431, 25] on link "Employees" at bounding box center [437, 29] width 53 height 15
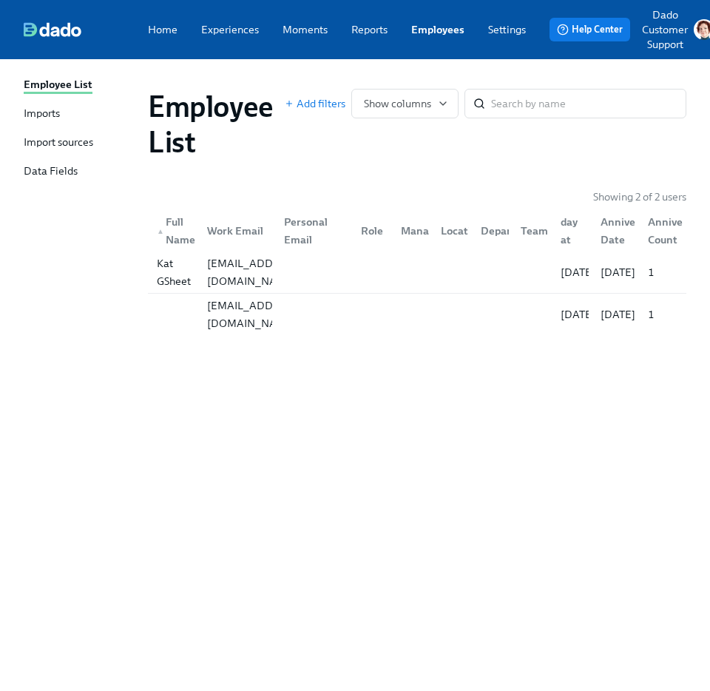
click at [60, 144] on div "Import sources" at bounding box center [59, 143] width 70 height 17
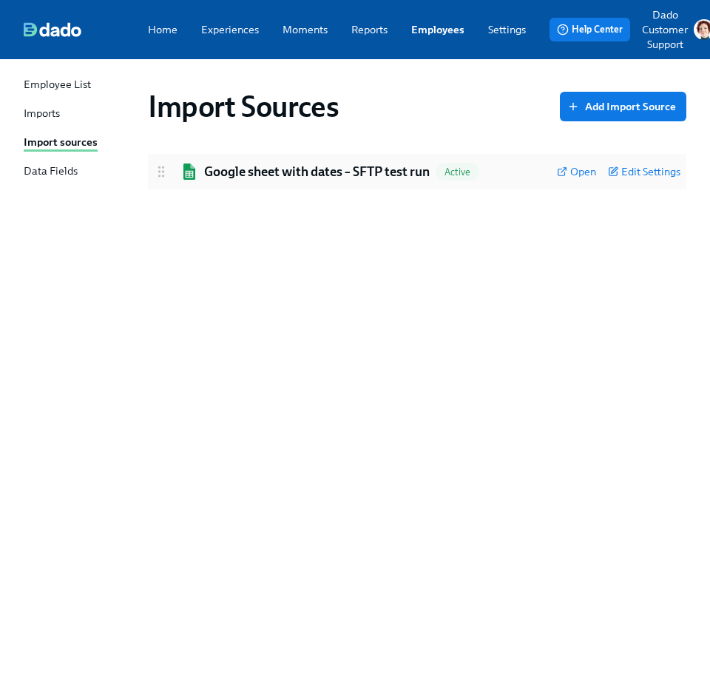
click at [218, 163] on h2 "Google sheet with dates – SFTP test run" at bounding box center [317, 172] width 226 height 18
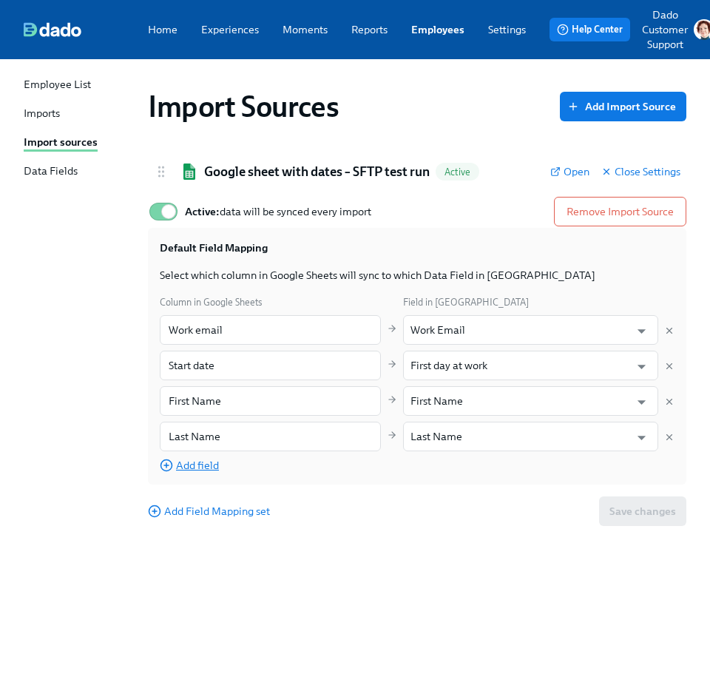
click at [198, 471] on span "Add field" at bounding box center [189, 465] width 59 height 15
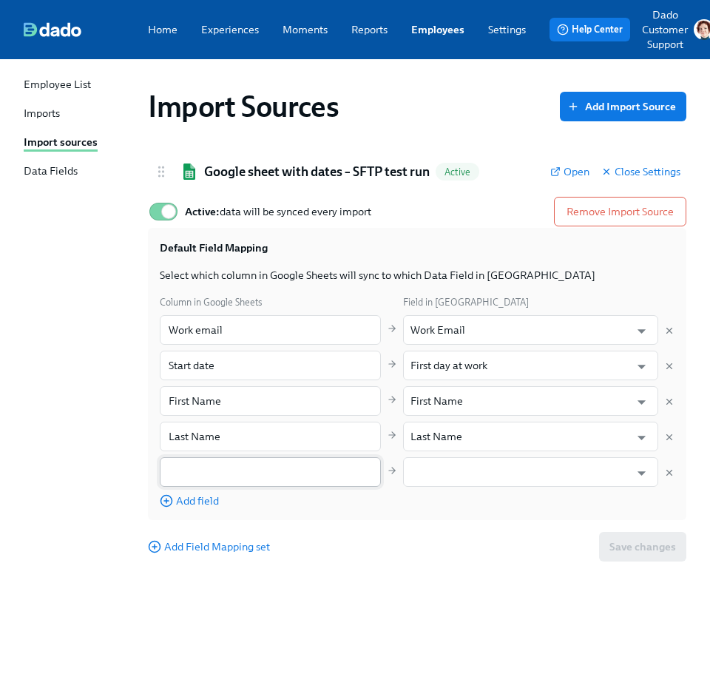
click at [198, 470] on input "text" at bounding box center [270, 472] width 221 height 30
paste input "Preferred Name"
type input "Preferred Name"
click at [532, 488] on div "Column in Google Sheets Field in Dado Work email ​ Work Email ​ Start date ​ Fi…" at bounding box center [417, 401] width 515 height 214
click at [516, 465] on input "text" at bounding box center [521, 472] width 220 height 30
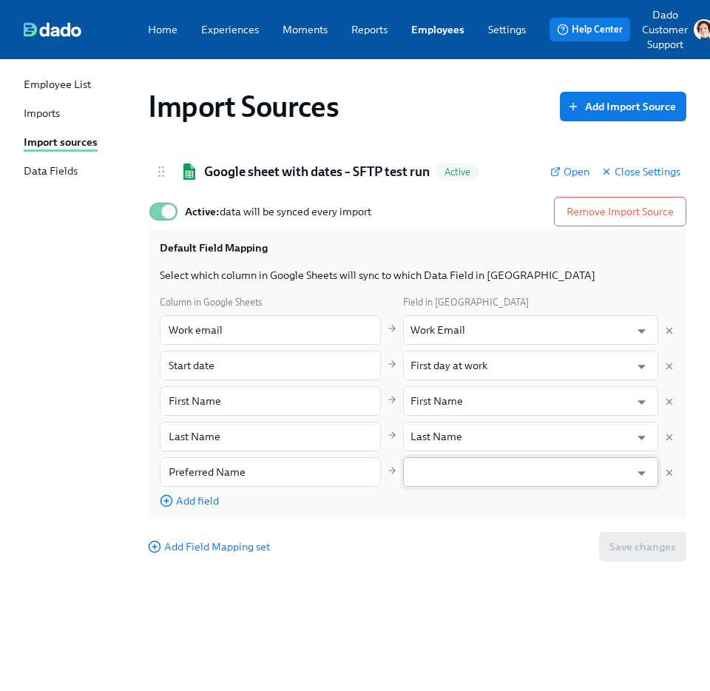
paste input "Preferred Name"
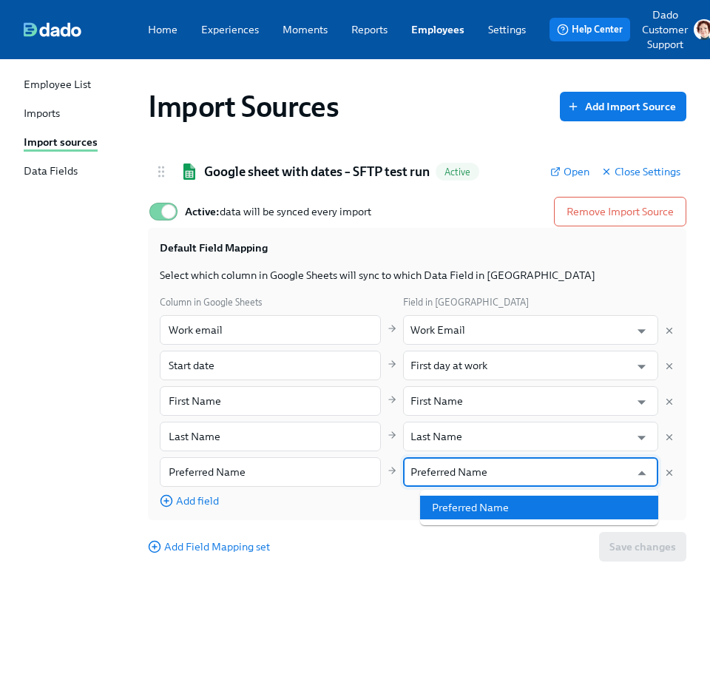
click at [505, 502] on li "Preferred Name" at bounding box center [539, 508] width 238 height 24
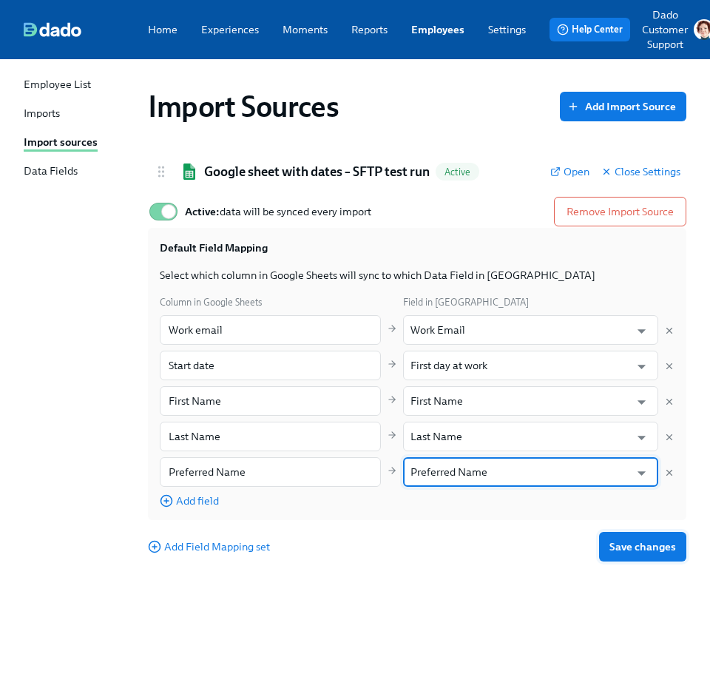
type input "Preferred Name"
click at [646, 539] on span "Save changes" at bounding box center [643, 546] width 67 height 15
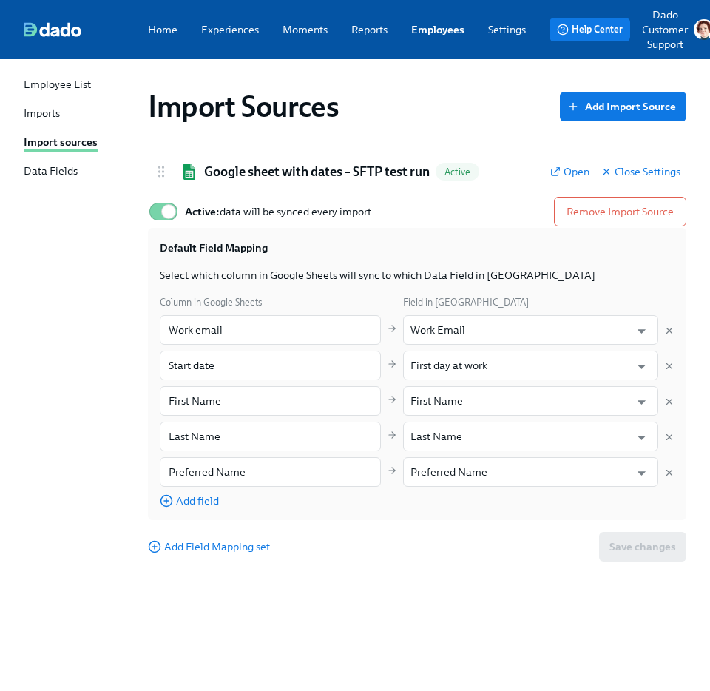
click at [41, 109] on div "Imports" at bounding box center [42, 114] width 36 height 17
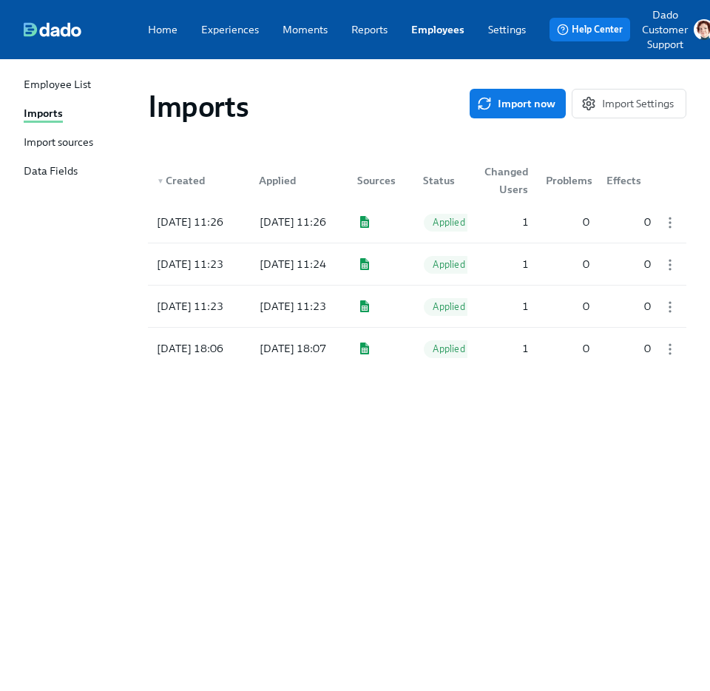
click at [499, 83] on div "Imports Import now Import Settings" at bounding box center [417, 106] width 562 height 59
click at [496, 90] on button "Import now" at bounding box center [518, 104] width 96 height 30
click at [302, 231] on div at bounding box center [297, 222] width 98 height 30
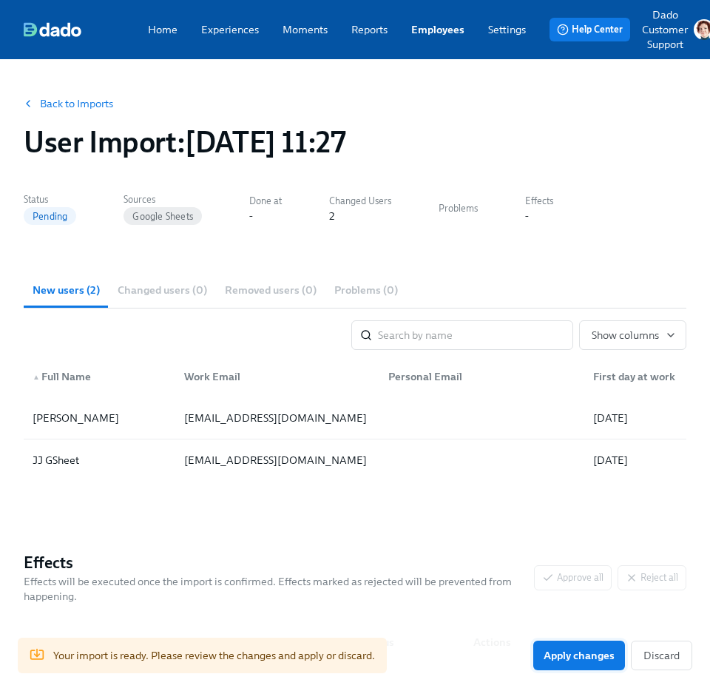
click at [596, 655] on span "Apply changes" at bounding box center [579, 655] width 71 height 15
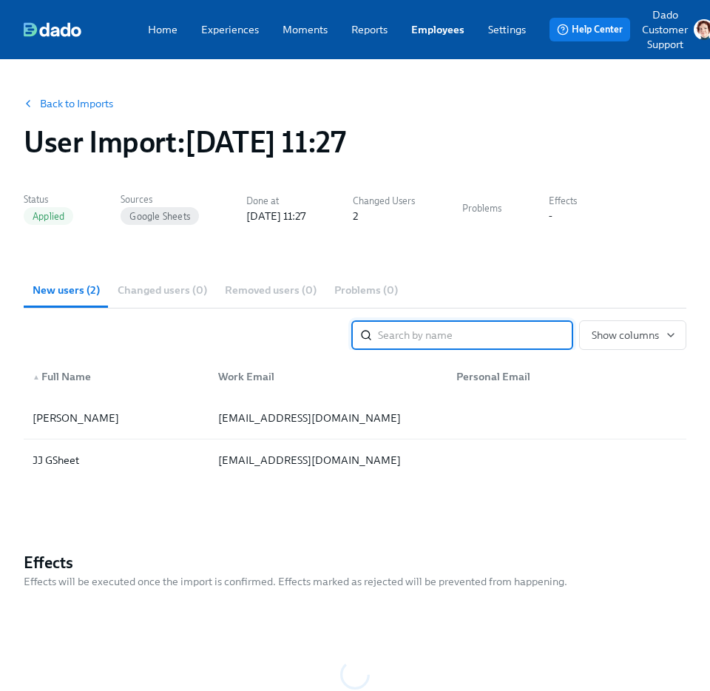
click at [449, 26] on link "Employees" at bounding box center [437, 29] width 53 height 15
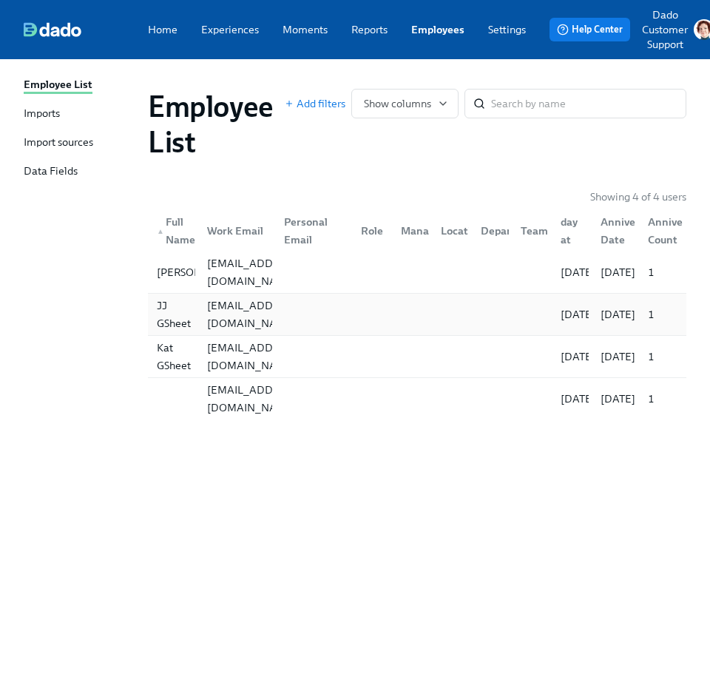
click at [159, 315] on div "JJ GSheet" at bounding box center [174, 315] width 46 height 36
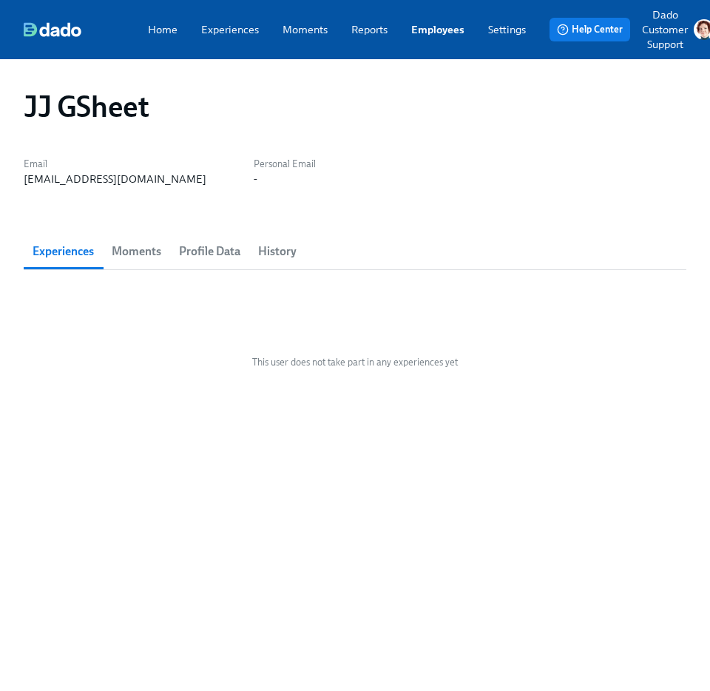
click at [205, 250] on span "Profile Data" at bounding box center [209, 251] width 61 height 21
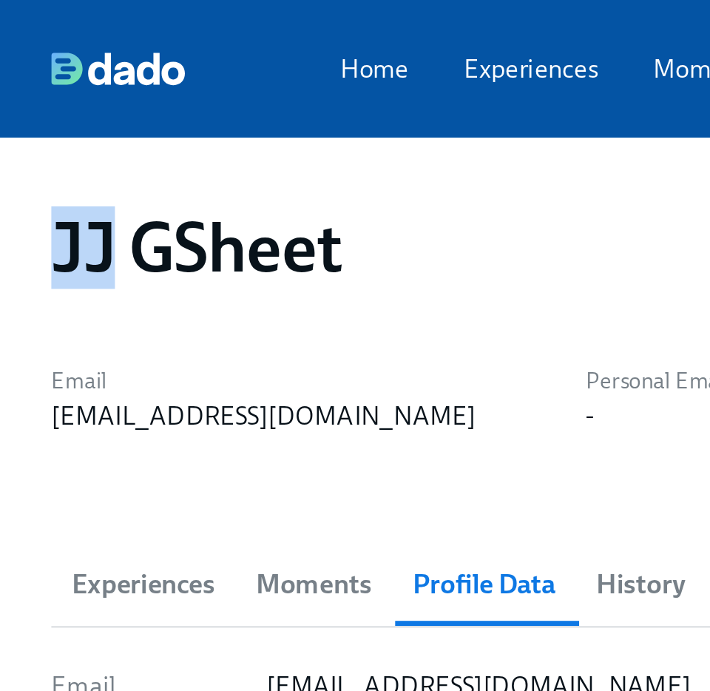
drag, startPoint x: 27, startPoint y: 106, endPoint x: 47, endPoint y: 106, distance: 20.0
click at [47, 106] on h1 "JJ GSheet" at bounding box center [86, 107] width 125 height 36
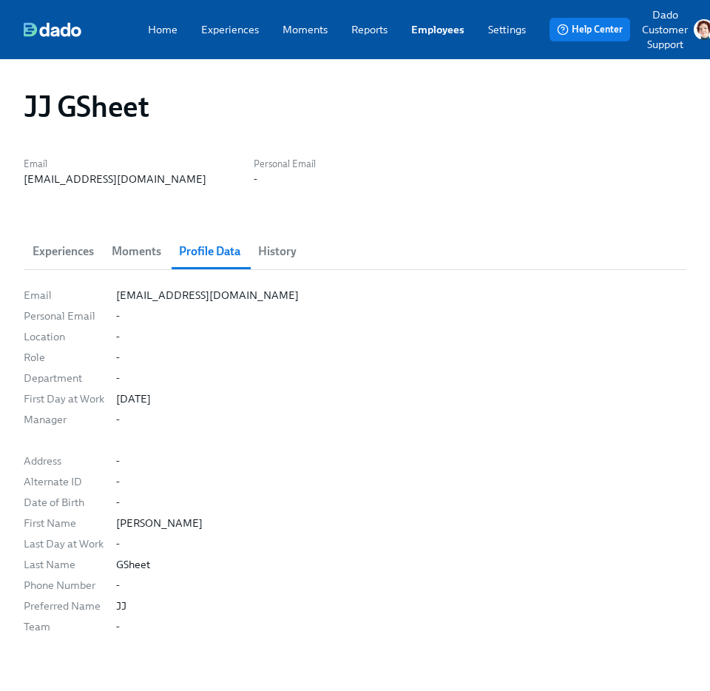
click at [446, 30] on link "Employees" at bounding box center [437, 29] width 53 height 15
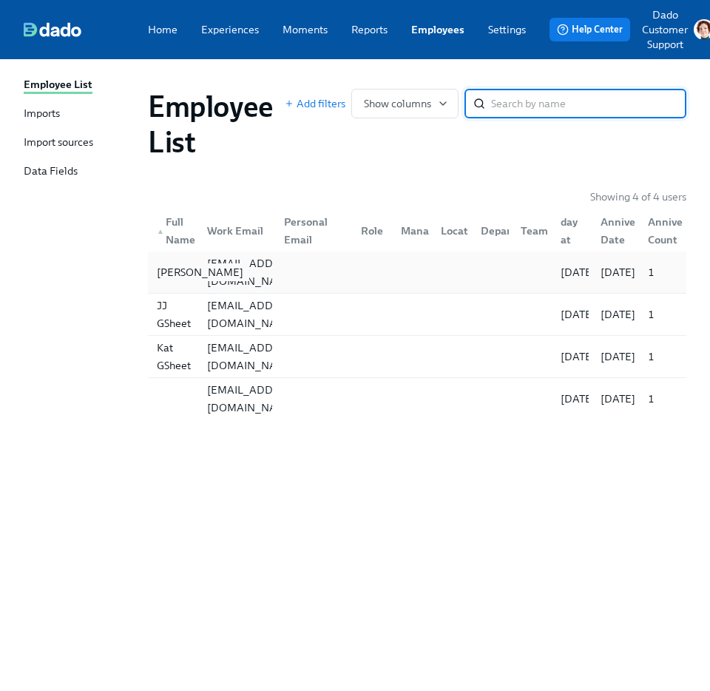
click at [181, 272] on div "Brian GSheet" at bounding box center [200, 272] width 98 height 18
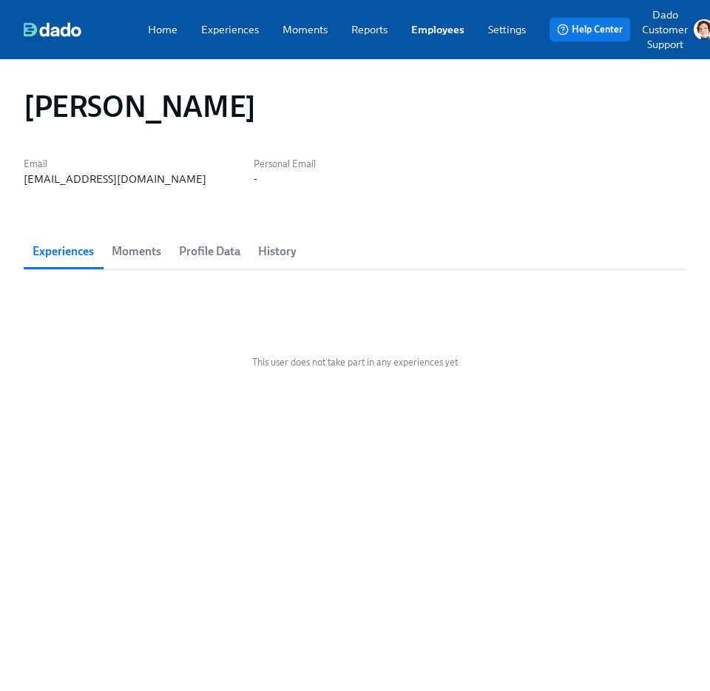
click at [198, 247] on span "Profile Data" at bounding box center [209, 251] width 61 height 21
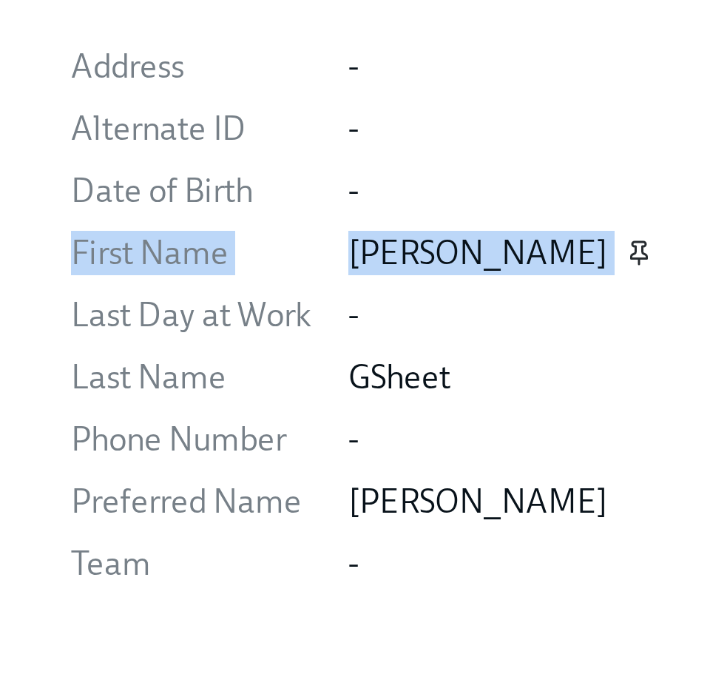
drag, startPoint x: 5, startPoint y: 524, endPoint x: 147, endPoint y: 526, distance: 142.1
click at [148, 526] on div "Brian GSheet Email kat+gsheet3@dadohr.com Personal Email - Experiences Moments …" at bounding box center [355, 388] width 710 height 658
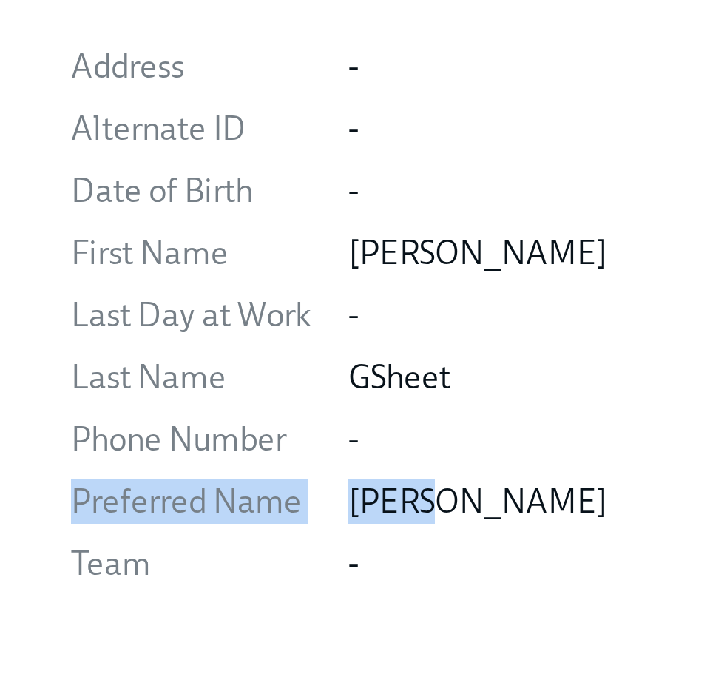
drag, startPoint x: 16, startPoint y: 605, endPoint x: 138, endPoint y: 614, distance: 122.4
click at [138, 614] on div "Brian GSheet Email kat+gsheet3@dadohr.com Personal Email - Experiences Moments …" at bounding box center [355, 388] width 710 height 658
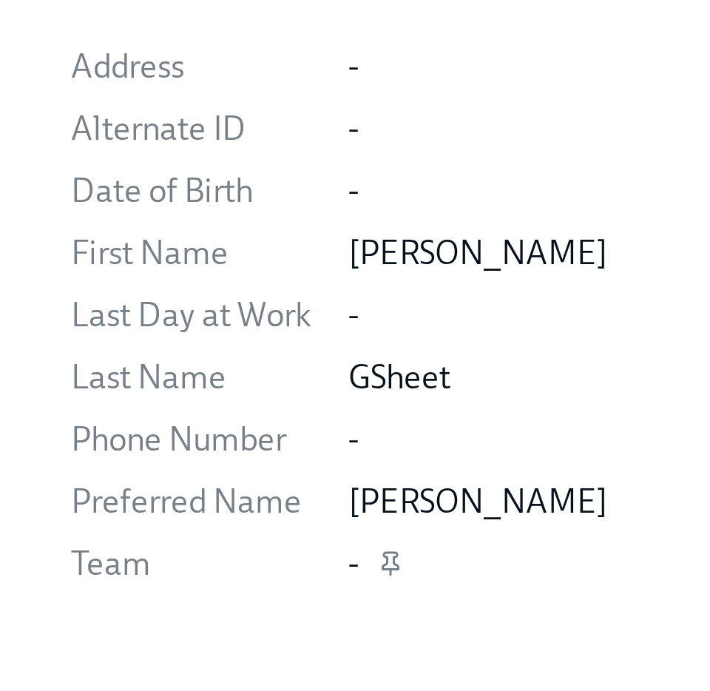
click at [162, 632] on div "-" at bounding box center [401, 626] width 570 height 15
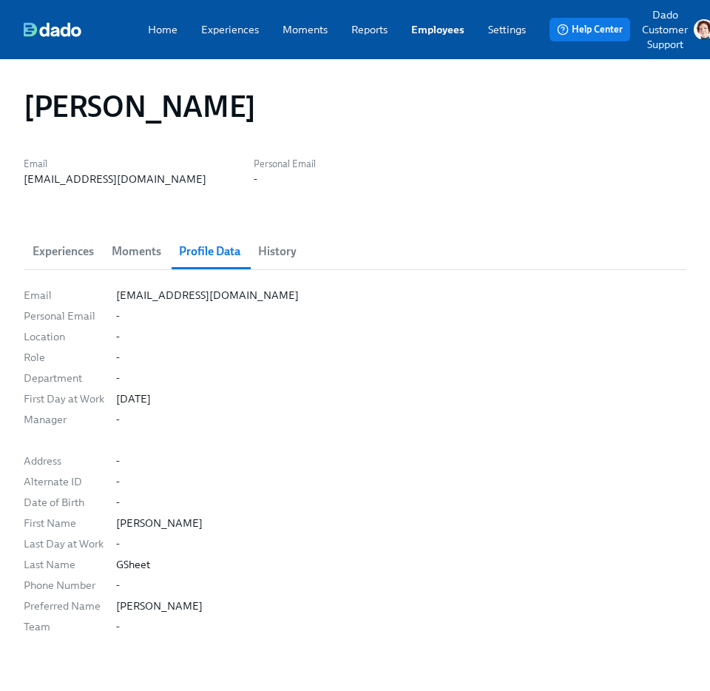
click at [309, 132] on div "Brian GSheet" at bounding box center [355, 106] width 687 height 59
click at [235, 24] on link "Experiences" at bounding box center [230, 29] width 58 height 15
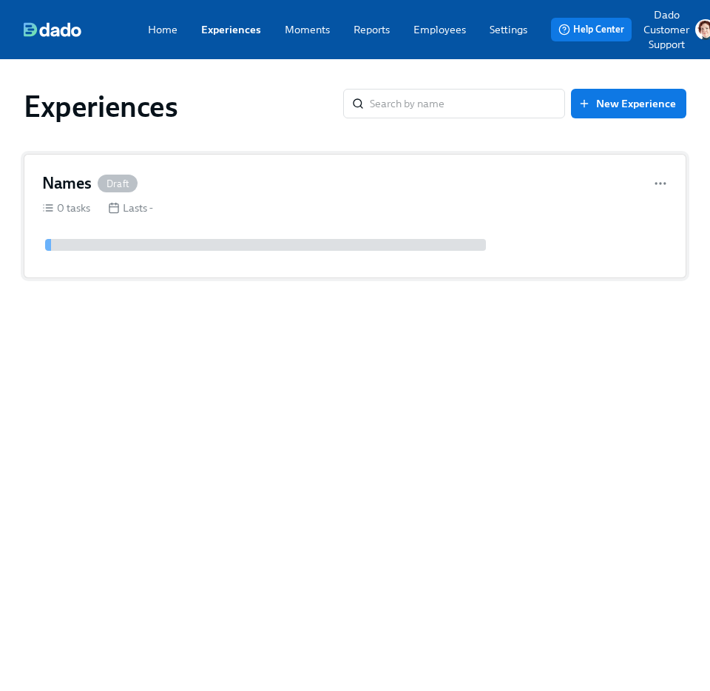
click at [227, 204] on div "0 tasks Lasts -" at bounding box center [355, 207] width 626 height 15
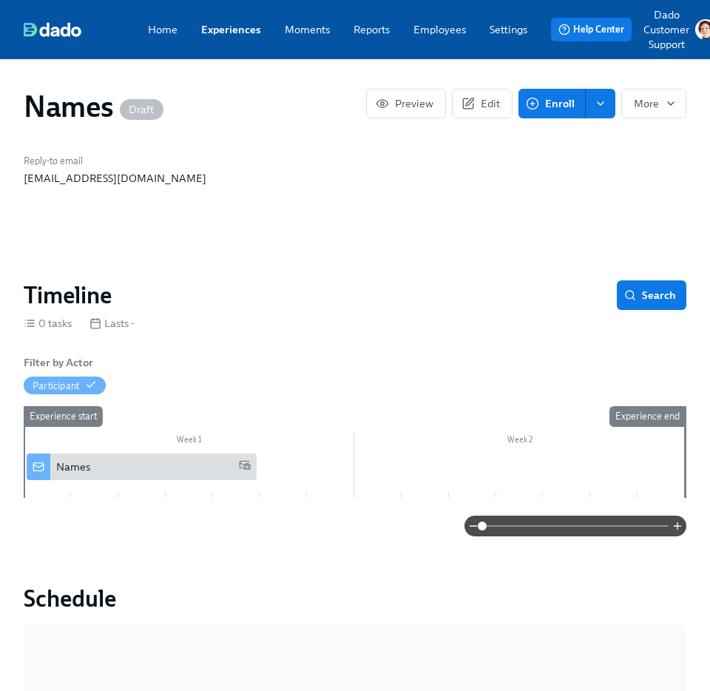
click at [87, 463] on div "Names" at bounding box center [73, 466] width 34 height 15
click at [404, 117] on button "Preview" at bounding box center [406, 104] width 80 height 30
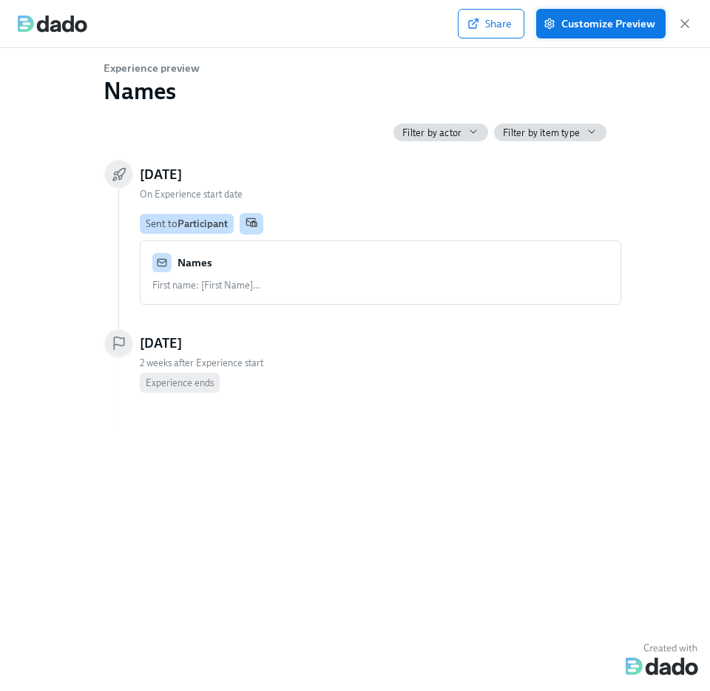
click at [583, 22] on span "Customize Preview" at bounding box center [601, 23] width 109 height 15
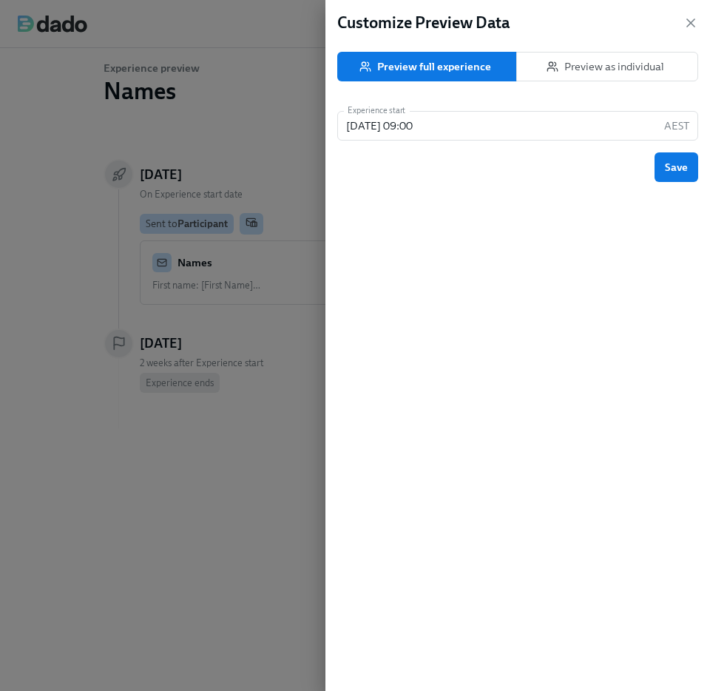
click at [624, 70] on span "Preview as individual" at bounding box center [607, 66] width 157 height 15
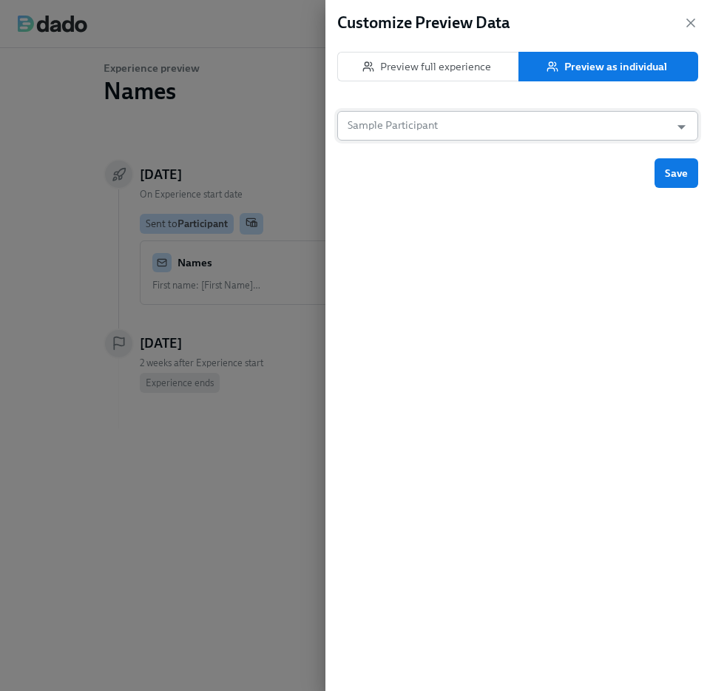
click at [527, 132] on input "Sample Participant" at bounding box center [504, 126] width 318 height 30
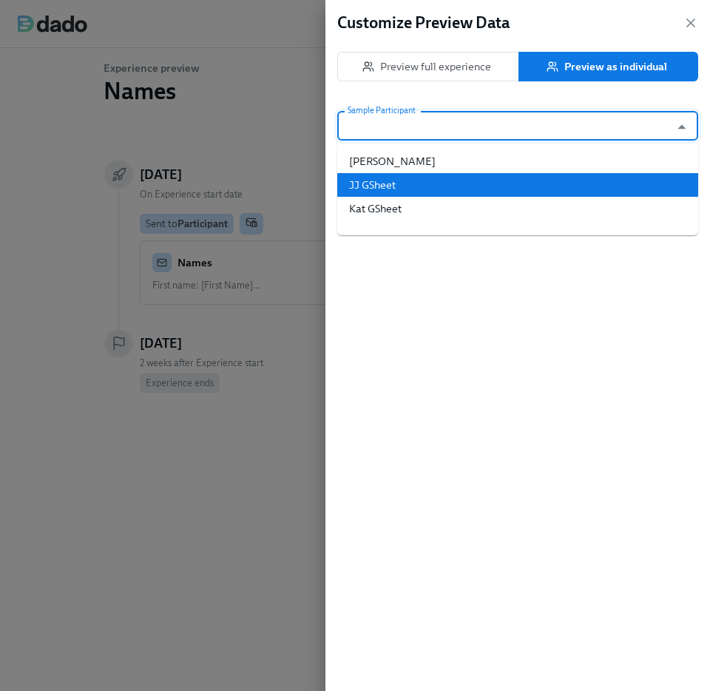
click at [490, 192] on li "JJ GSheet" at bounding box center [517, 185] width 361 height 24
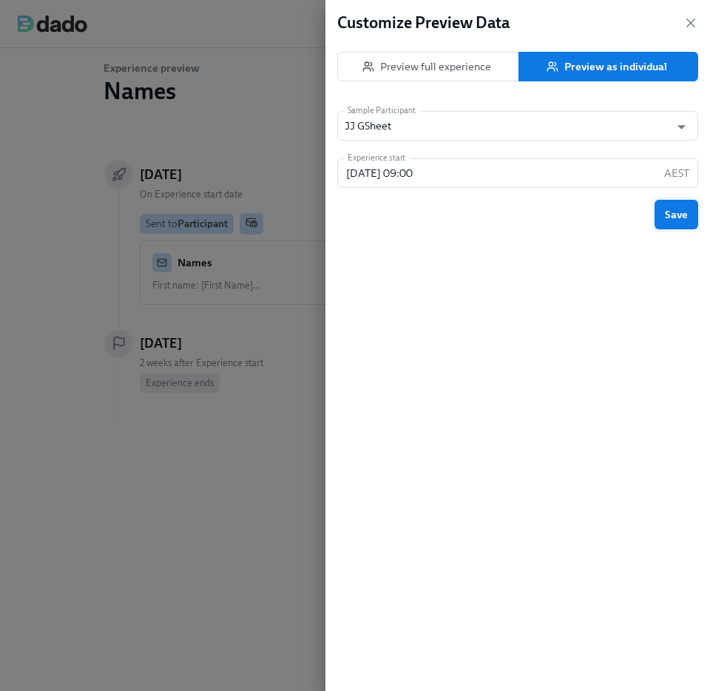
click at [672, 218] on span "Save" at bounding box center [676, 214] width 23 height 15
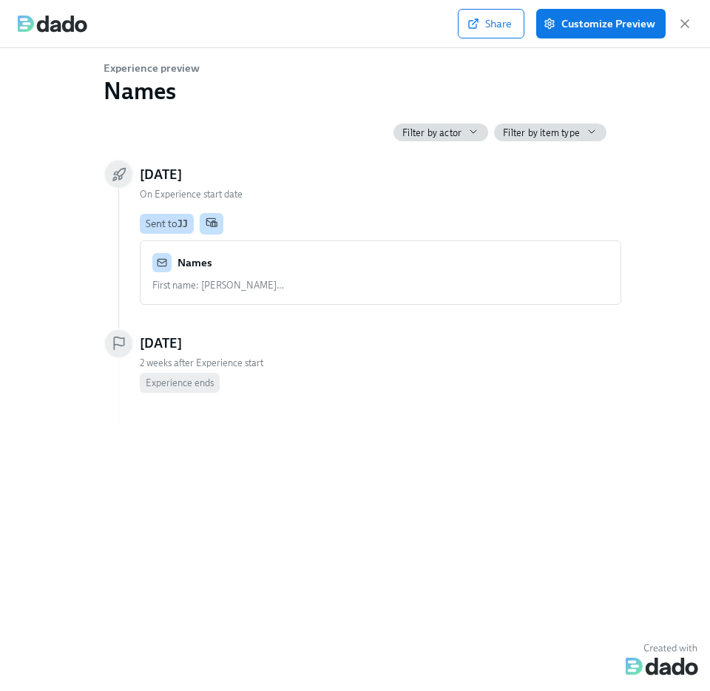
click at [216, 104] on div "Experience preview Names Filter by actor Filter by item type Monday, September …" at bounding box center [355, 244] width 503 height 368
click at [229, 256] on div "Names" at bounding box center [380, 262] width 456 height 19
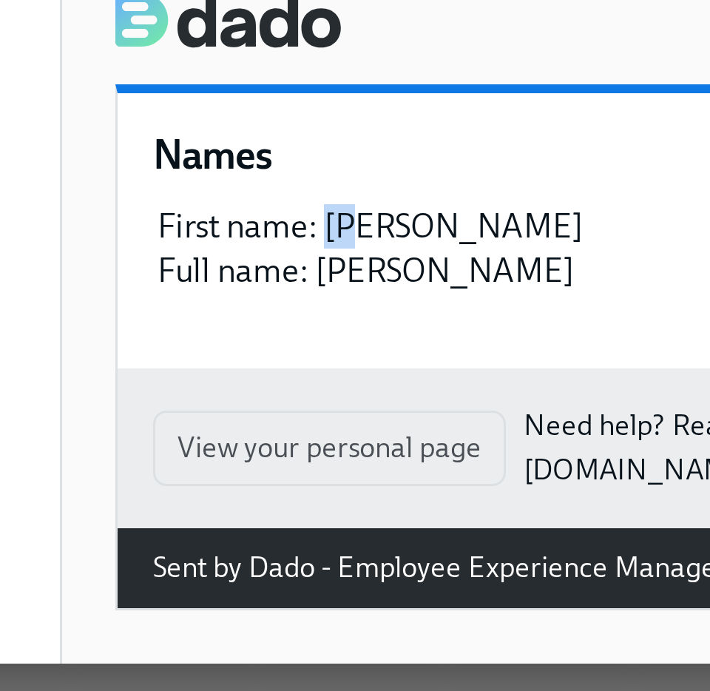
drag, startPoint x: 366, startPoint y: 168, endPoint x: 382, endPoint y: 168, distance: 15.5
click at [382, 168] on div "First name: JJ Full name: JJ GSheet" at bounding box center [491, 175] width 367 height 33
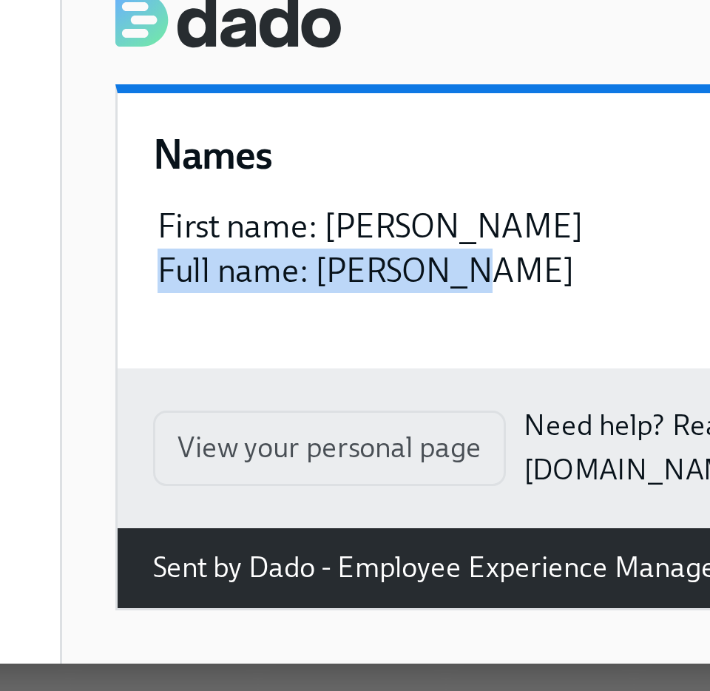
drag, startPoint x: 302, startPoint y: 180, endPoint x: 440, endPoint y: 180, distance: 138.3
click at [440, 180] on div "Names First name: JJ Full name: JJ GSheet" at bounding box center [491, 170] width 391 height 92
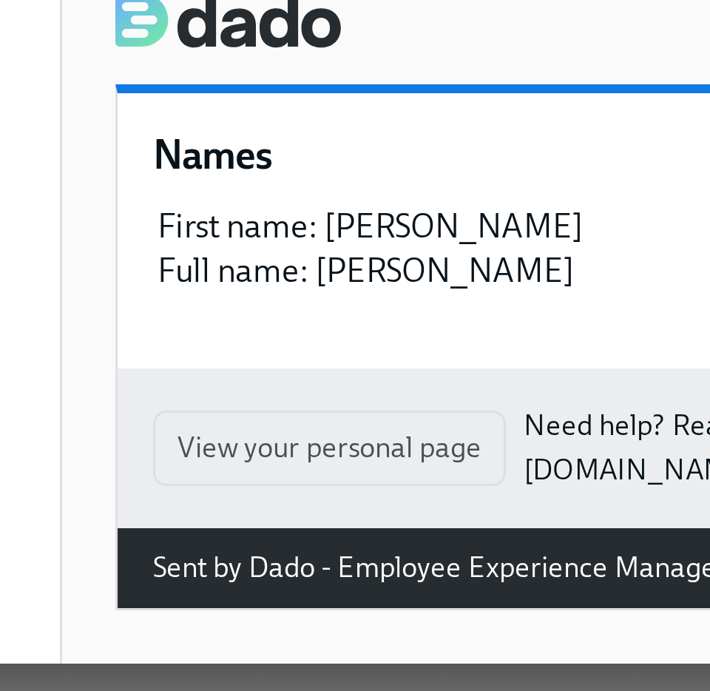
click at [403, 196] on div "Names First name: JJ Full name: JJ GSheet" at bounding box center [491, 170] width 391 height 92
click at [368, 164] on div "First name: JJ Full name: JJ GSheet" at bounding box center [491, 175] width 367 height 33
click at [402, 183] on div "First name: JJ Full name: JJ GSheet" at bounding box center [491, 175] width 367 height 33
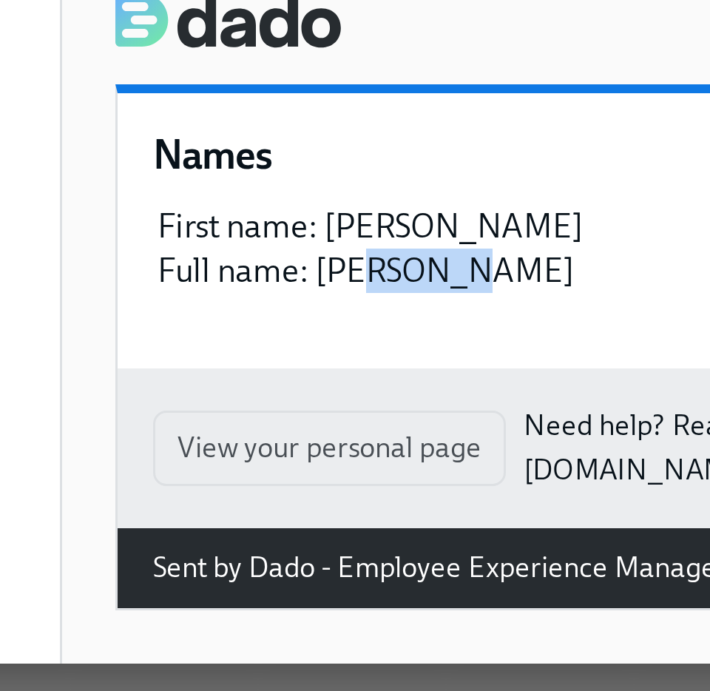
click at [417, 212] on div "Names First name: JJ Full name: JJ GSheet" at bounding box center [491, 170] width 391 height 92
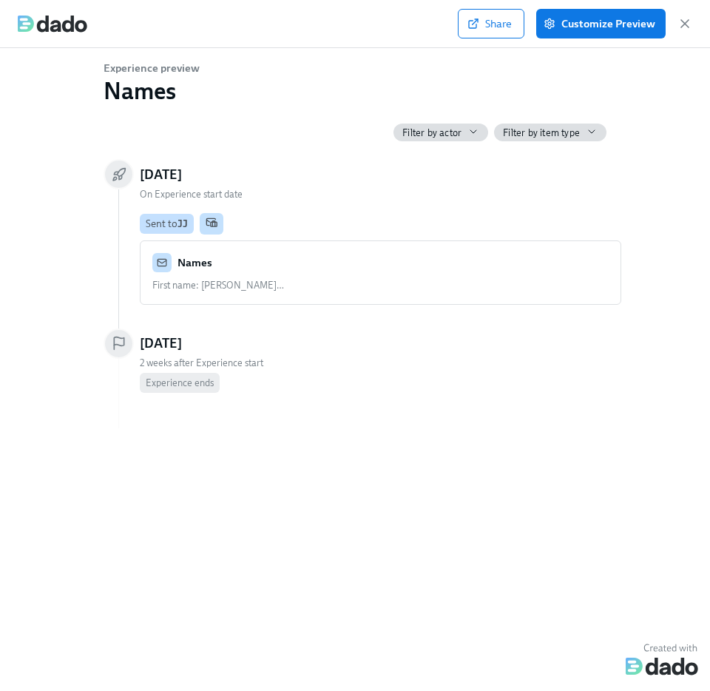
click at [694, 19] on div "Share Customize Preview" at bounding box center [355, 24] width 710 height 48
click at [690, 24] on icon "button" at bounding box center [685, 23] width 15 height 15
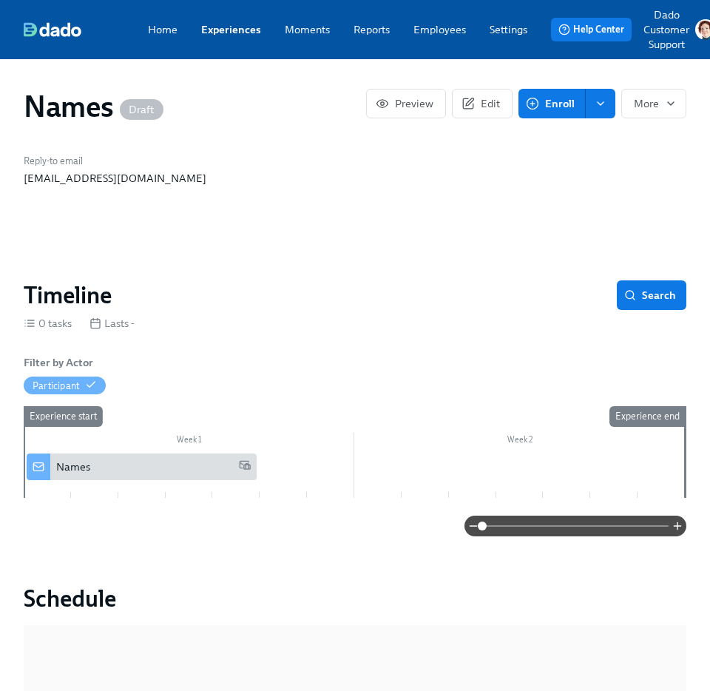
click at [437, 24] on link "Employees" at bounding box center [440, 29] width 53 height 15
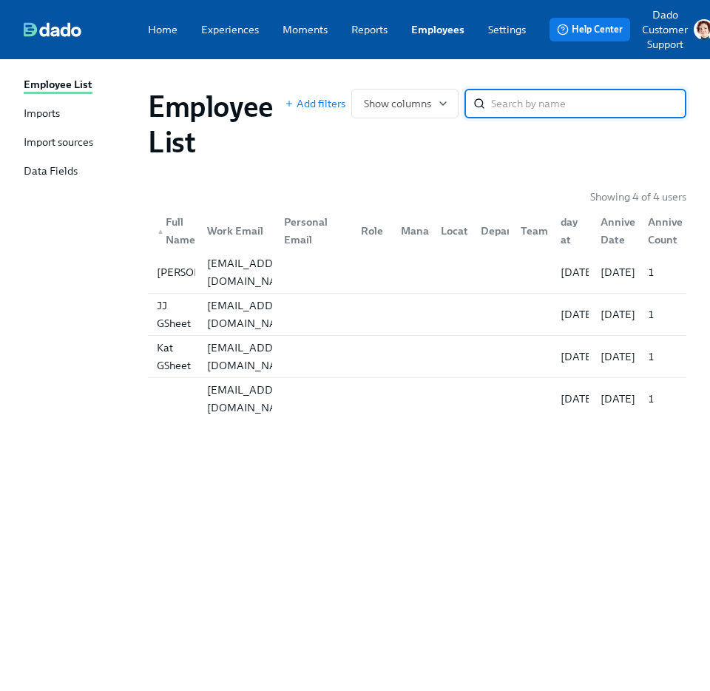
click at [43, 139] on div "Import sources" at bounding box center [59, 143] width 70 height 17
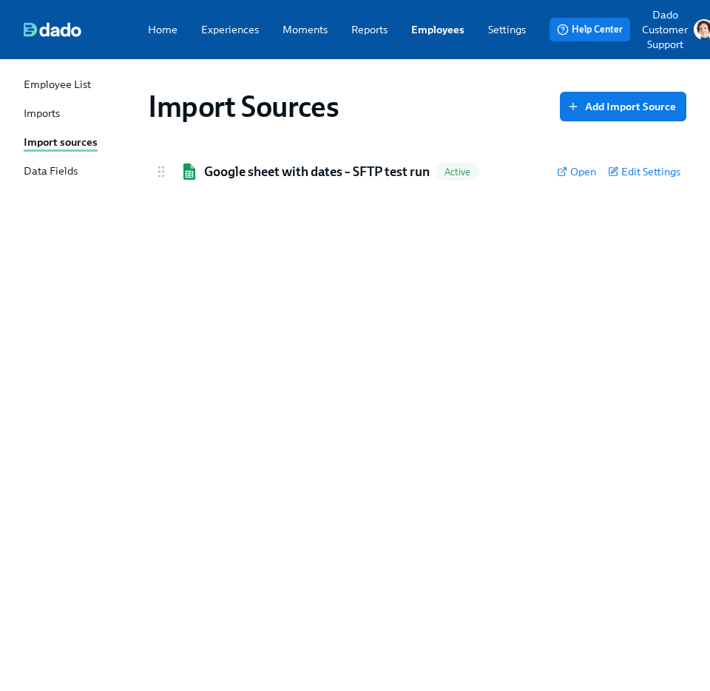
click at [21, 115] on div "Employee List Imports Import sources Data Fields Import Sources Add Import Sour…" at bounding box center [355, 375] width 710 height 632
click at [47, 107] on div "Imports" at bounding box center [42, 114] width 36 height 17
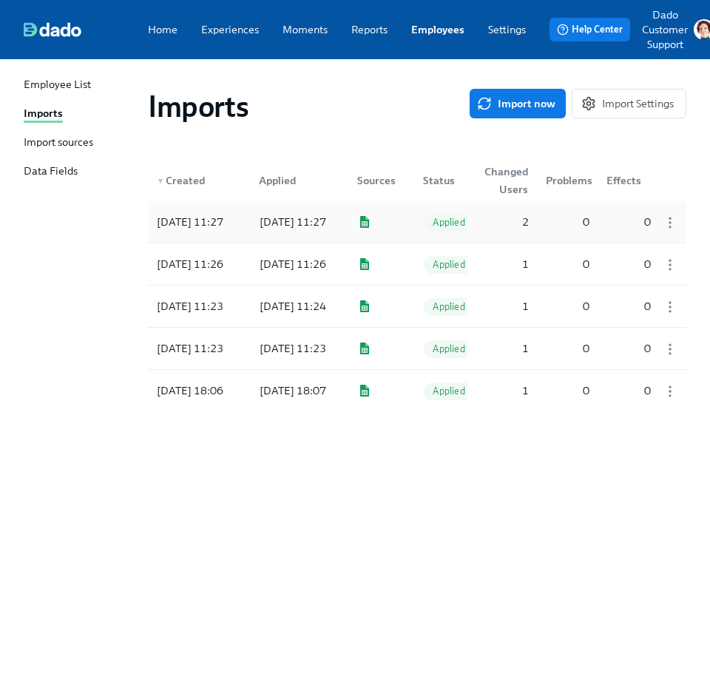
click at [294, 213] on div "2025/09/24 11:27" at bounding box center [293, 222] width 78 height 18
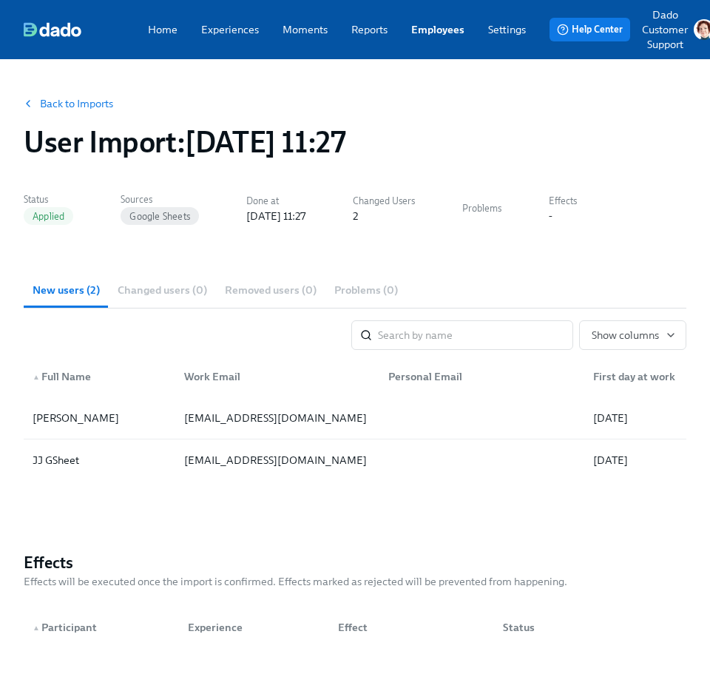
click at [195, 524] on div "Back to Imports User Import : 2025/09/24 11:27 Status Applied Sources Google Sh…" at bounding box center [355, 410] width 663 height 666
click at [430, 30] on link "Employees" at bounding box center [437, 29] width 53 height 15
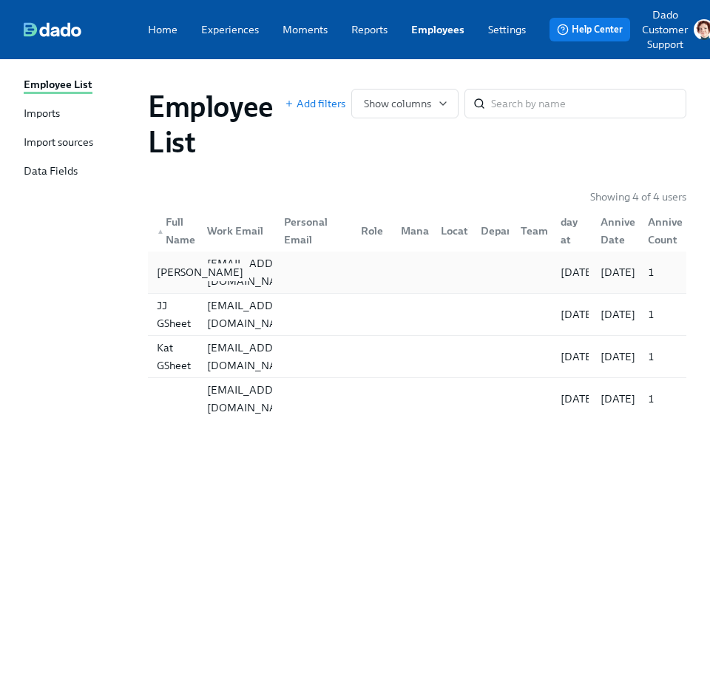
click at [183, 263] on div "Brian GSheet" at bounding box center [200, 272] width 98 height 18
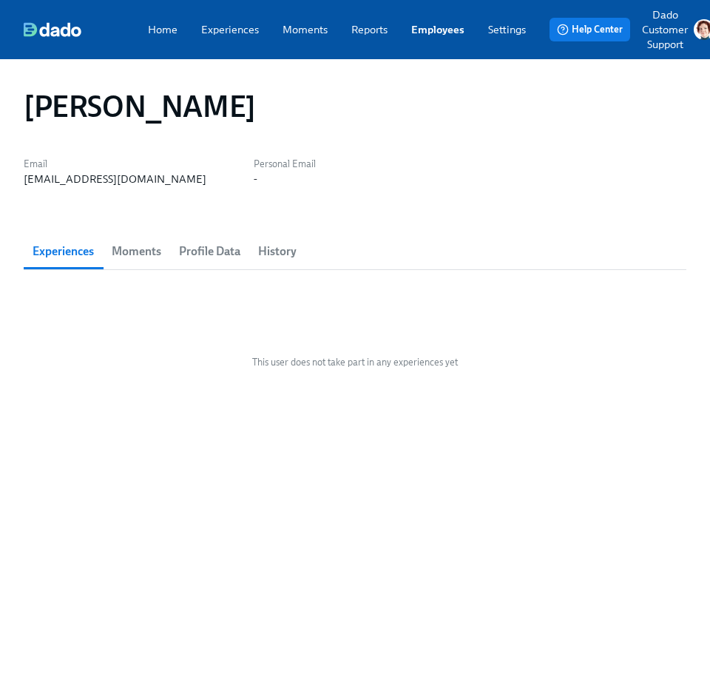
click at [206, 246] on span "Profile Data" at bounding box center [209, 251] width 61 height 21
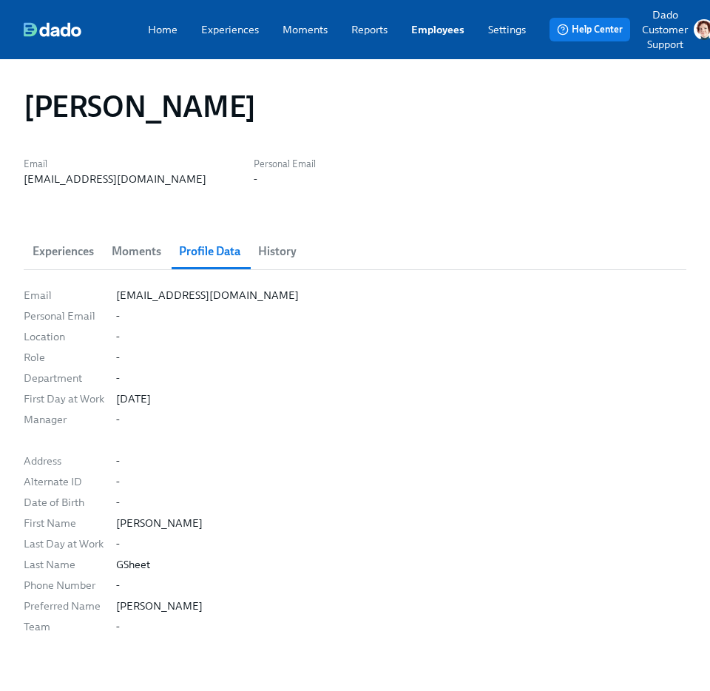
click at [316, 433] on div "​" at bounding box center [401, 440] width 570 height 15
click at [424, 27] on link "Employees" at bounding box center [437, 29] width 53 height 15
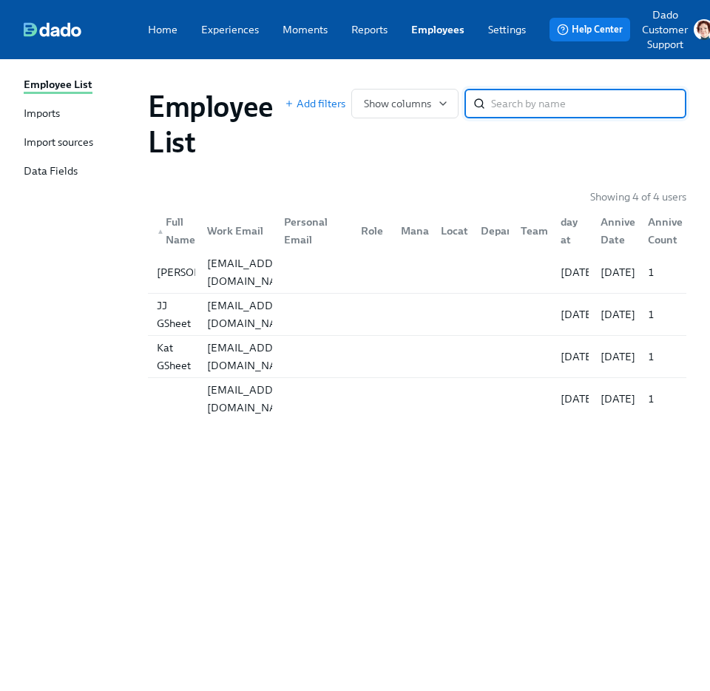
click at [82, 145] on div "Import sources" at bounding box center [59, 143] width 70 height 17
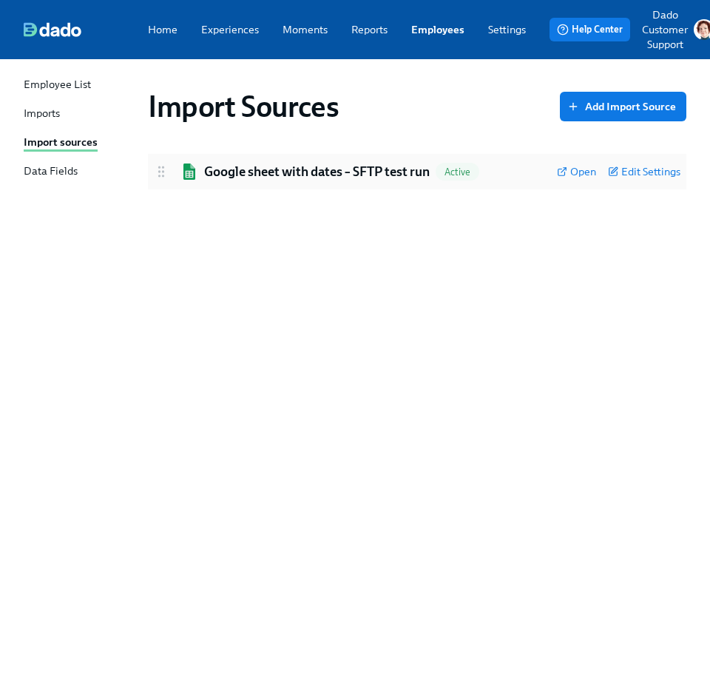
click at [238, 171] on h2 "Google sheet with dates – SFTP test run" at bounding box center [317, 172] width 226 height 18
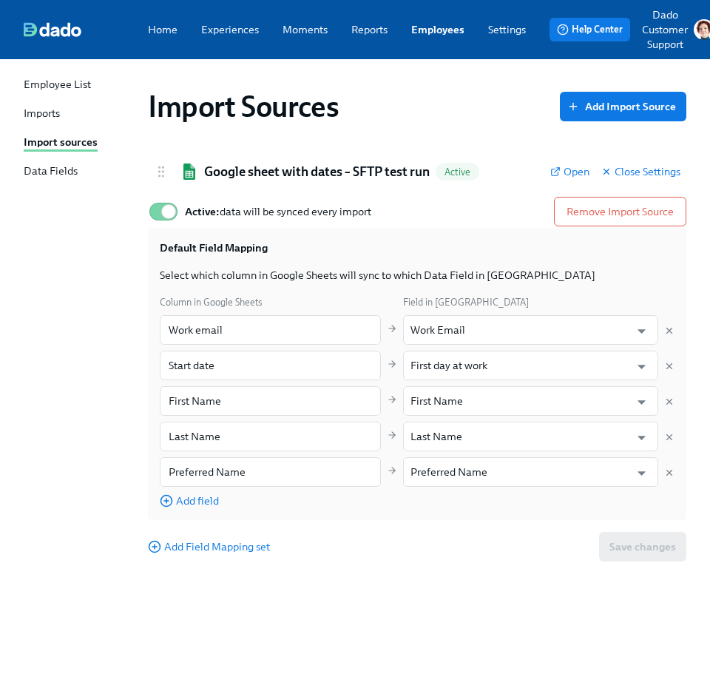
click at [669, 479] on div "Column in Google Sheets Field in Dado Work email ​ Work Email ​ Start date ​ Fi…" at bounding box center [417, 401] width 515 height 214
click at [669, 462] on div "Column in Google Sheets Field in Dado Work email ​ Work Email ​ Start date ​ Fi…" at bounding box center [417, 401] width 515 height 214
click at [670, 471] on icon "Delete mapping" at bounding box center [669, 473] width 10 height 10
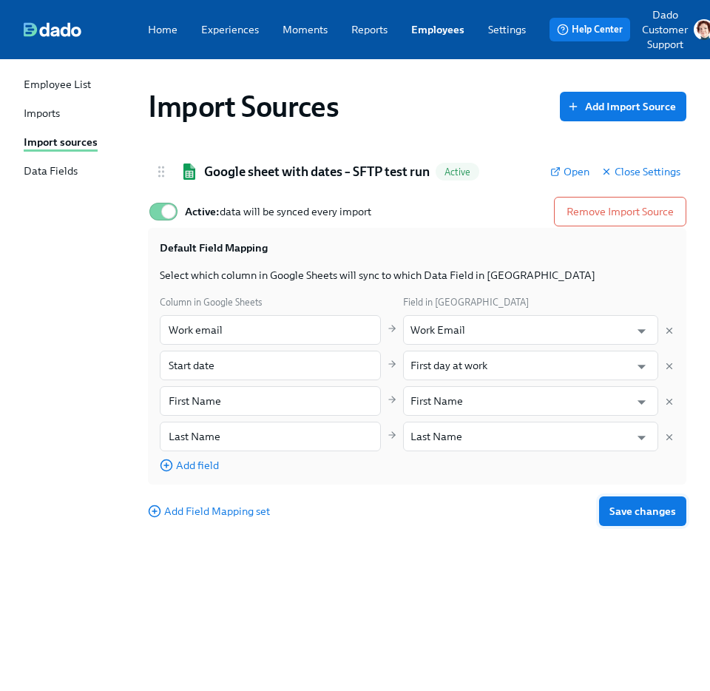
click at [646, 518] on button "Save changes" at bounding box center [642, 511] width 87 height 30
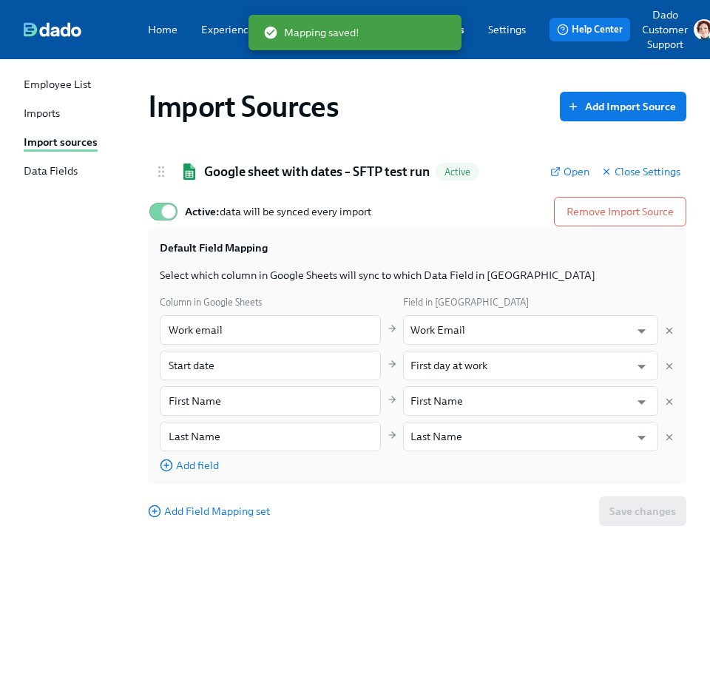
click at [28, 115] on div "Imports" at bounding box center [42, 114] width 36 height 17
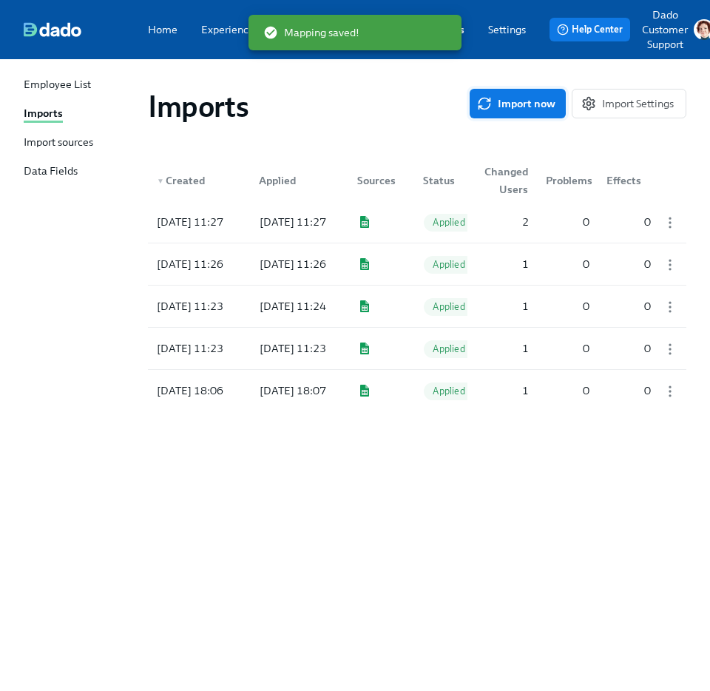
click at [520, 114] on button "Import now" at bounding box center [518, 104] width 96 height 30
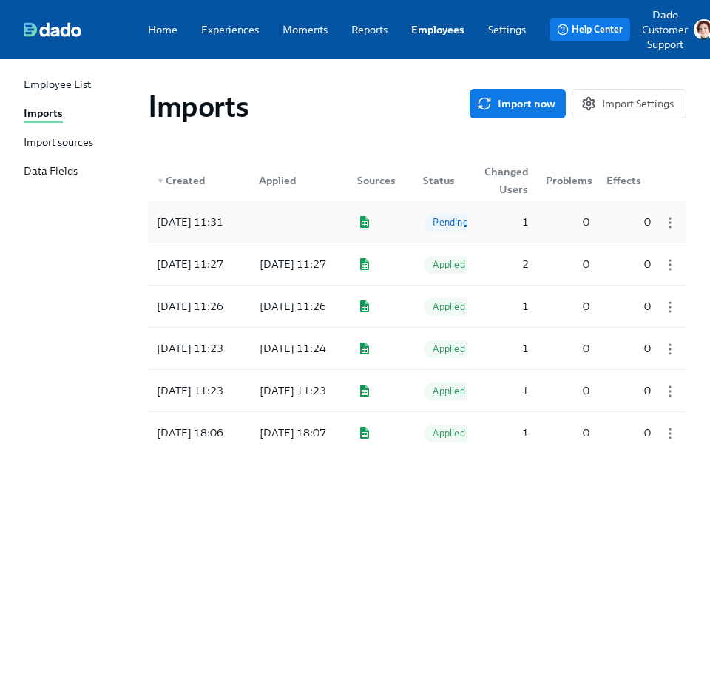
click at [292, 218] on div at bounding box center [297, 222] width 98 height 30
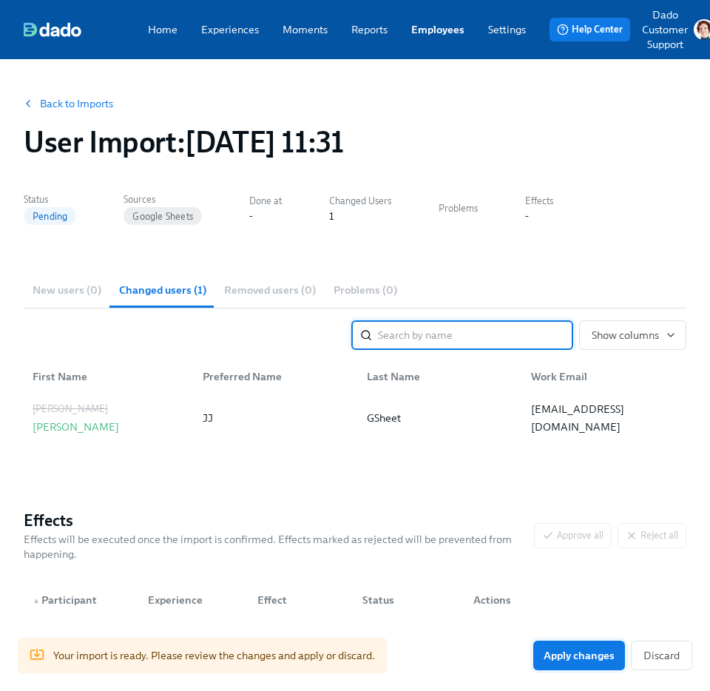
click at [608, 666] on button "Apply changes" at bounding box center [579, 656] width 92 height 30
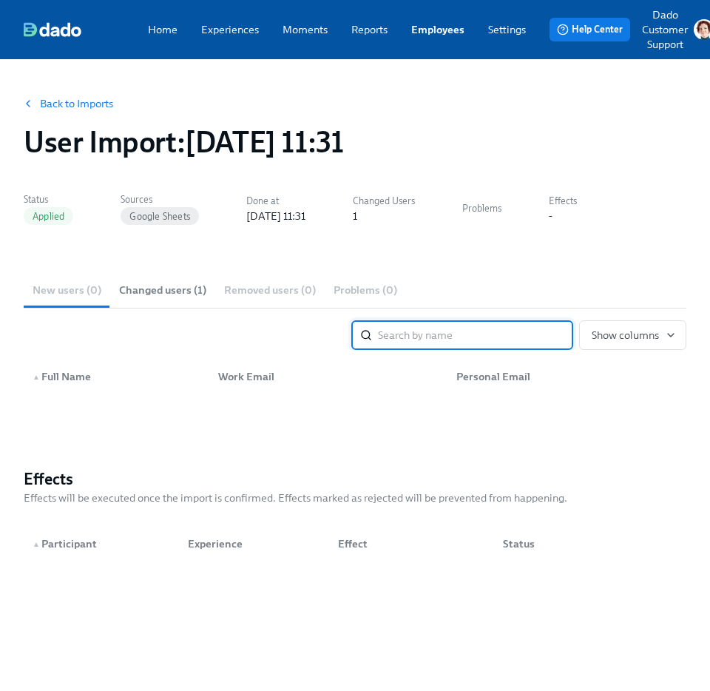
click at [144, 291] on span "Changed users (1)" at bounding box center [162, 290] width 87 height 17
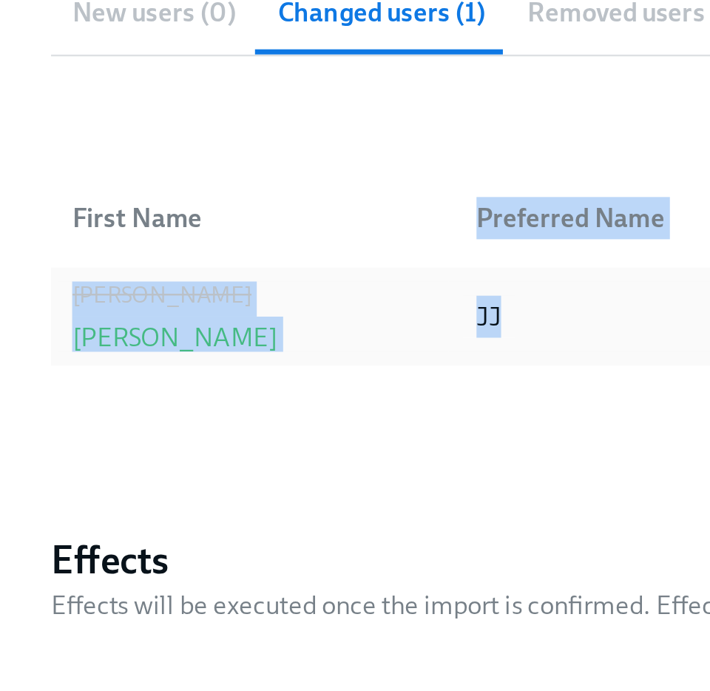
drag, startPoint x: 206, startPoint y: 363, endPoint x: 211, endPoint y: 432, distance: 68.9
click at [211, 434] on div "First Name Preferred Name Last Name Work Email Jeremy James JJ GSheet kat+gshee…" at bounding box center [355, 394] width 663 height 89
click at [211, 432] on div "JJ" at bounding box center [273, 418] width 164 height 30
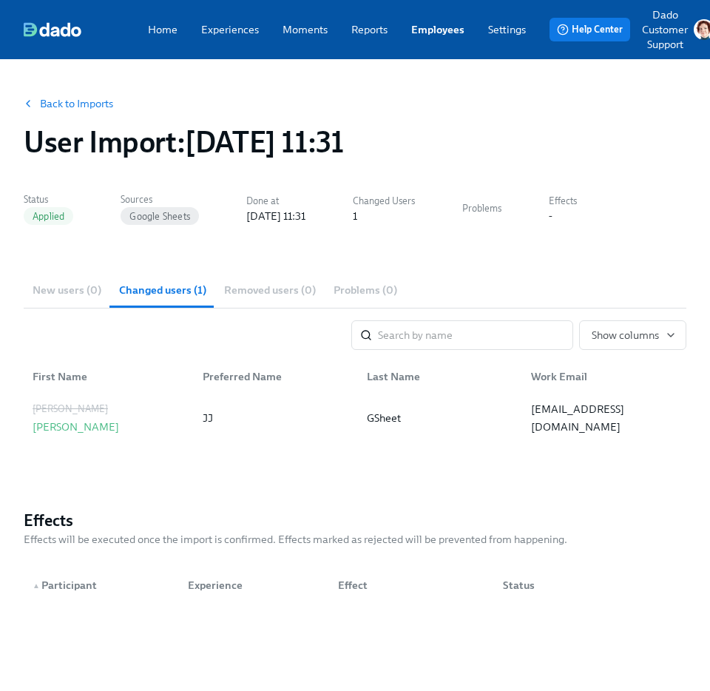
click at [442, 18] on div "Home Experiences Moments Reports Employees Settings Review us on G2 Help Center…" at bounding box center [369, 29] width 738 height 59
click at [431, 25] on link "Employees" at bounding box center [437, 29] width 53 height 15
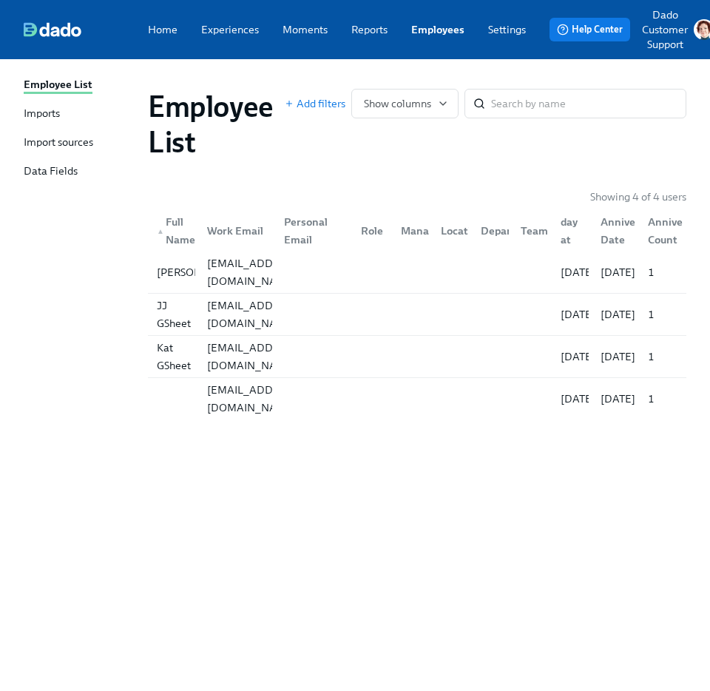
click at [50, 145] on div "Import sources" at bounding box center [59, 143] width 70 height 17
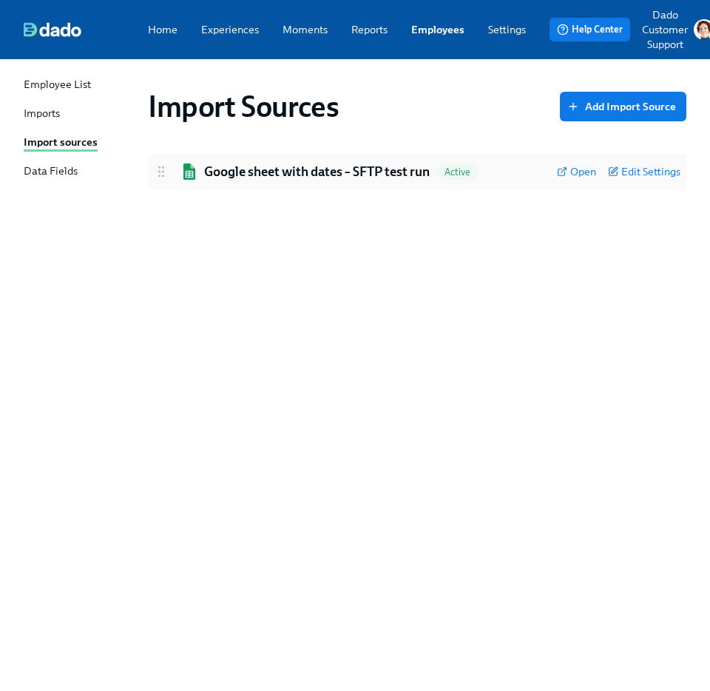
click at [354, 188] on div "Google sheet with dates – SFTP test run Active Open Edit Settings" at bounding box center [417, 172] width 539 height 36
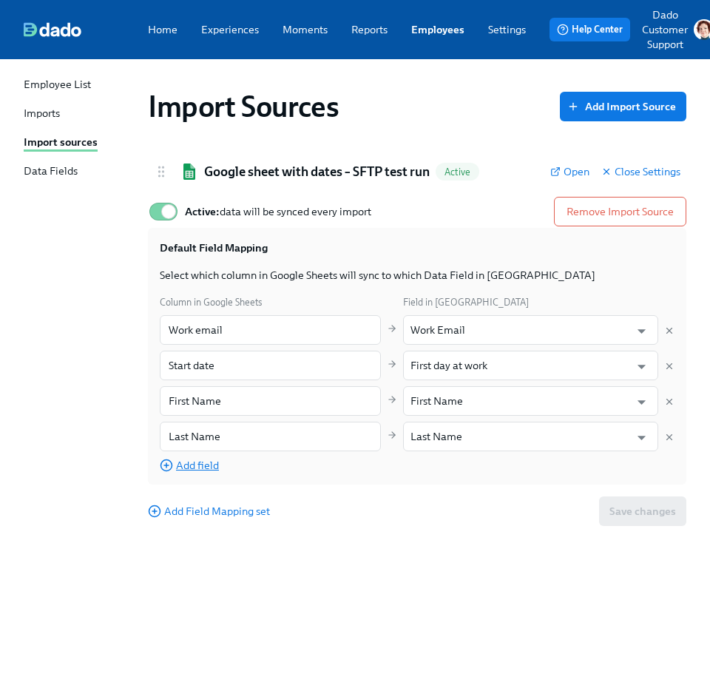
click at [188, 464] on span "Add field" at bounding box center [189, 465] width 59 height 15
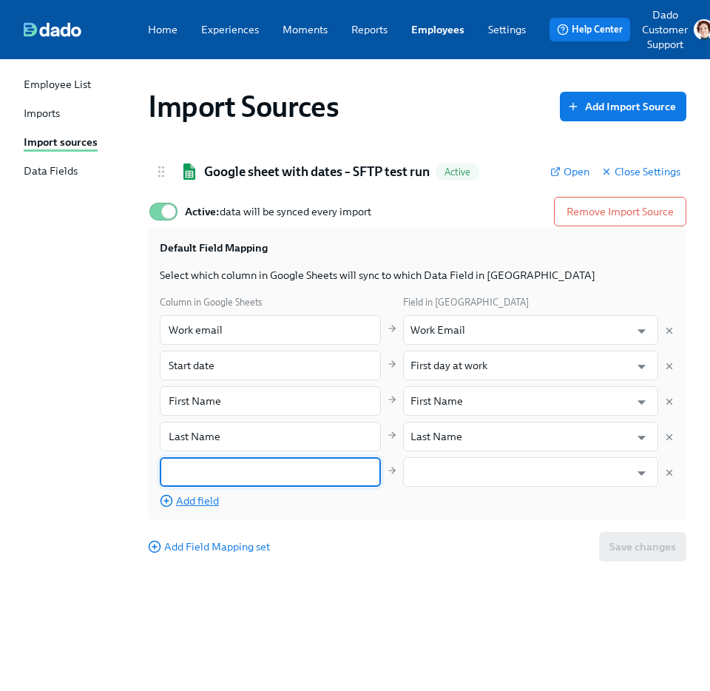
click at [188, 464] on input "text" at bounding box center [270, 472] width 221 height 30
paste input "Last Day At Work"
type input "Last Day At Work"
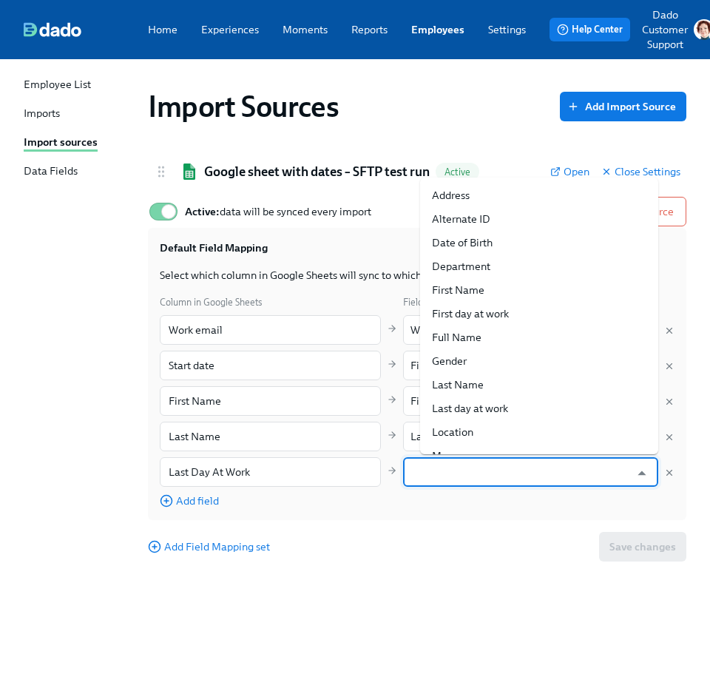
click at [459, 472] on input "text" at bounding box center [521, 472] width 220 height 30
paste input "Last Day At Work"
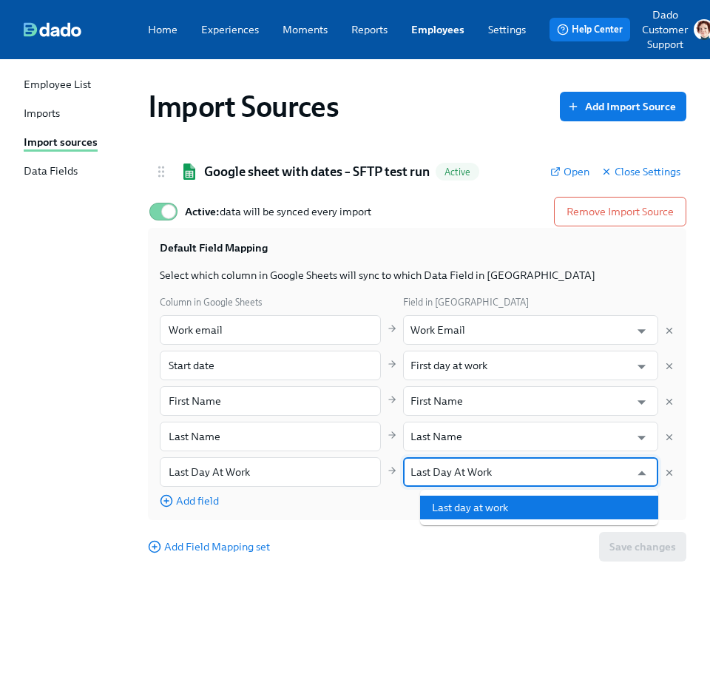
click at [482, 510] on li "Last day at work" at bounding box center [539, 508] width 238 height 24
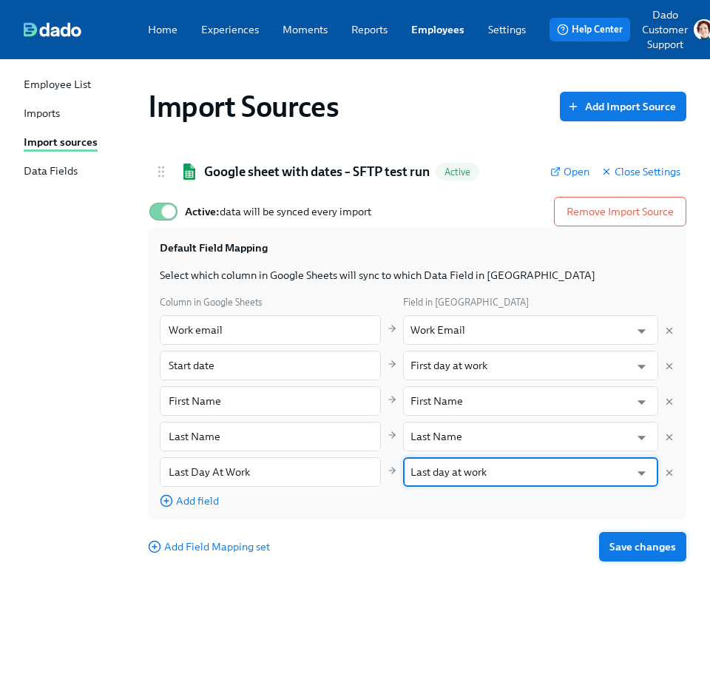
type input "Last day at work"
click at [617, 538] on button "Save changes" at bounding box center [642, 547] width 87 height 30
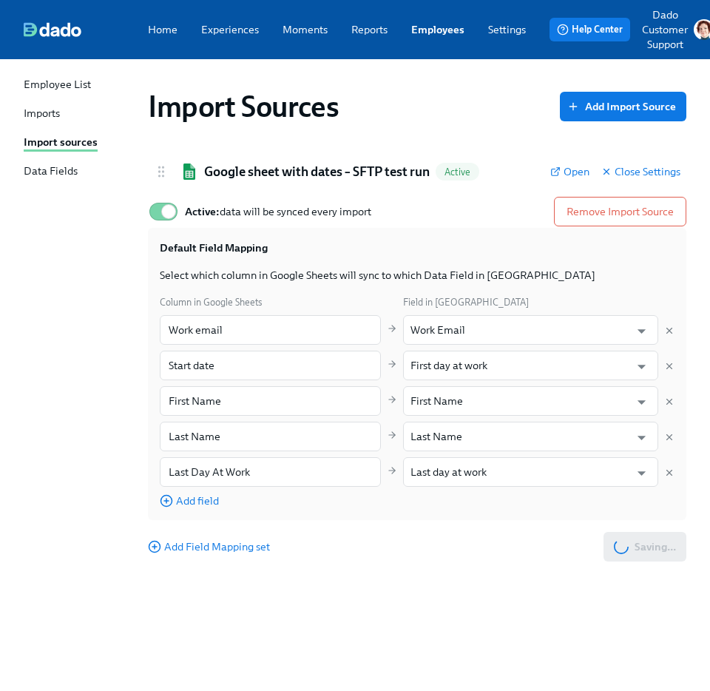
click at [43, 107] on div "Imports" at bounding box center [42, 114] width 36 height 17
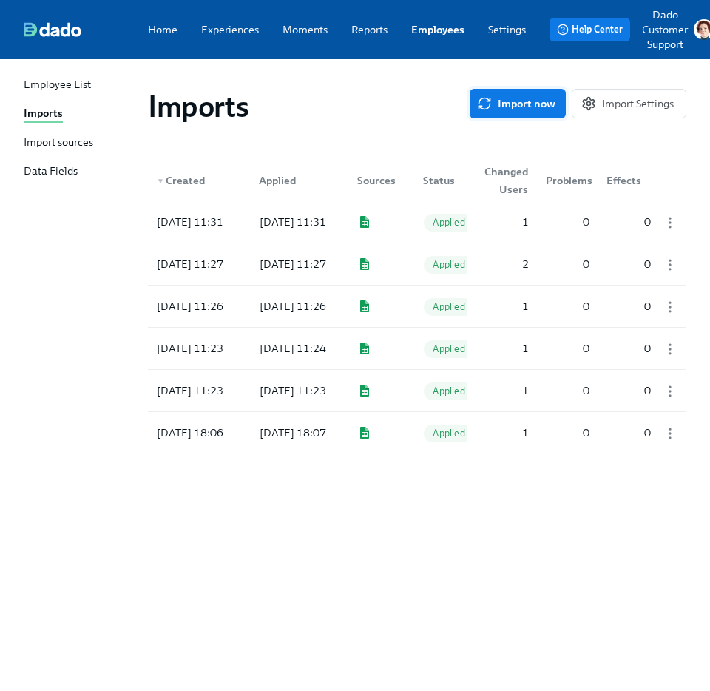
click at [502, 104] on span "Import now" at bounding box center [517, 103] width 75 height 15
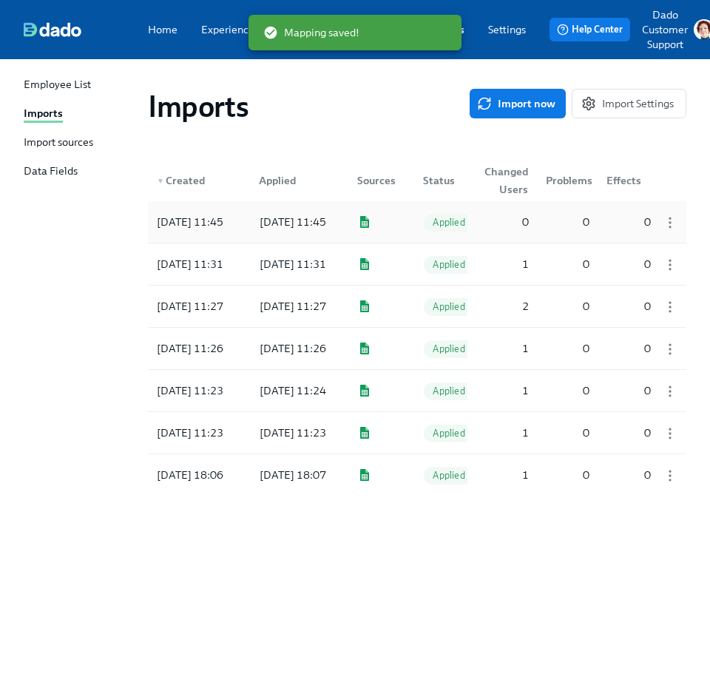
click at [311, 226] on div "2025/09/24 11:45" at bounding box center [293, 222] width 78 height 18
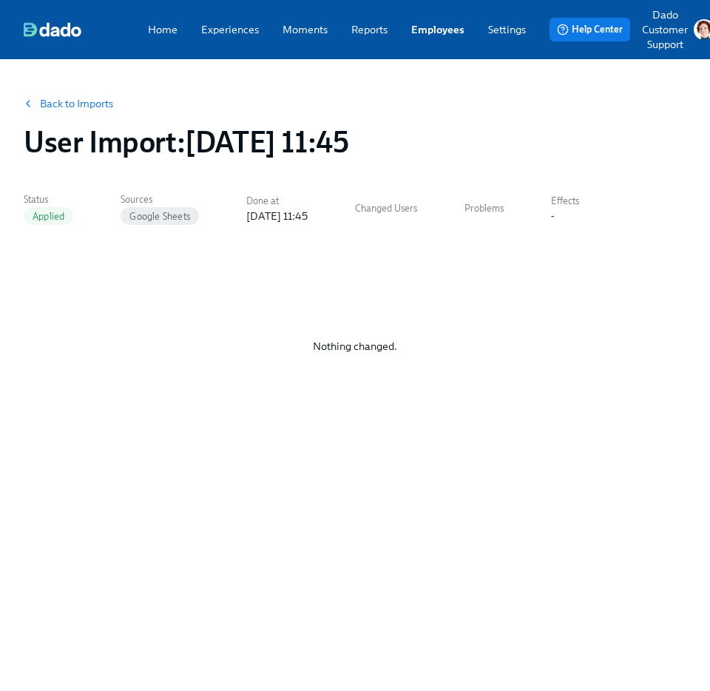
click at [69, 96] on button "Back to Imports" at bounding box center [69, 104] width 109 height 30
click at [94, 92] on button "Back to Imports" at bounding box center [69, 104] width 109 height 30
click at [65, 106] on link "Back to Imports" at bounding box center [76, 103] width 73 height 15
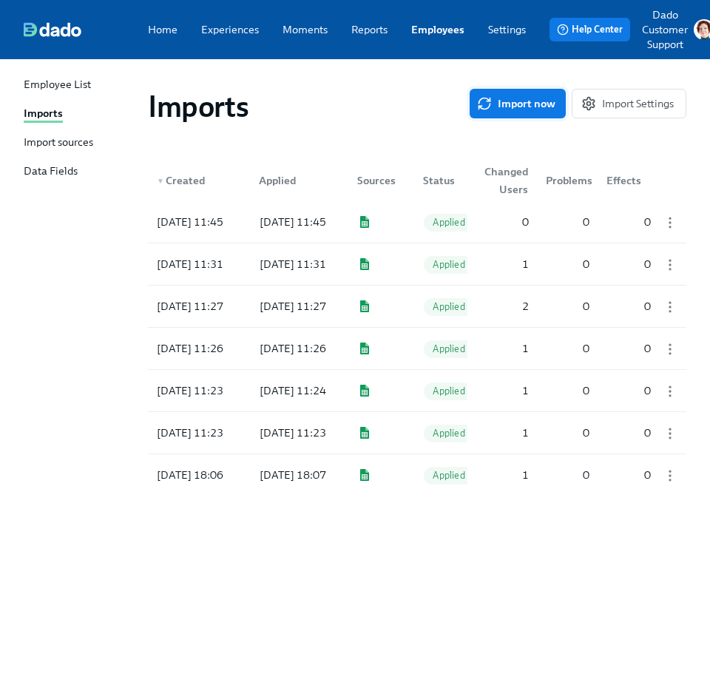
click at [516, 95] on button "Import now" at bounding box center [518, 104] width 96 height 30
click at [283, 217] on div at bounding box center [297, 222] width 98 height 30
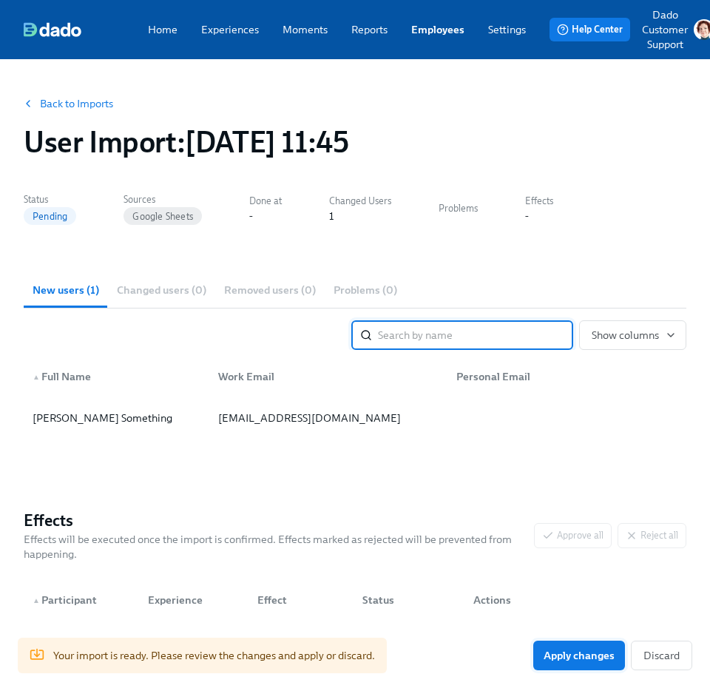
click at [602, 658] on span "Apply changes" at bounding box center [579, 655] width 71 height 15
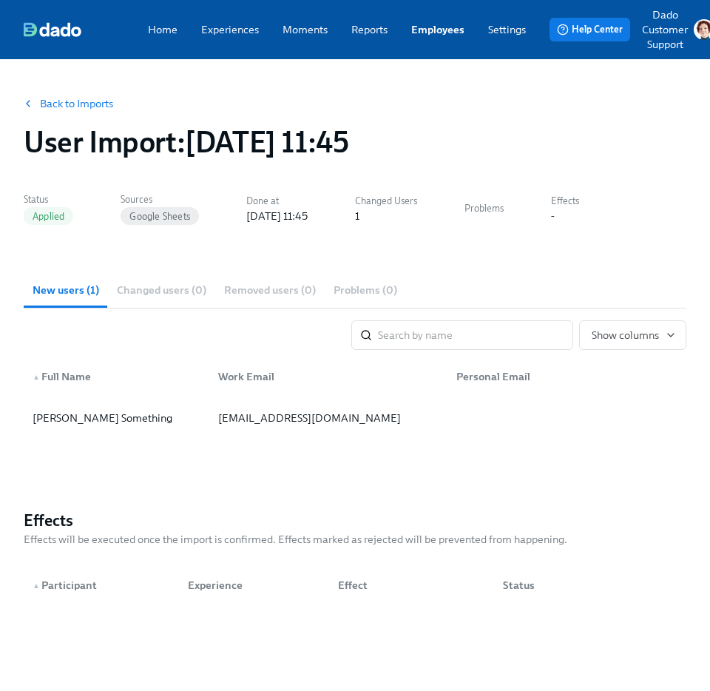
click at [64, 99] on link "Back to Imports" at bounding box center [76, 103] width 73 height 15
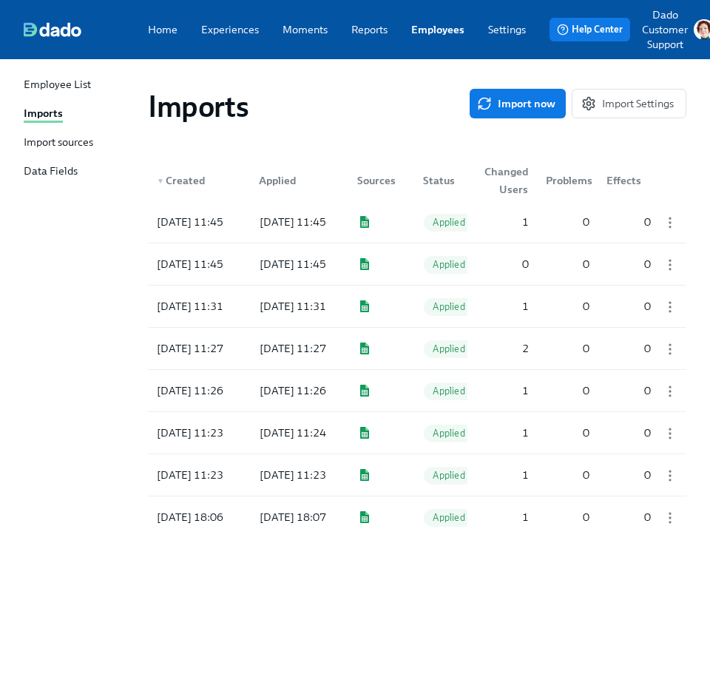
click at [335, 101] on div "Imports" at bounding box center [309, 107] width 322 height 36
click at [505, 94] on button "Import now" at bounding box center [518, 104] width 96 height 30
click at [207, 225] on div "2025/09/24 11:45" at bounding box center [190, 222] width 78 height 18
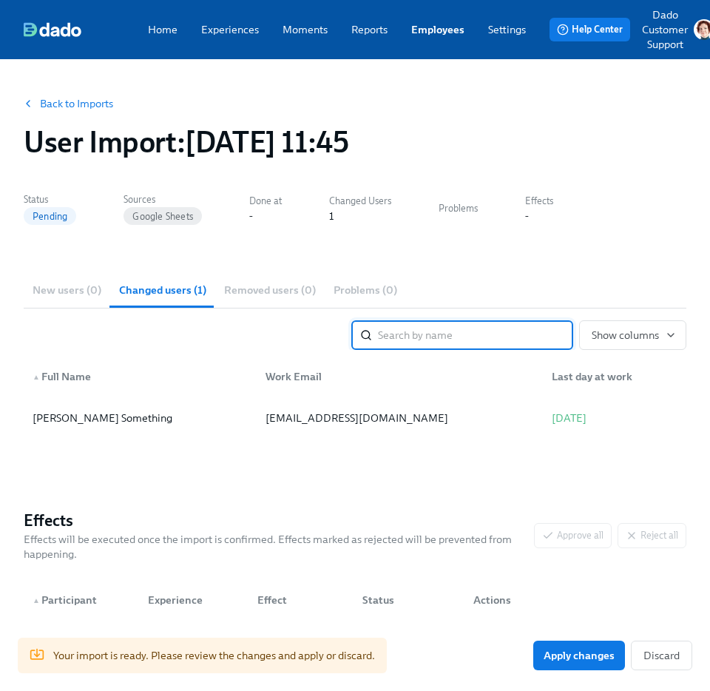
click at [574, 670] on div "Your import is ready. Please review the changes and apply or discard. Apply cha…" at bounding box center [355, 655] width 710 height 71
click at [570, 650] on span "Apply changes" at bounding box center [579, 655] width 71 height 15
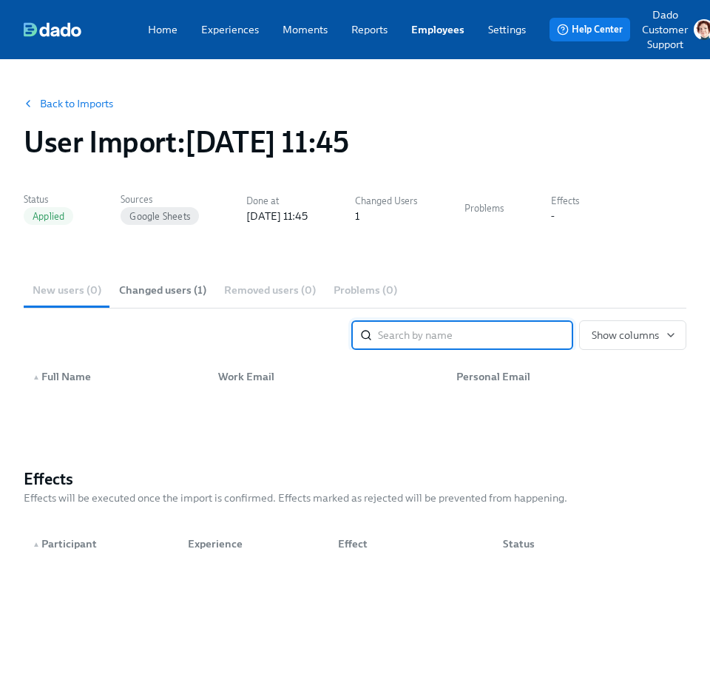
click at [64, 101] on link "Back to Imports" at bounding box center [76, 103] width 73 height 15
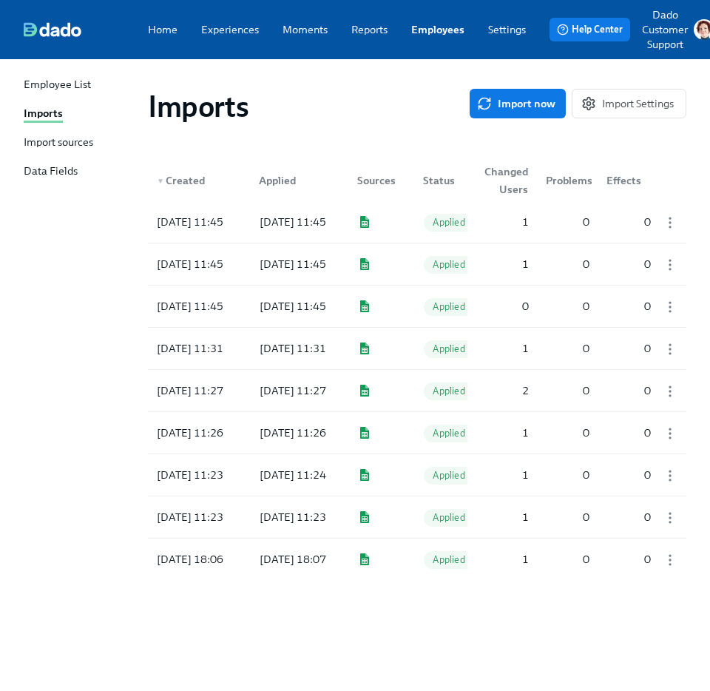
click at [29, 84] on div "Employee List" at bounding box center [57, 85] width 67 height 17
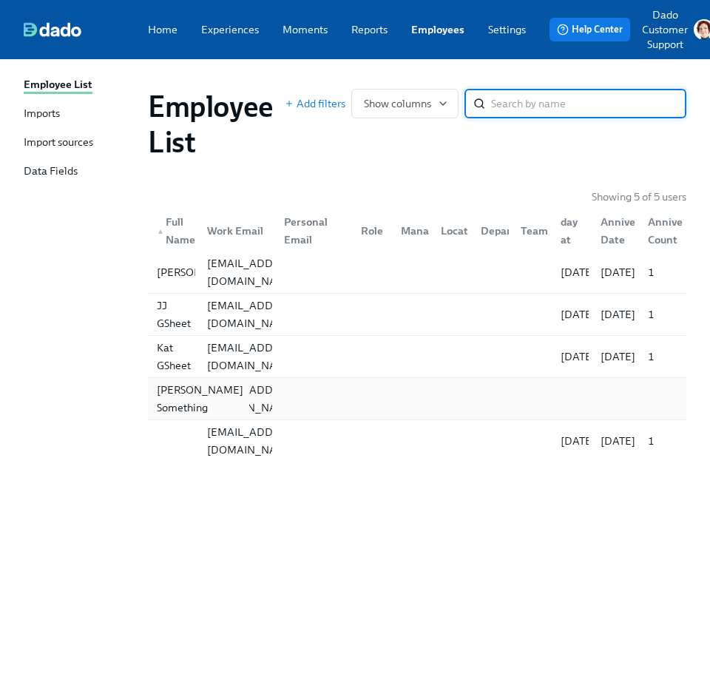
click at [189, 388] on div "Annie Something" at bounding box center [200, 399] width 98 height 36
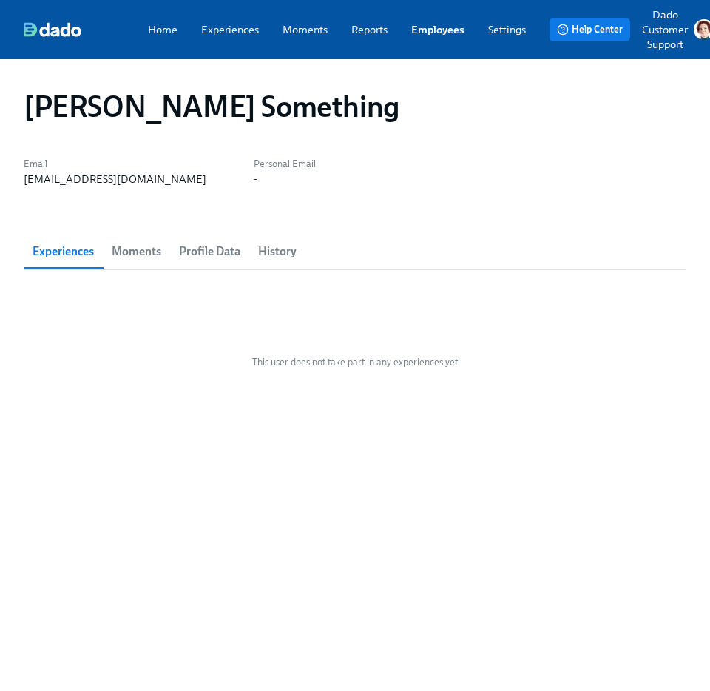
click at [209, 249] on span "Profile Data" at bounding box center [209, 251] width 61 height 21
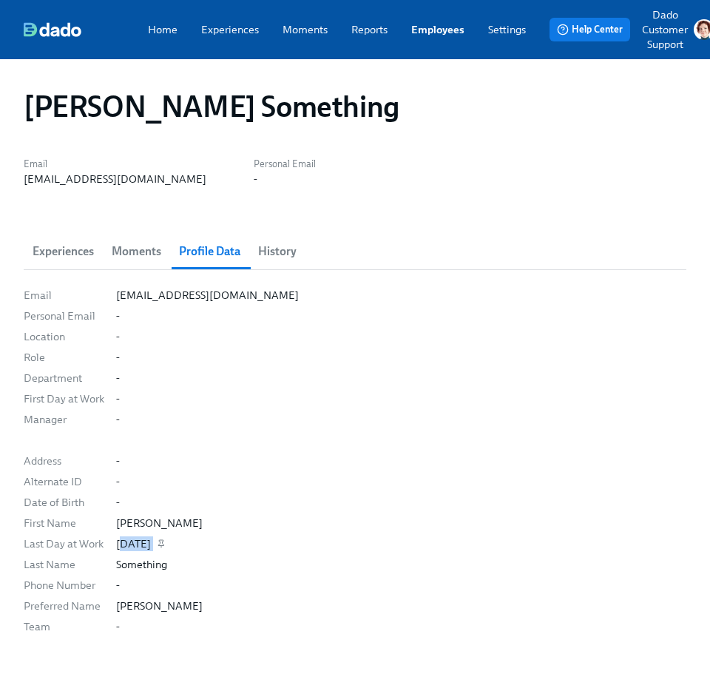
drag, startPoint x: 120, startPoint y: 542, endPoint x: 246, endPoint y: 542, distance: 126.5
click at [246, 542] on div "12/28/2000" at bounding box center [401, 543] width 570 height 15
click at [434, 20] on div "Home Experiences Moments Reports Employees Settings Review us on G2 Help Center…" at bounding box center [369, 29] width 738 height 59
click at [438, 26] on link "Employees" at bounding box center [437, 29] width 53 height 15
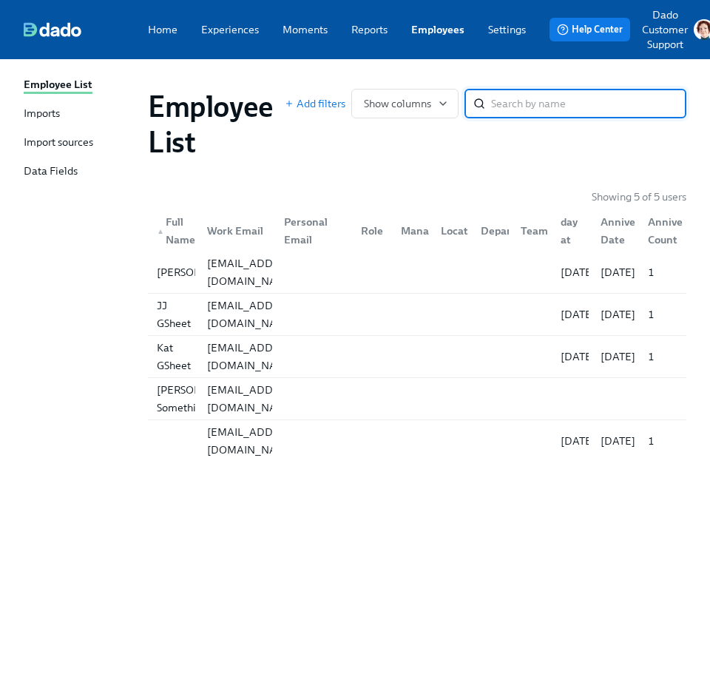
click at [49, 117] on div "Imports" at bounding box center [42, 114] width 36 height 17
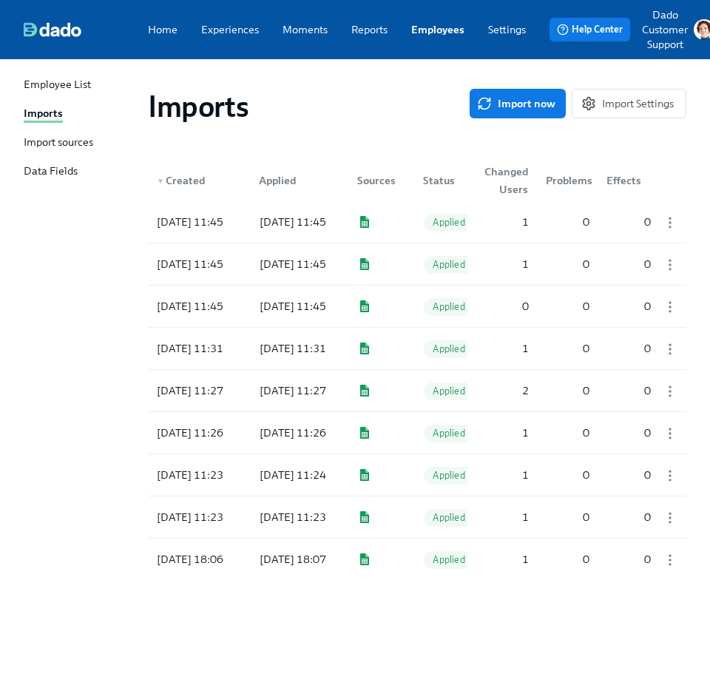
click at [331, 113] on div "Imports" at bounding box center [309, 107] width 322 height 36
click at [520, 111] on button "Import now" at bounding box center [518, 104] width 96 height 30
click at [302, 218] on div at bounding box center [297, 222] width 98 height 30
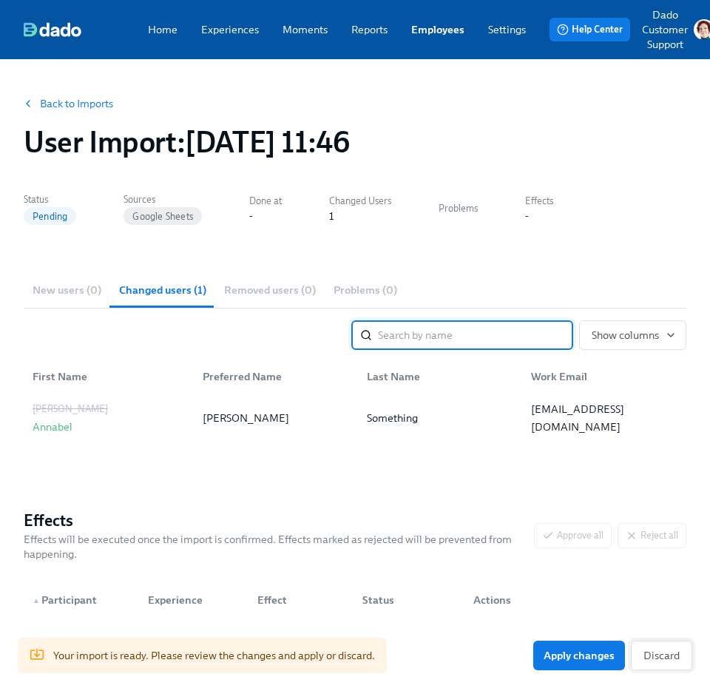
click at [647, 656] on span "Discard" at bounding box center [662, 655] width 36 height 15
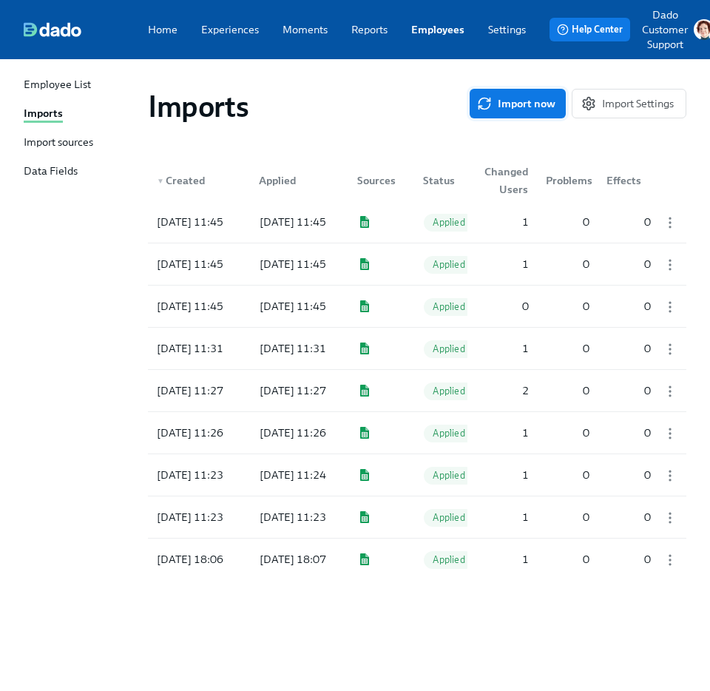
click at [536, 104] on span "Import now" at bounding box center [517, 103] width 75 height 15
click at [258, 215] on div "2025/09/24 11:46" at bounding box center [293, 222] width 78 height 18
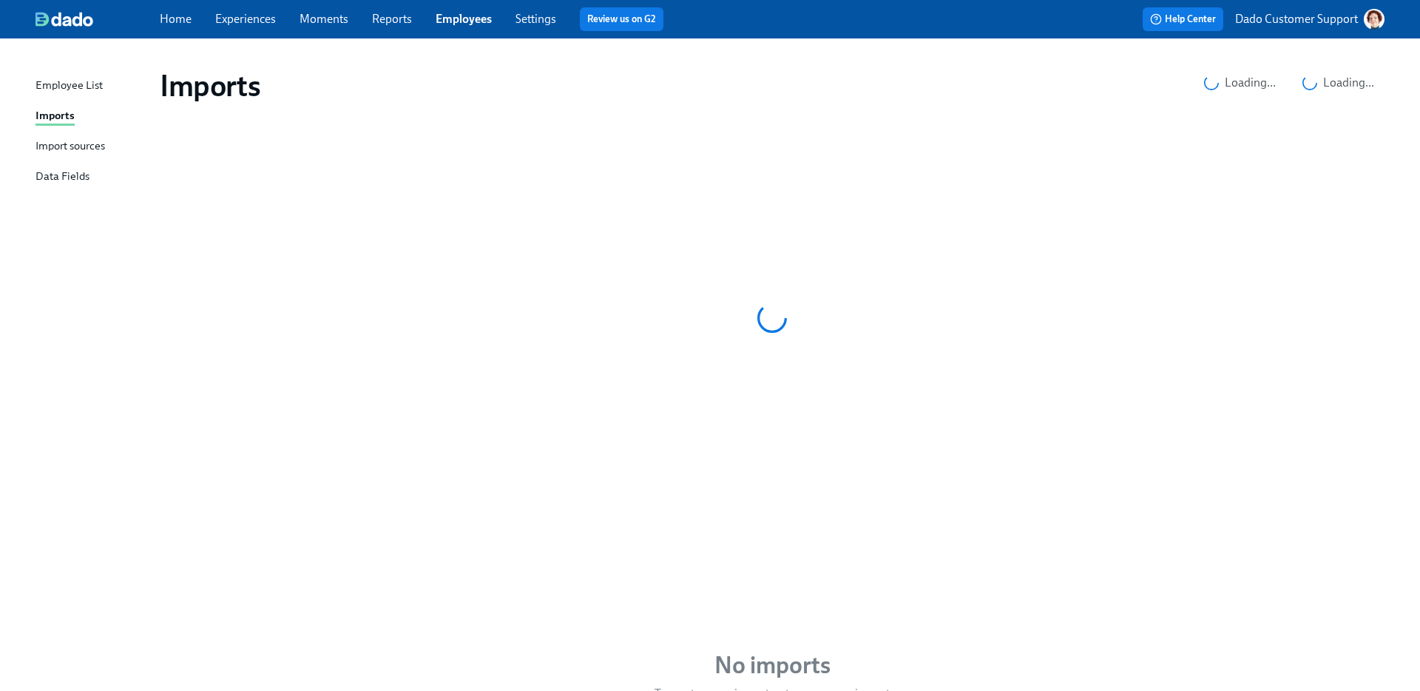
click at [67, 150] on div "Import sources" at bounding box center [71, 147] width 70 height 18
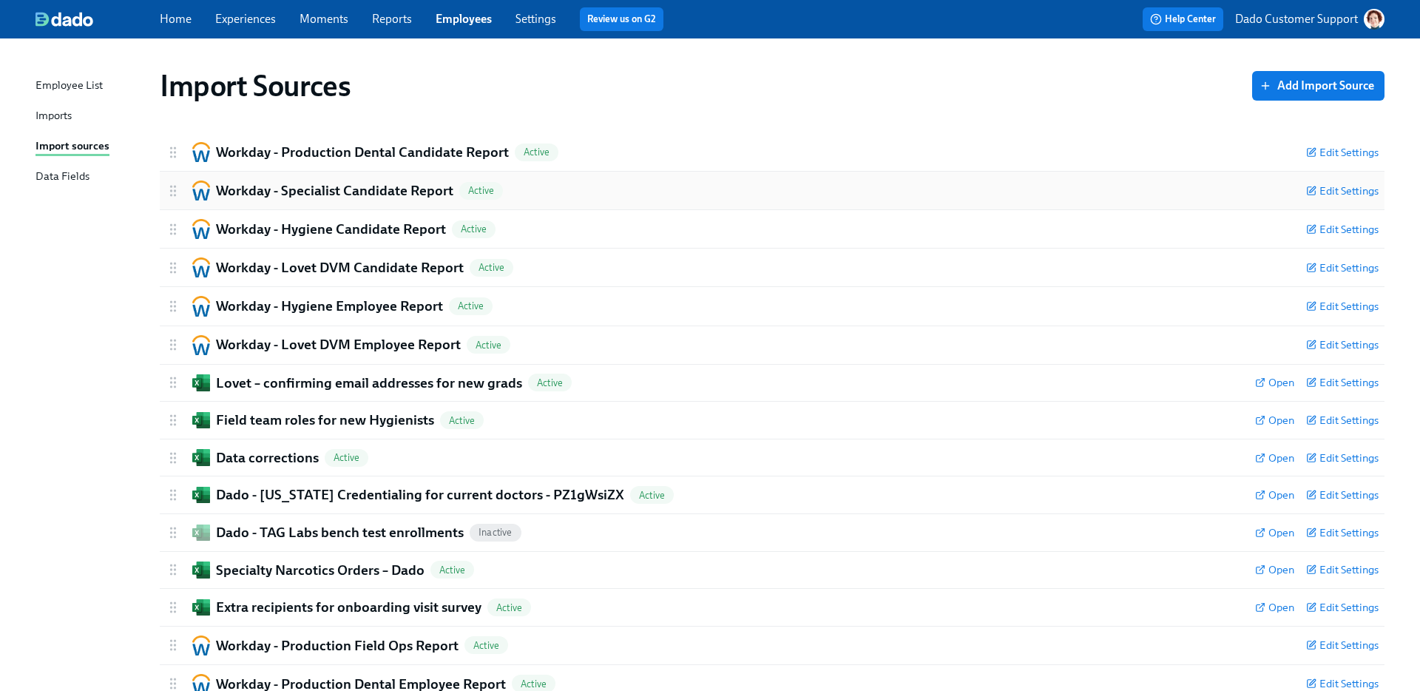
click at [337, 200] on div "Workday - Specialist Candidate Report Active" at bounding box center [730, 191] width 1129 height 20
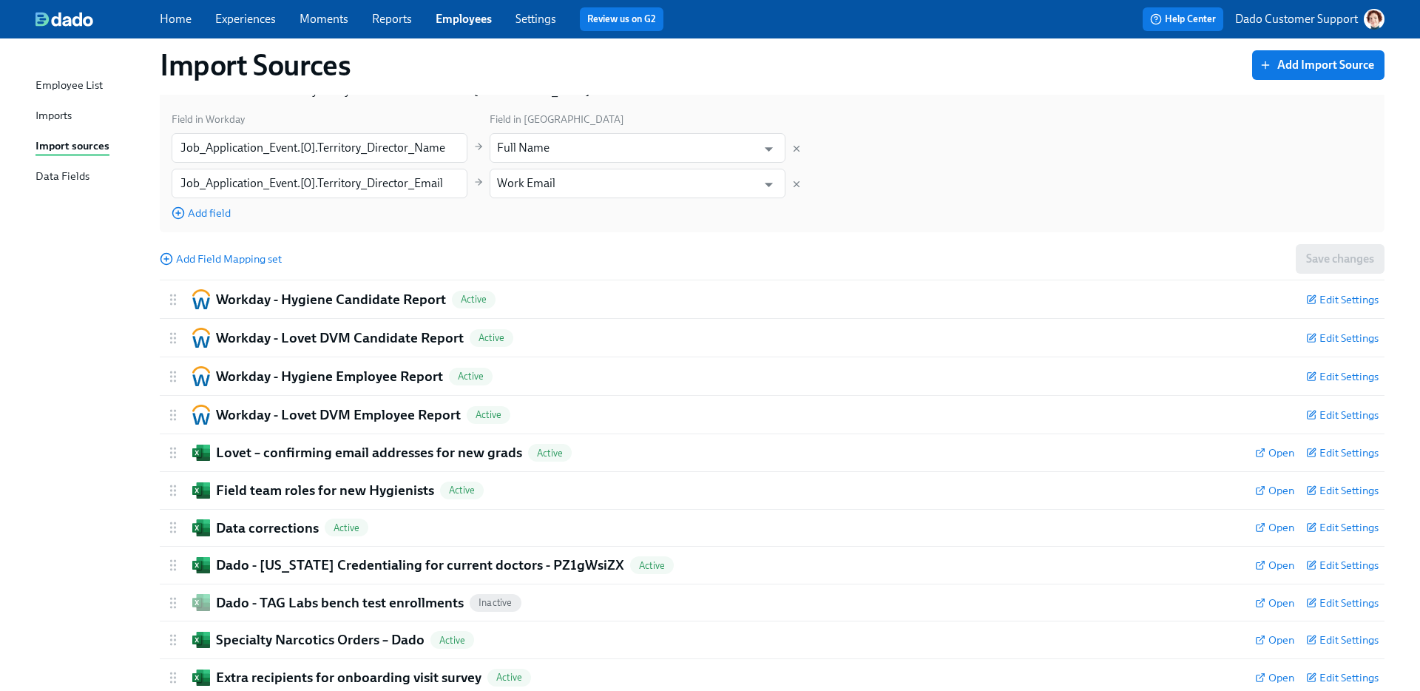
scroll to position [1208, 0]
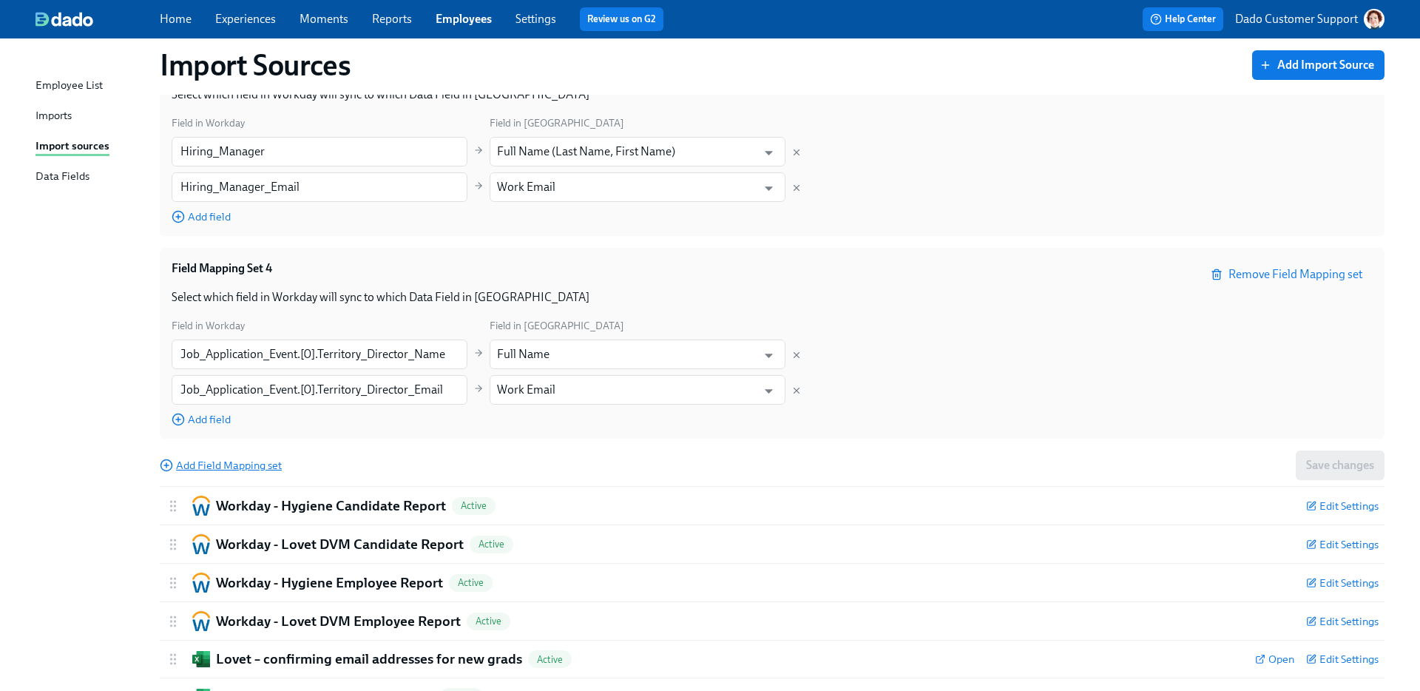
click at [219, 458] on span "Add Field Mapping set" at bounding box center [221, 465] width 122 height 15
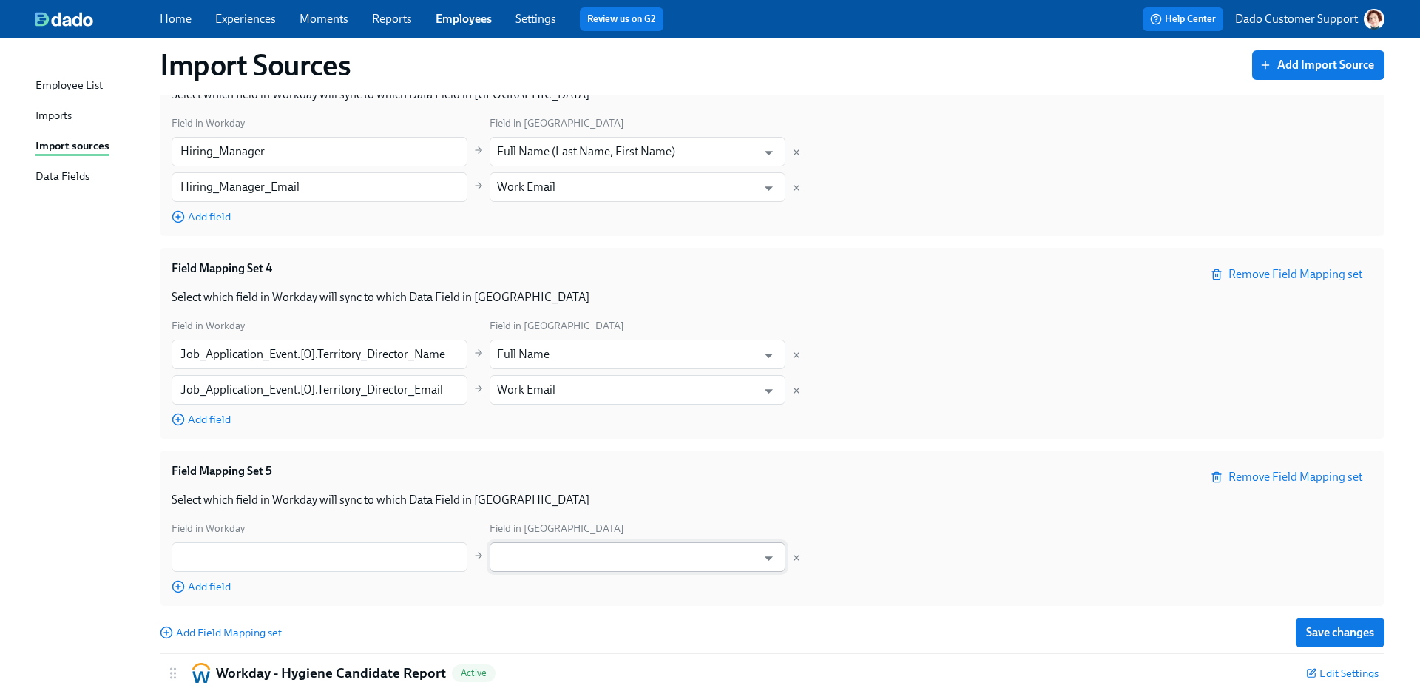
click at [627, 542] on input "text" at bounding box center [627, 557] width 260 height 30
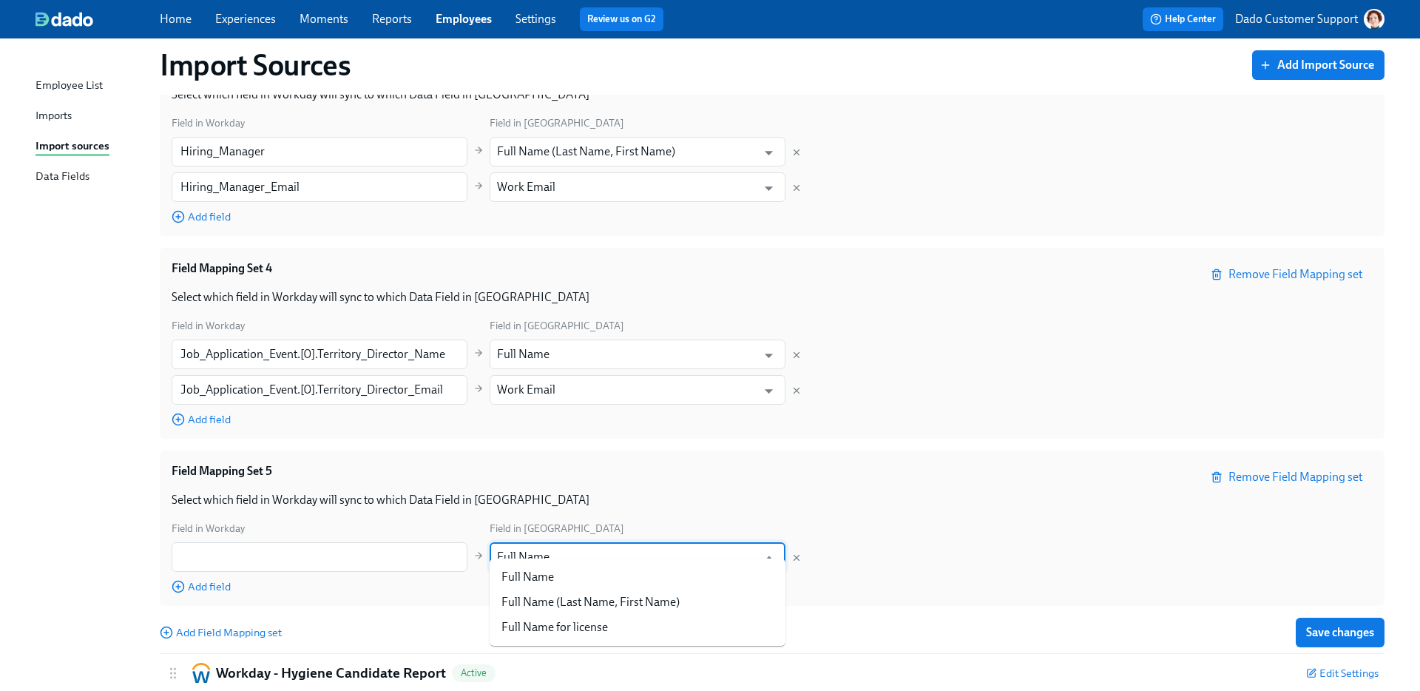
type input "Full Name"
